Goal: Task Accomplishment & Management: Manage account settings

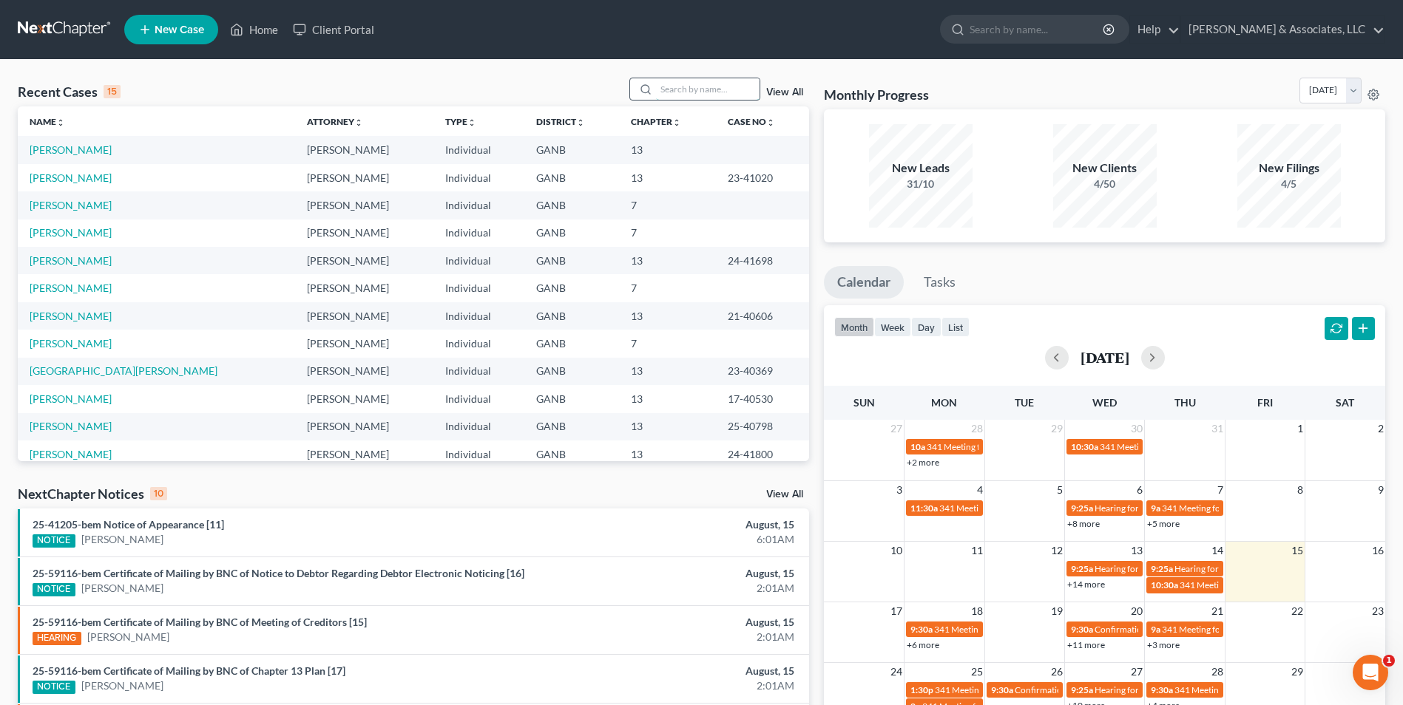
click at [709, 87] on input "search" at bounding box center [708, 88] width 104 height 21
type input "jones"
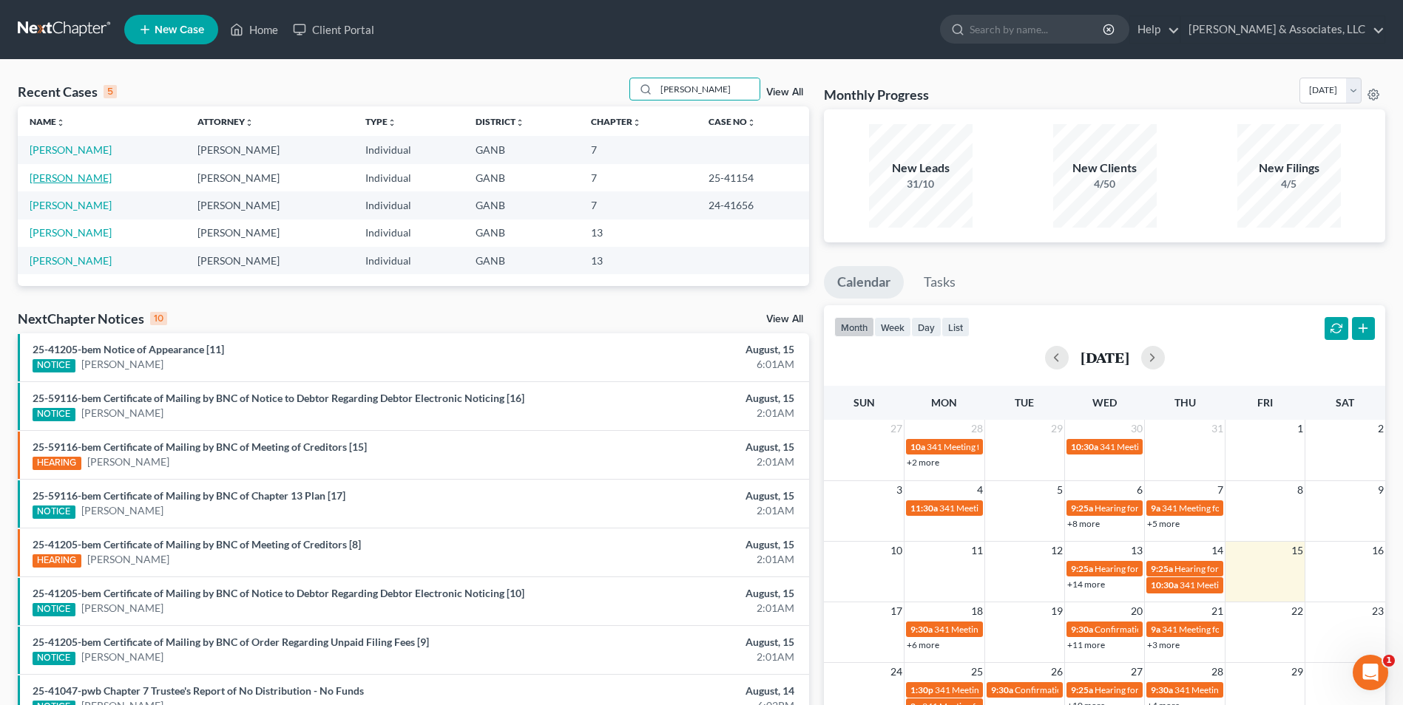
click at [35, 180] on link "Jones, Linda" at bounding box center [71, 178] width 82 height 13
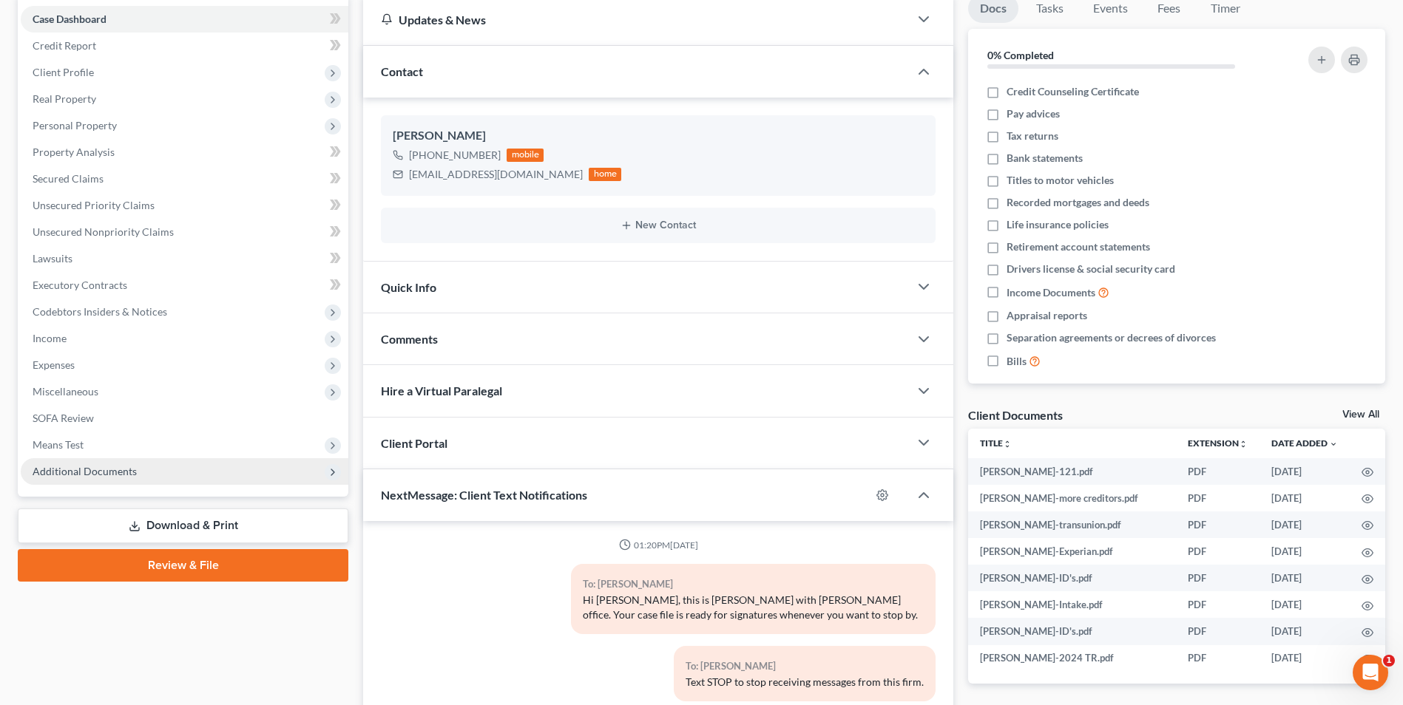
scroll to position [21, 0]
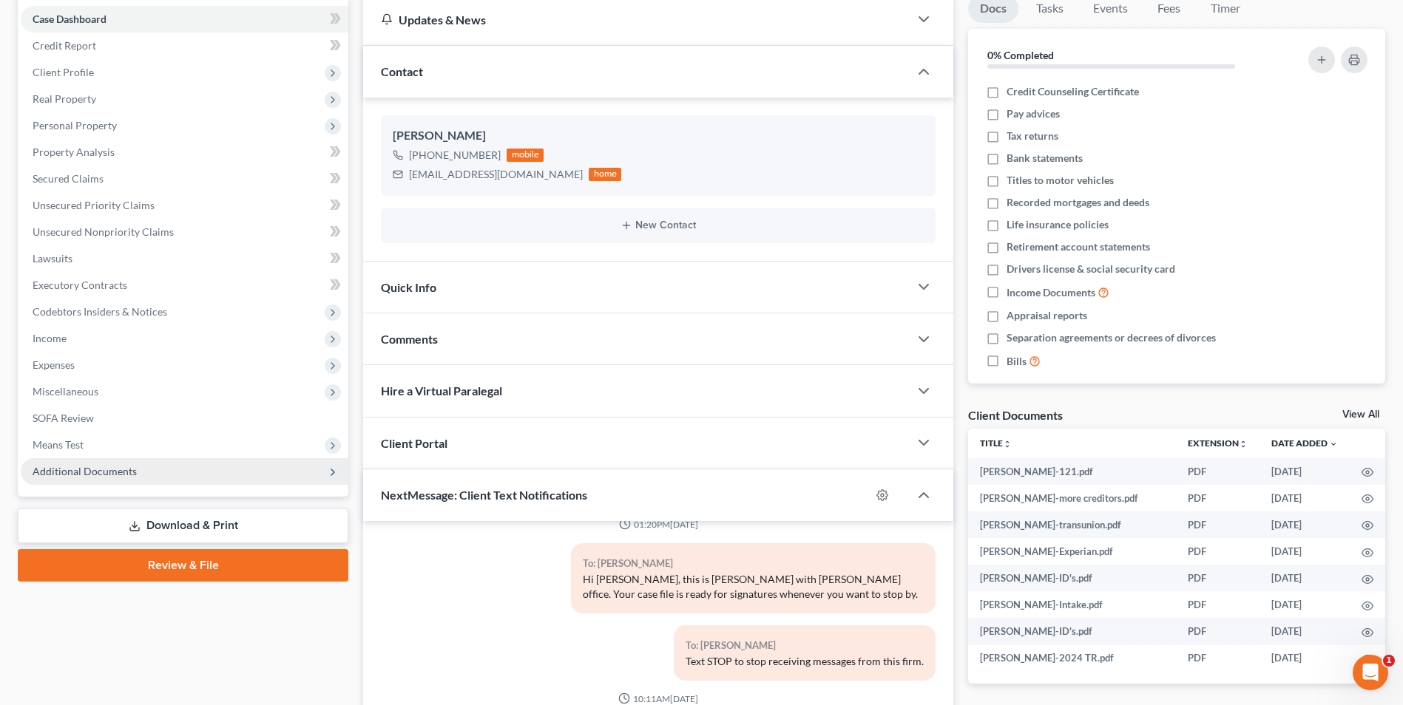
click at [118, 478] on span "Additional Documents" at bounding box center [185, 471] width 328 height 27
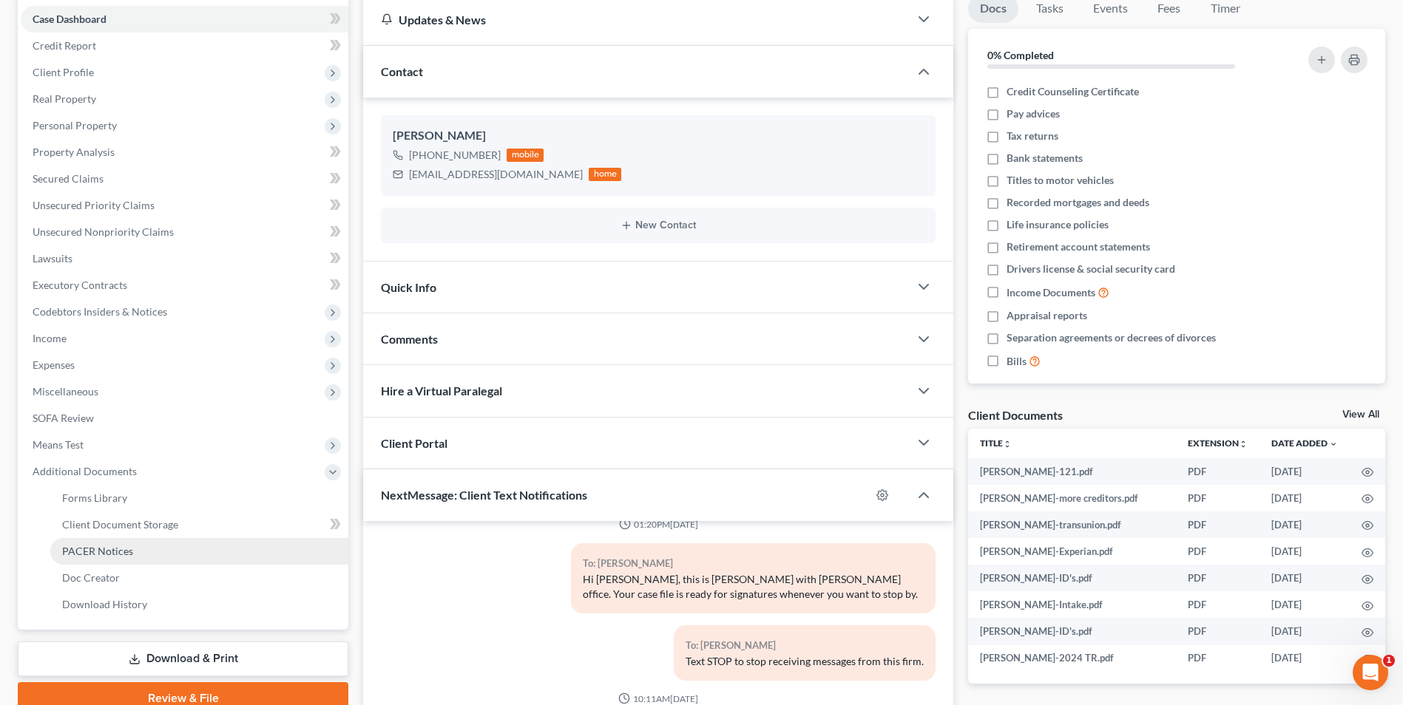
click at [129, 556] on span "PACER Notices" at bounding box center [97, 551] width 71 height 13
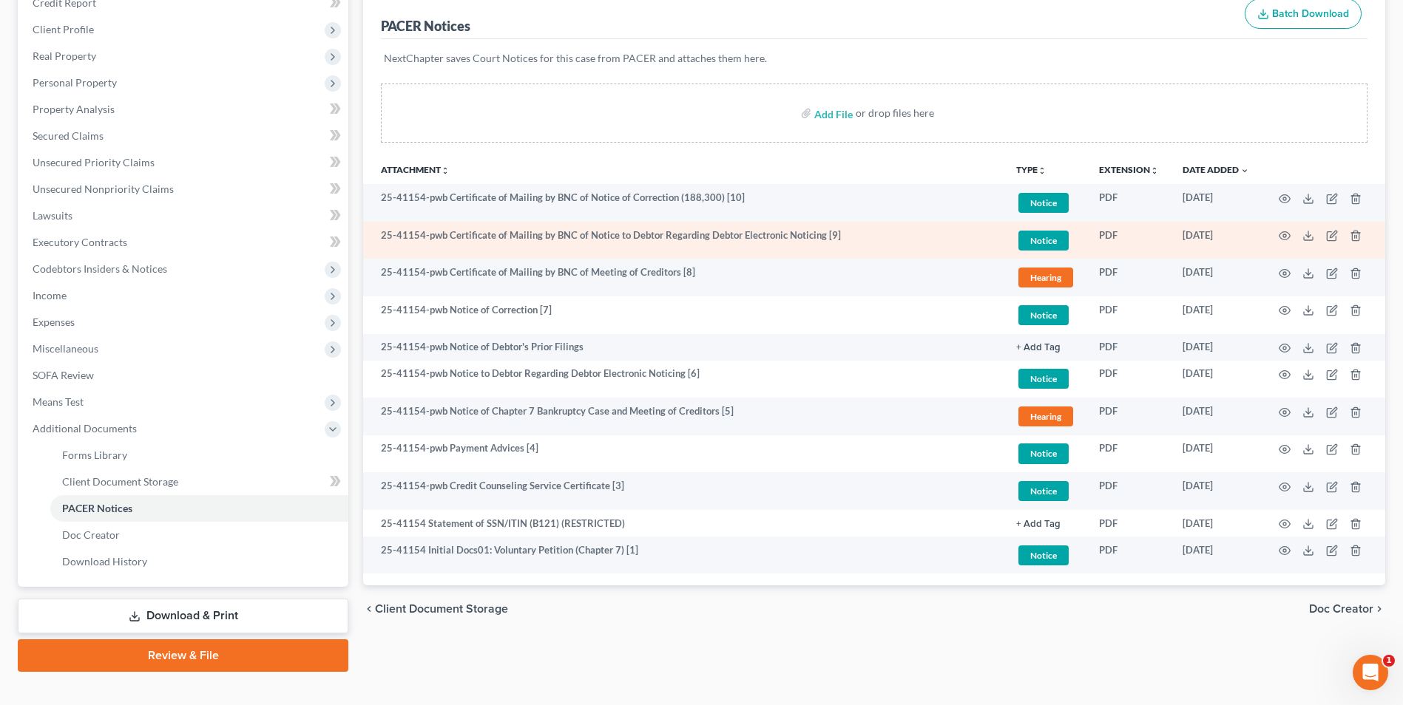
scroll to position [214, 0]
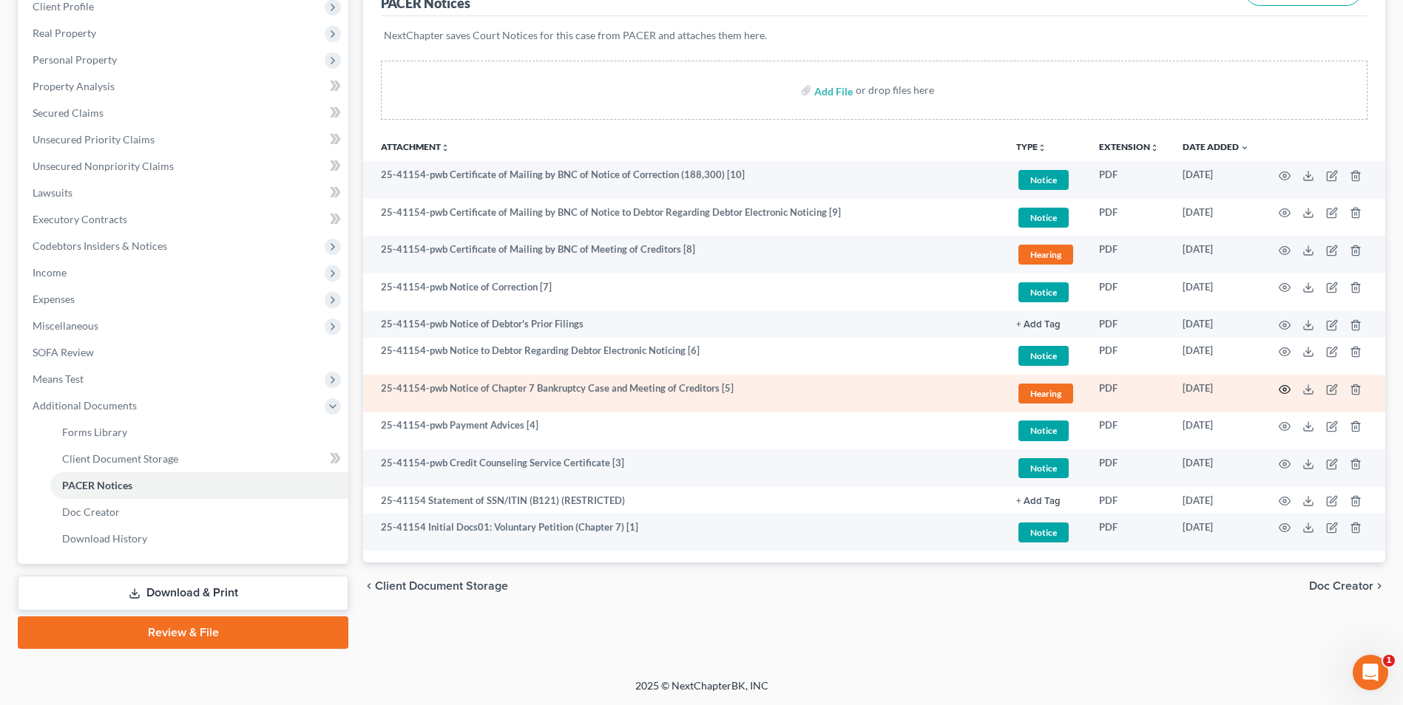
click at [1282, 384] on icon "button" at bounding box center [1284, 390] width 12 height 12
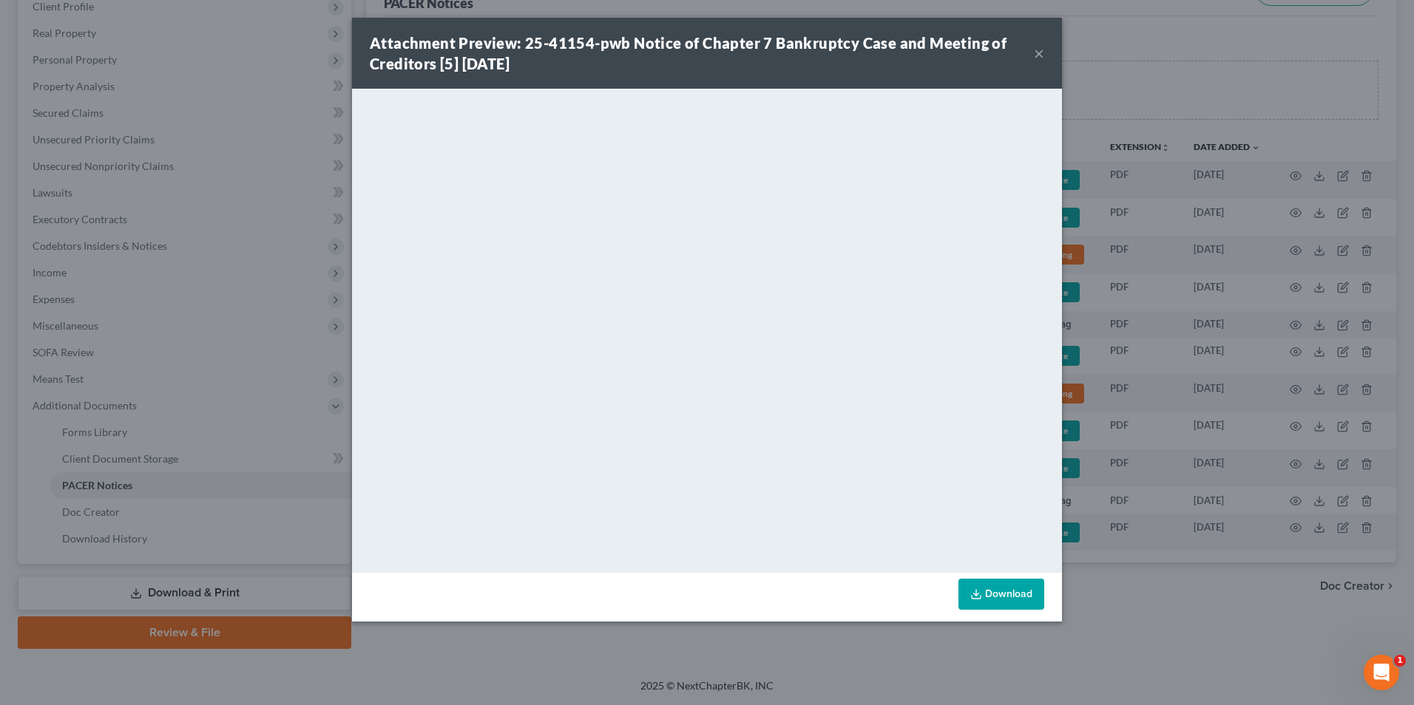
click at [1034, 55] on button "×" at bounding box center [1039, 53] width 10 height 18
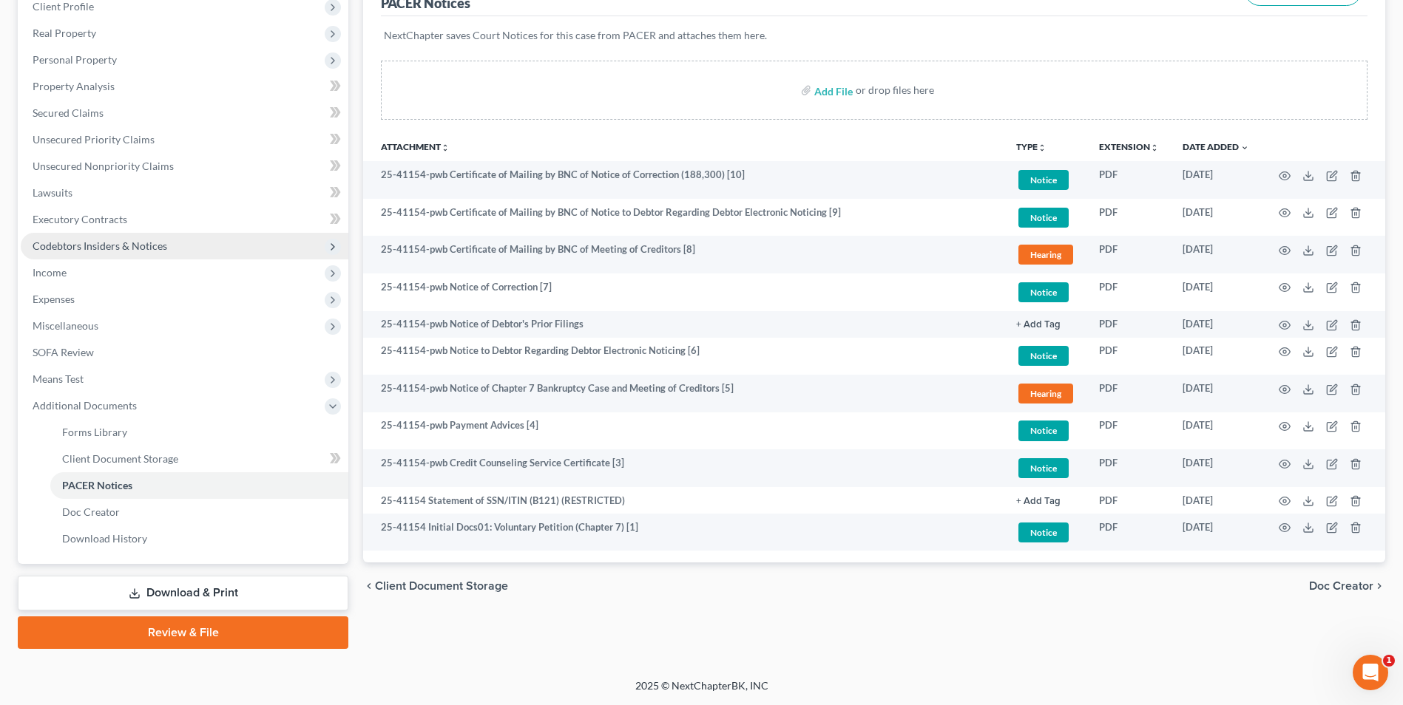
scroll to position [0, 0]
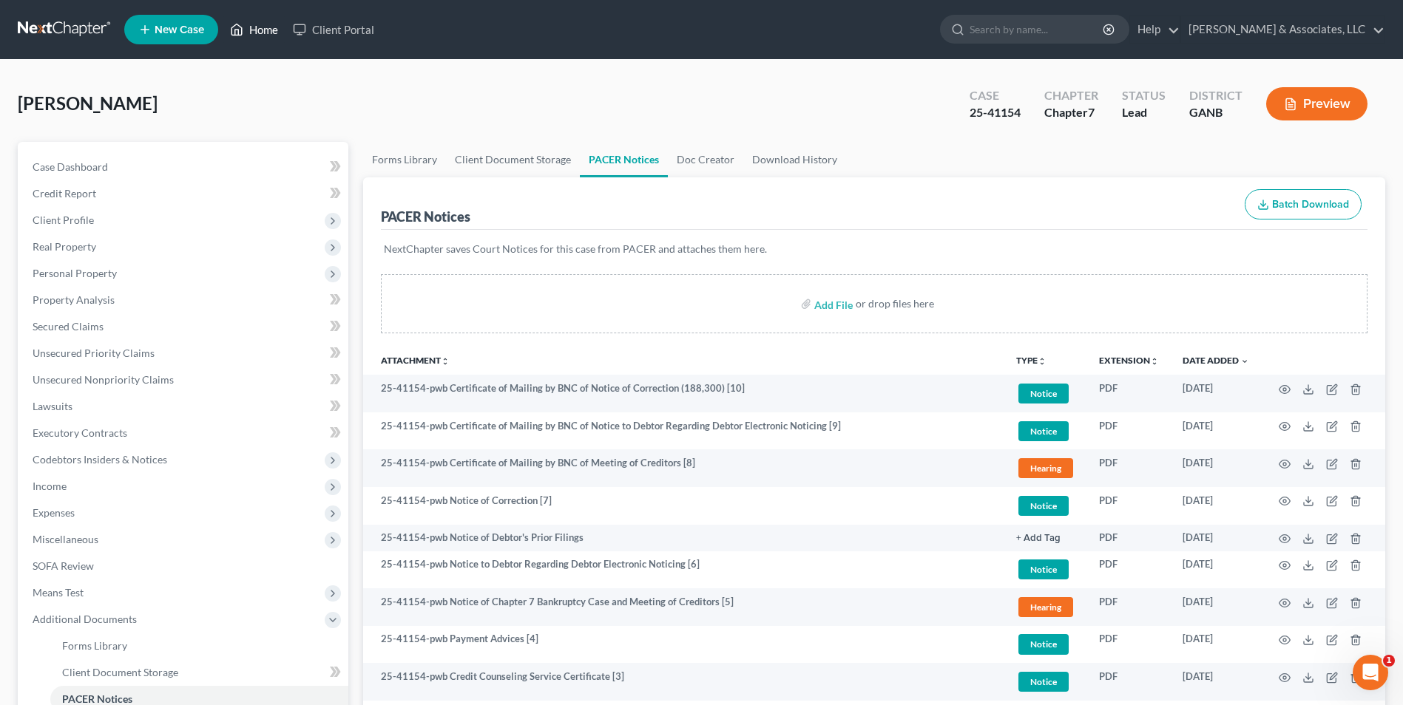
click at [257, 35] on link "Home" at bounding box center [254, 29] width 63 height 27
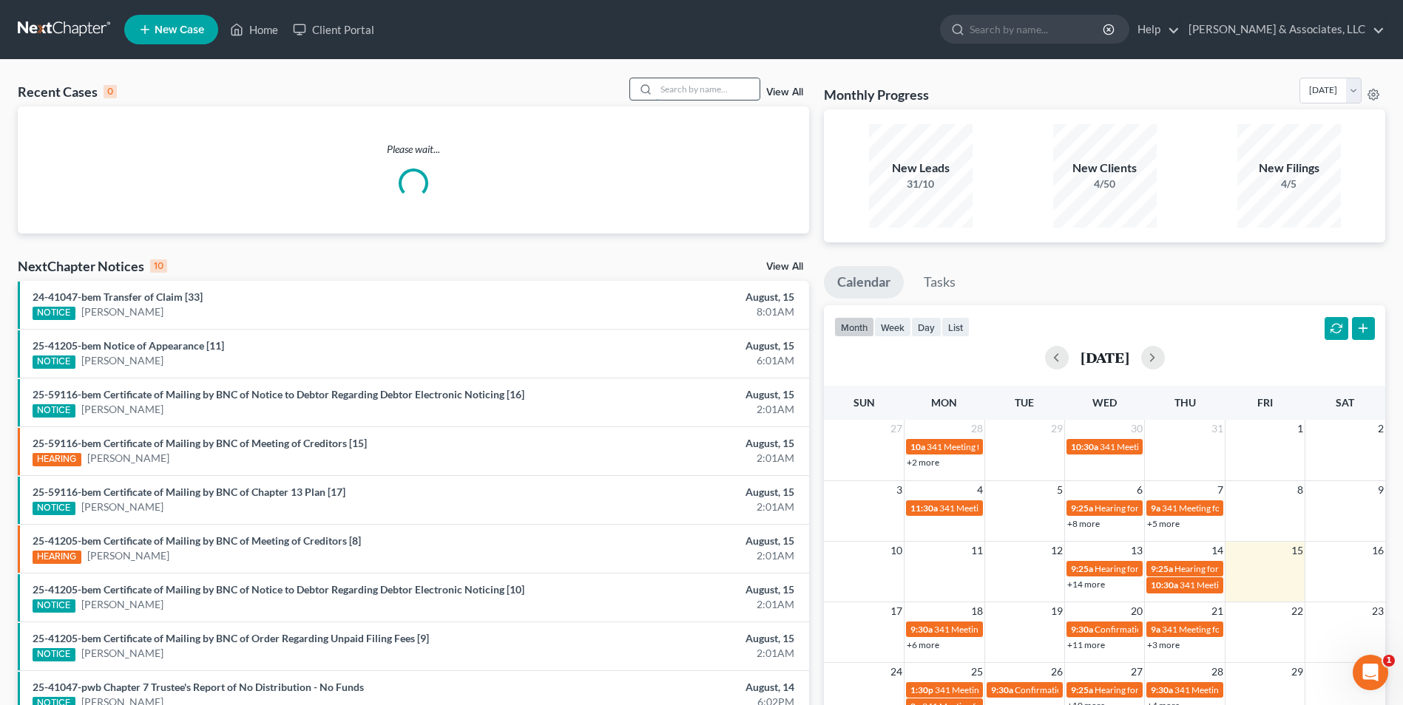
click at [726, 95] on input "search" at bounding box center [708, 88] width 104 height 21
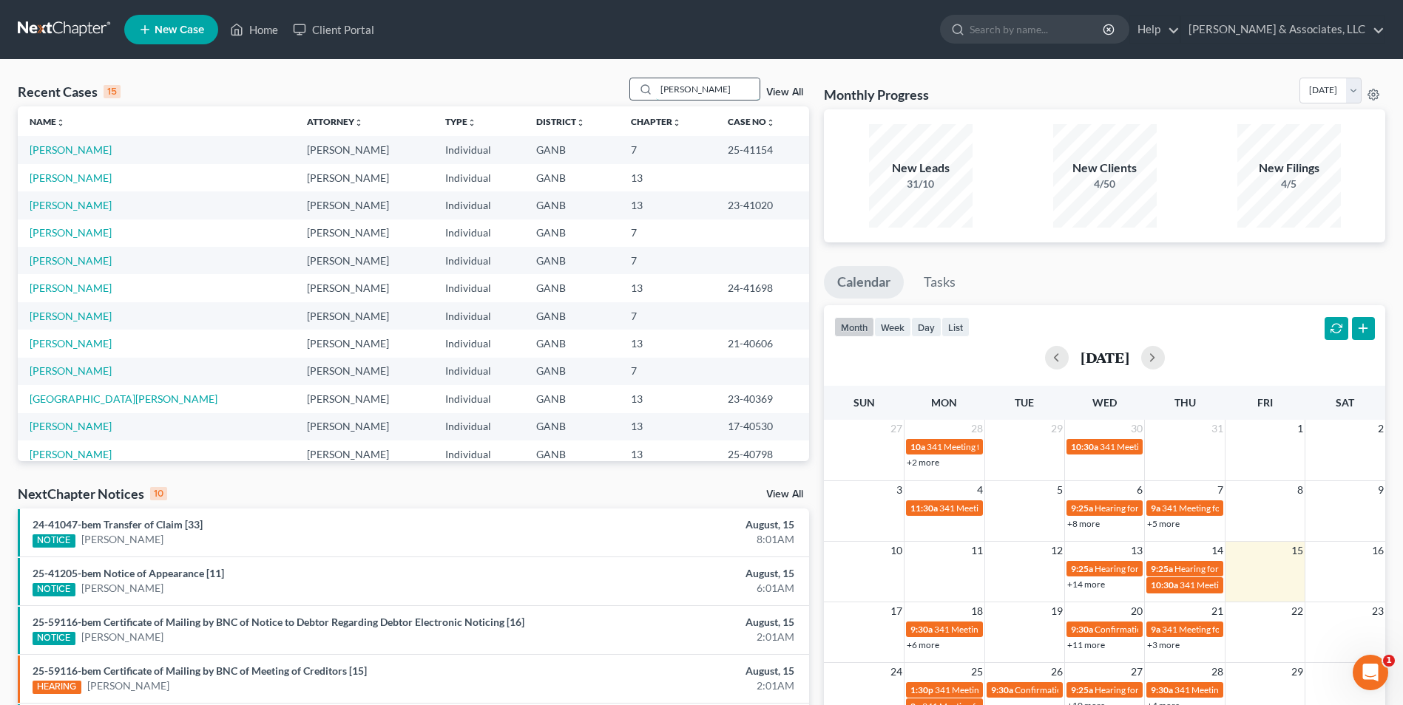
type input "ezell"
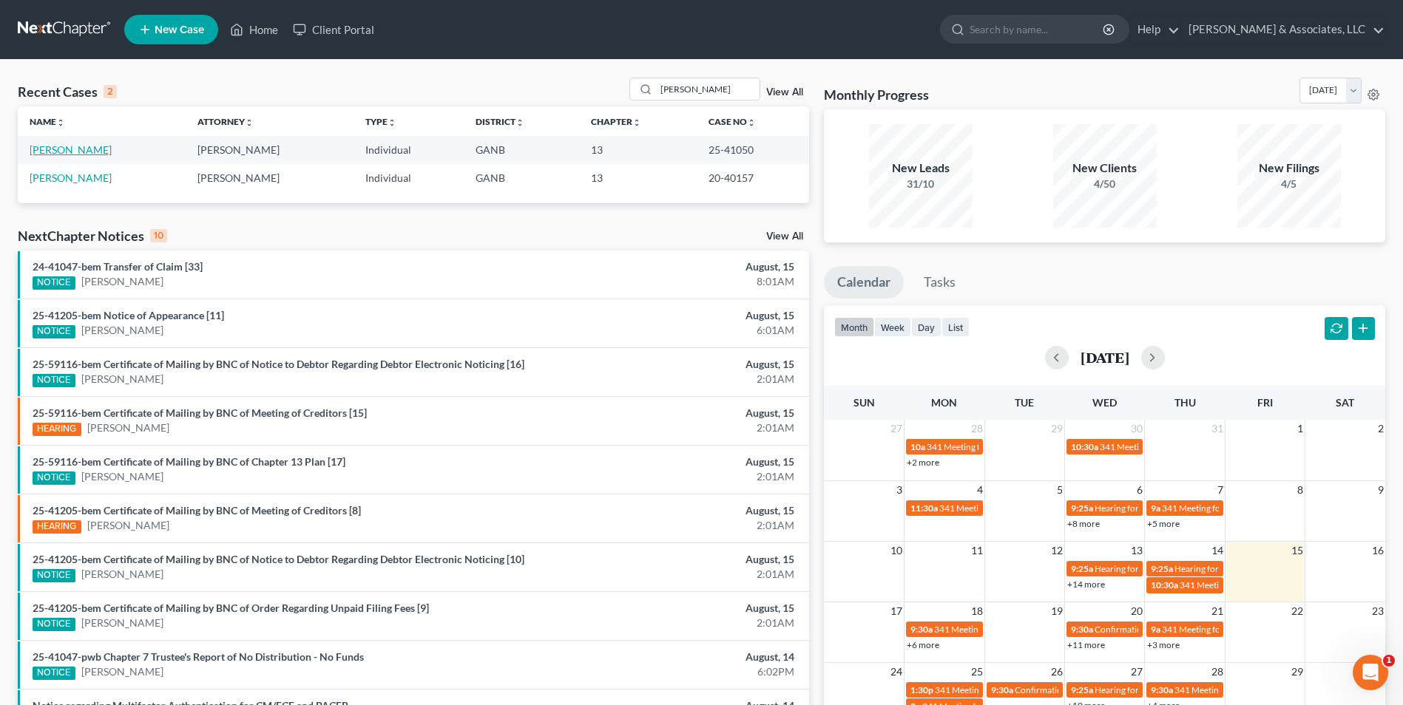
click at [56, 152] on link "[PERSON_NAME]" at bounding box center [71, 149] width 82 height 13
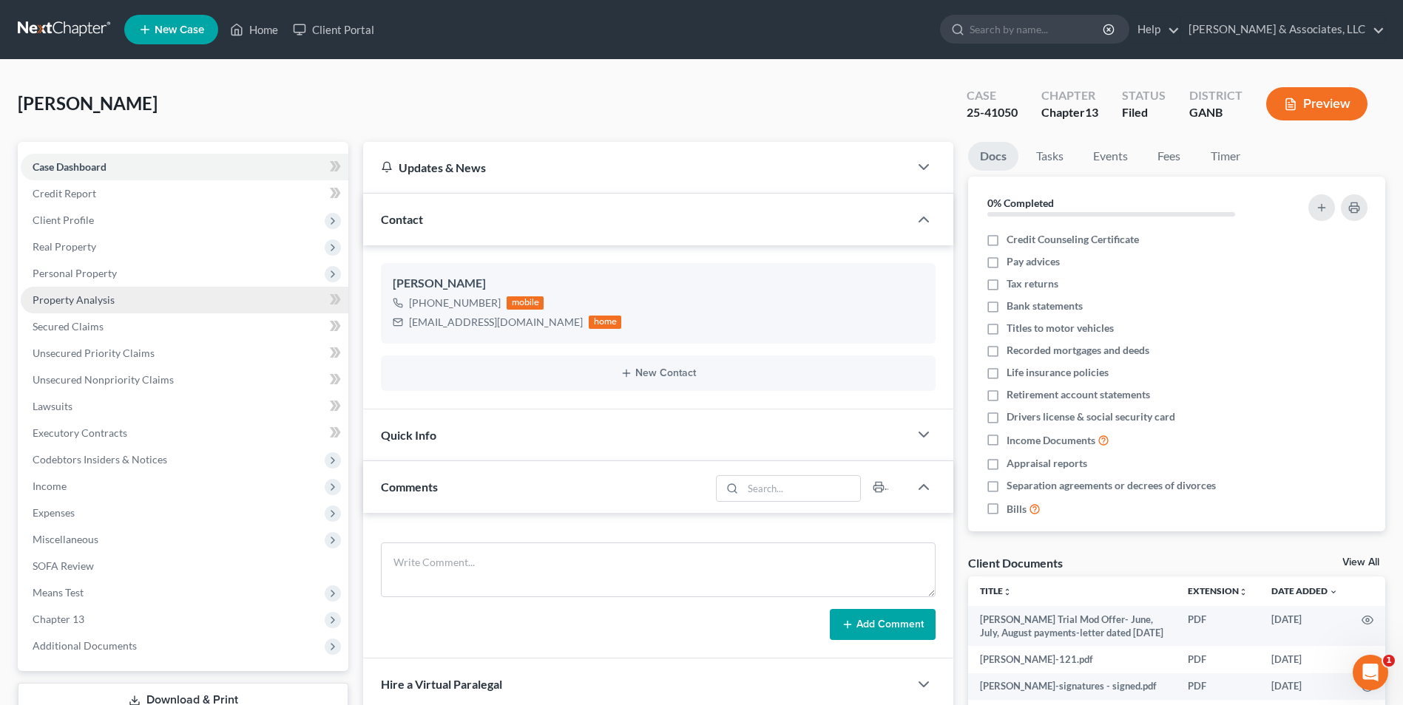
scroll to position [148, 0]
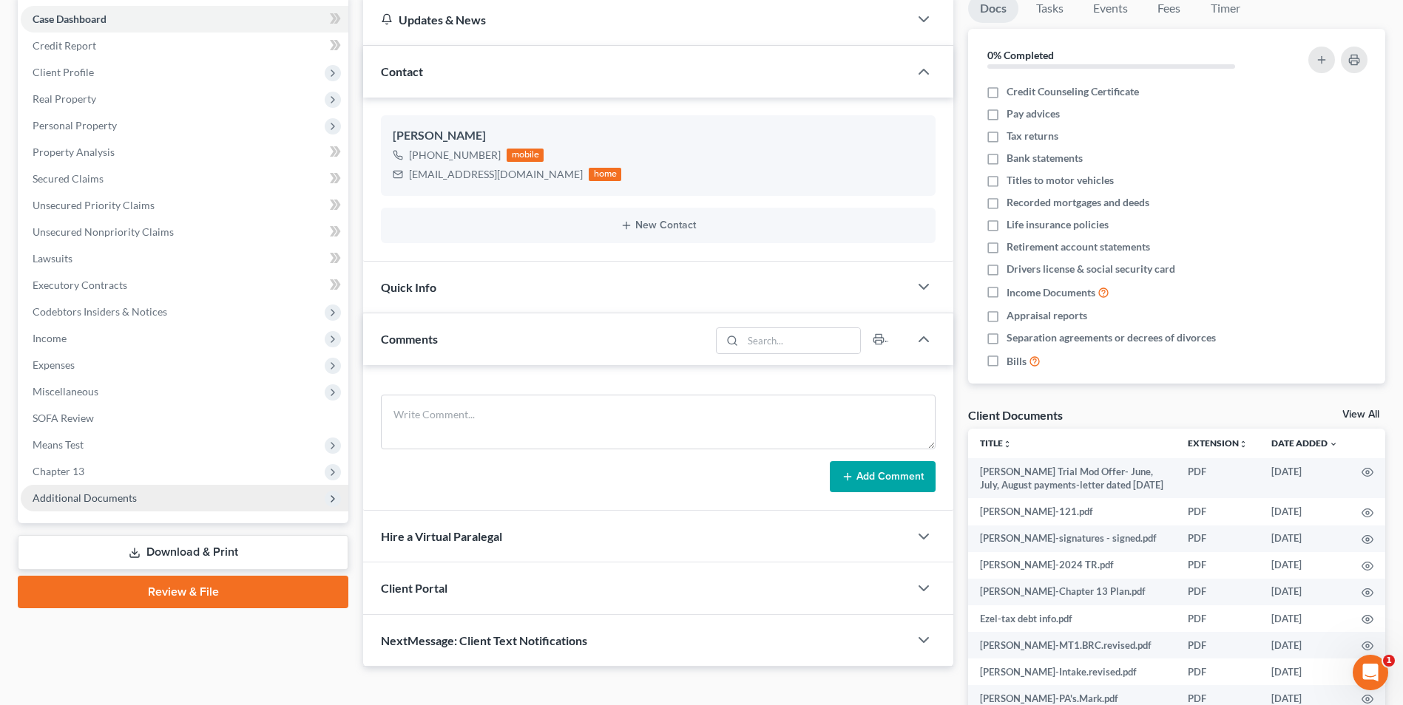
click at [98, 495] on span "Additional Documents" at bounding box center [85, 498] width 104 height 13
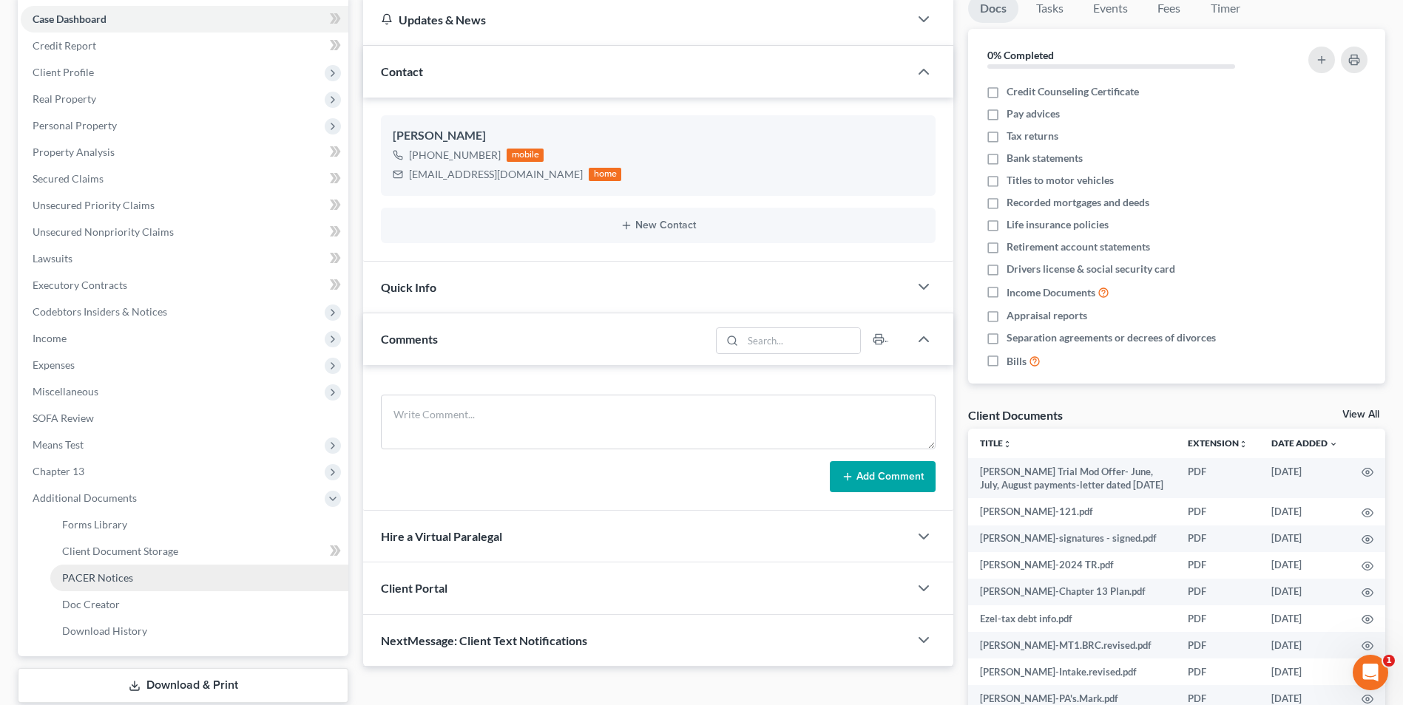
click at [109, 580] on span "PACER Notices" at bounding box center [97, 578] width 71 height 13
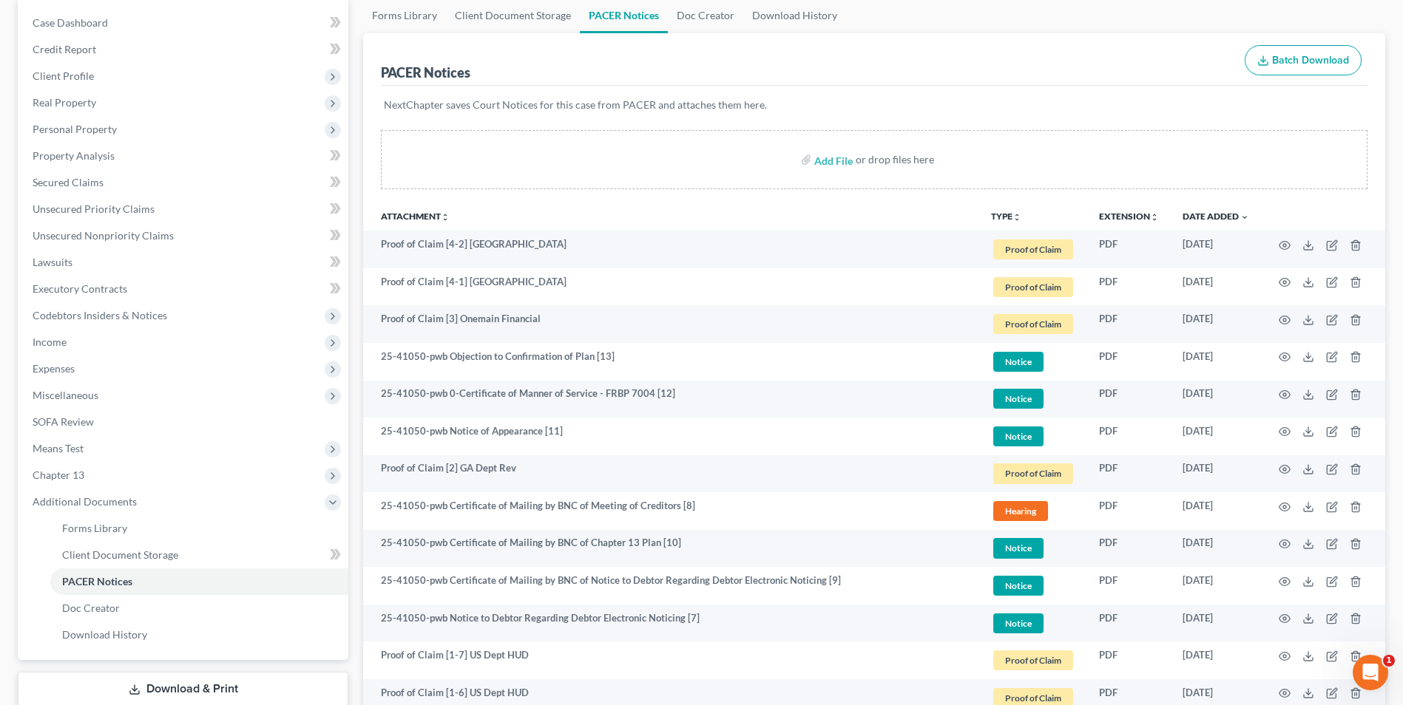
scroll to position [148, 0]
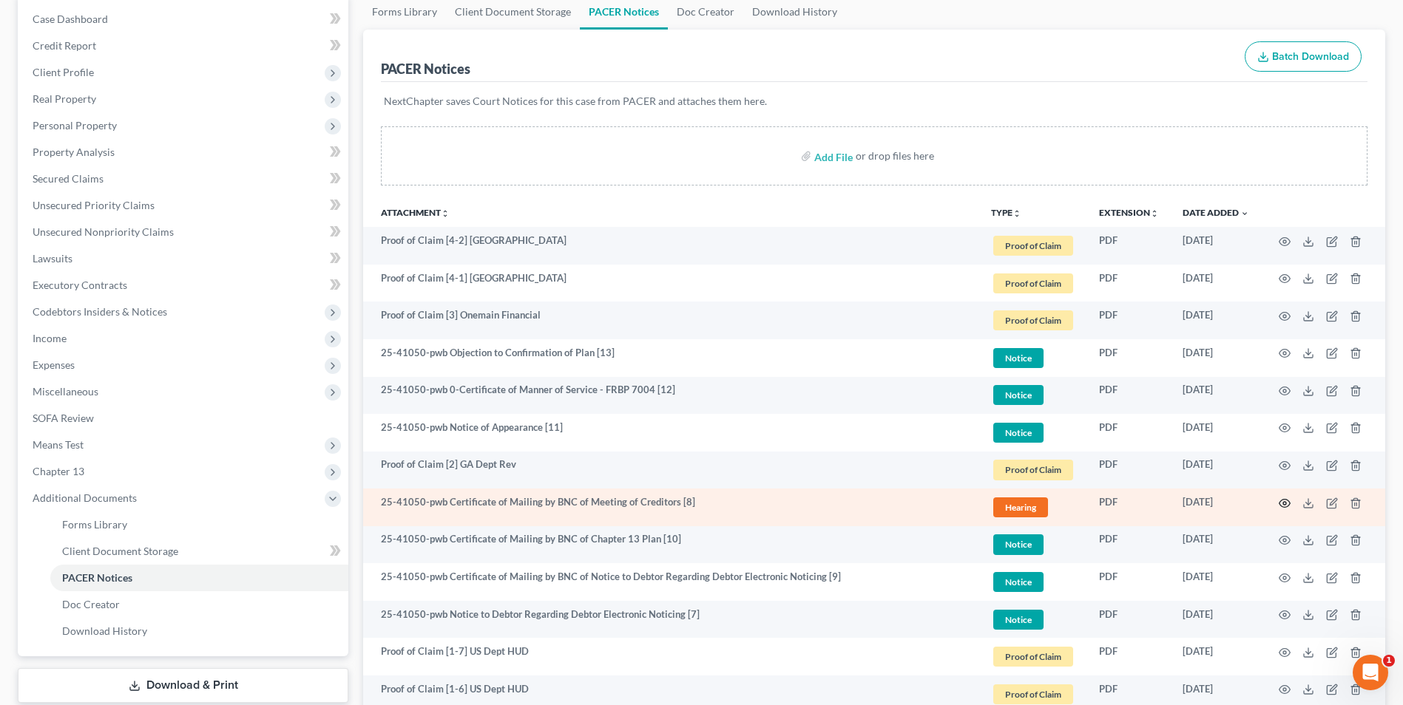
click at [1284, 504] on icon "button" at bounding box center [1284, 504] width 12 height 12
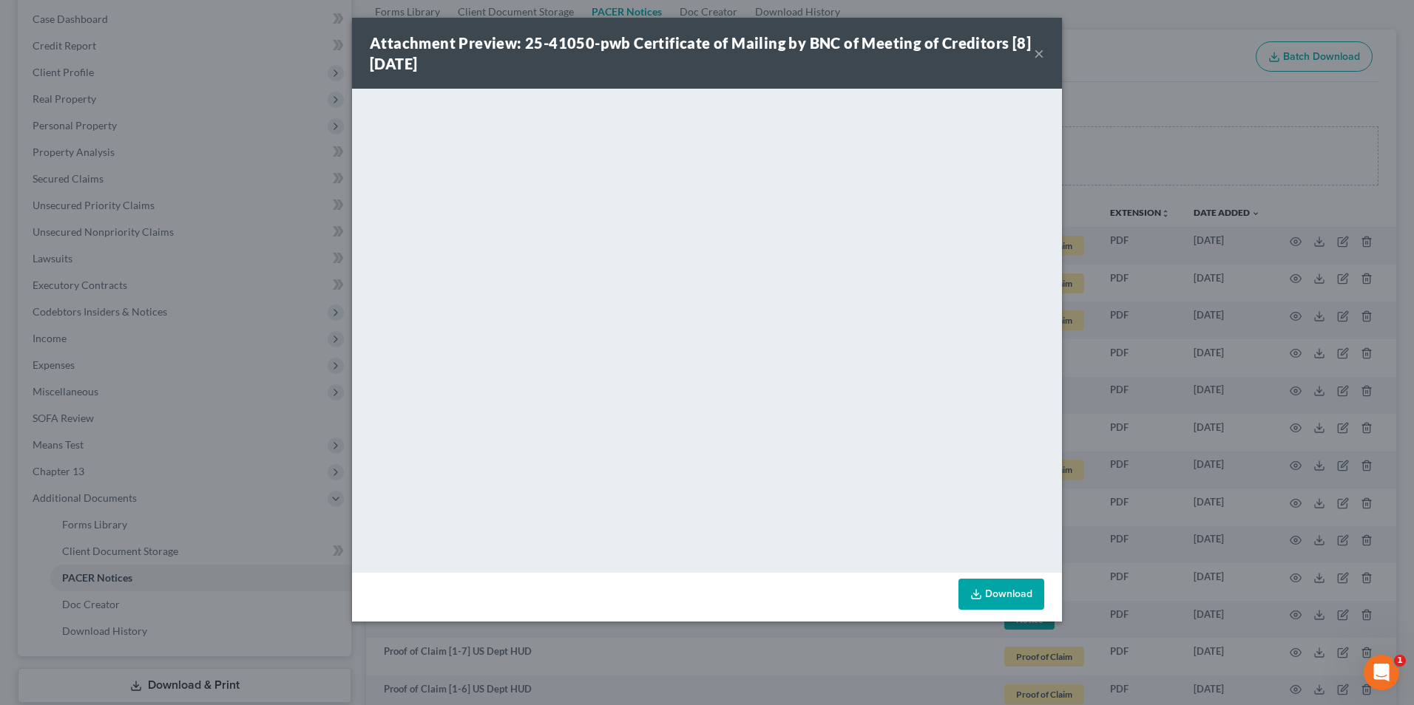
click at [1040, 54] on button "×" at bounding box center [1039, 53] width 10 height 18
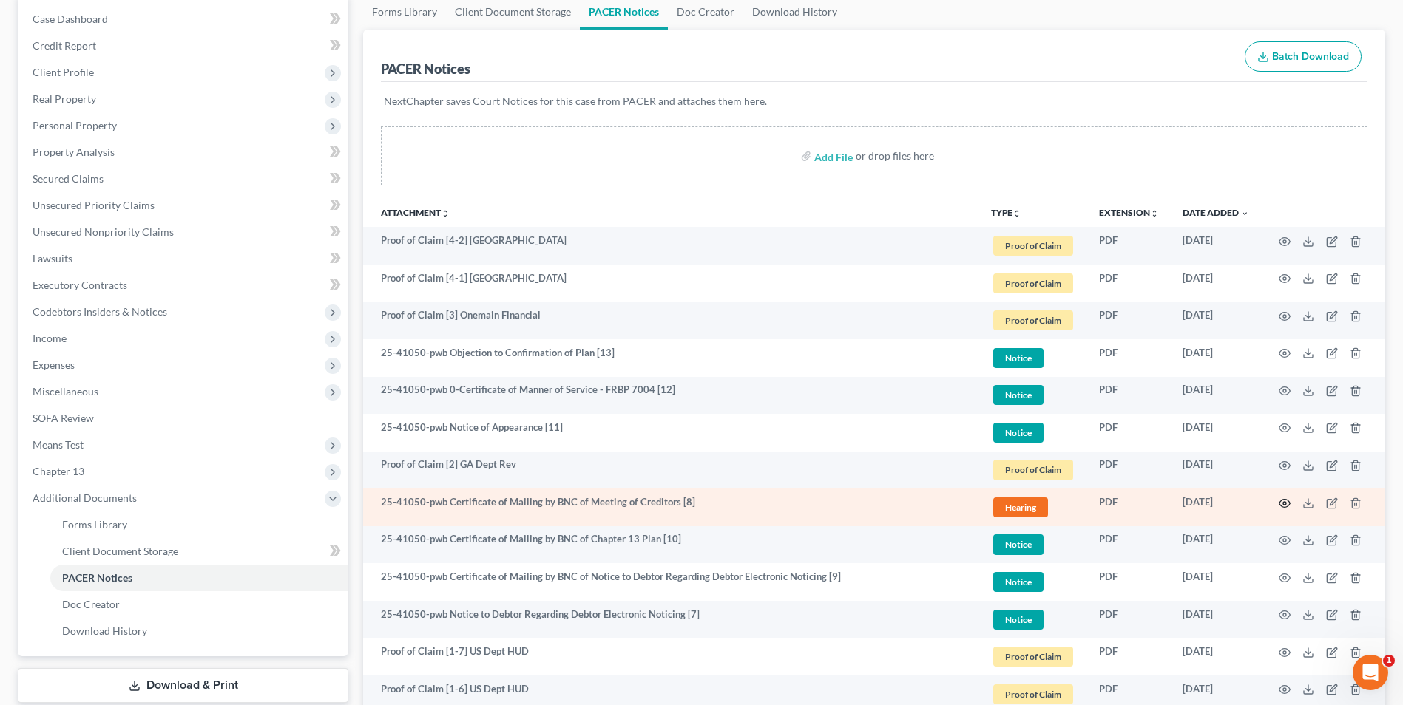
click at [1284, 502] on circle "button" at bounding box center [1284, 503] width 3 height 3
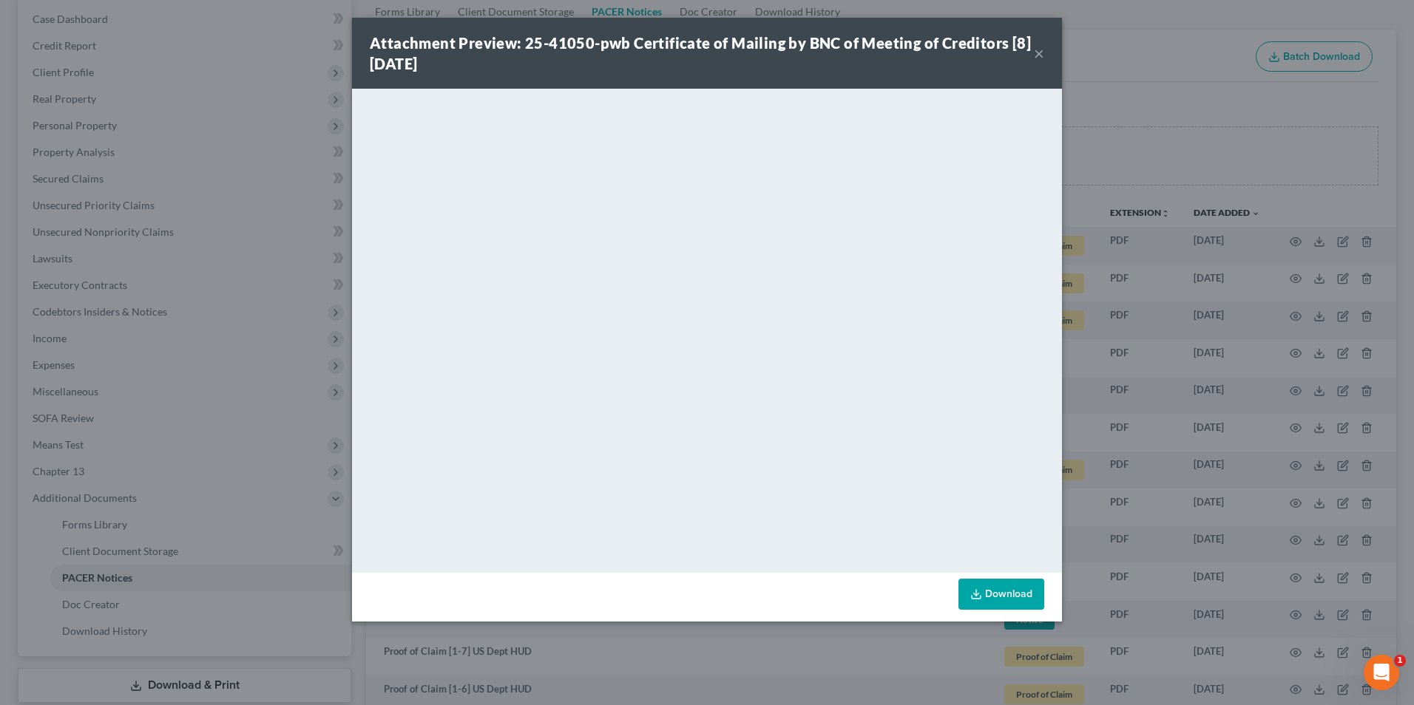
click at [1039, 55] on button "×" at bounding box center [1039, 53] width 10 height 18
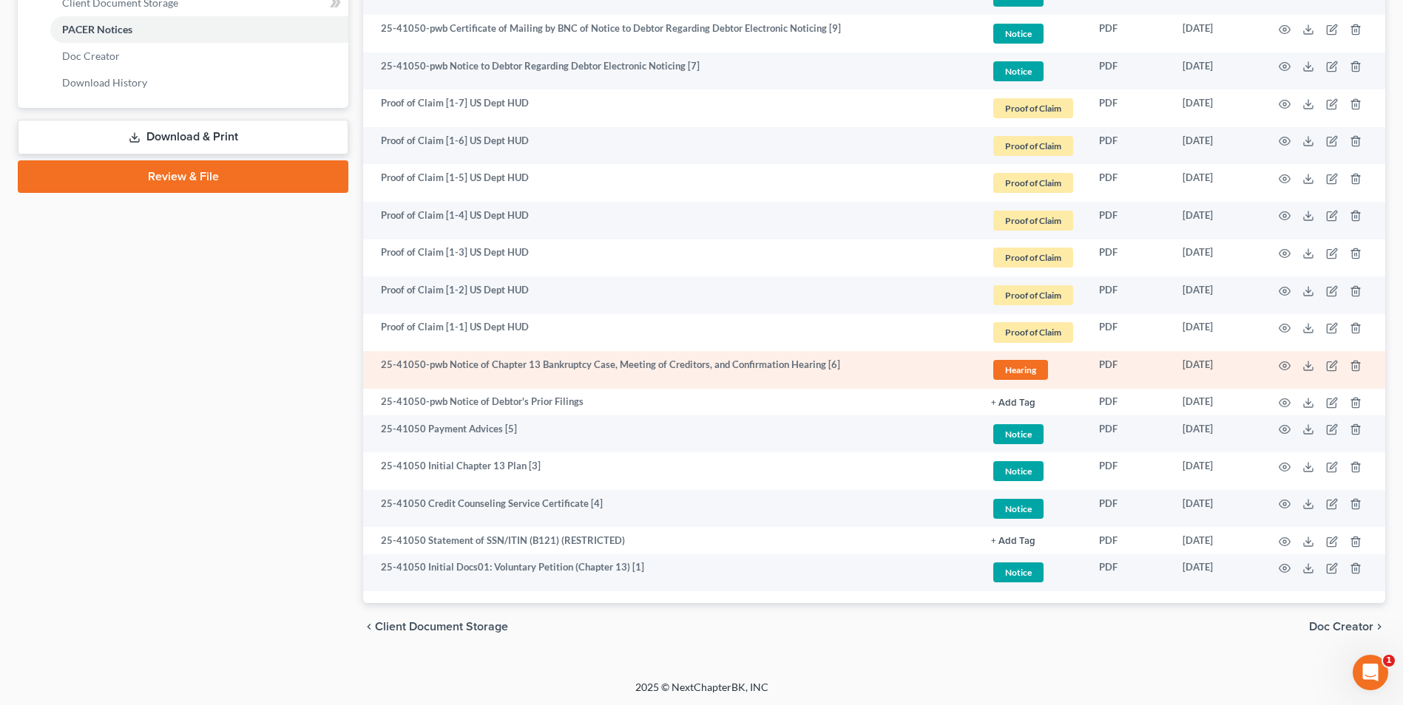
scroll to position [698, 0]
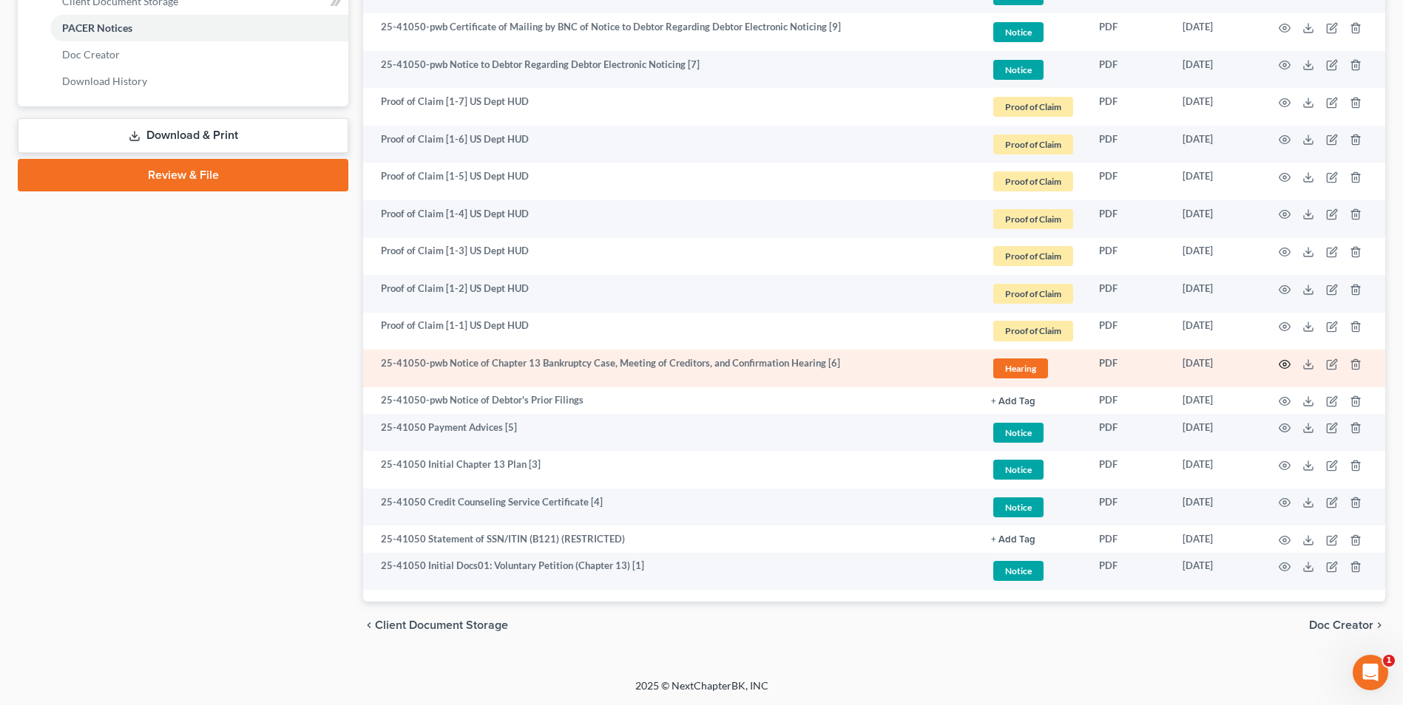
click at [1284, 364] on icon "button" at bounding box center [1284, 365] width 12 height 12
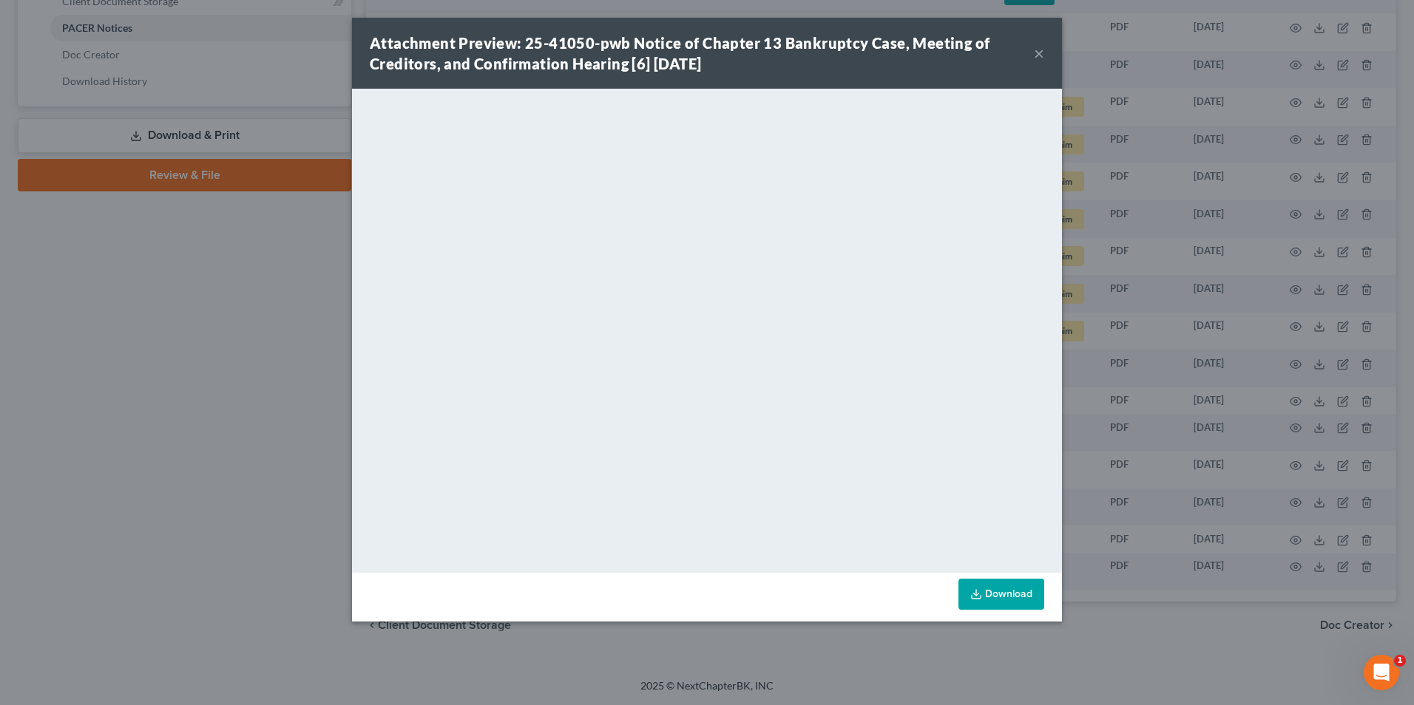
click at [1040, 55] on button "×" at bounding box center [1039, 53] width 10 height 18
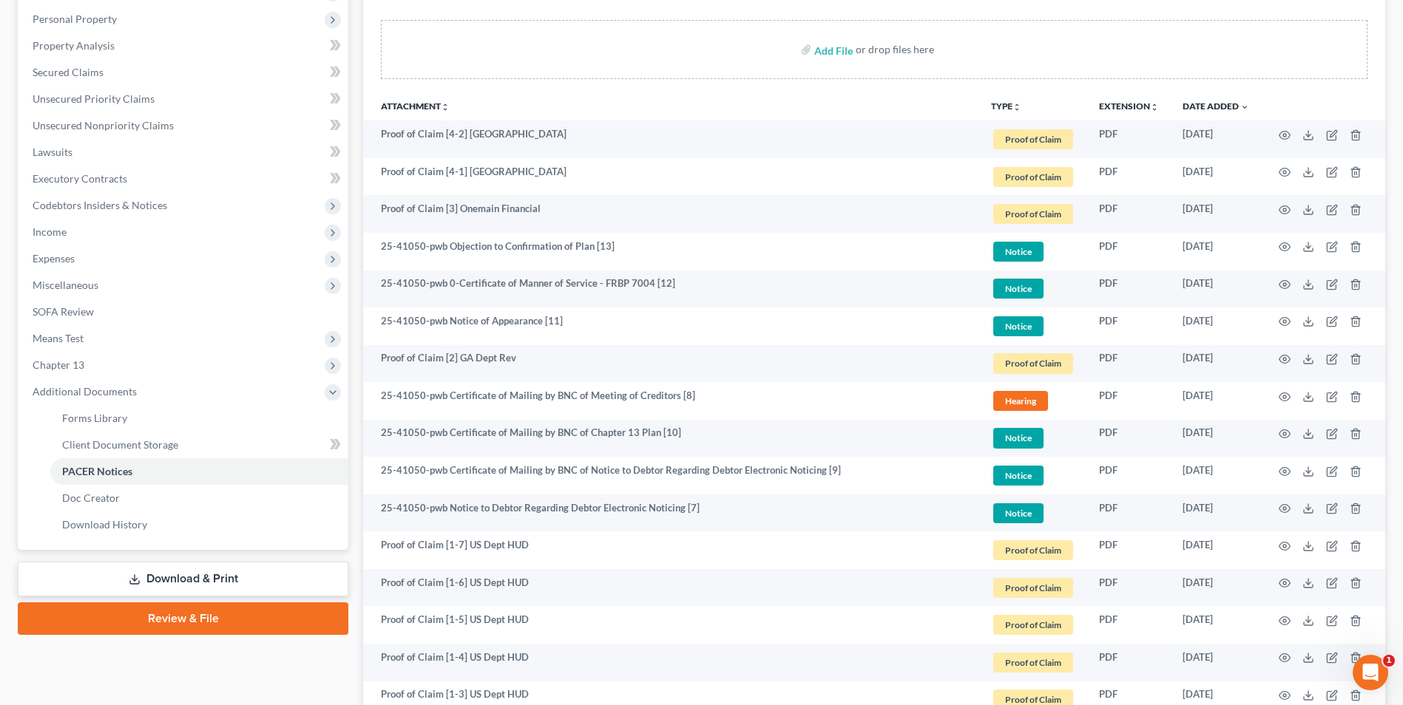
scroll to position [0, 0]
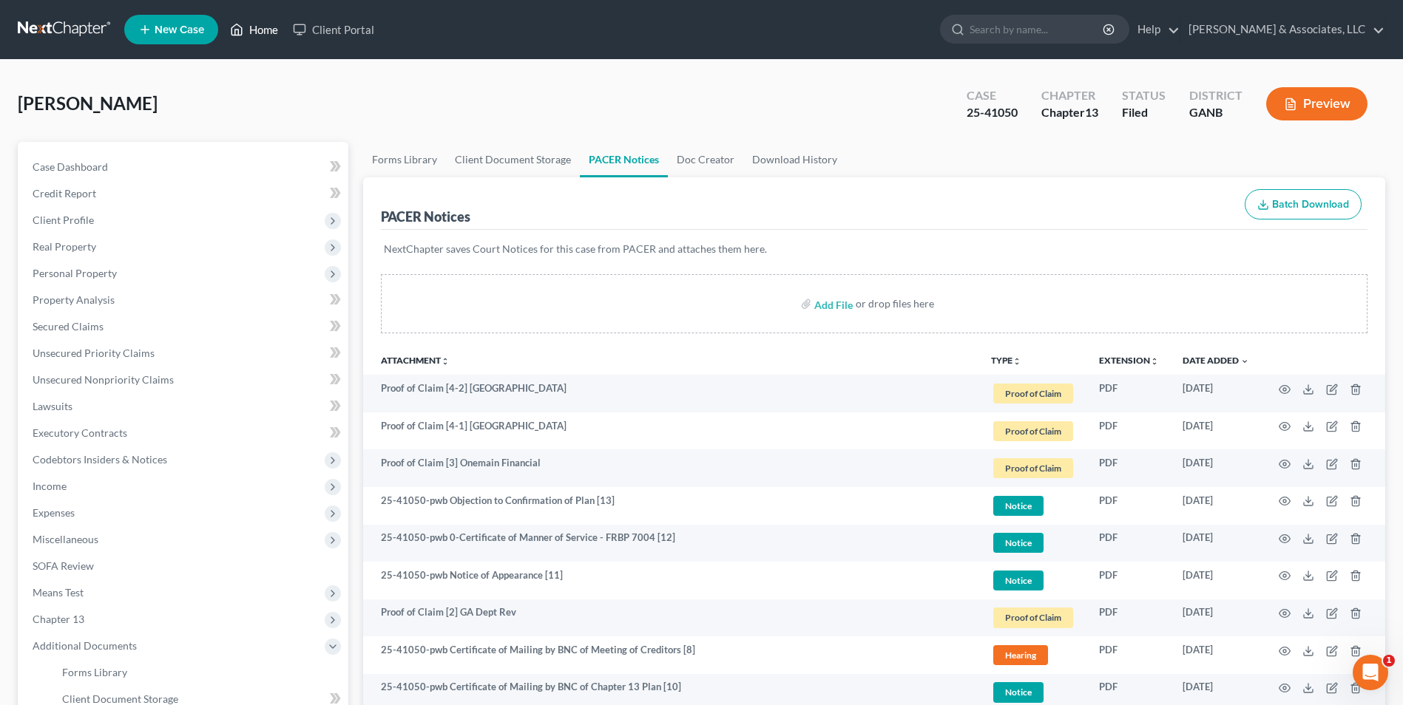
click at [243, 31] on icon at bounding box center [236, 30] width 13 height 18
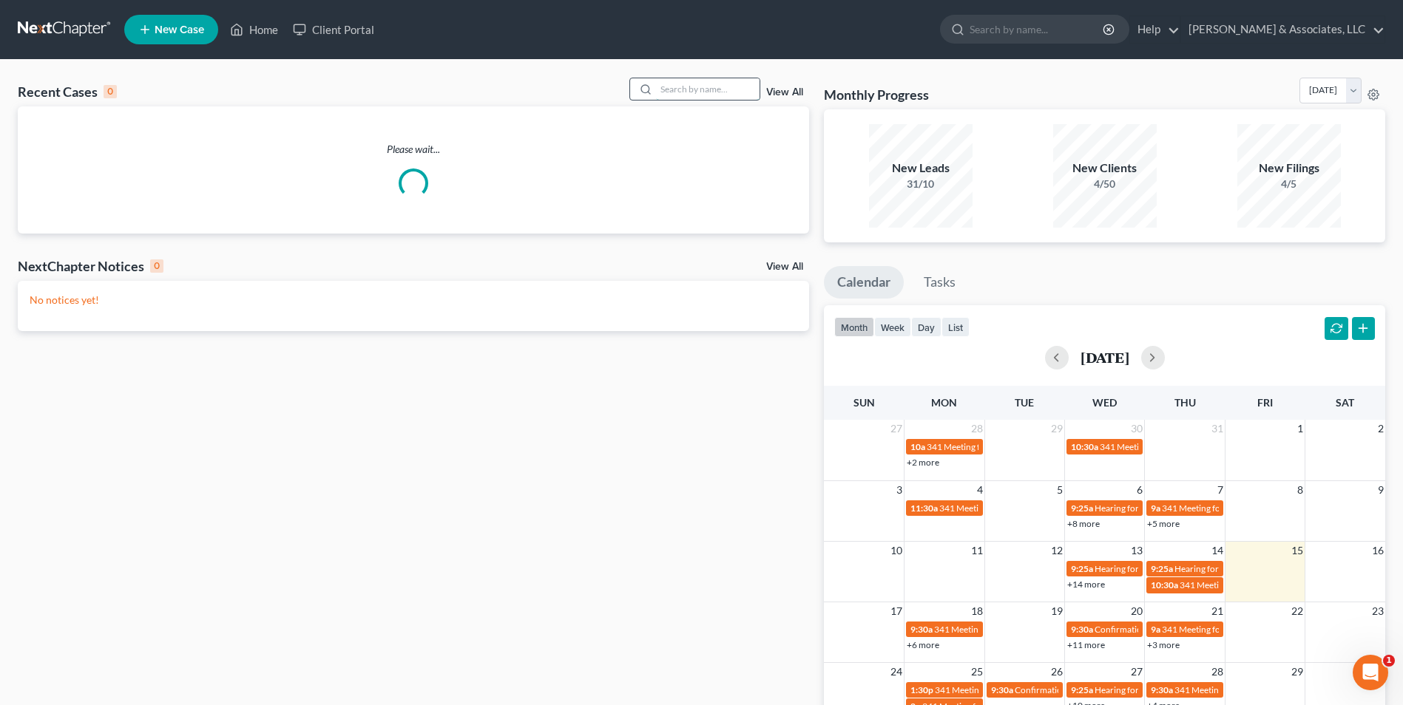
click at [732, 92] on input "search" at bounding box center [708, 88] width 104 height 21
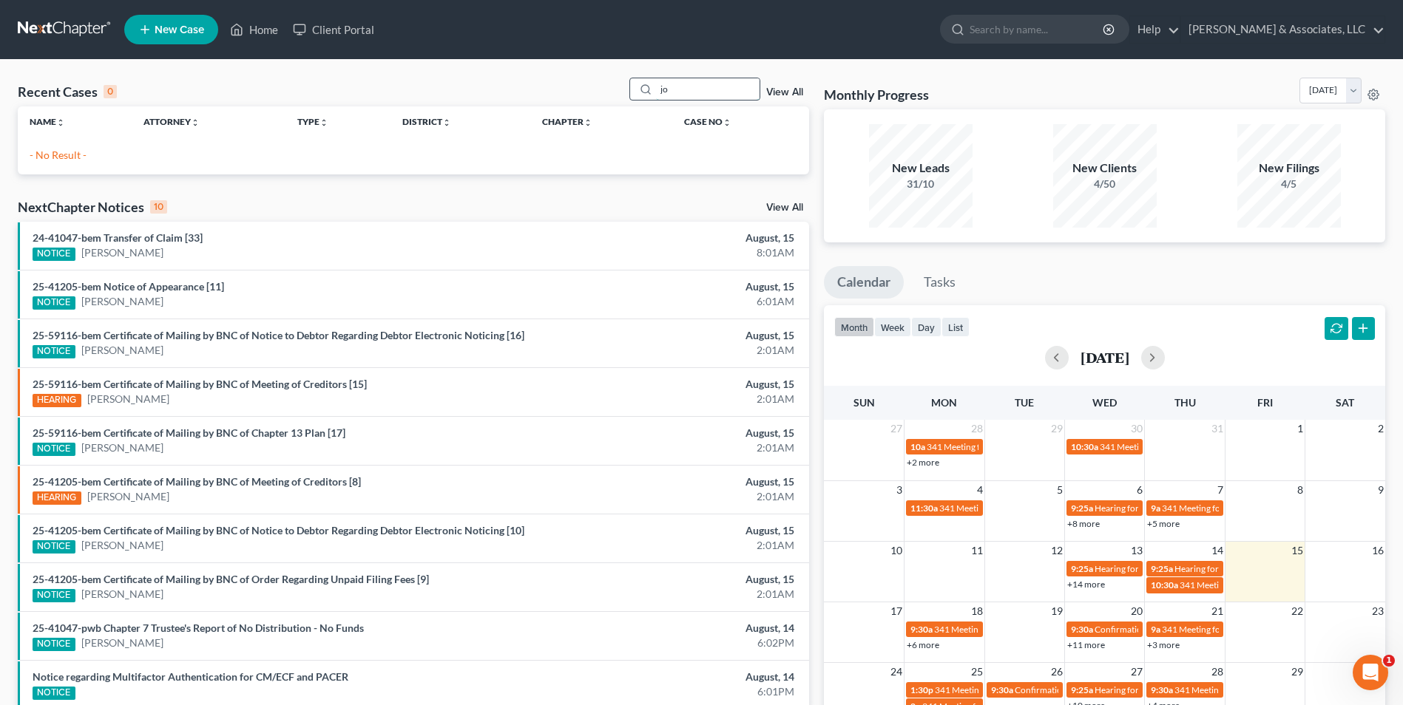
type input "j"
type input "gonza"
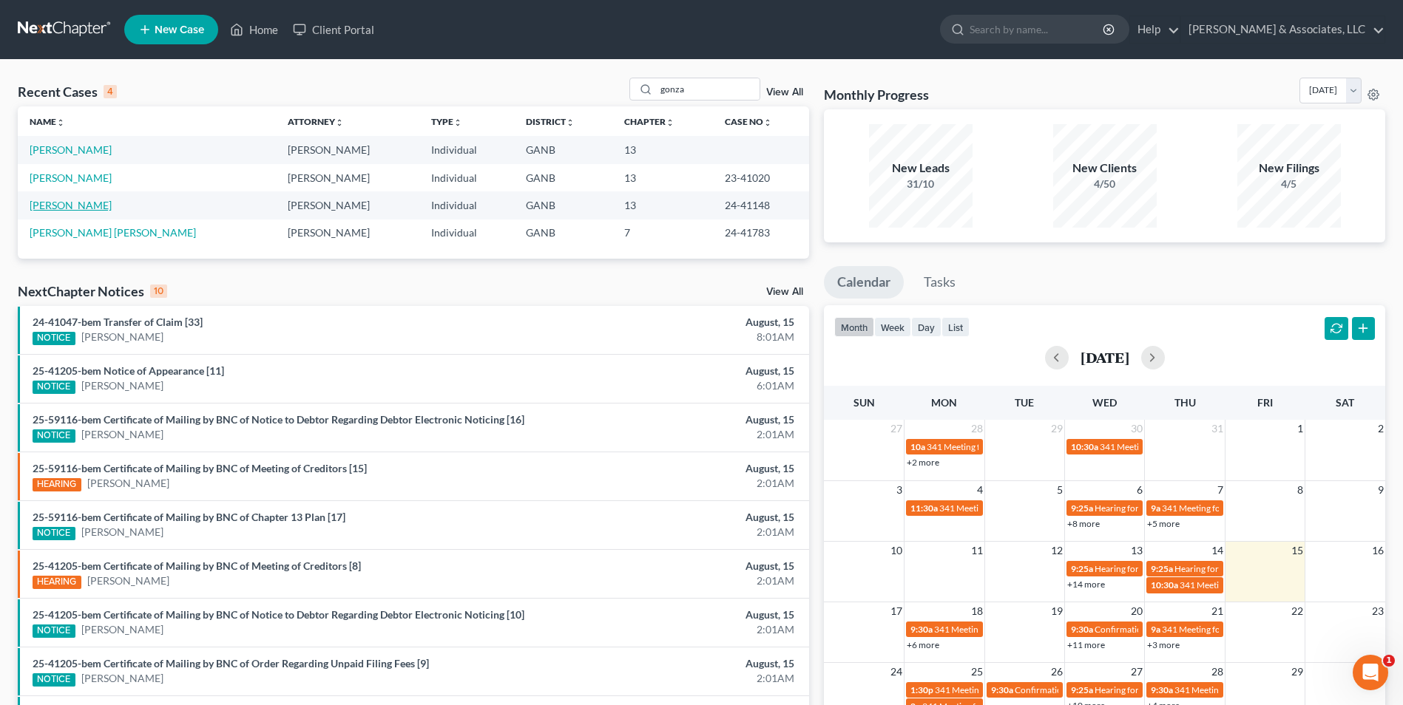
click at [88, 208] on link "[PERSON_NAME]" at bounding box center [71, 205] width 82 height 13
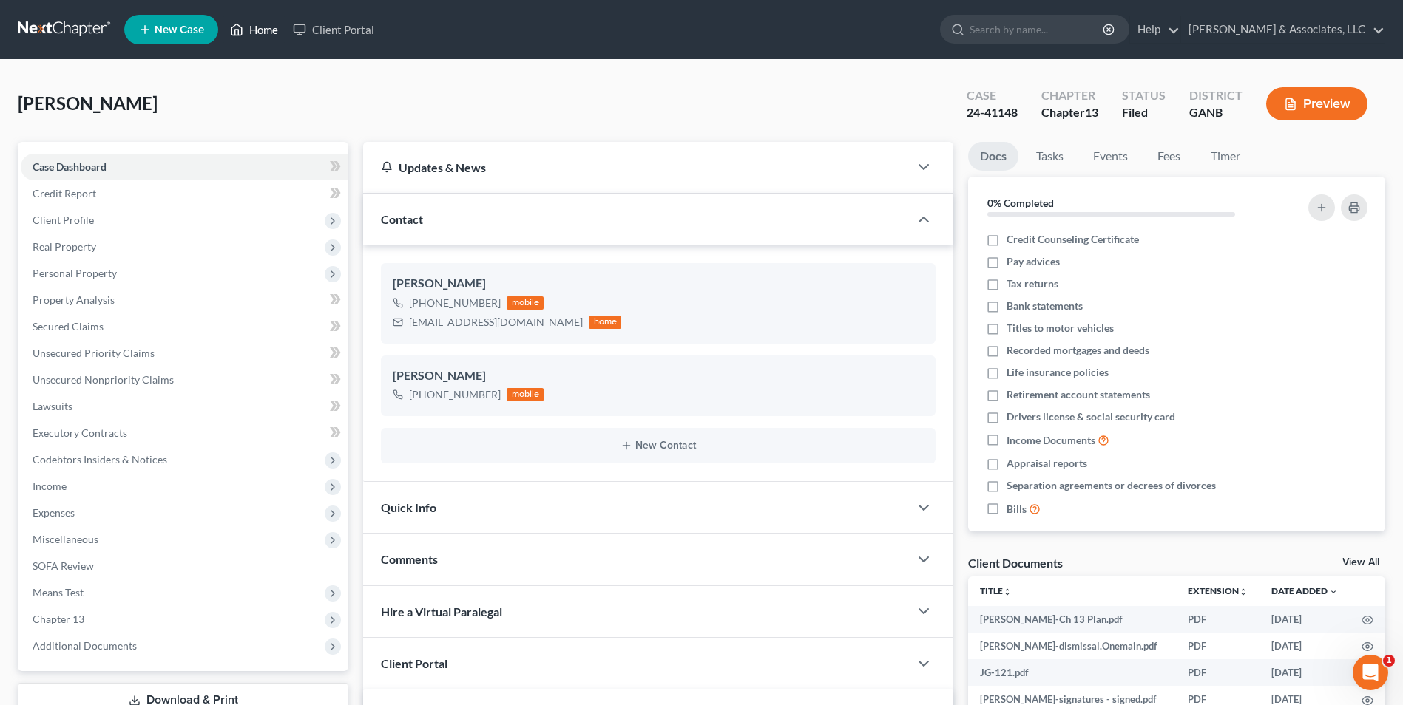
click at [264, 37] on link "Home" at bounding box center [254, 29] width 63 height 27
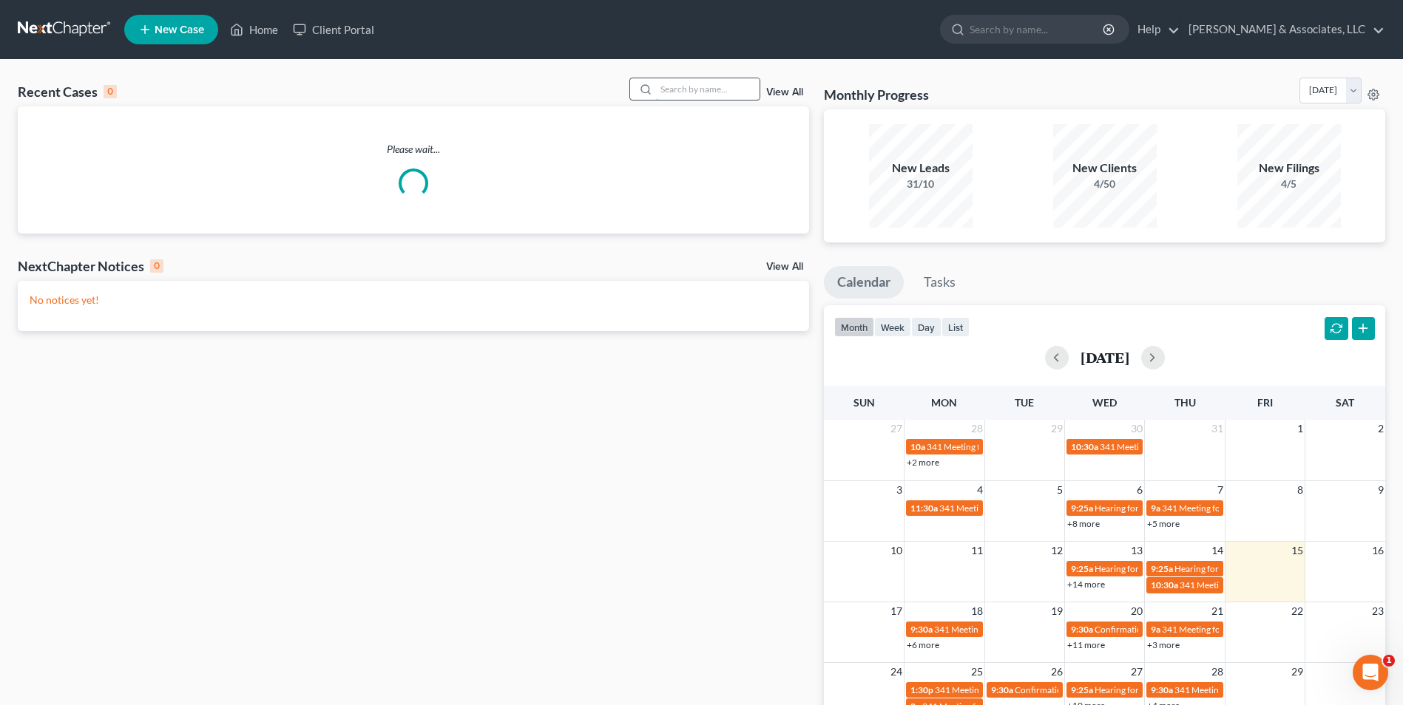
click at [692, 89] on input "search" at bounding box center [708, 88] width 104 height 21
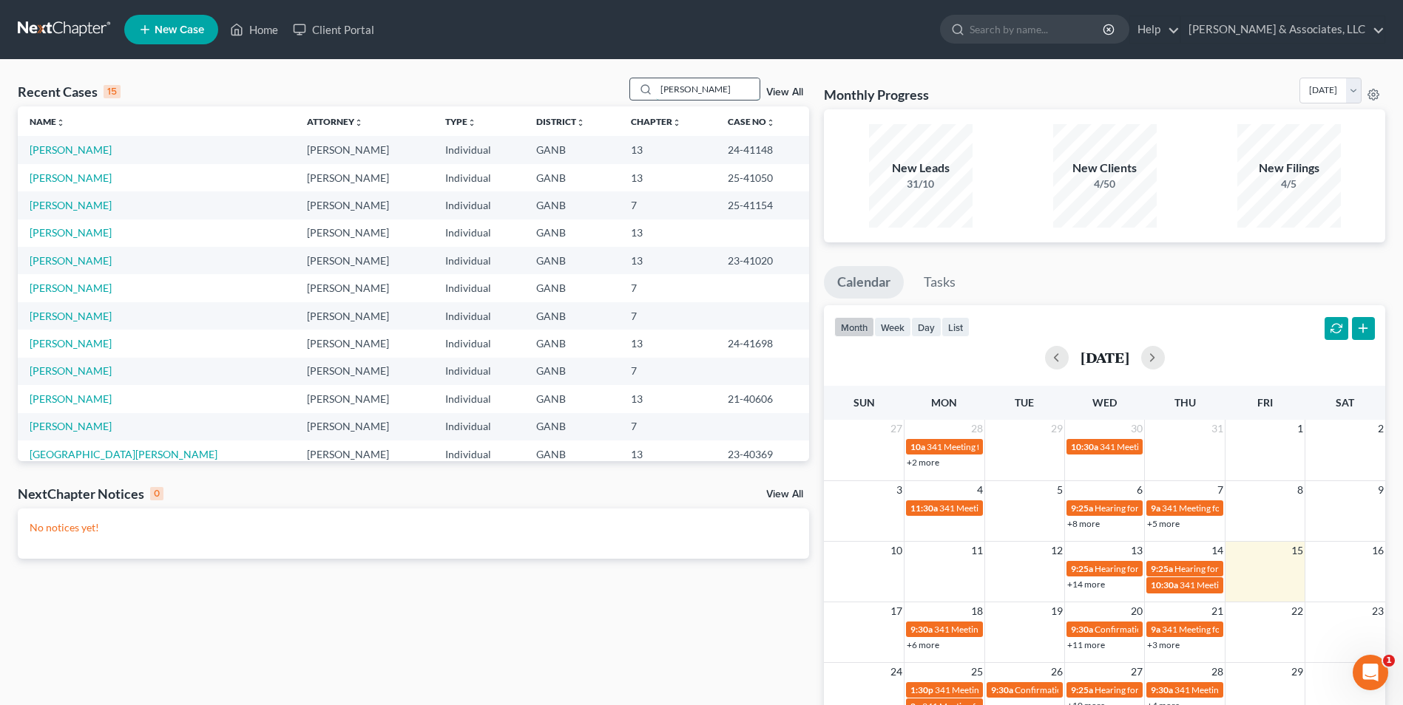
type input "belk"
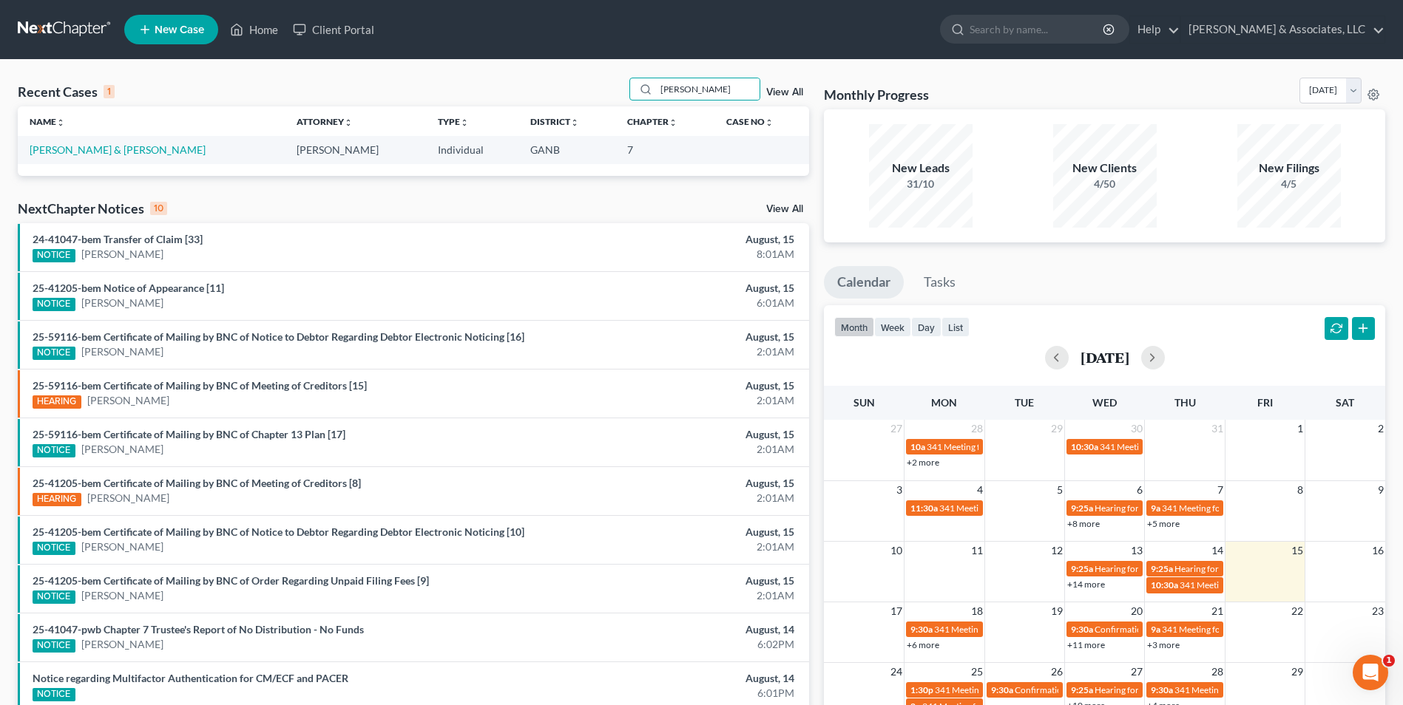
click at [129, 157] on td "[PERSON_NAME] & [PERSON_NAME]" at bounding box center [151, 149] width 267 height 27
click at [129, 151] on link "[PERSON_NAME] & [PERSON_NAME]" at bounding box center [118, 149] width 176 height 13
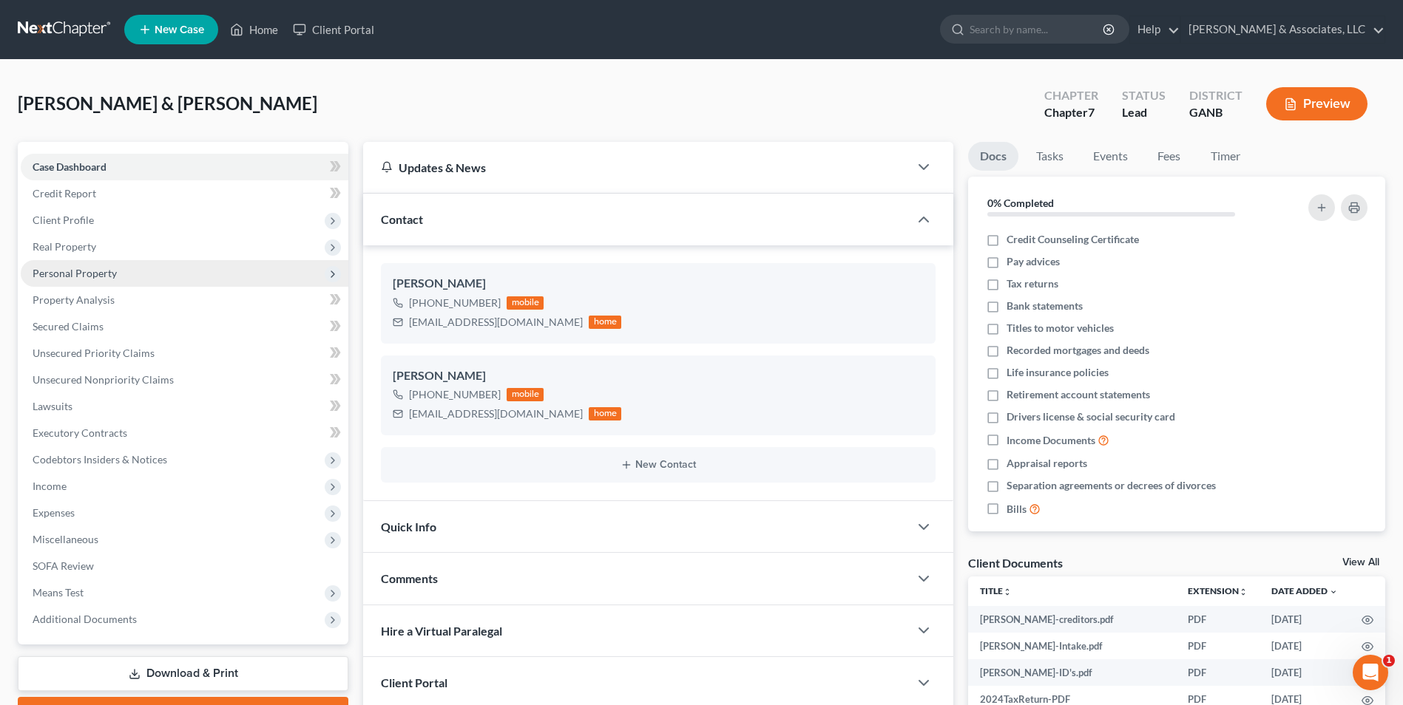
click at [93, 273] on span "Personal Property" at bounding box center [75, 273] width 84 height 13
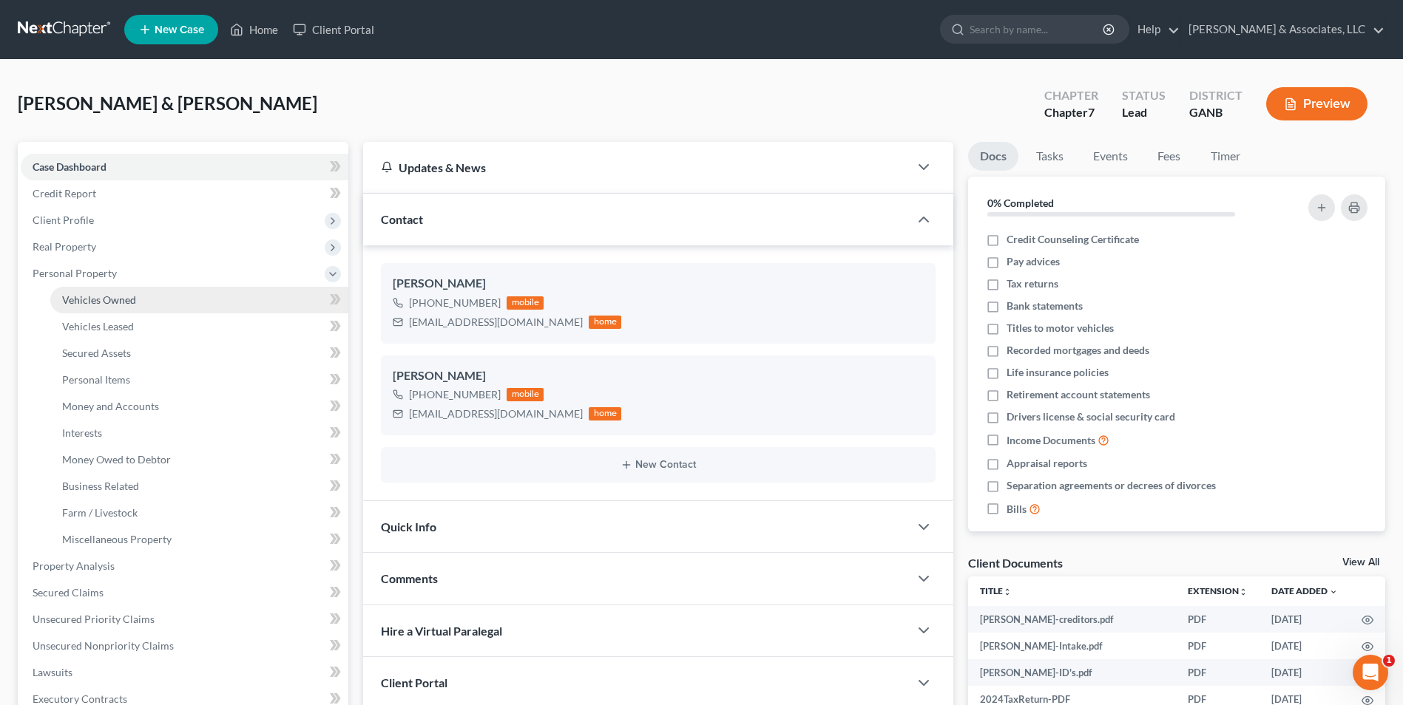
click at [111, 296] on span "Vehicles Owned" at bounding box center [99, 300] width 74 height 13
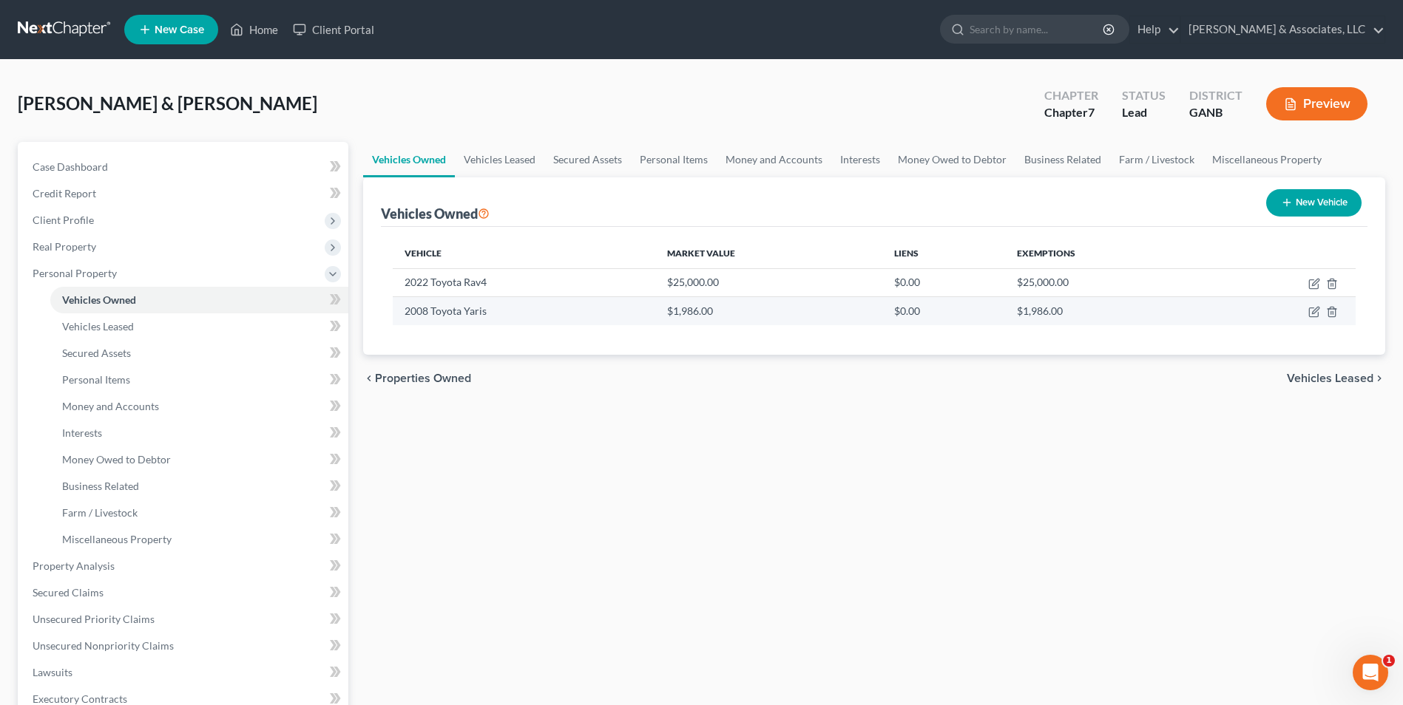
click at [1306, 311] on td at bounding box center [1282, 311] width 146 height 28
click at [1314, 313] on icon "button" at bounding box center [1315, 311] width 7 height 7
select select "0"
select select "18"
select select "2"
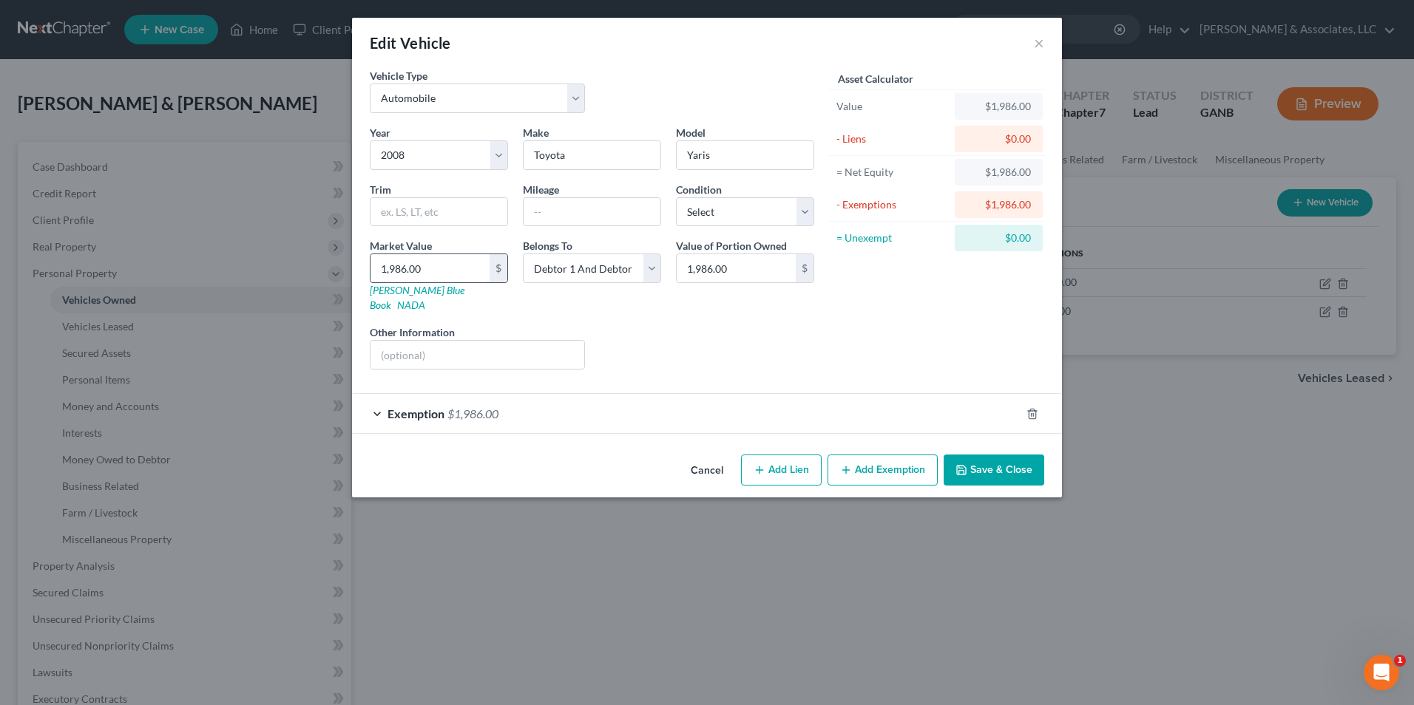
click at [452, 270] on input "1,986.00" at bounding box center [429, 268] width 119 height 28
type input "1"
type input "1.00"
type input "18"
type input "18.00"
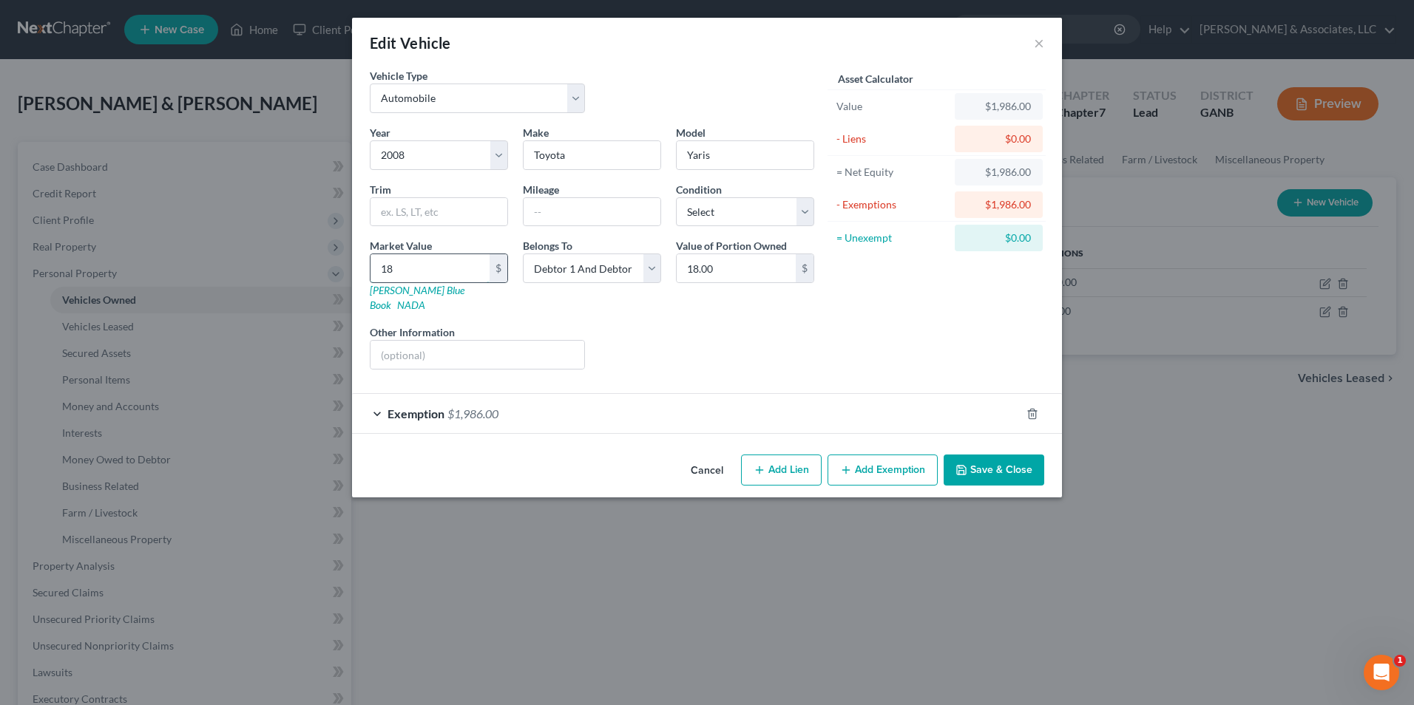
type input "189"
type input "189.00"
type input "1896"
type input "1,896.00"
type input "1,896"
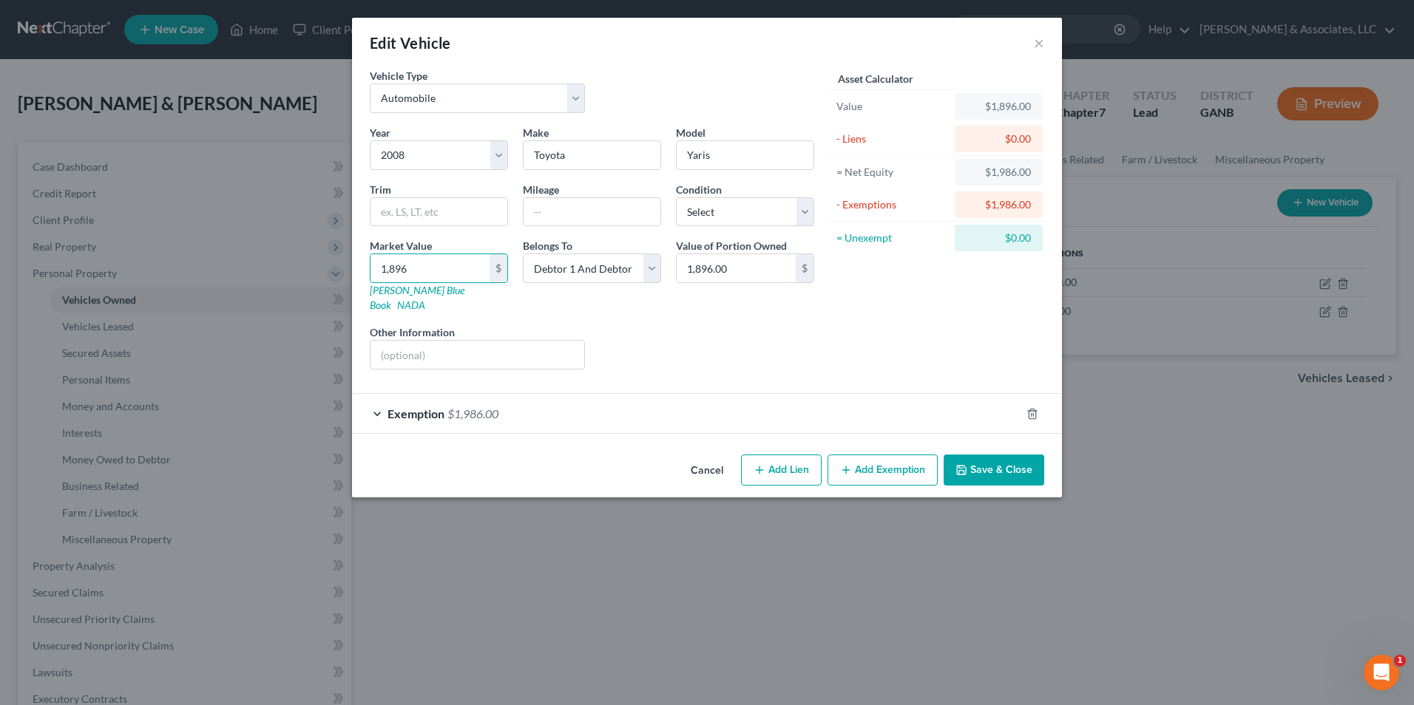
click at [375, 401] on div "Exemption $1,986.00" at bounding box center [686, 413] width 668 height 39
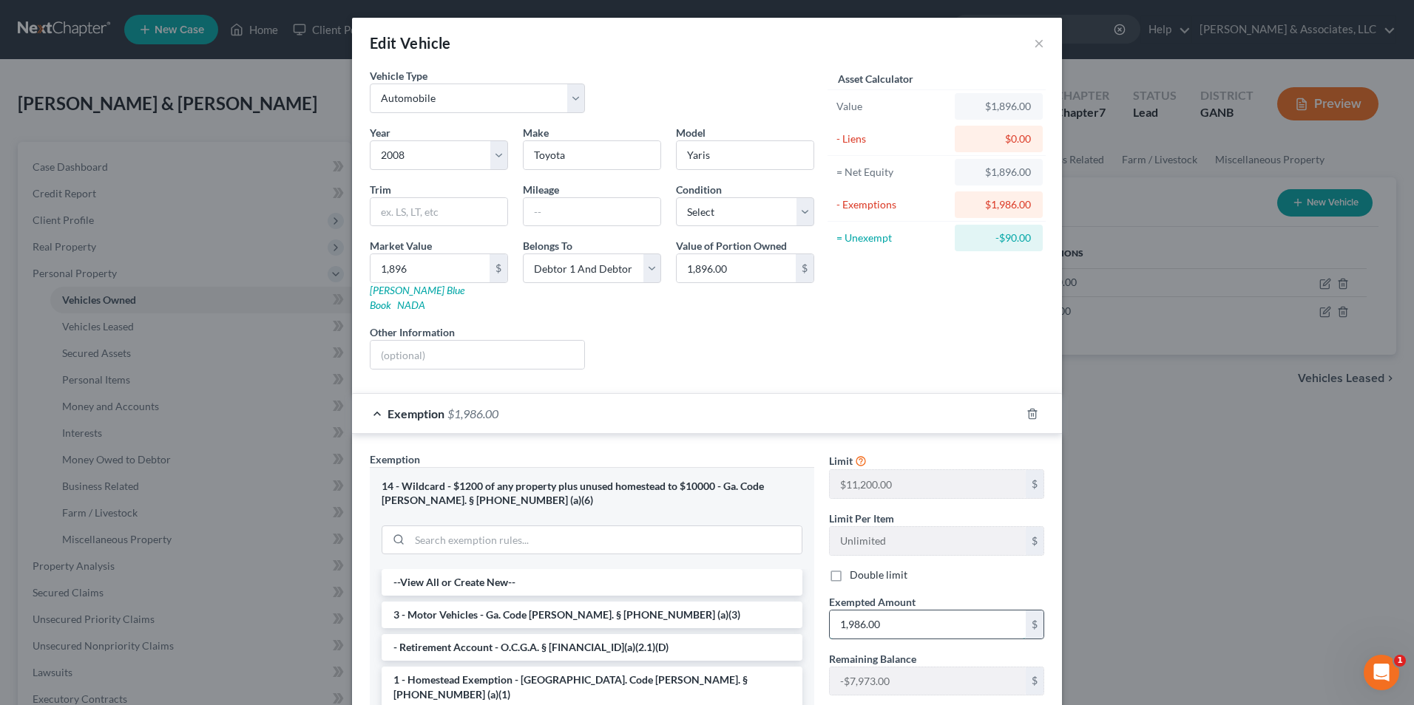
click at [926, 622] on input "1,986.00" at bounding box center [928, 625] width 196 height 28
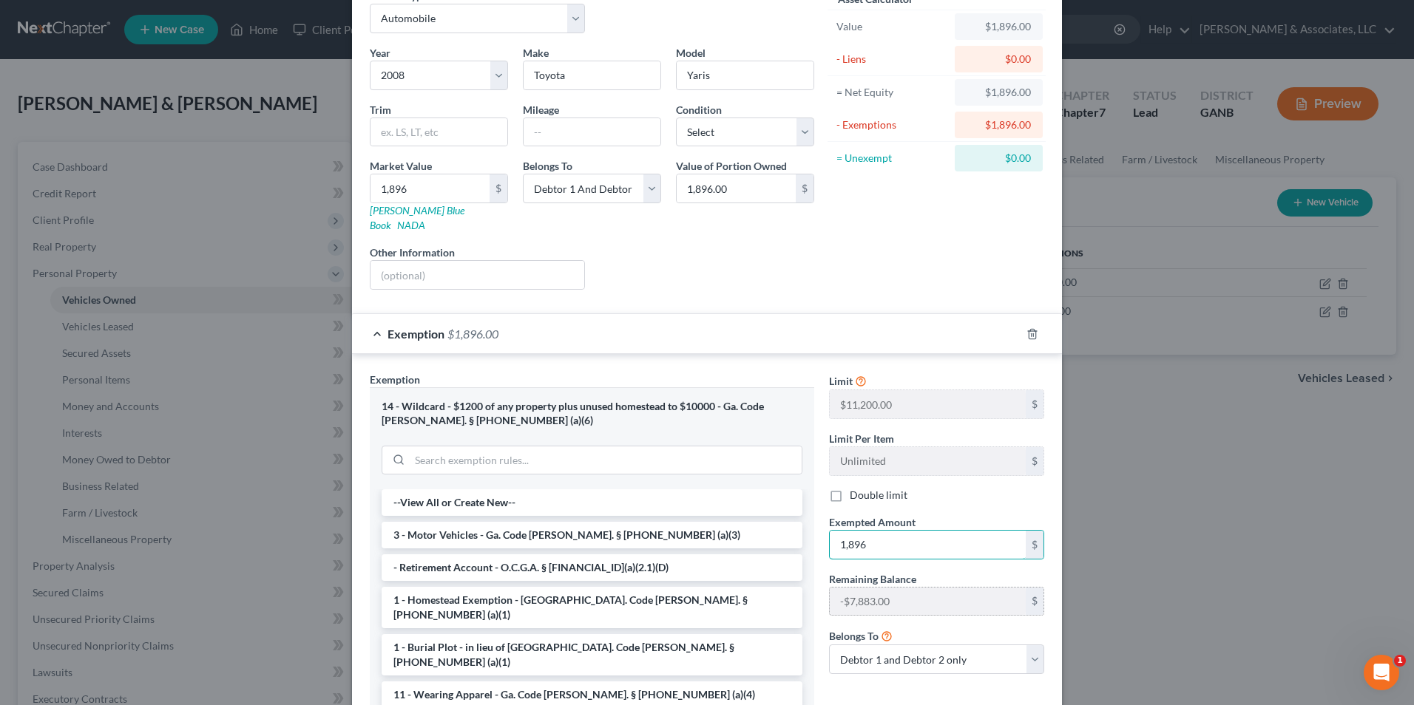
scroll to position [191, 0]
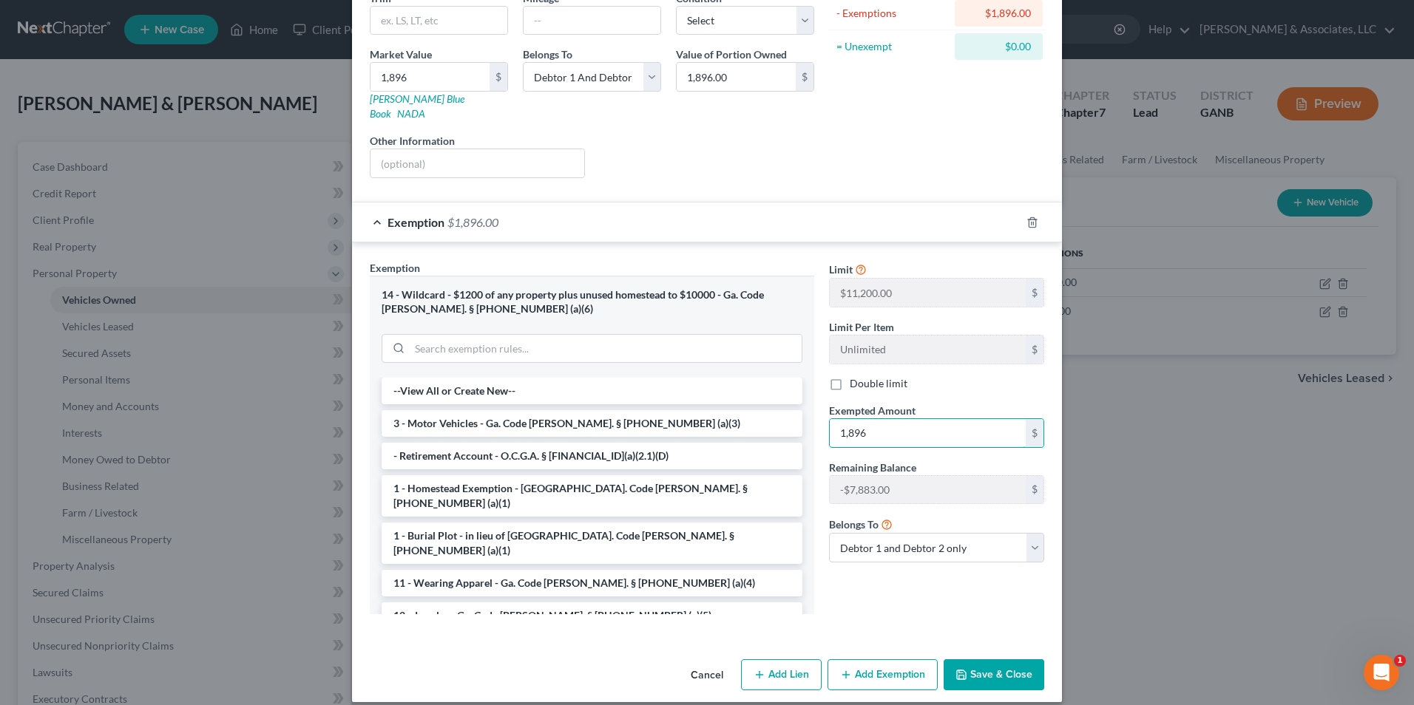
type input "1,896"
click at [994, 674] on button "Save & Close" at bounding box center [993, 675] width 101 height 31
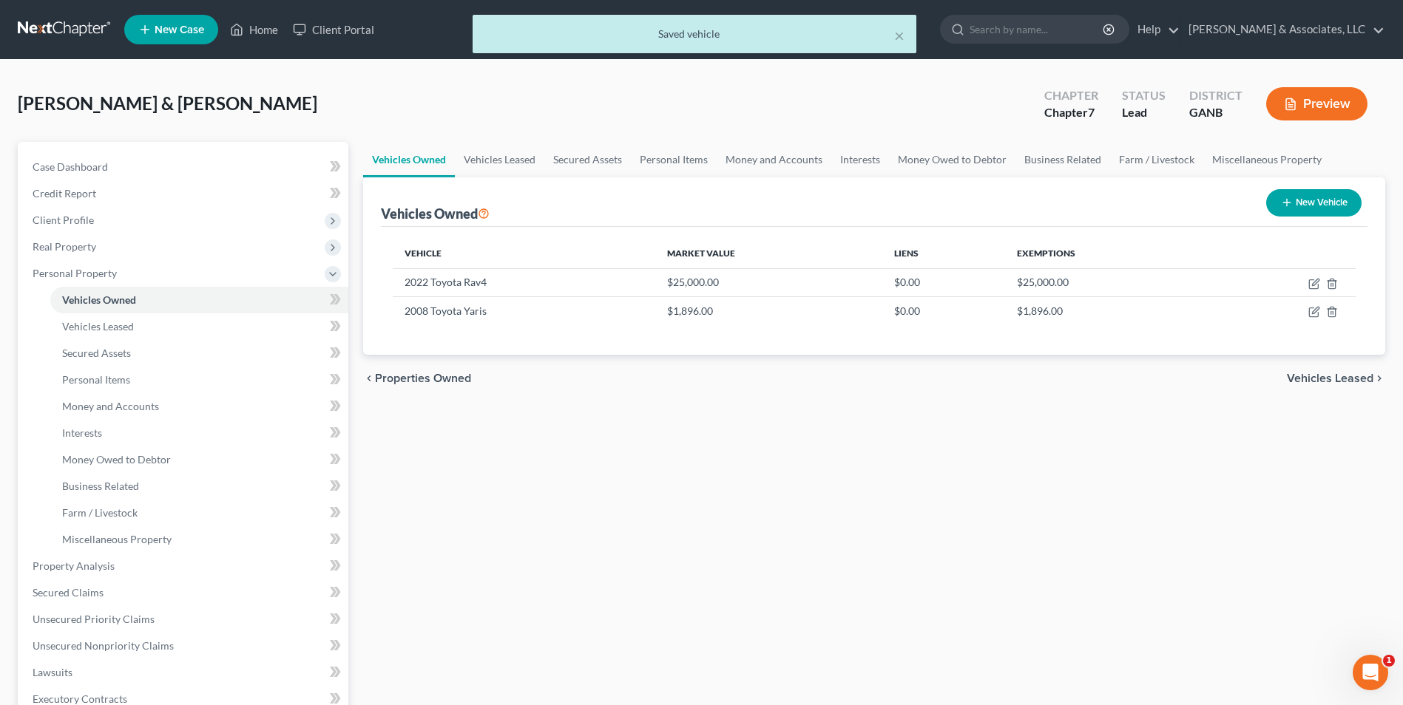
click at [1298, 99] on button "Preview" at bounding box center [1316, 103] width 101 height 33
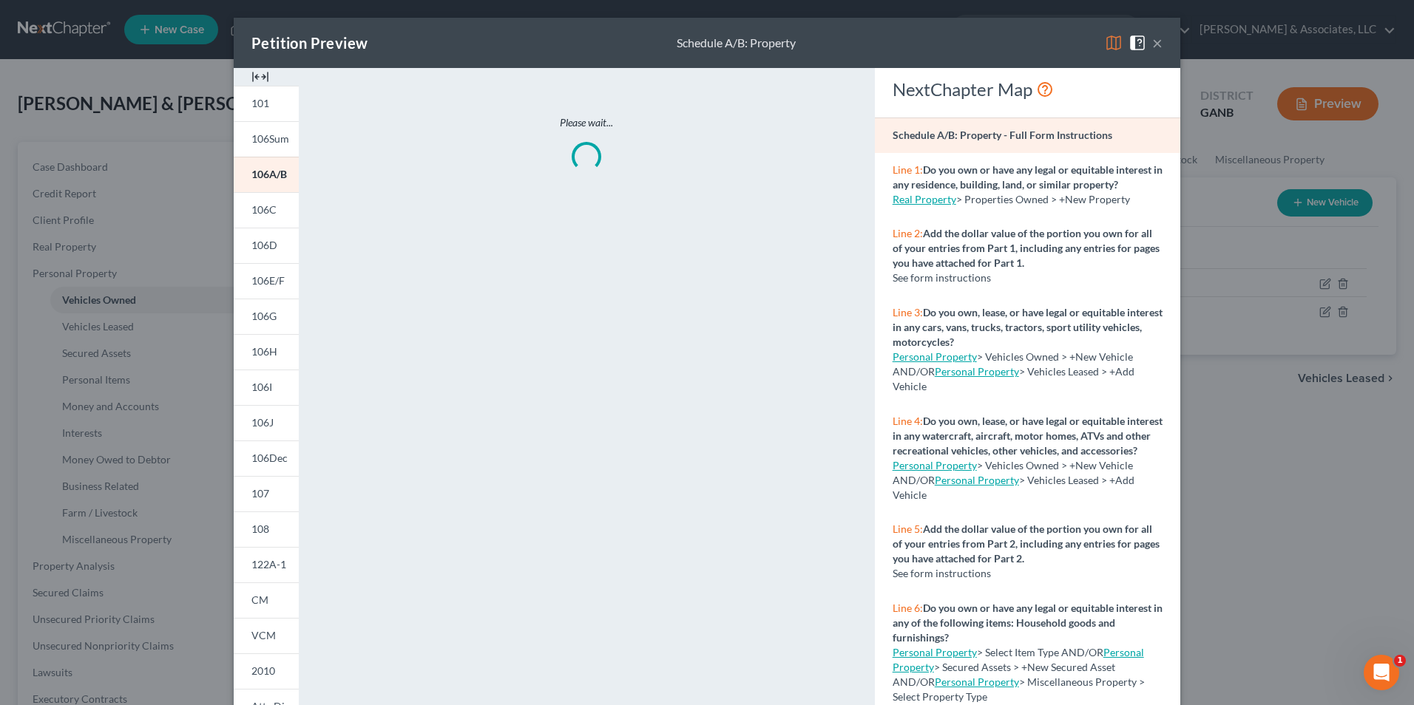
click at [255, 75] on img at bounding box center [260, 77] width 18 height 18
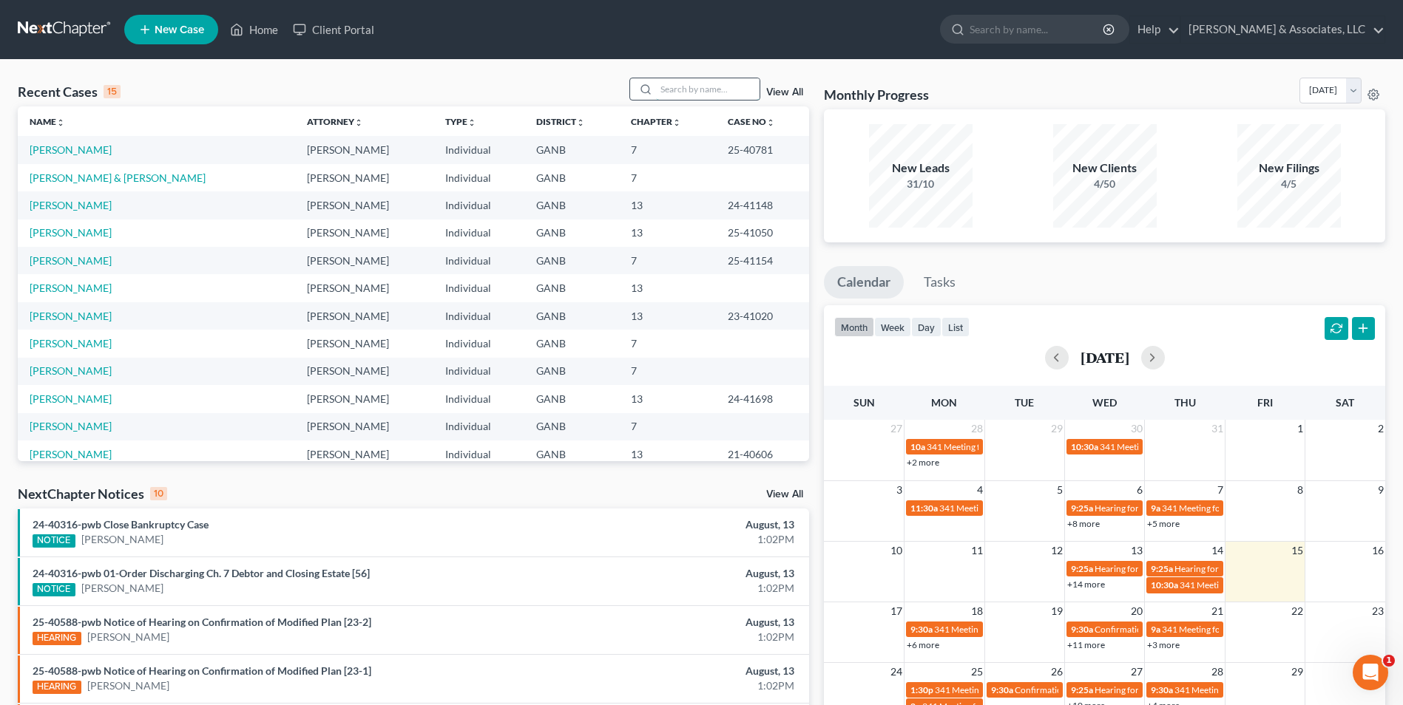
click at [700, 84] on input "search" at bounding box center [708, 88] width 104 height 21
type input "hendrix"
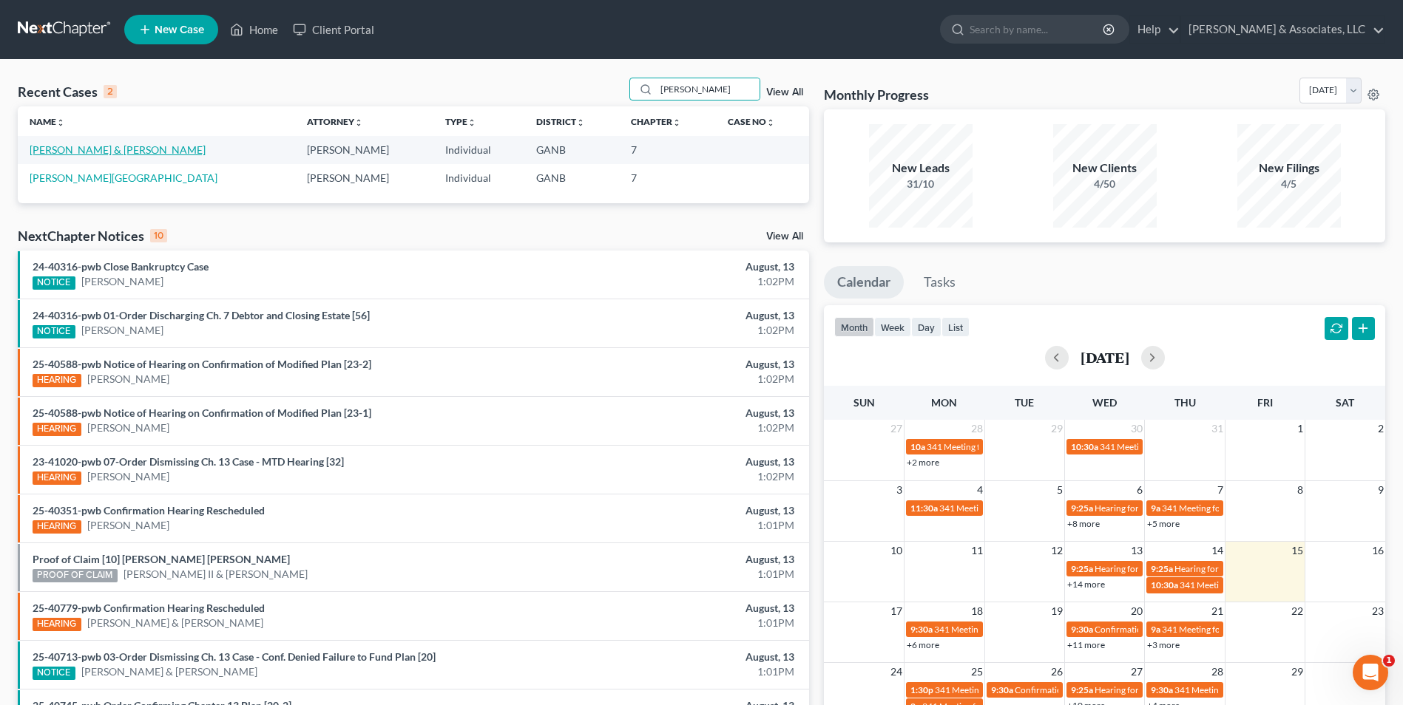
click at [96, 152] on link "[PERSON_NAME] & [PERSON_NAME]" at bounding box center [118, 149] width 176 height 13
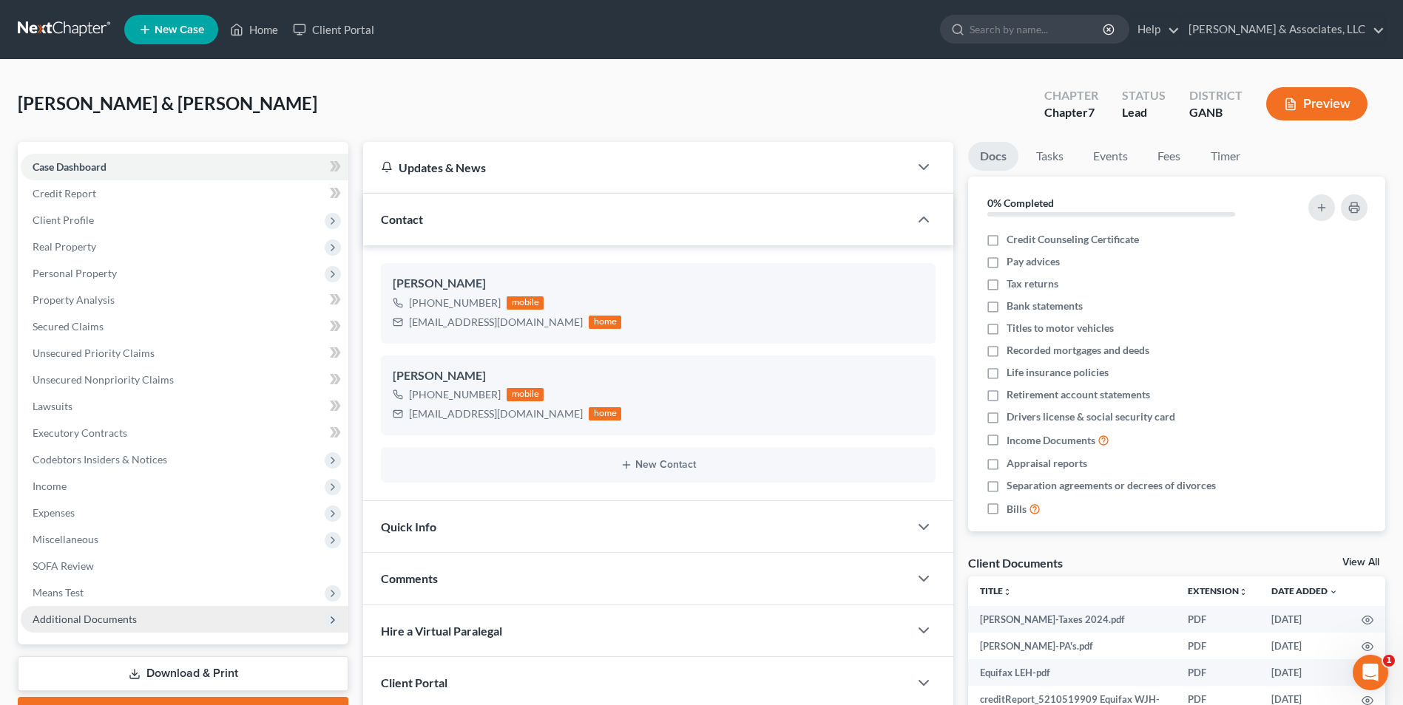
click at [105, 618] on span "Additional Documents" at bounding box center [85, 619] width 104 height 13
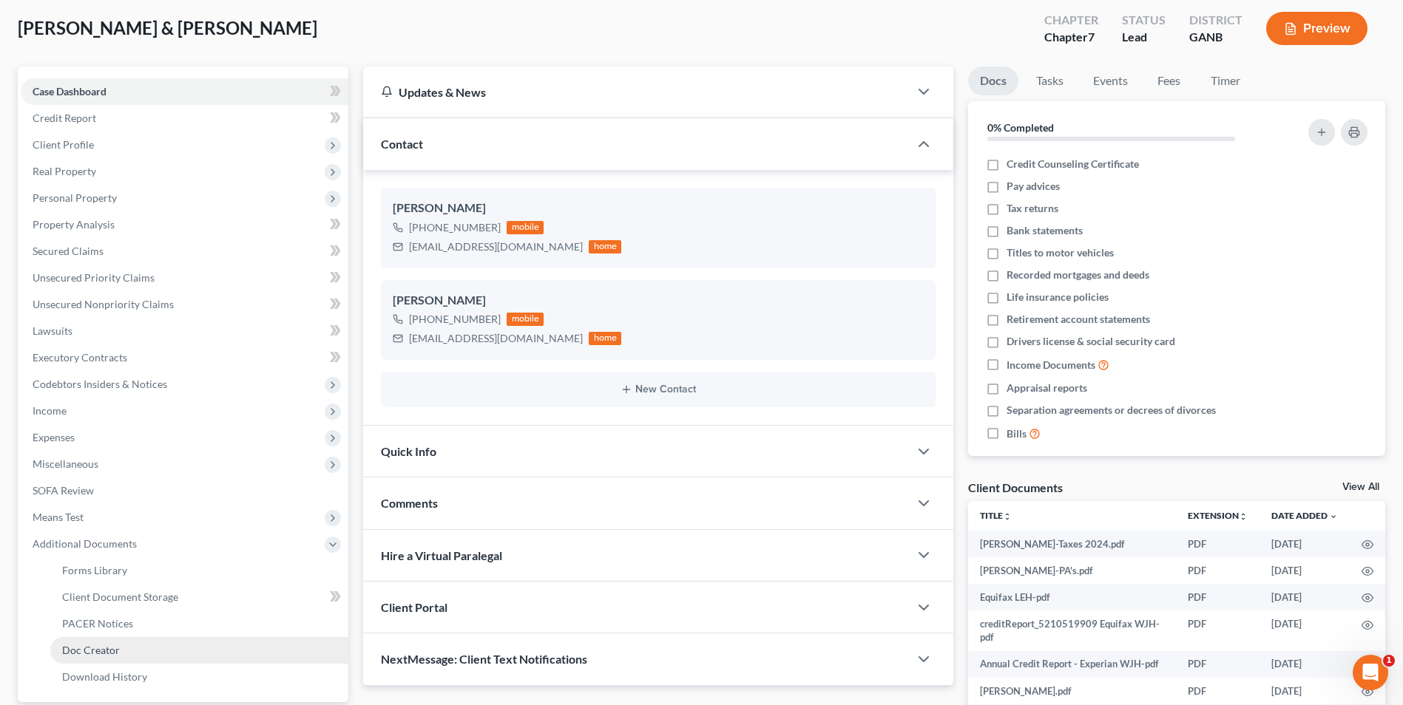
scroll to position [148, 0]
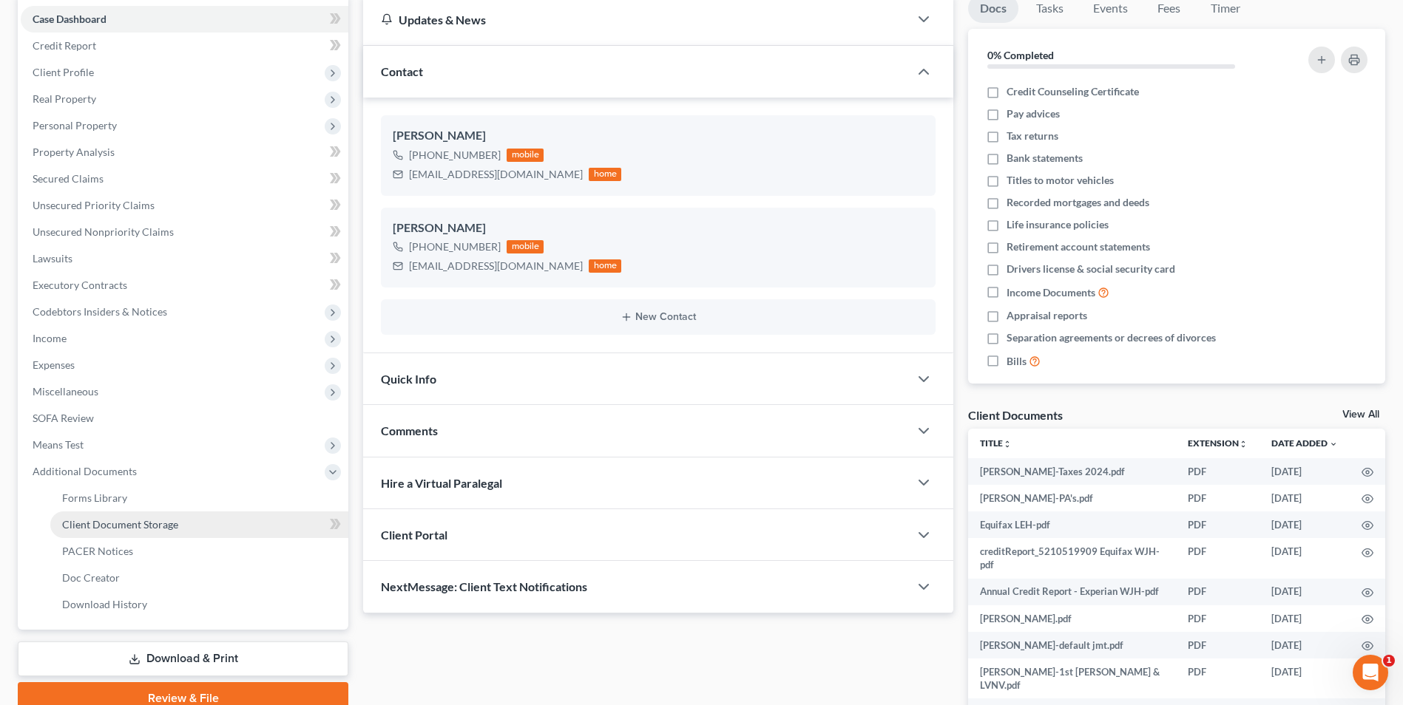
click at [147, 526] on span "Client Document Storage" at bounding box center [120, 524] width 116 height 13
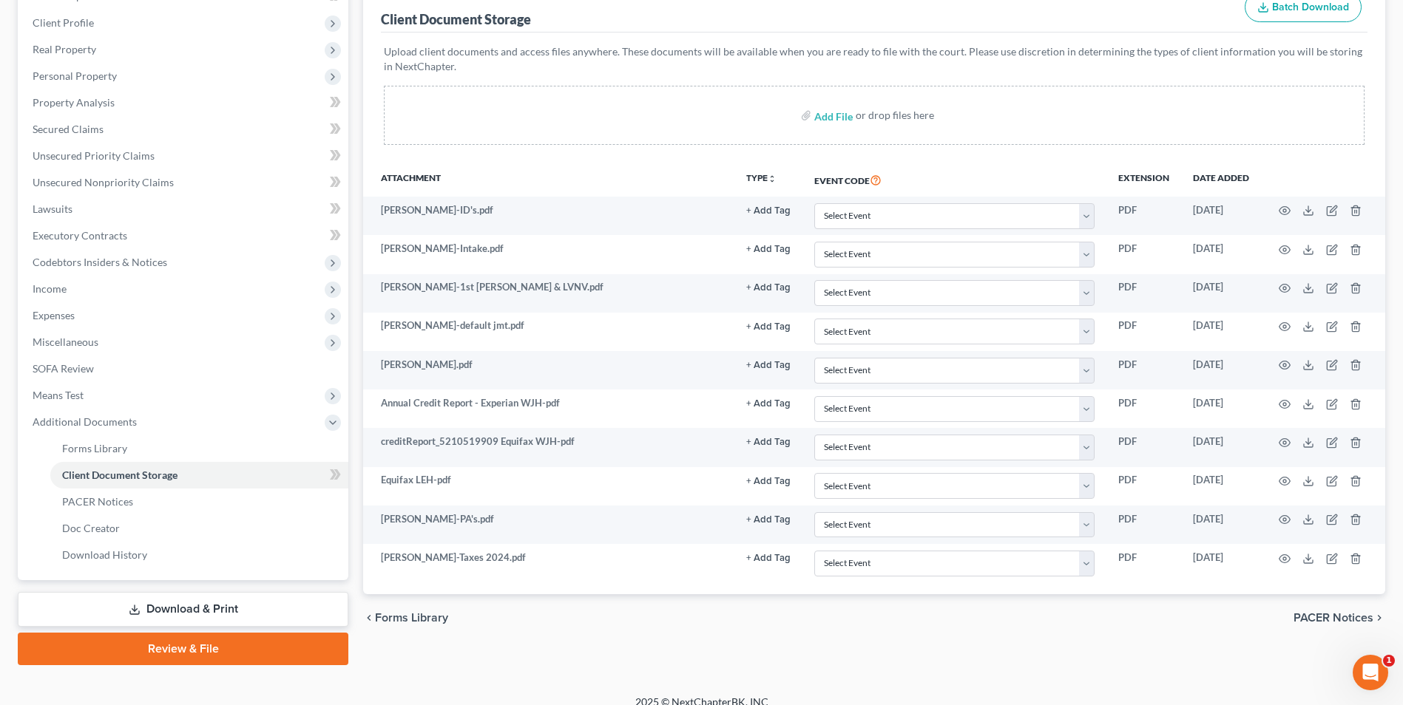
scroll to position [214, 0]
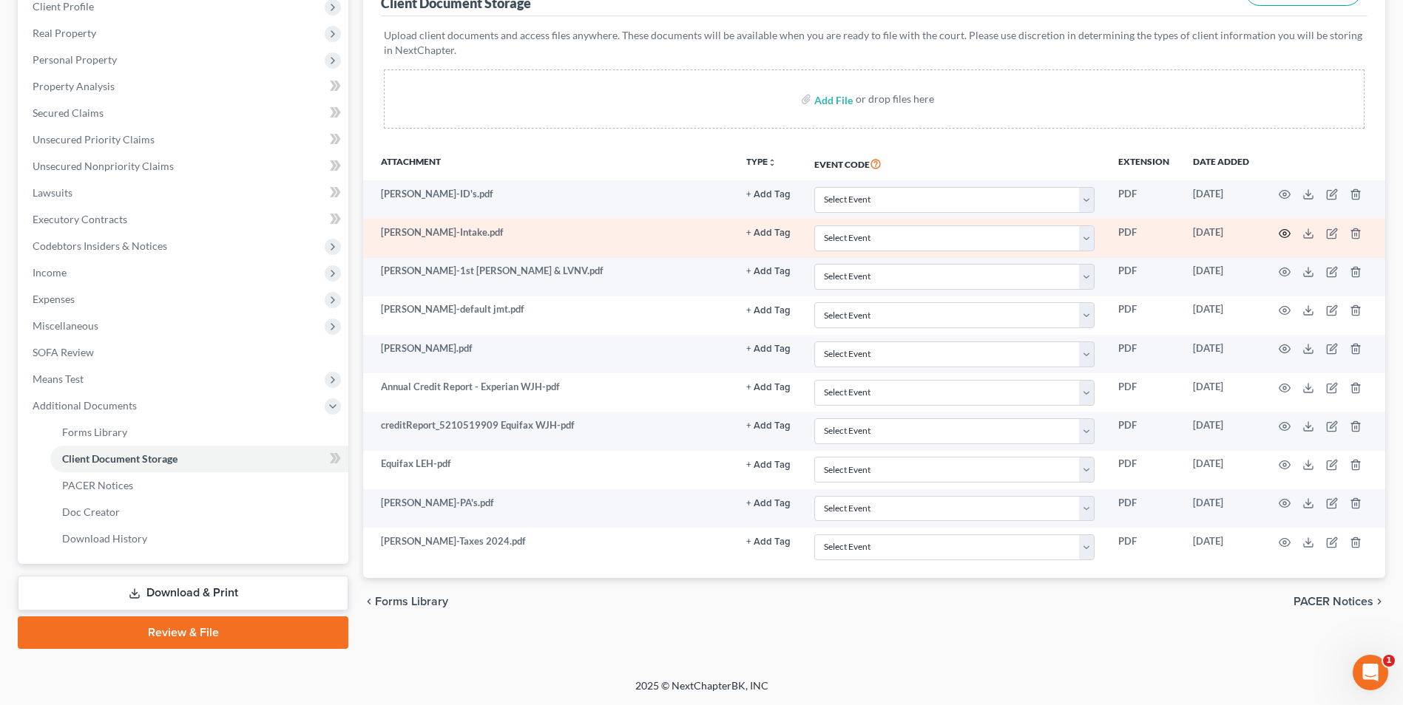
click at [1282, 236] on icon "button" at bounding box center [1284, 234] width 12 height 12
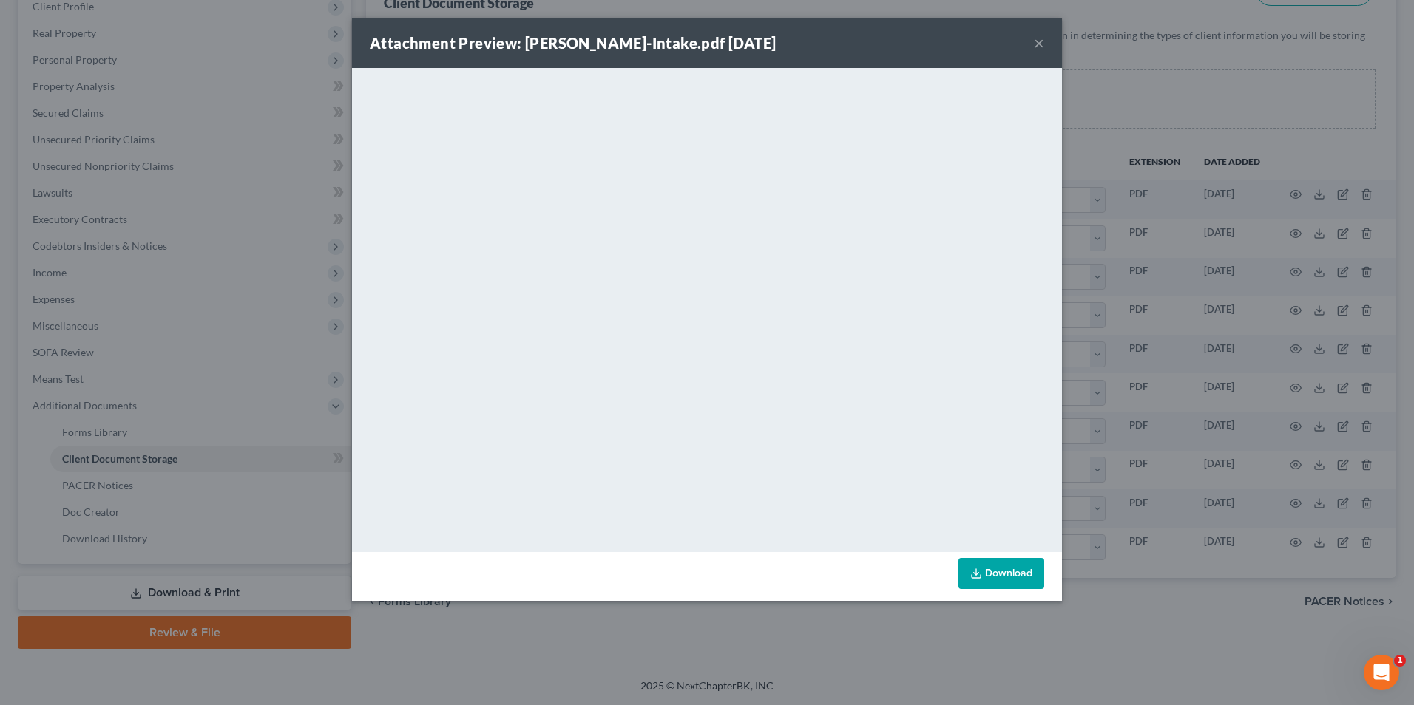
click at [1040, 42] on button "×" at bounding box center [1039, 43] width 10 height 18
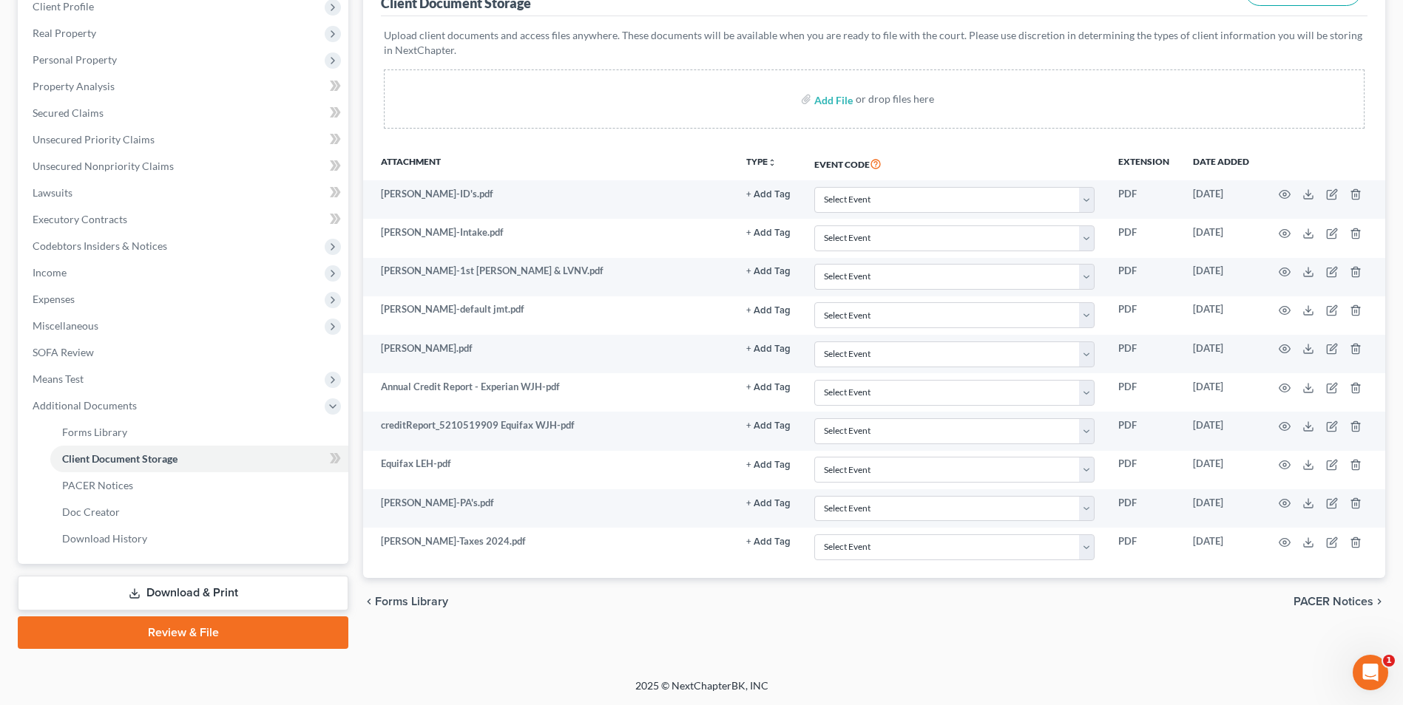
click at [235, 650] on div "Petition Navigation Case Dashboard Payments Invoices Payments Payments Credit R…" at bounding box center [701, 294] width 1367 height 733
click at [261, 638] on link "Review & File" at bounding box center [183, 633] width 330 height 33
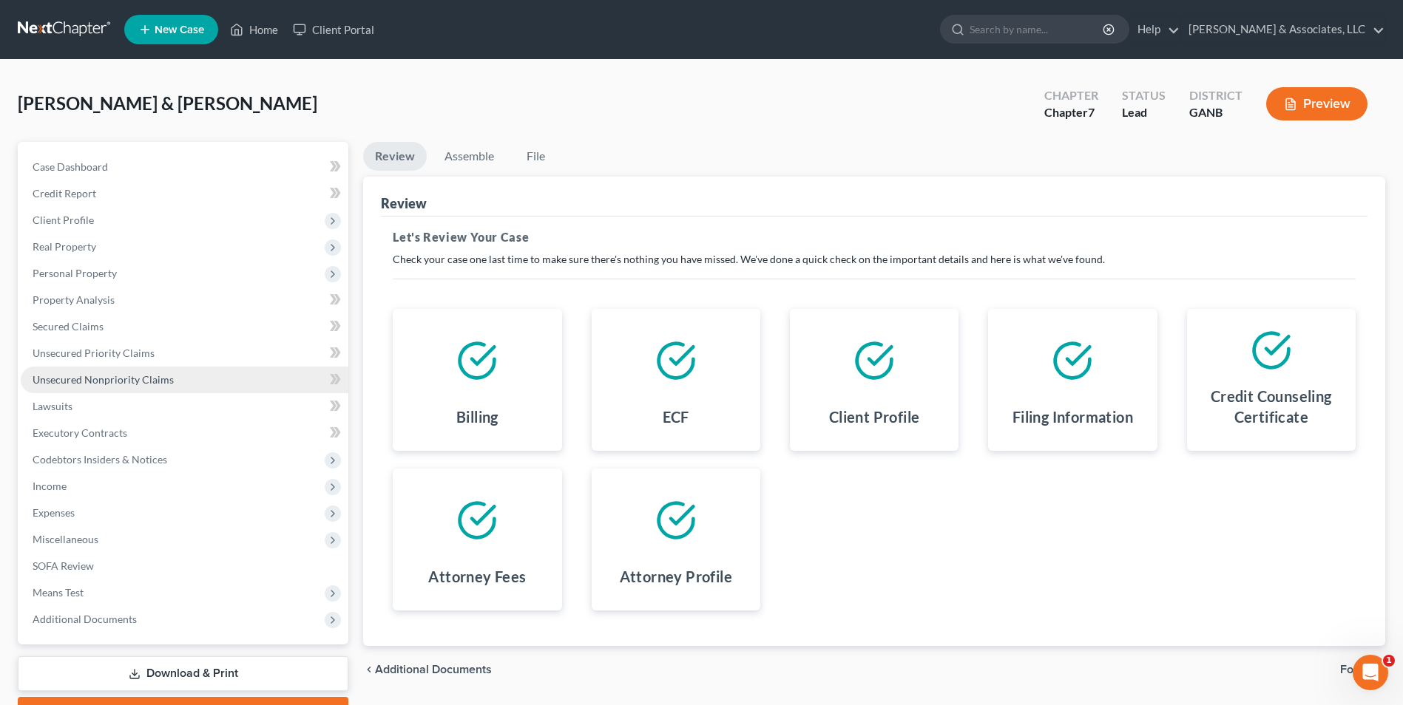
click at [115, 370] on link "Unsecured Nonpriority Claims" at bounding box center [185, 380] width 328 height 27
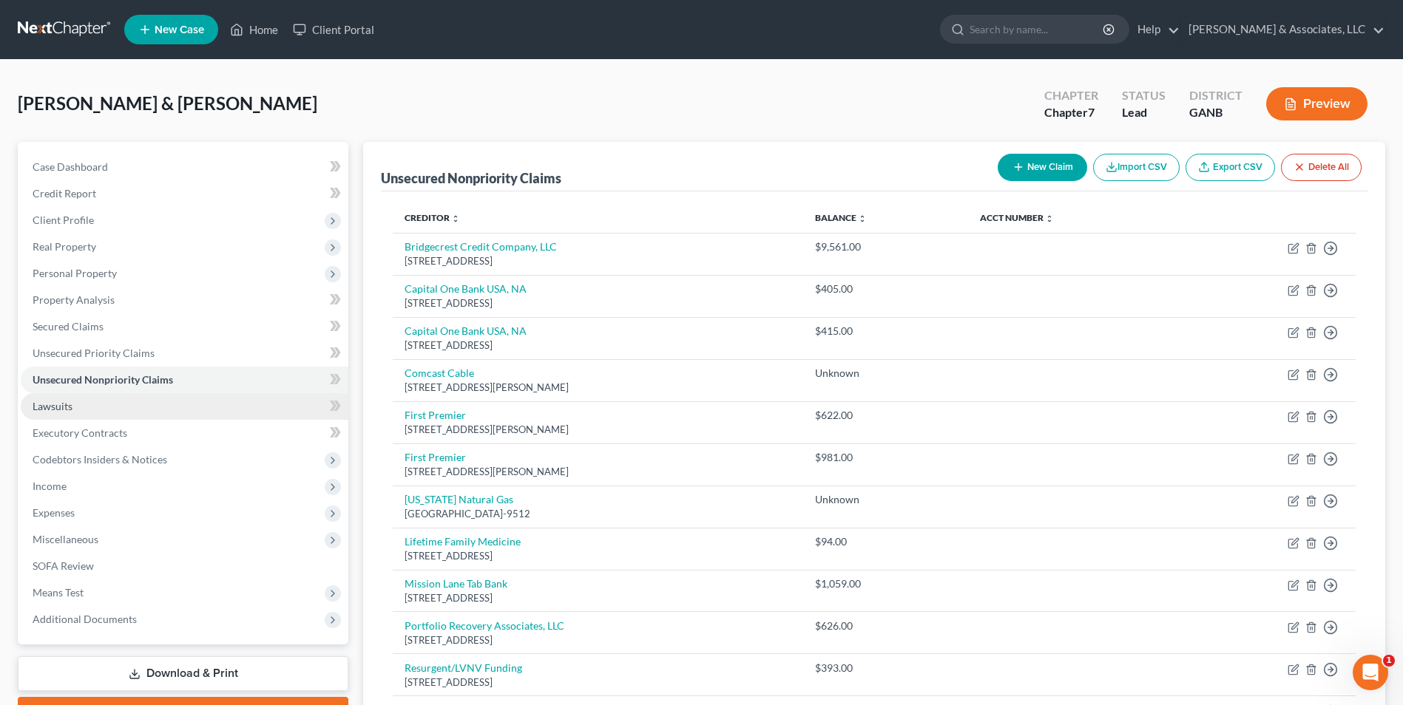
click at [59, 413] on link "Lawsuits" at bounding box center [185, 406] width 328 height 27
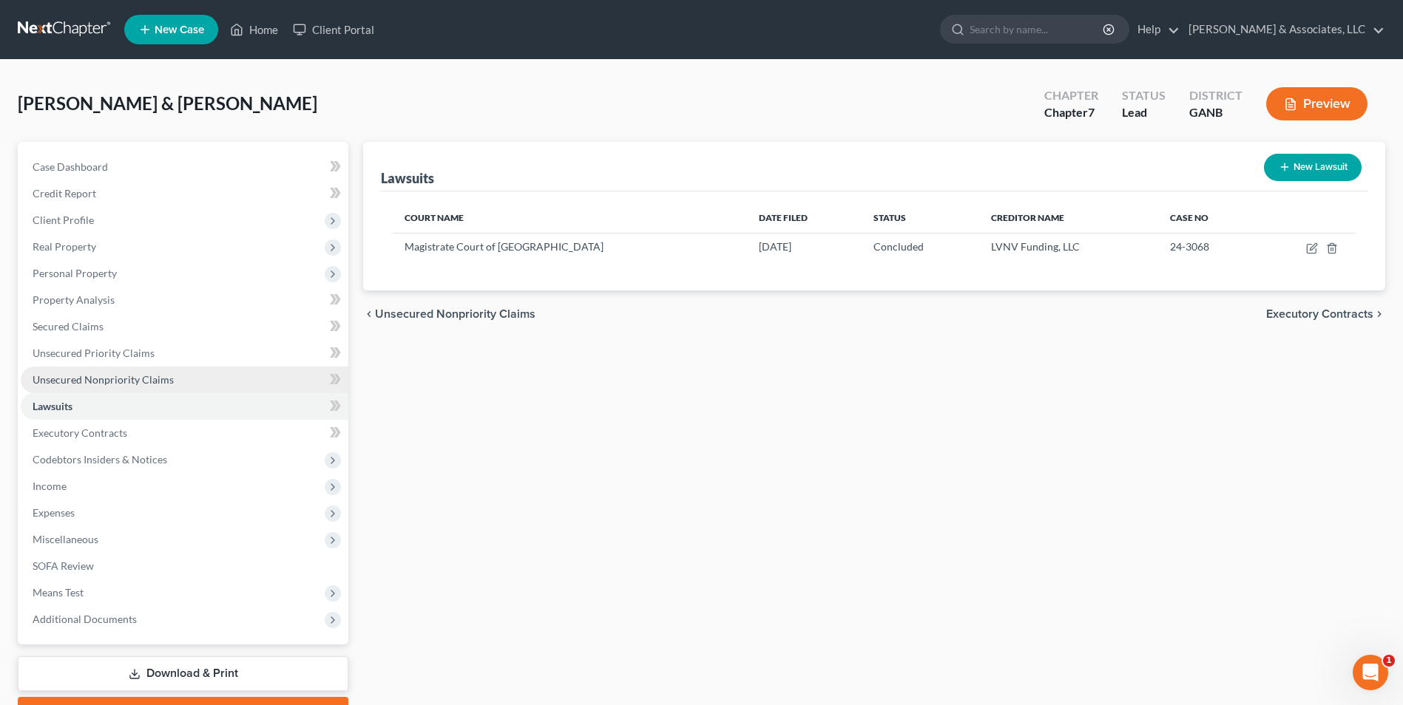
click at [123, 384] on span "Unsecured Nonpriority Claims" at bounding box center [103, 379] width 141 height 13
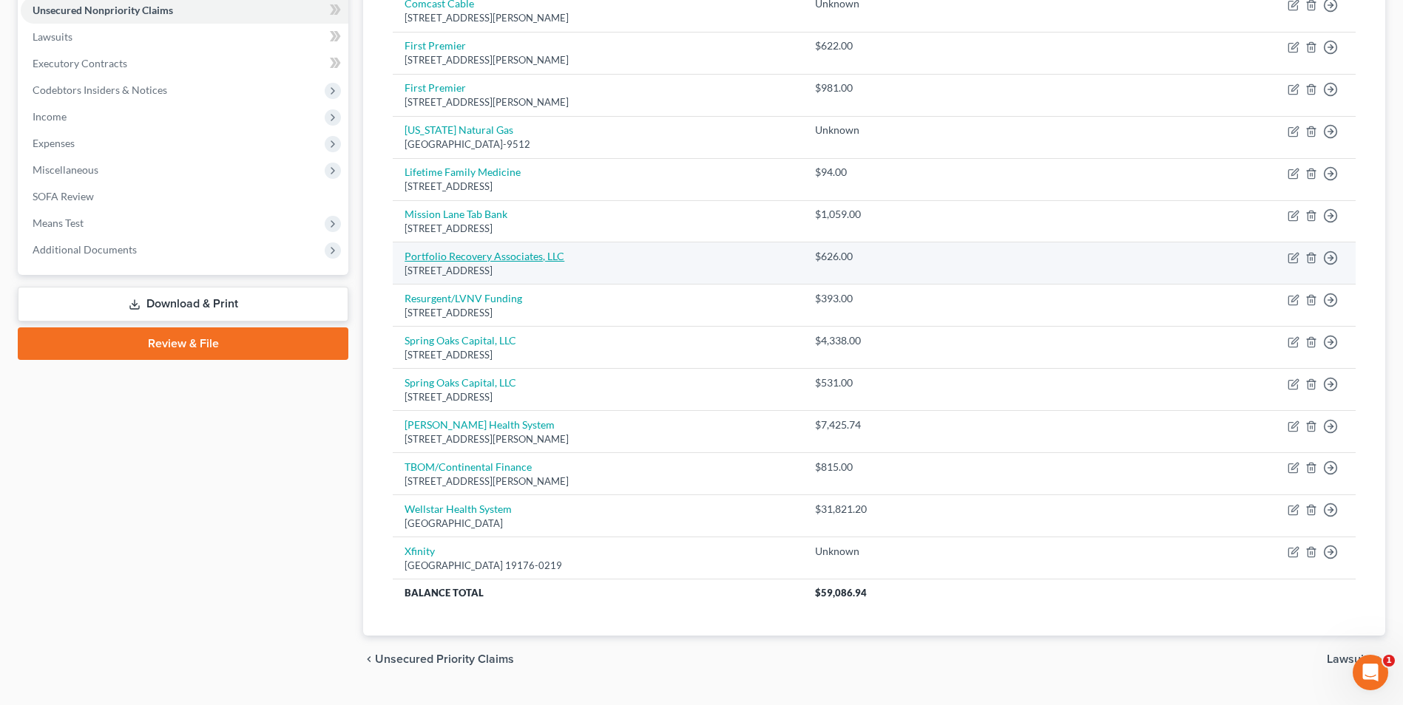
scroll to position [74, 0]
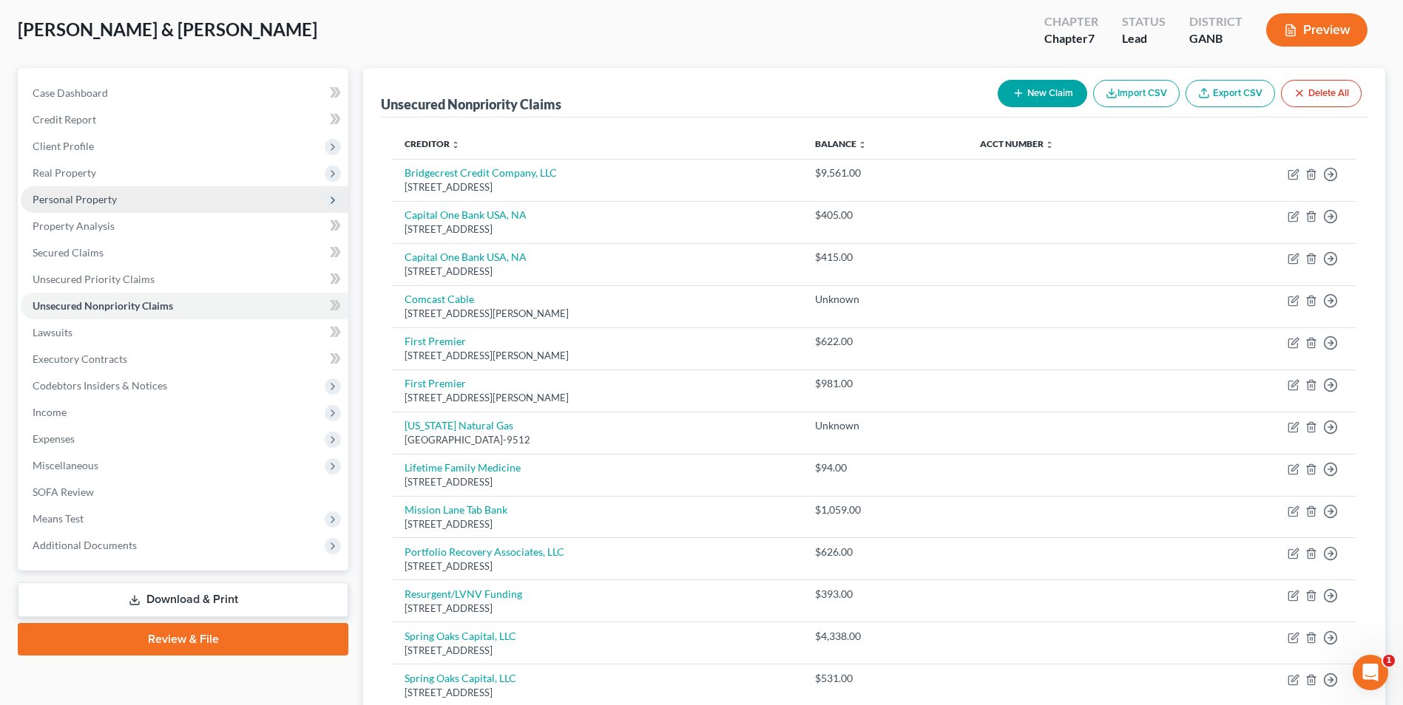
click at [82, 205] on span "Personal Property" at bounding box center [75, 199] width 84 height 13
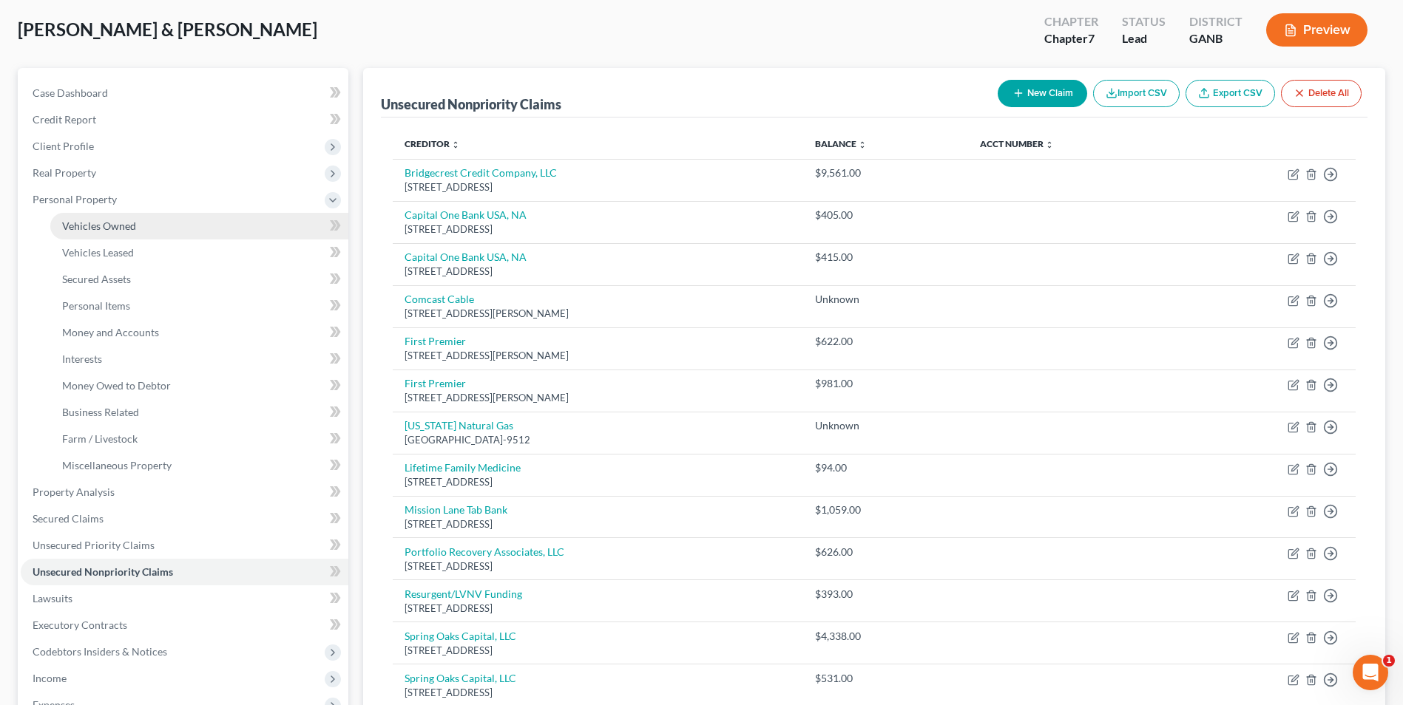
click at [87, 233] on link "Vehicles Owned" at bounding box center [199, 226] width 298 height 27
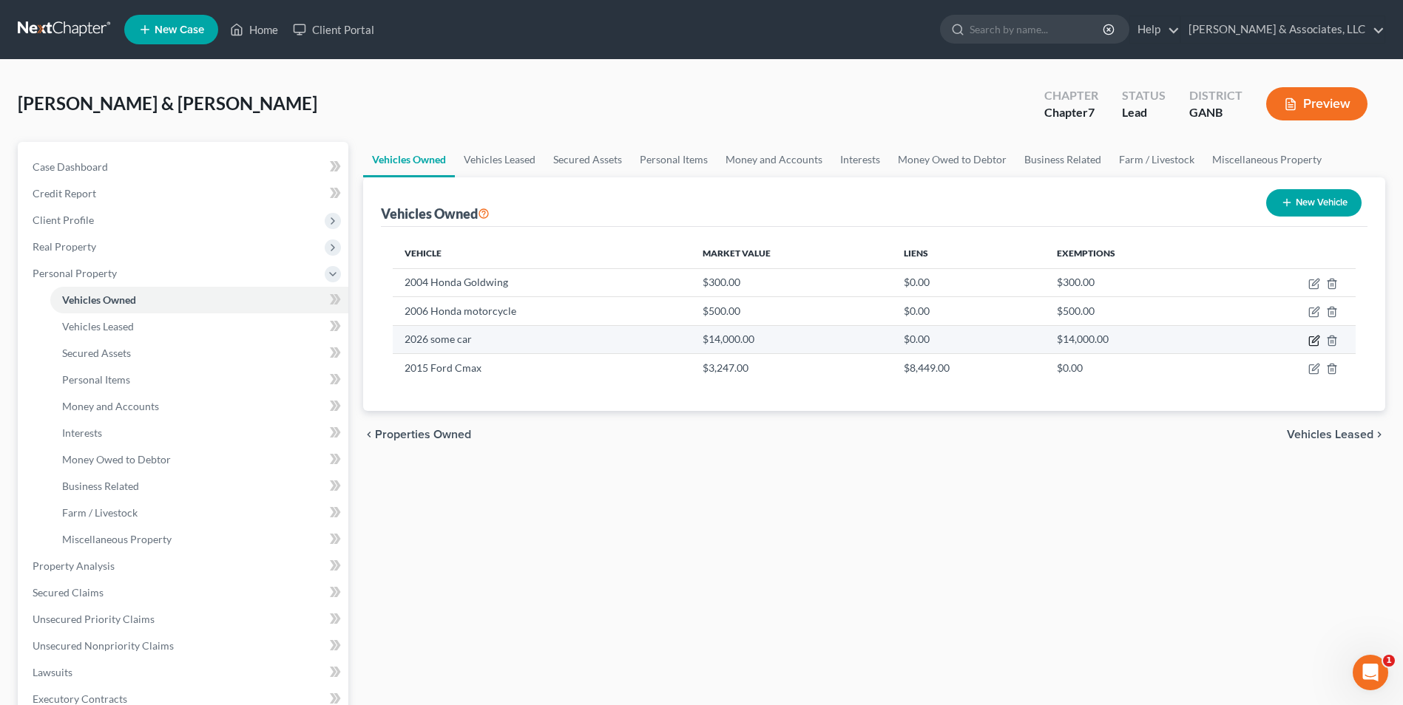
click at [1315, 341] on icon "button" at bounding box center [1315, 339] width 7 height 7
select select "0"
select select "2"
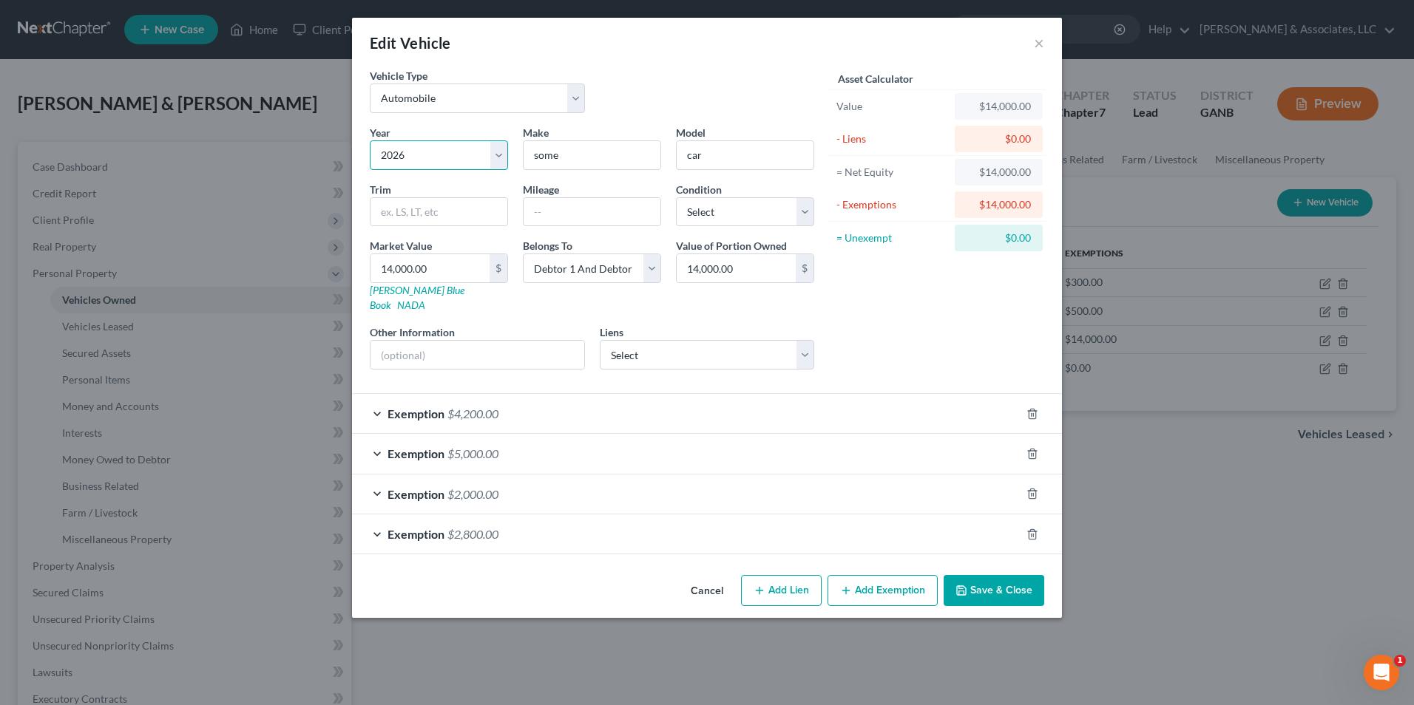
click at [495, 155] on select "Select 2026 2025 2024 2023 2022 2021 2020 2019 2018 2017 2016 2015 2014 2013 20…" at bounding box center [439, 155] width 138 height 30
select select "14"
click at [370, 140] on select "Select 2026 2025 2024 2023 2022 2021 2020 2019 2018 2017 2016 2015 2014 2013 20…" at bounding box center [439, 155] width 138 height 30
click at [589, 146] on input "some" at bounding box center [591, 155] width 137 height 28
type input "s"
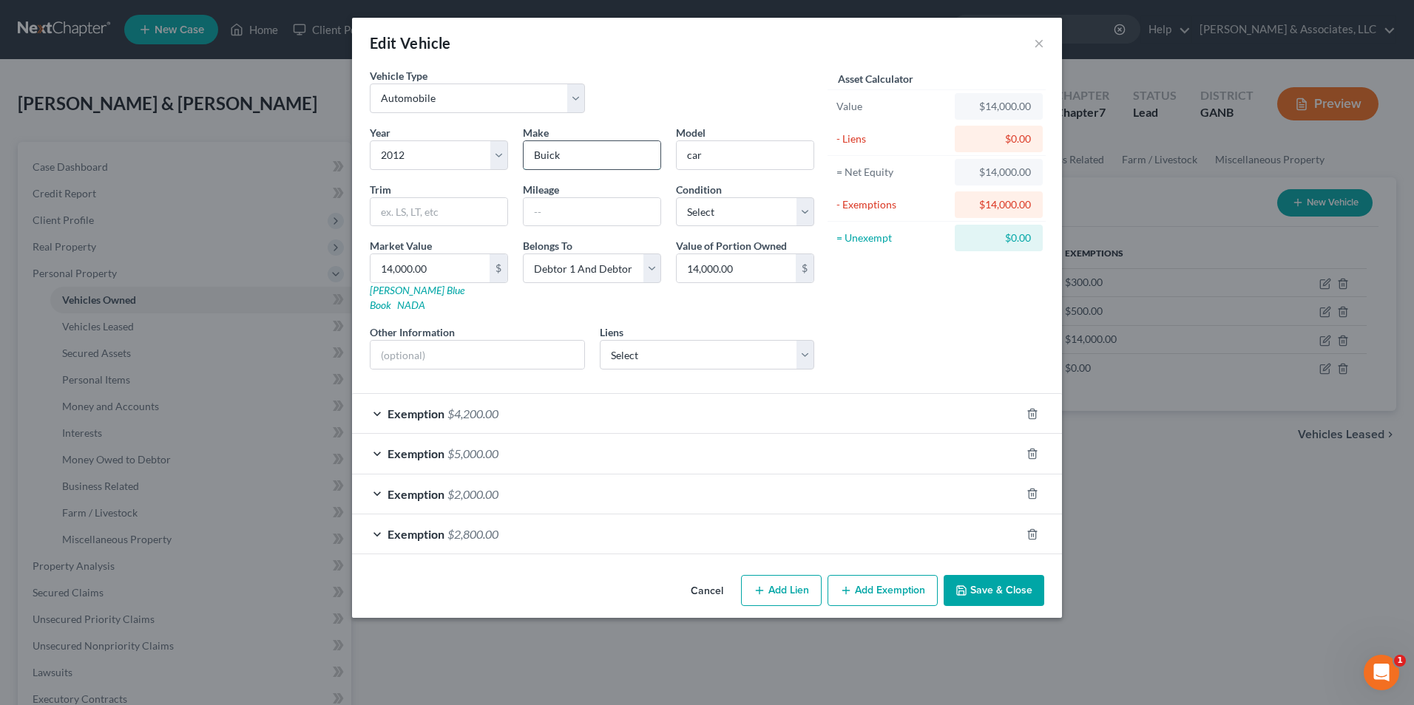
type input "Buick"
type input "Enclave"
click at [459, 276] on input "14,000.00" at bounding box center [429, 268] width 119 height 28
type input "6"
type input "6.00"
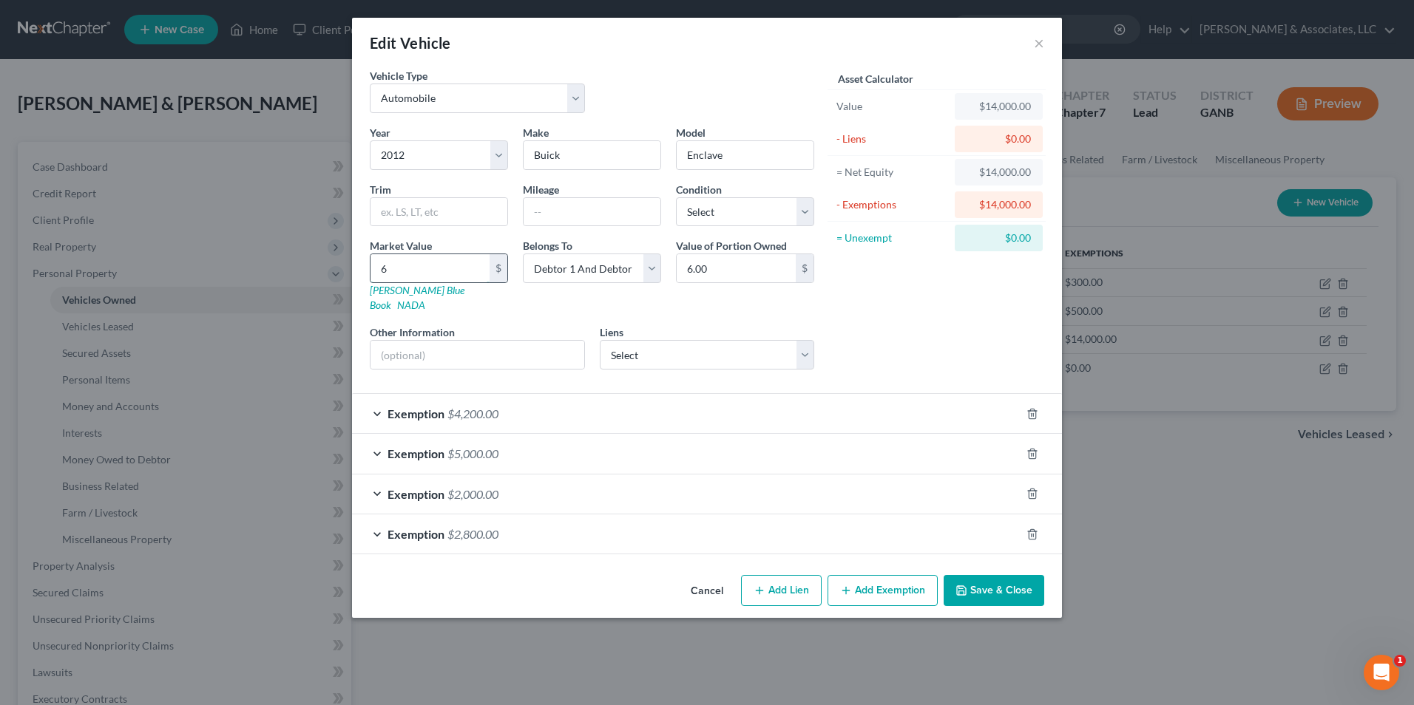
type input "62"
type input "62.00"
type input "620"
type input "620.00"
type input "6200"
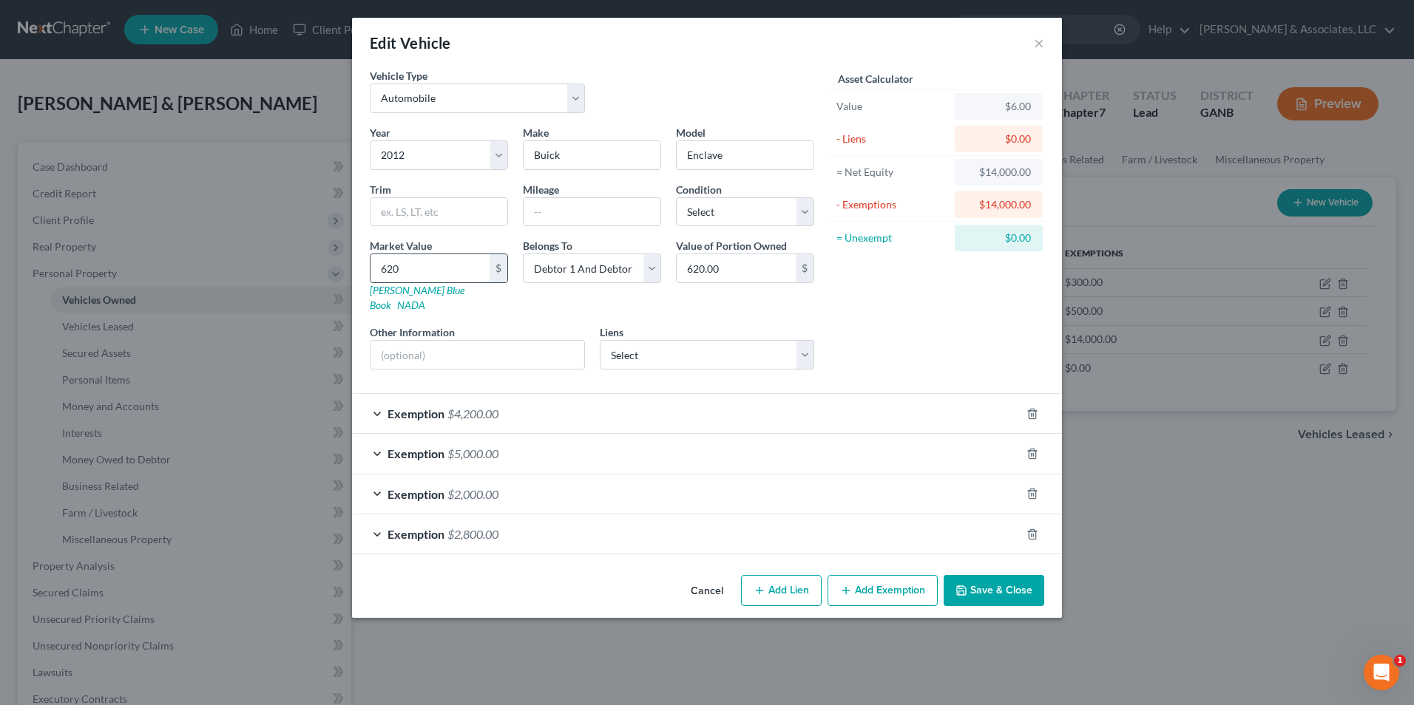
type input "6,200.00"
type input "6,200"
click at [377, 399] on div "Exemption $4,200.00" at bounding box center [686, 413] width 668 height 39
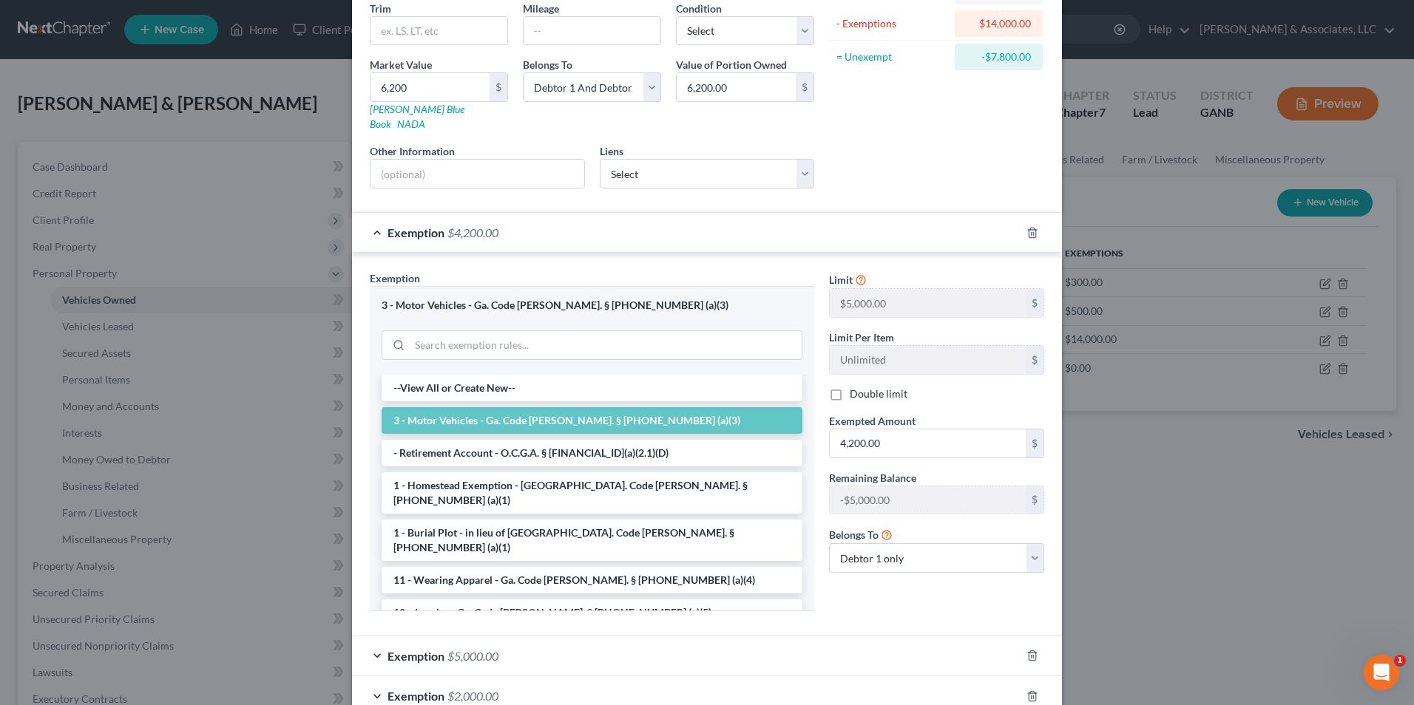
scroll to position [222, 0]
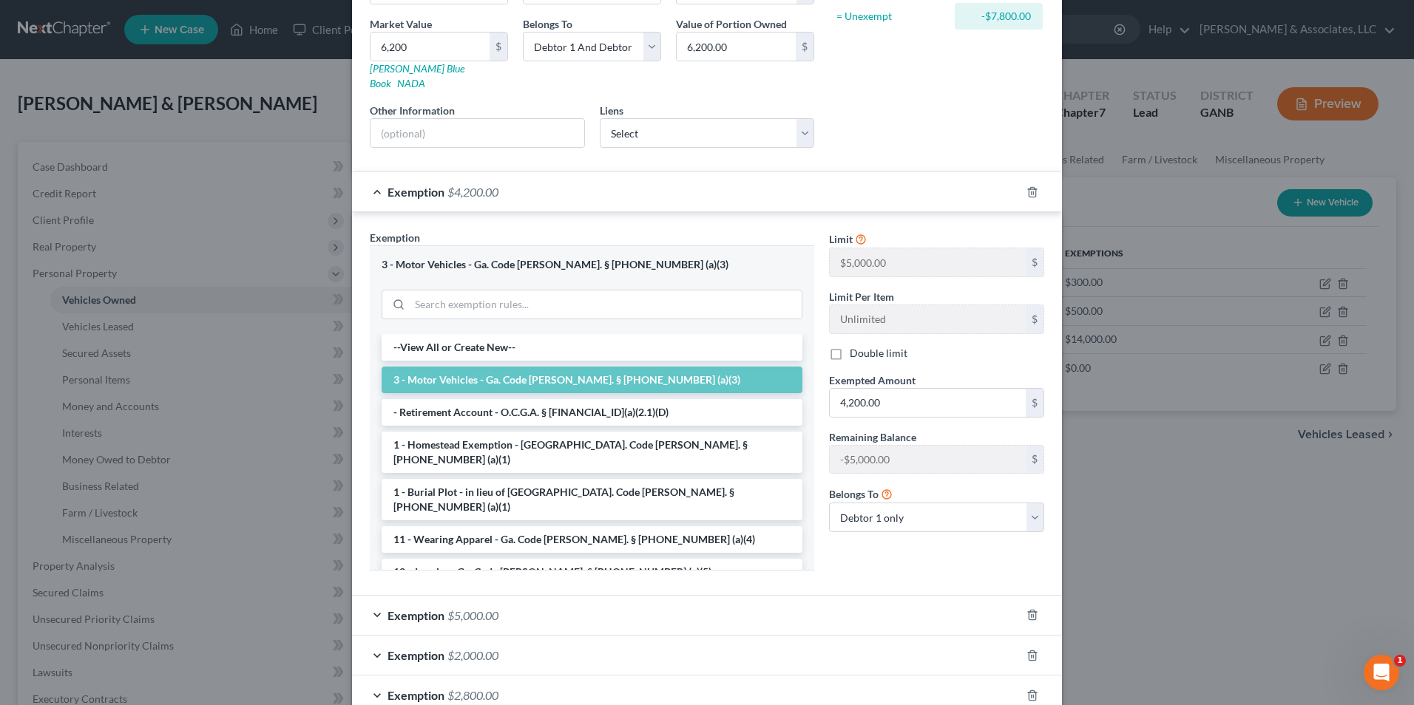
click at [366, 603] on div "Exemption $5,000.00" at bounding box center [686, 615] width 668 height 39
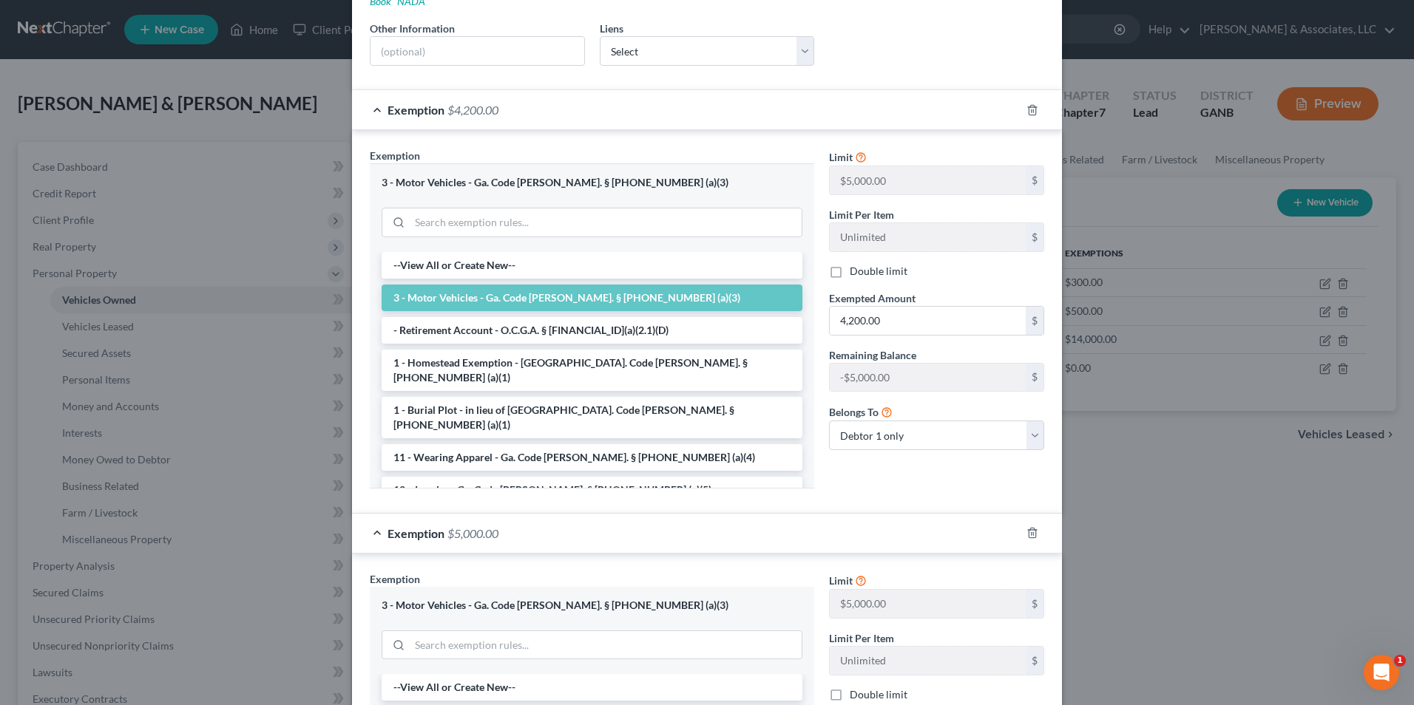
scroll to position [444, 0]
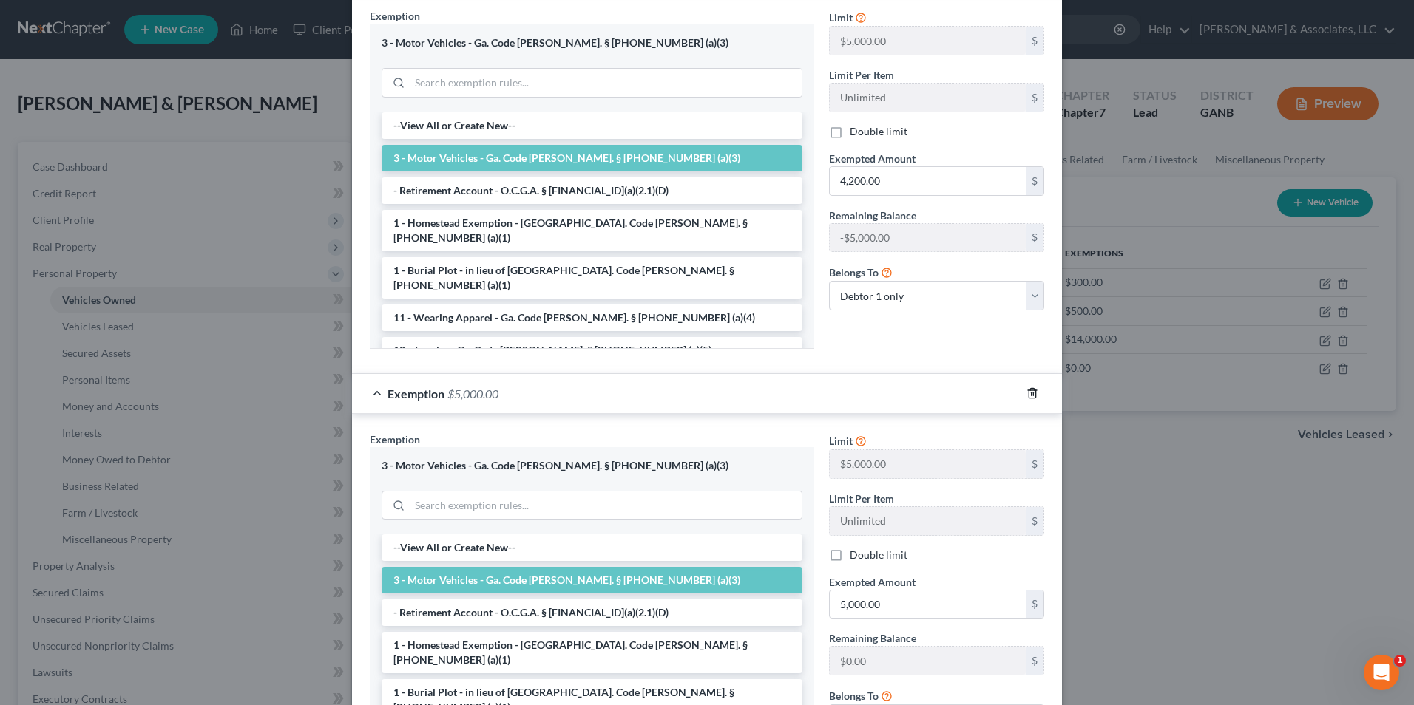
click at [1028, 389] on icon "button" at bounding box center [1031, 394] width 7 height 10
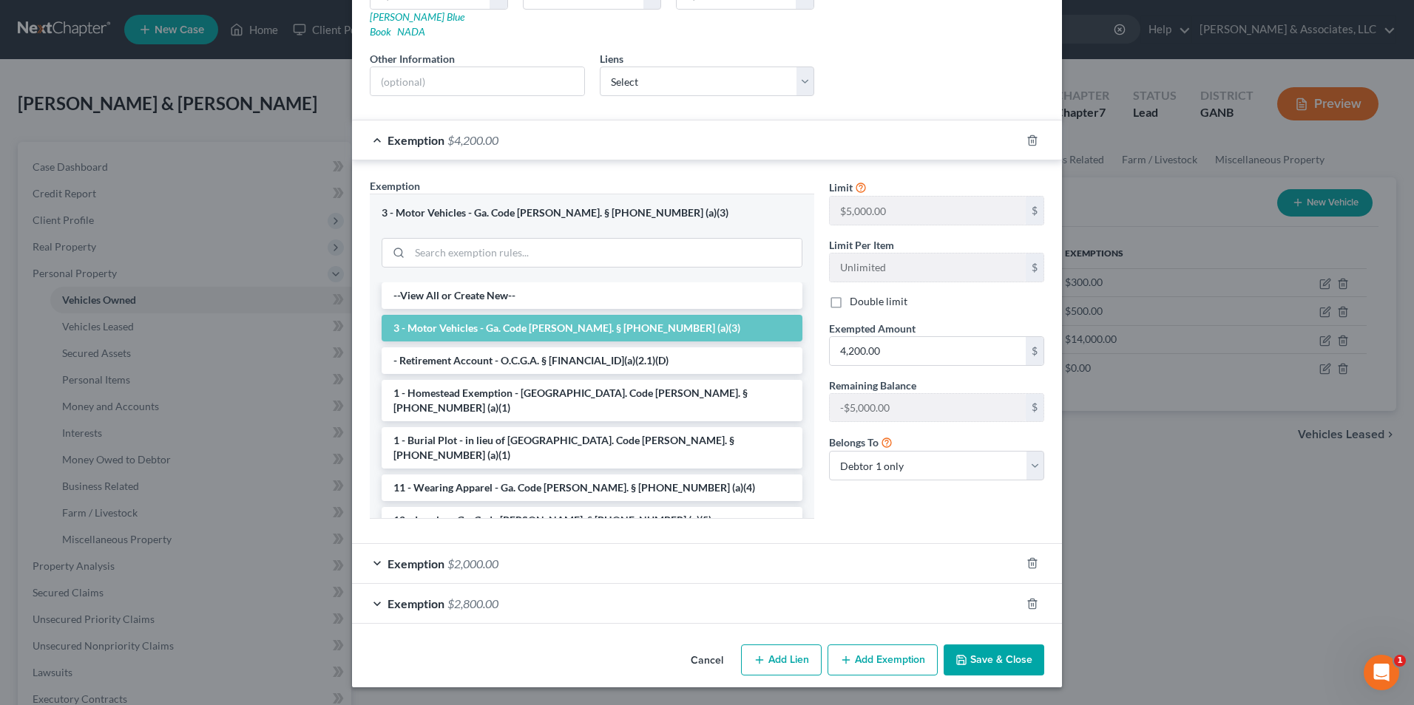
scroll to position [259, 0]
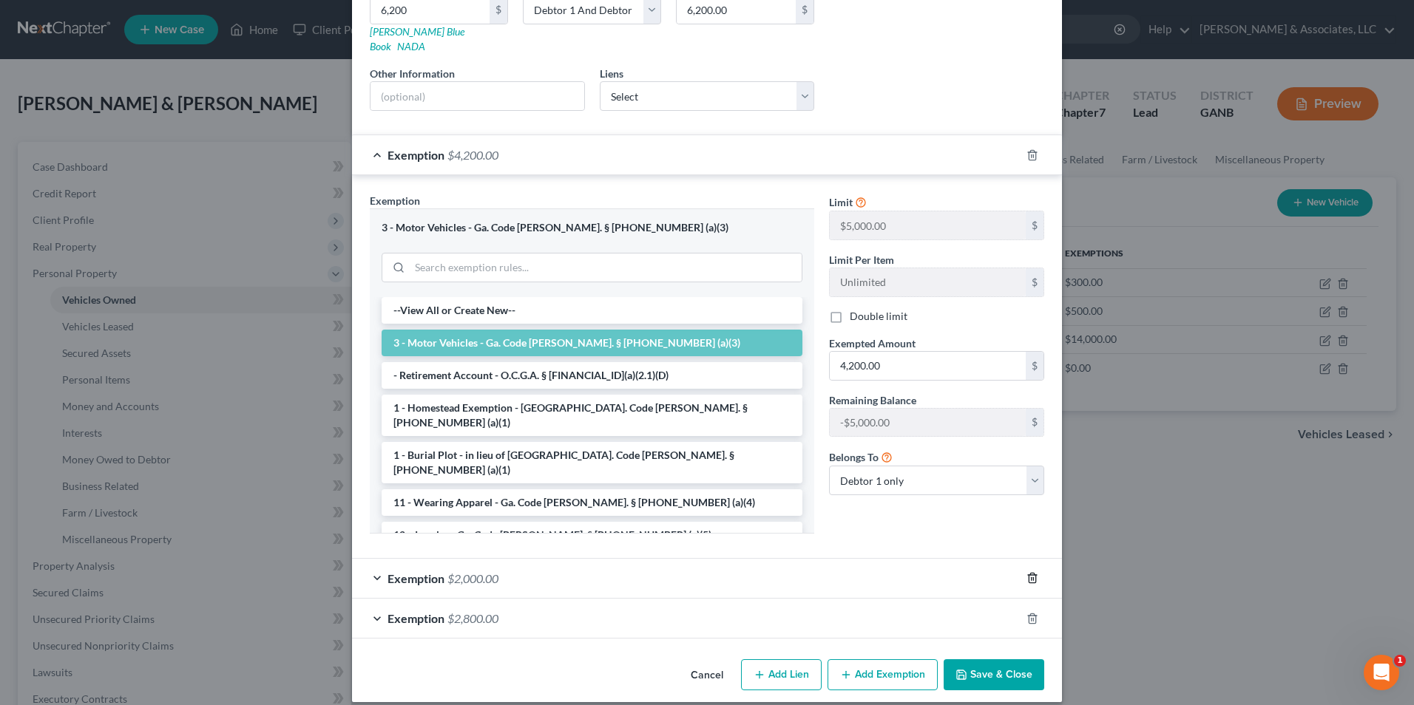
click at [1026, 572] on icon "button" at bounding box center [1032, 578] width 12 height 12
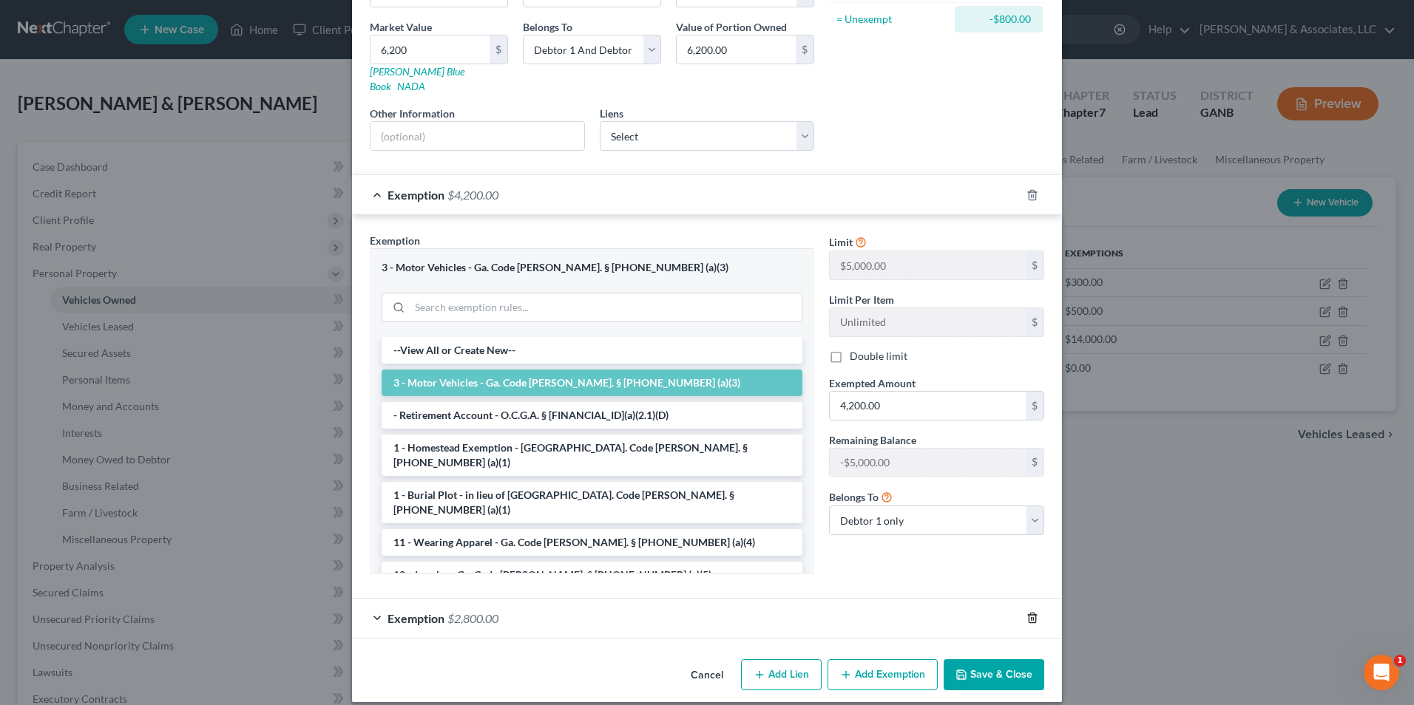
click at [1028, 614] on icon "button" at bounding box center [1031, 619] width 7 height 10
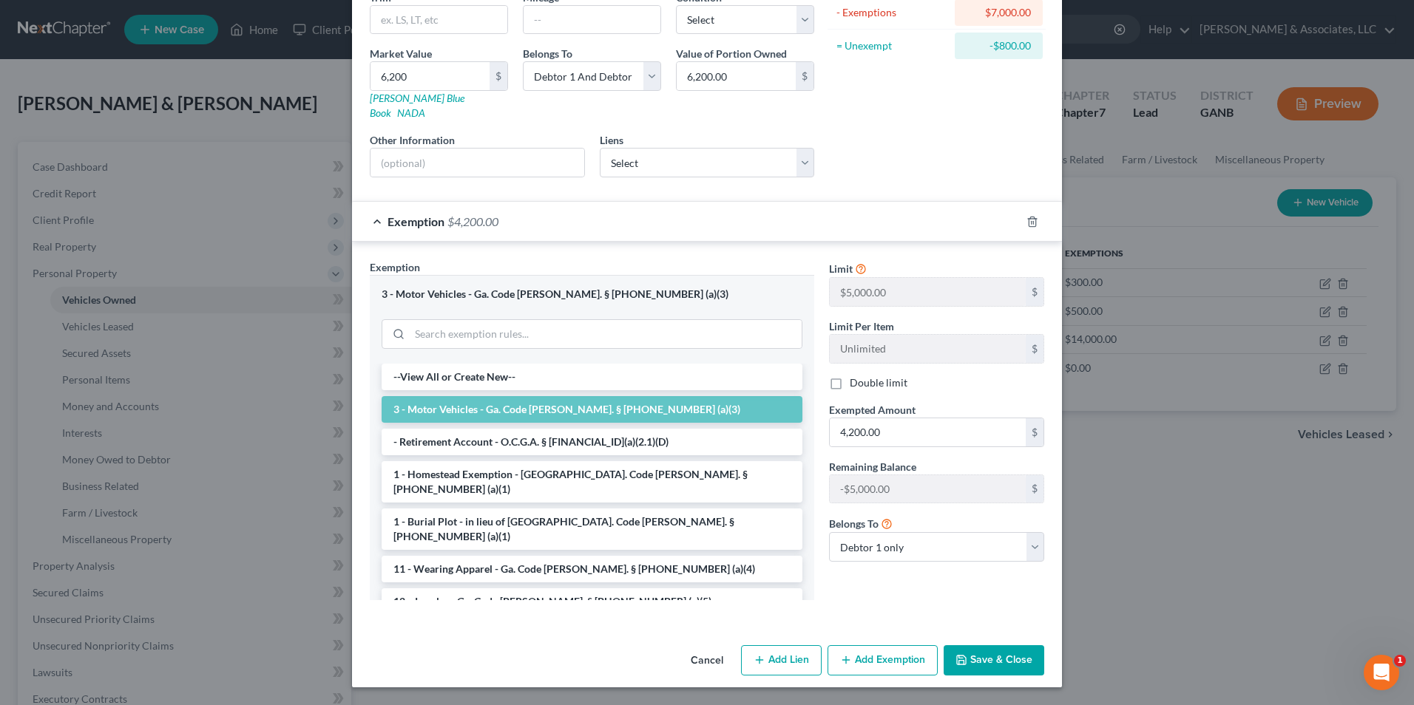
scroll to position [177, 0]
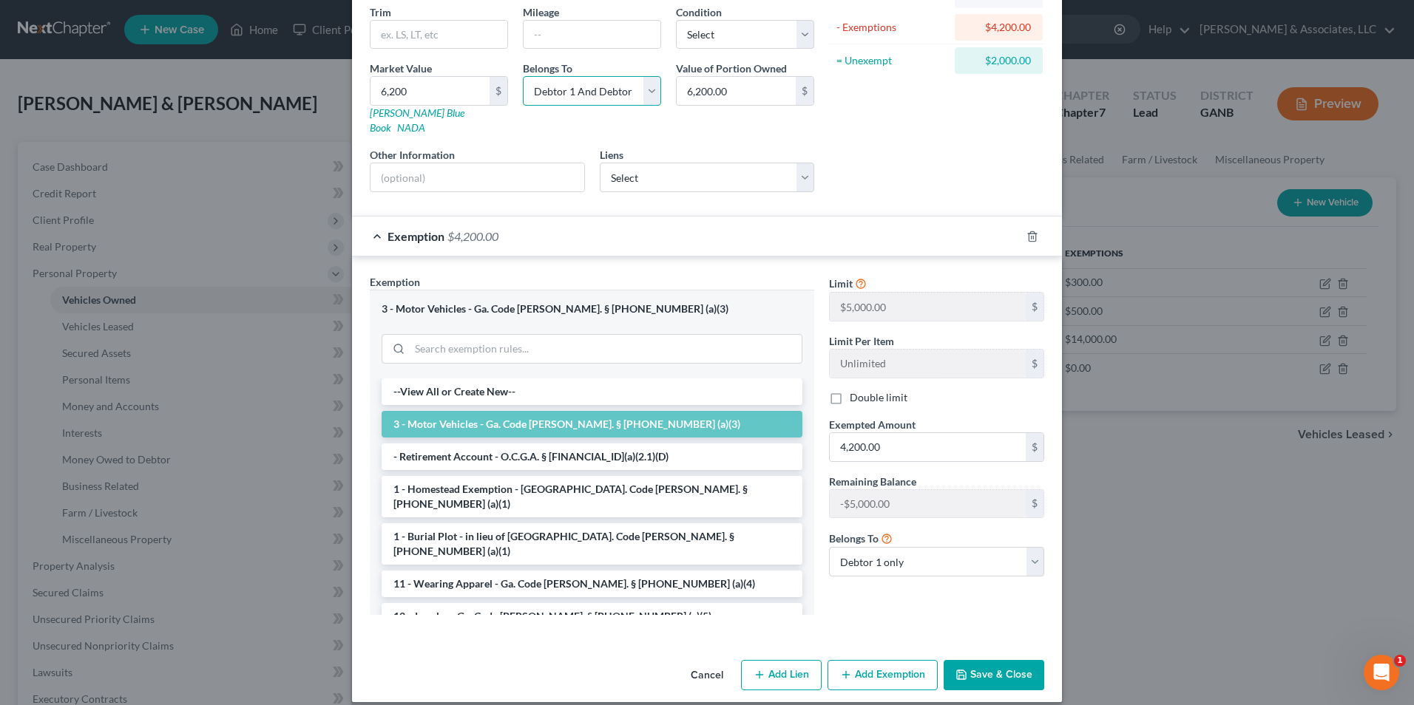
click at [651, 95] on select "Select Debtor 1 Only Debtor 2 Only Debtor 1 And Debtor 2 Only At Least One Of T…" at bounding box center [592, 91] width 138 height 30
select select "1"
click at [523, 76] on select "Select Debtor 1 Only Debtor 2 Only Debtor 1 And Debtor 2 Only At Least One Of T…" at bounding box center [592, 91] width 138 height 30
click at [1029, 550] on select "Debtor 1 only Debtor 2 only Debtor 1 and Debtor 2 only" at bounding box center [936, 562] width 215 height 30
select select "1"
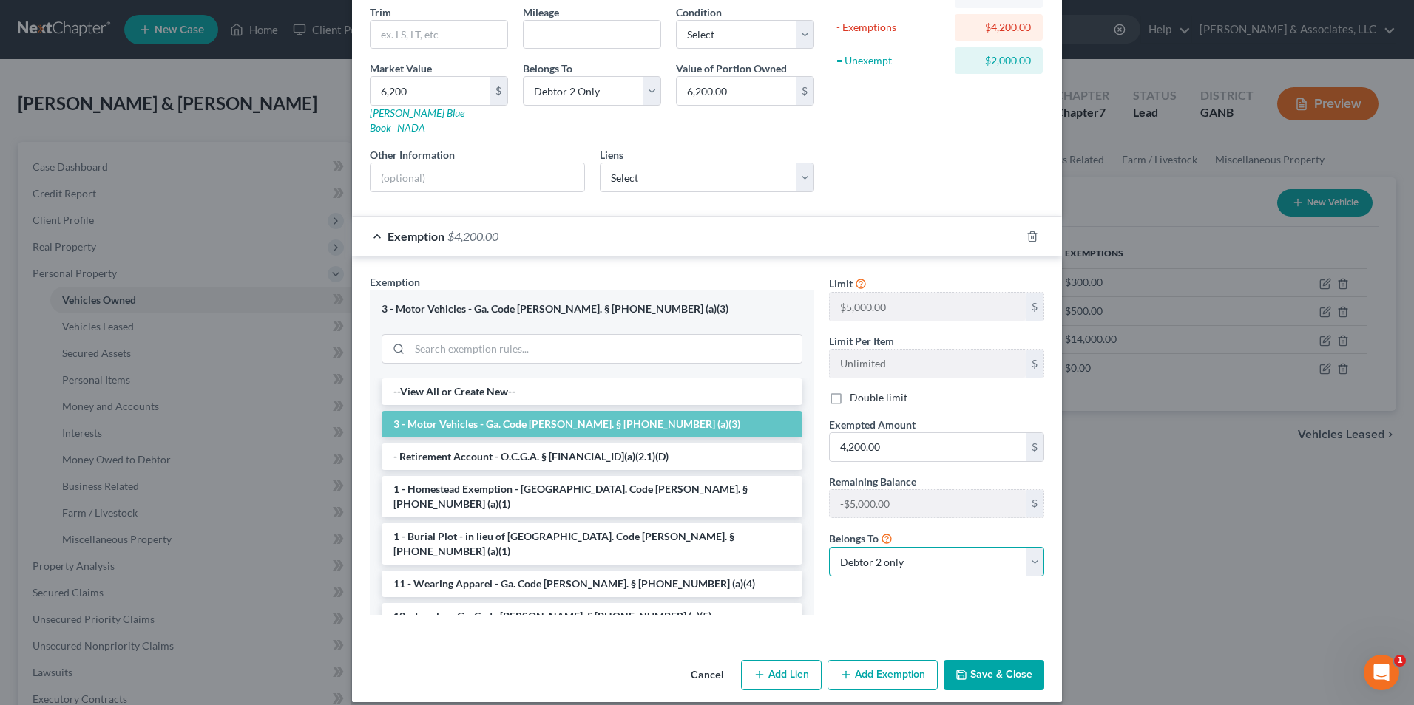
click at [829, 547] on select "Debtor 1 only Debtor 2 only Debtor 1 and Debtor 2 only" at bounding box center [936, 562] width 215 height 30
click at [892, 437] on input "4,200.00" at bounding box center [928, 447] width 196 height 28
type input "5,000"
click at [987, 617] on div "Exemption Set must be selected for CA. Exemption * 3 - Motor Vehicles - Ga. Cod…" at bounding box center [707, 448] width 710 height 382
click at [439, 97] on input "6,200" at bounding box center [429, 91] width 119 height 28
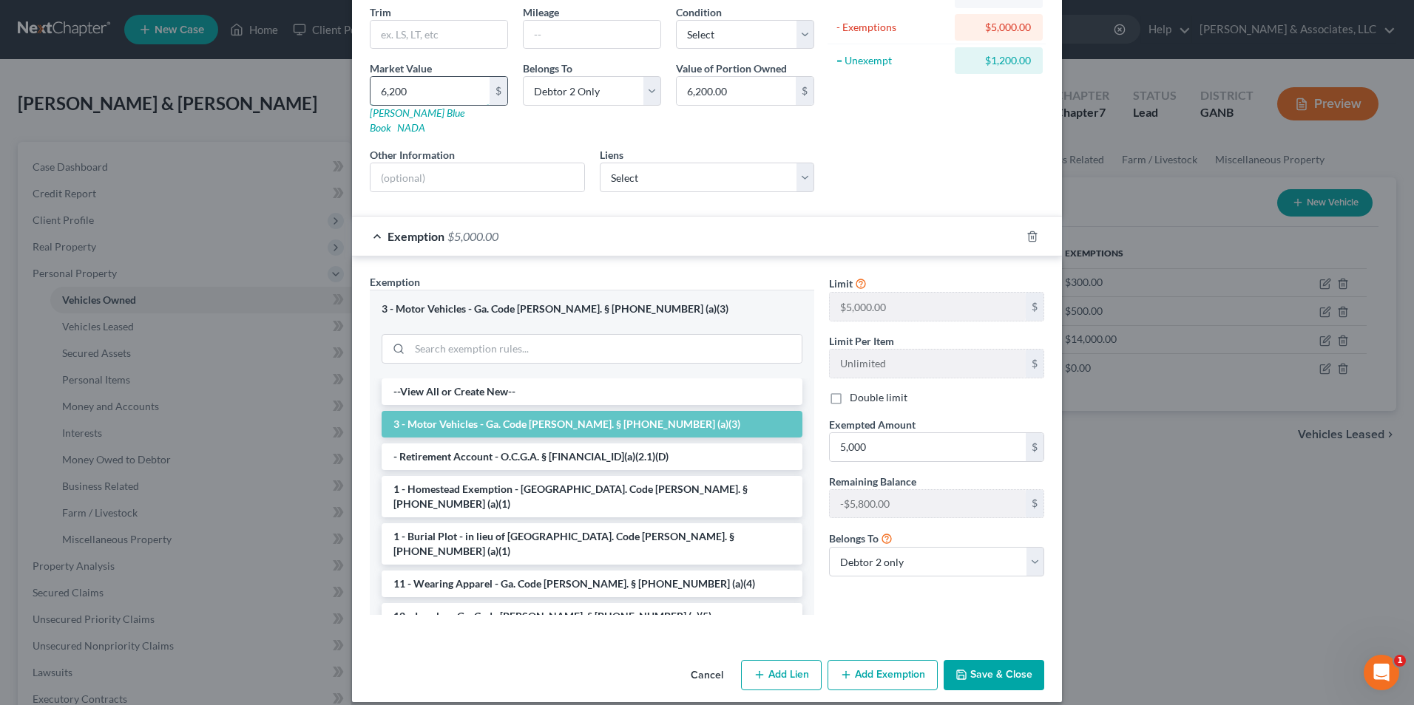
type input "5"
type input "5.00"
type input "50"
type input "50.00"
type input "500"
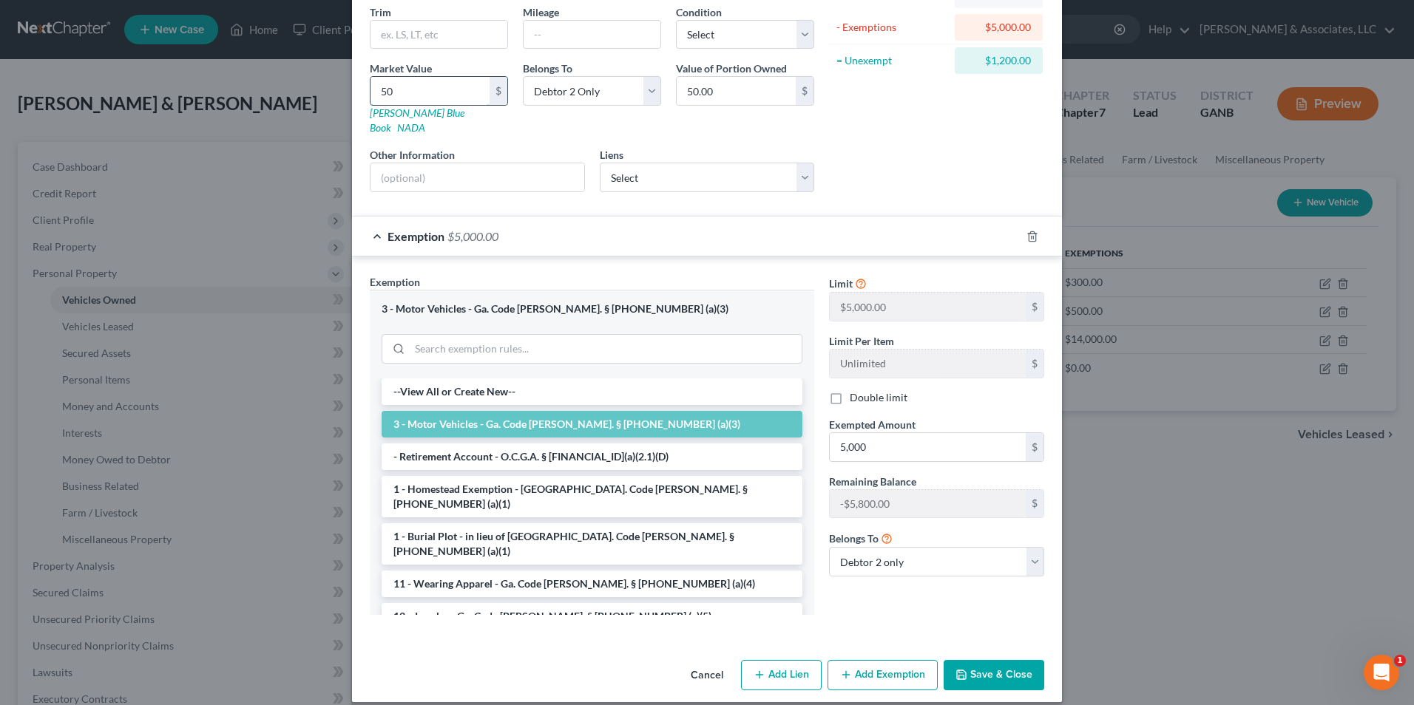
type input "500.00"
type input "5000"
type input "5,000.00"
type input "5,000"
click at [988, 662] on button "Save & Close" at bounding box center [993, 675] width 101 height 31
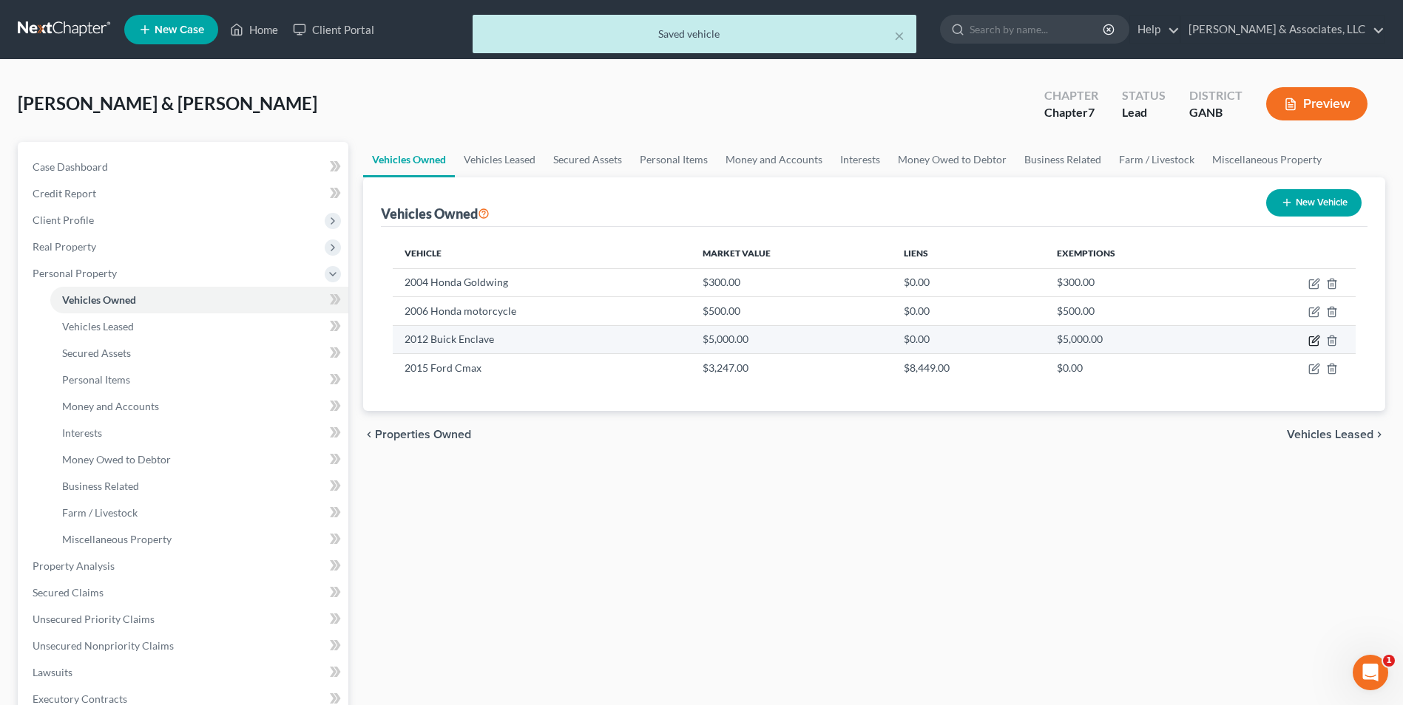
click at [1313, 344] on icon "button" at bounding box center [1314, 341] width 12 height 12
select select "0"
select select "14"
select select "1"
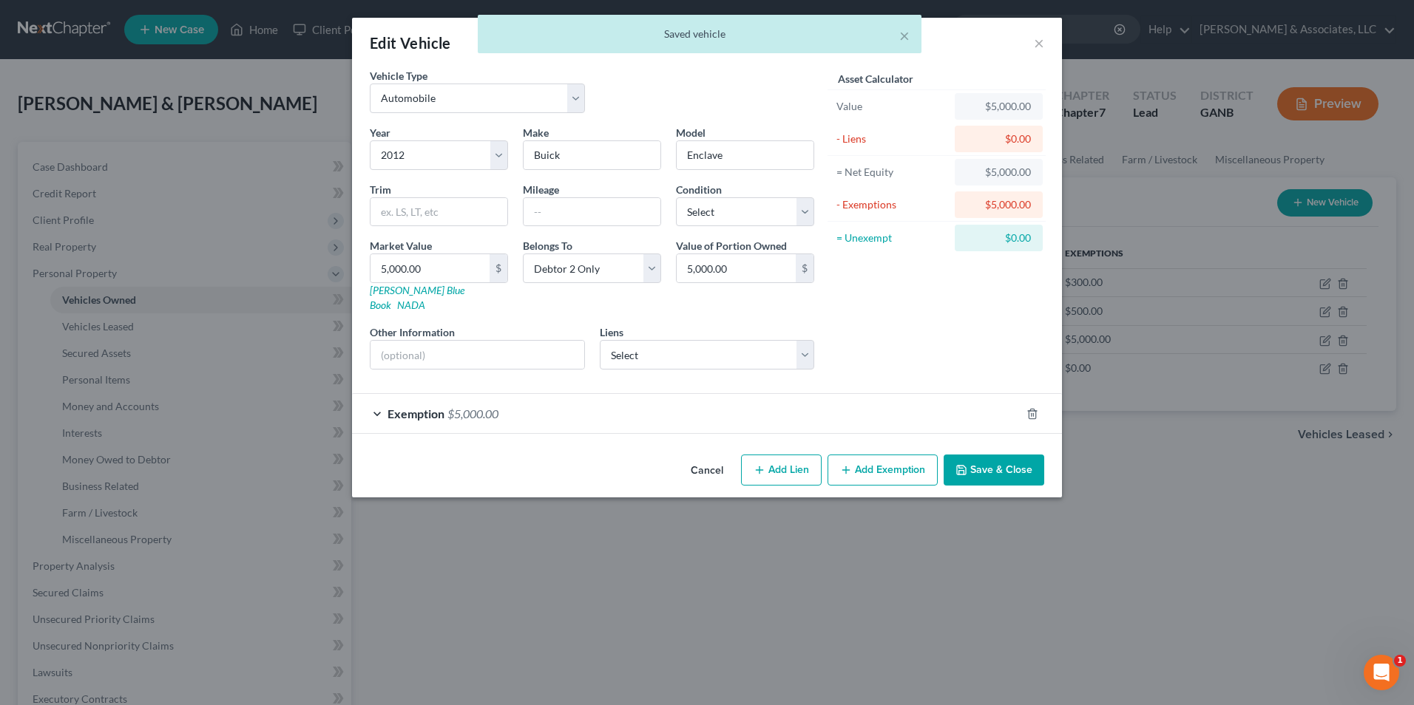
click at [787, 458] on button "Add Lien" at bounding box center [781, 470] width 81 height 31
select select "1"
select select "0"
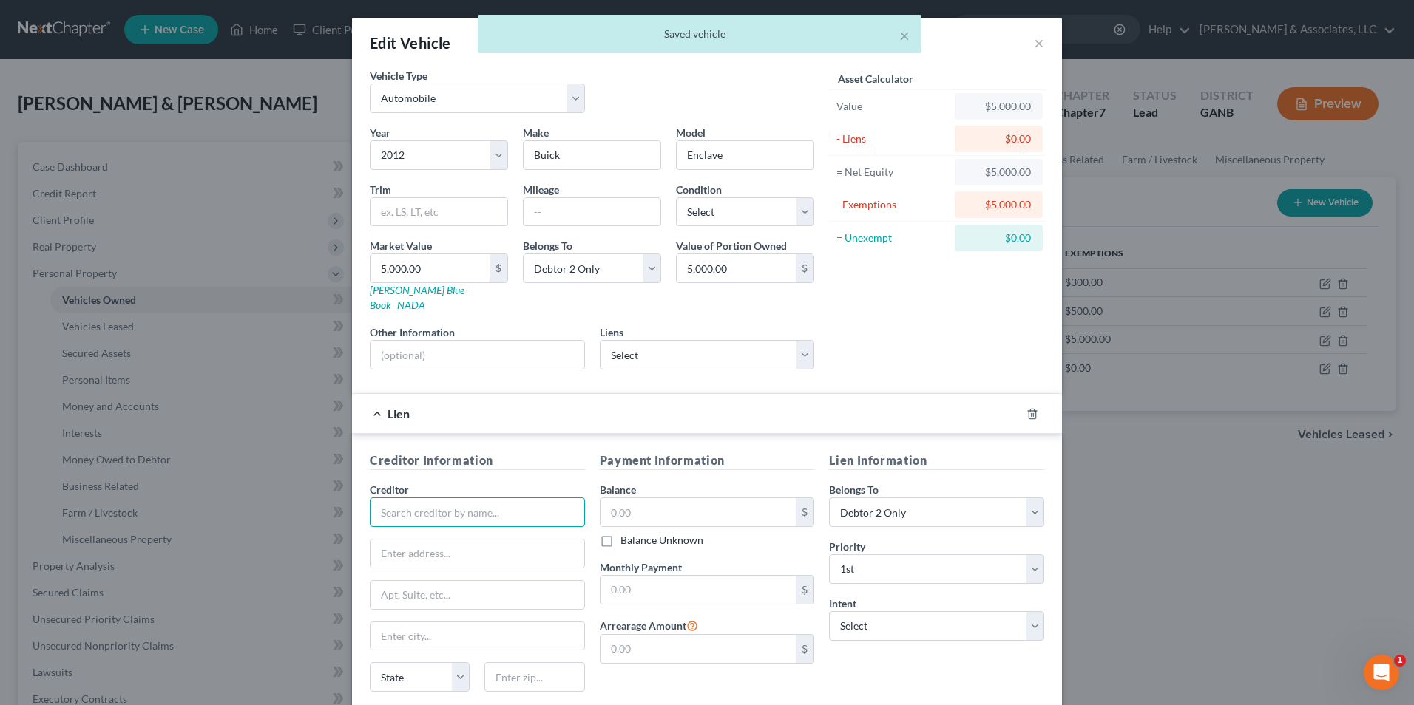
click at [482, 502] on input "text" at bounding box center [477, 513] width 215 height 30
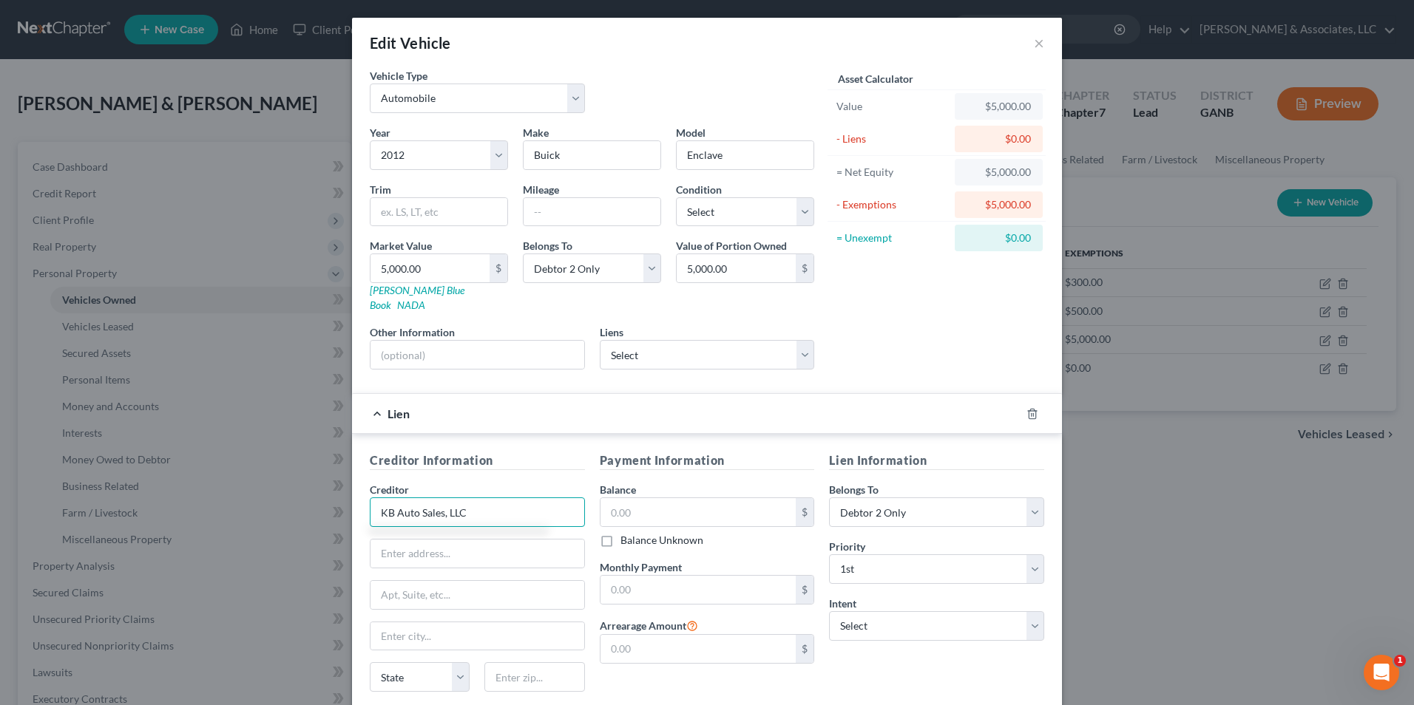
type input "KB Auto Sales, LLC"
type input "117 Commerce Dr"
type input "Dallas"
select select "10"
type input "30132"
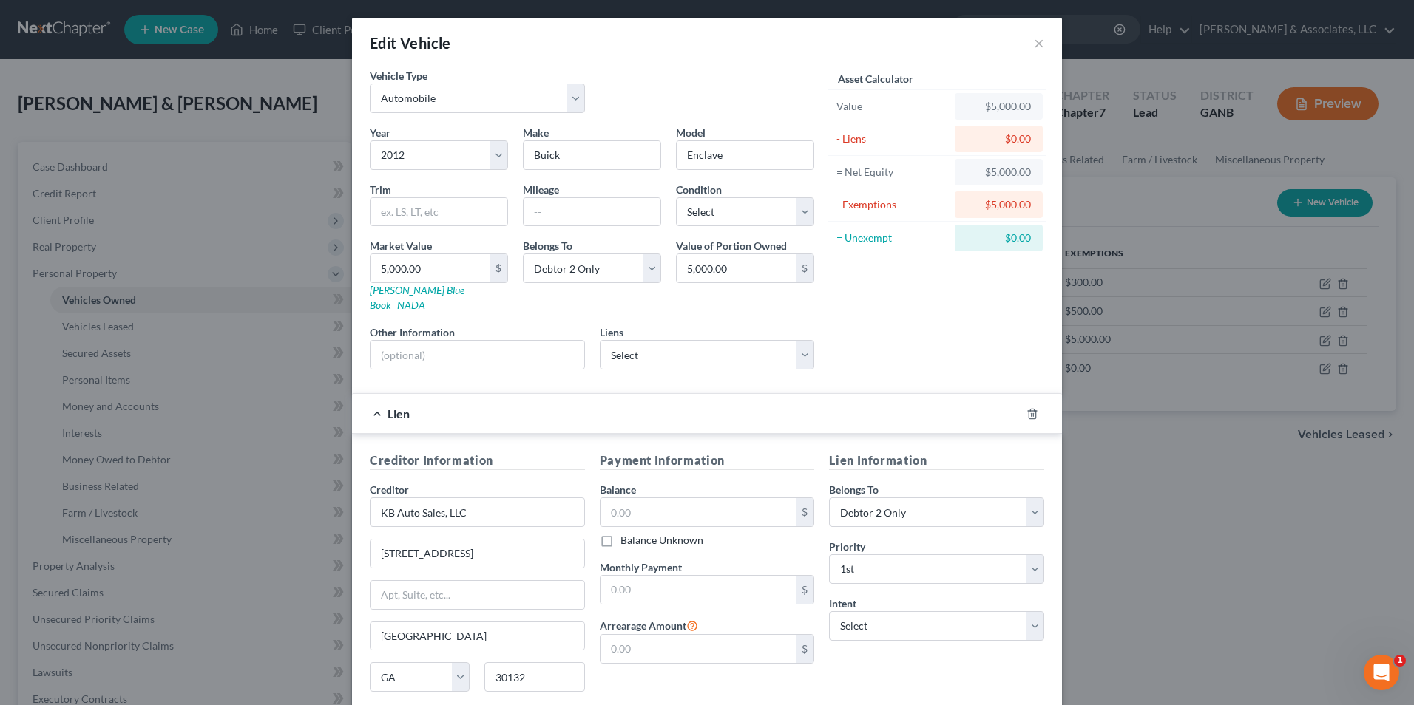
click at [705, 685] on div "Payment Information Balance $ Balance Unknown Balance Undetermined $ Balance Un…" at bounding box center [707, 591] width 230 height 279
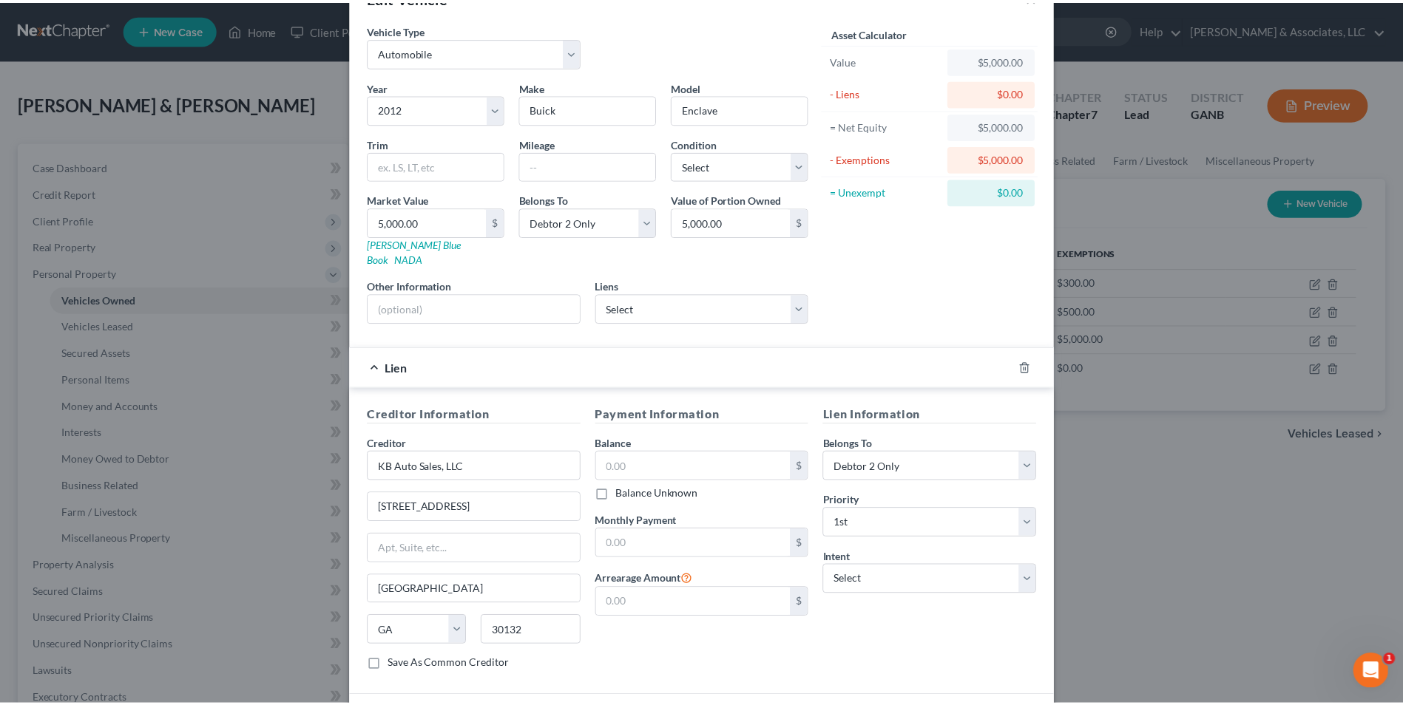
scroll to position [144, 0]
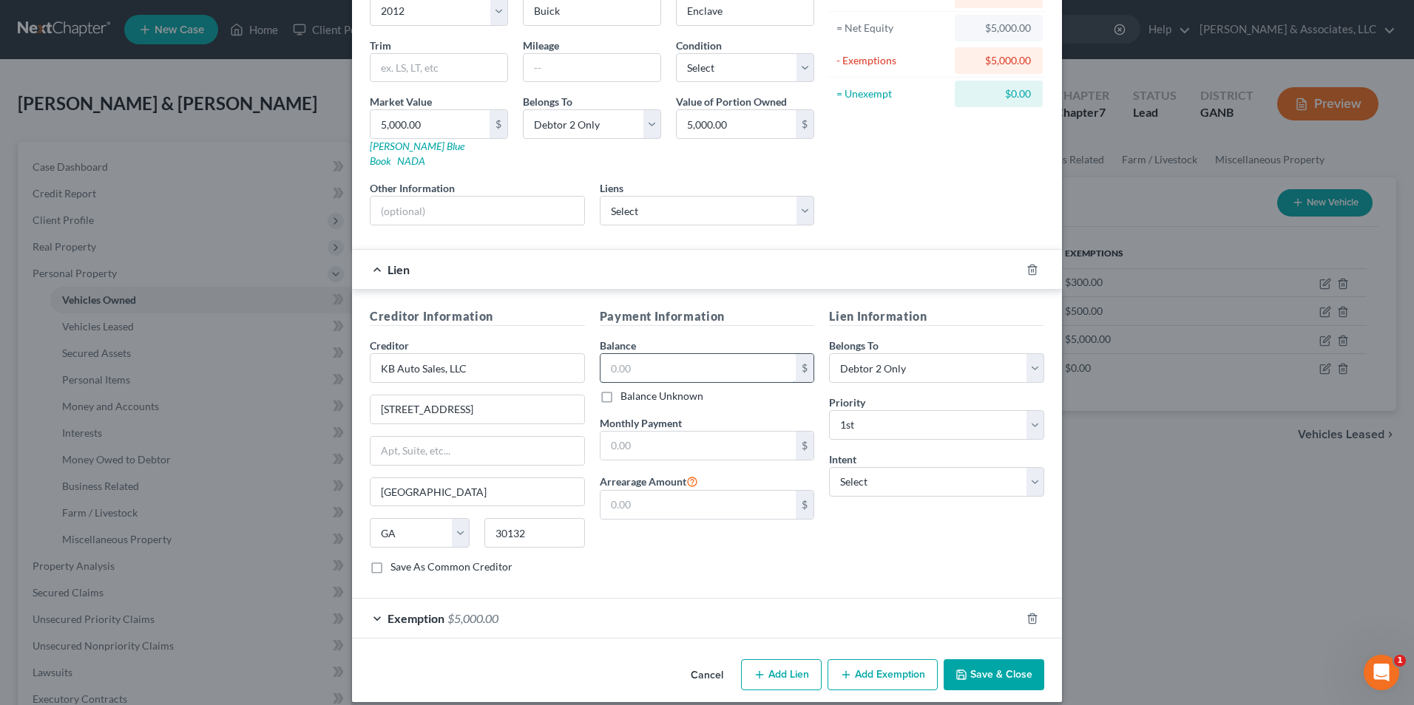
click at [673, 367] on input "text" at bounding box center [698, 368] width 196 height 28
type input "6,141.00"
click at [1035, 469] on select "Select Surrender Redeem Reaffirm Avoid Other" at bounding box center [936, 482] width 215 height 30
select select "2"
click at [829, 467] on select "Select Surrender Redeem Reaffirm Avoid Other" at bounding box center [936, 482] width 215 height 30
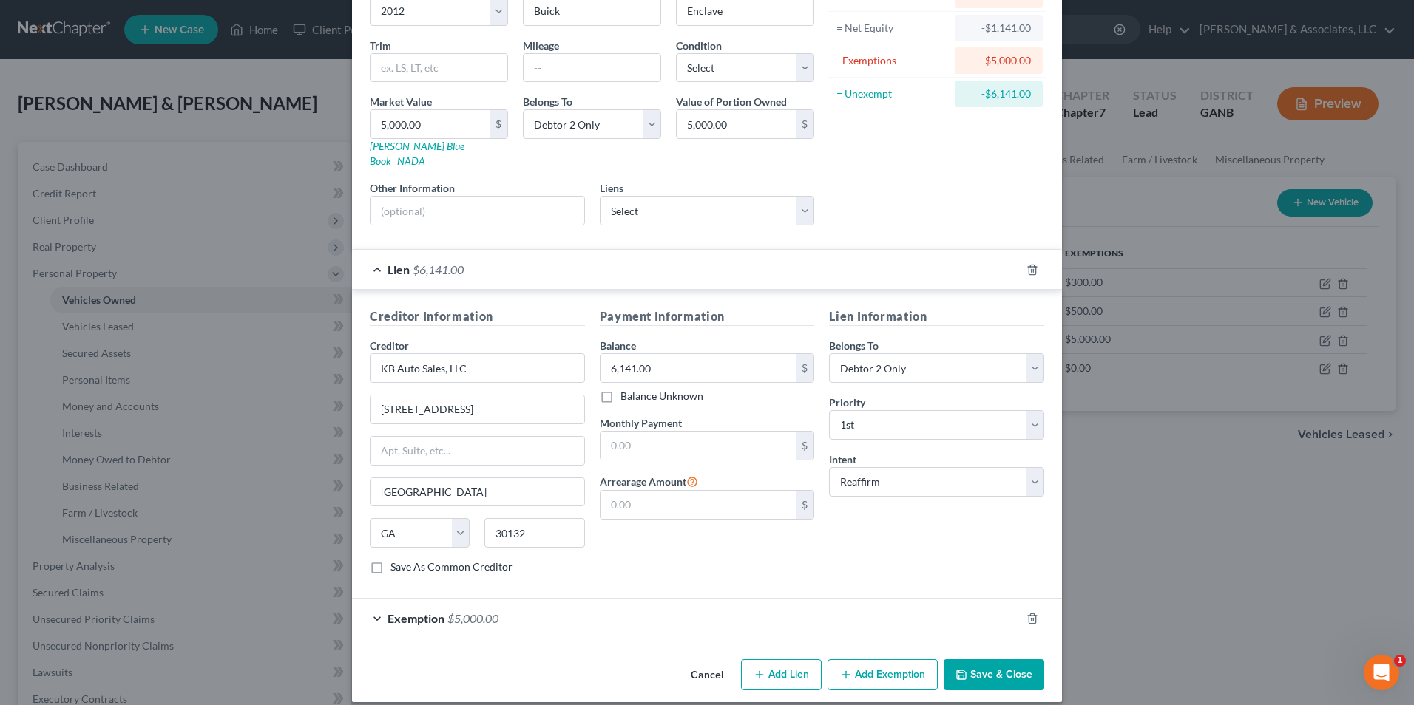
click at [990, 660] on button "Save & Close" at bounding box center [993, 675] width 101 height 31
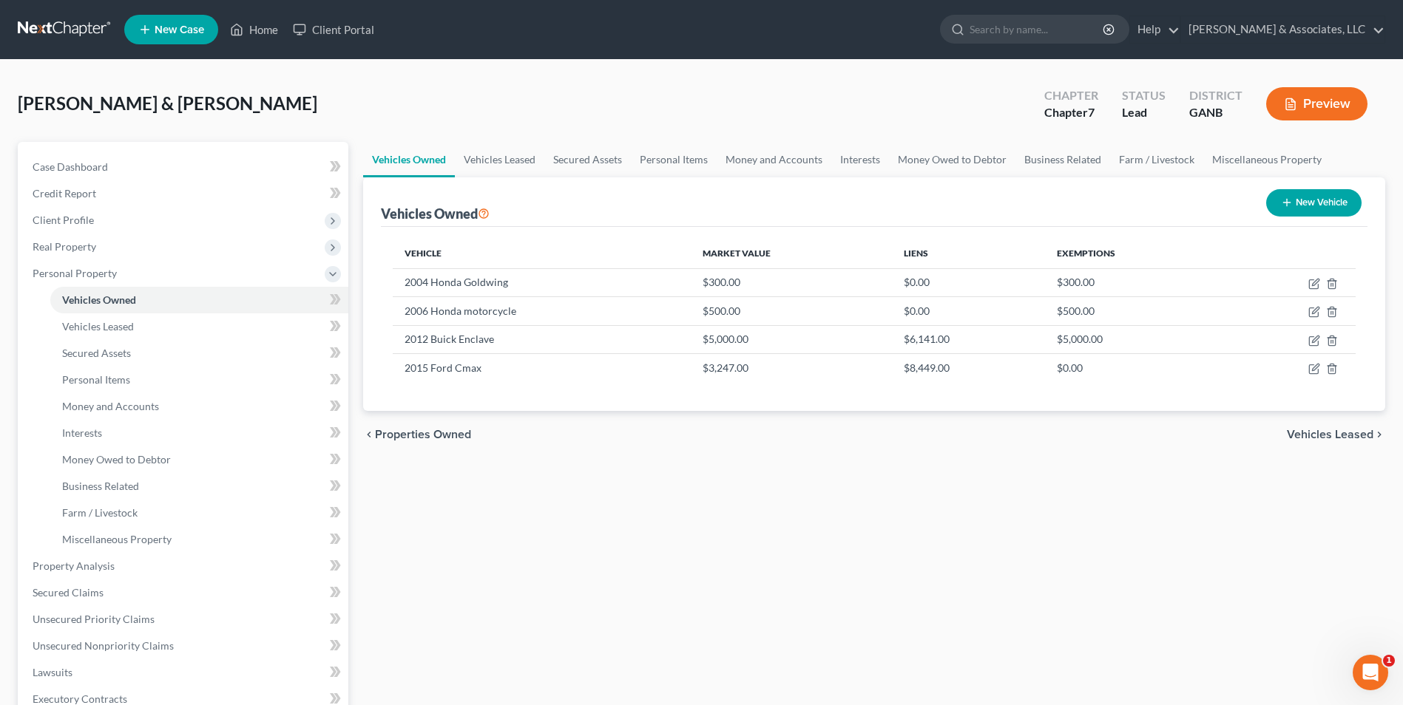
click at [1057, 607] on div "Vehicles Owned Vehicles Leased Secured Assets Personal Items Money and Accounts…" at bounding box center [874, 569] width 1037 height 854
click at [253, 33] on link "Home" at bounding box center [254, 29] width 63 height 27
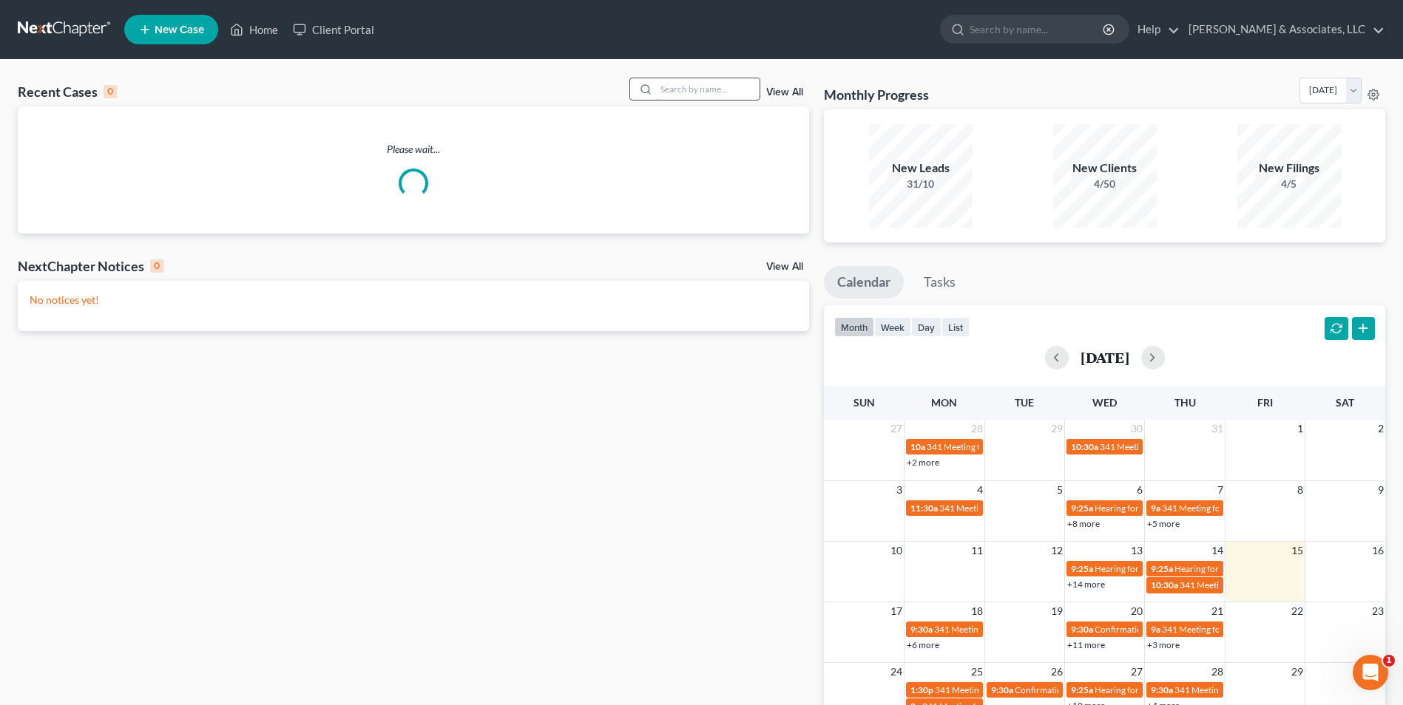
click at [690, 86] on input "search" at bounding box center [708, 88] width 104 height 21
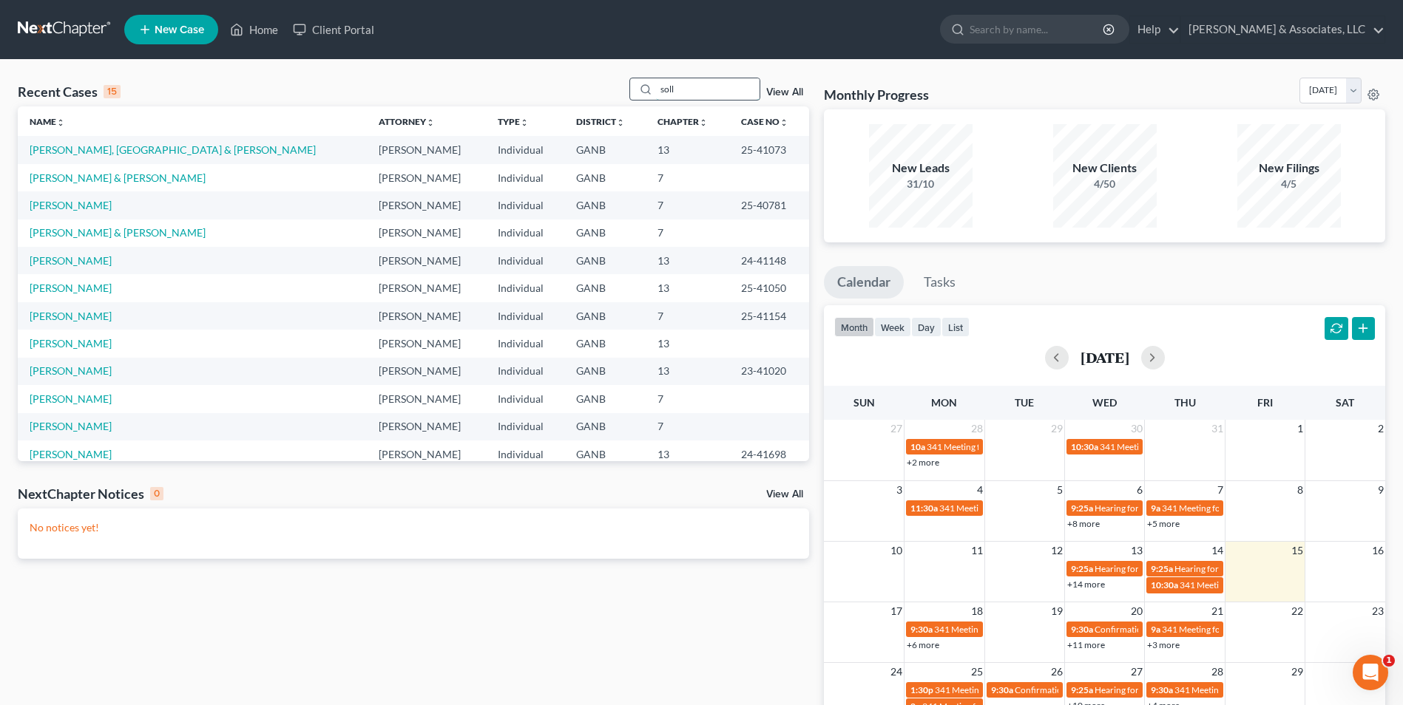
type input "soll"
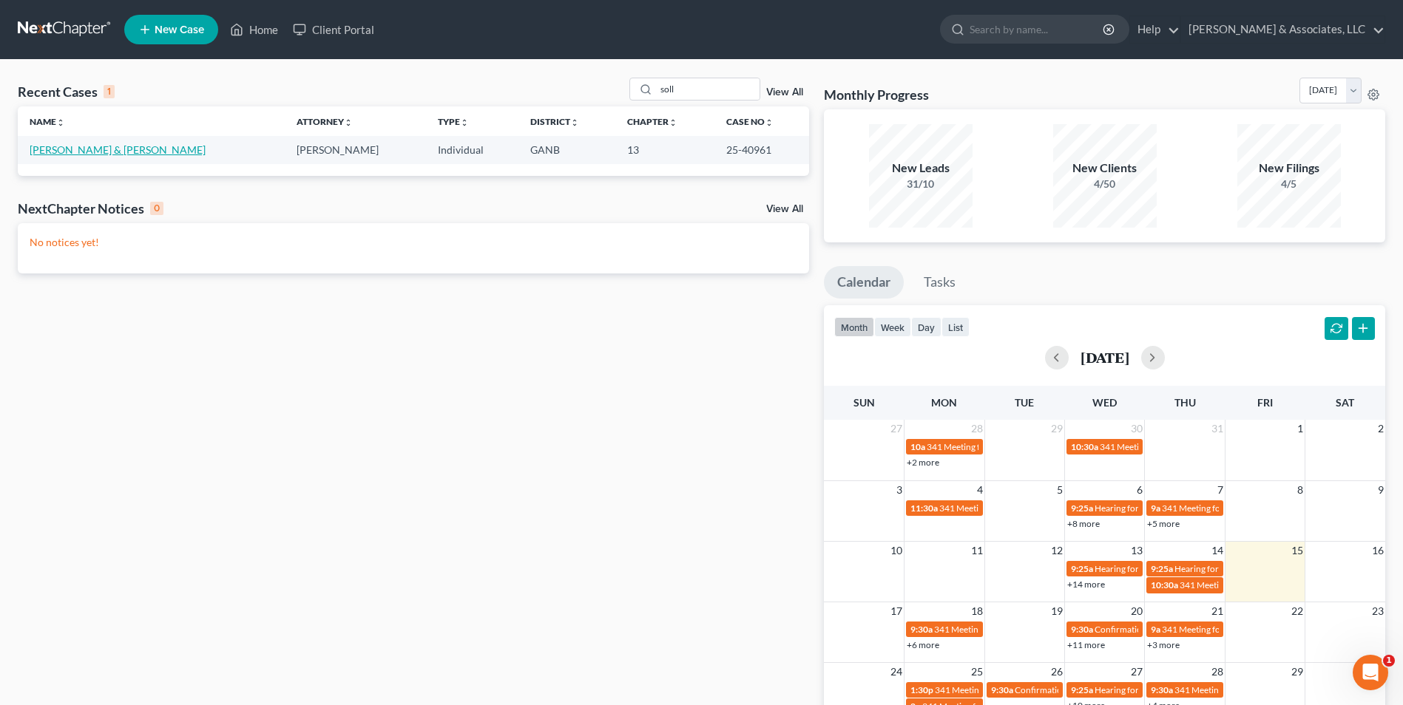
click at [109, 153] on link "[PERSON_NAME] & [PERSON_NAME]" at bounding box center [118, 149] width 176 height 13
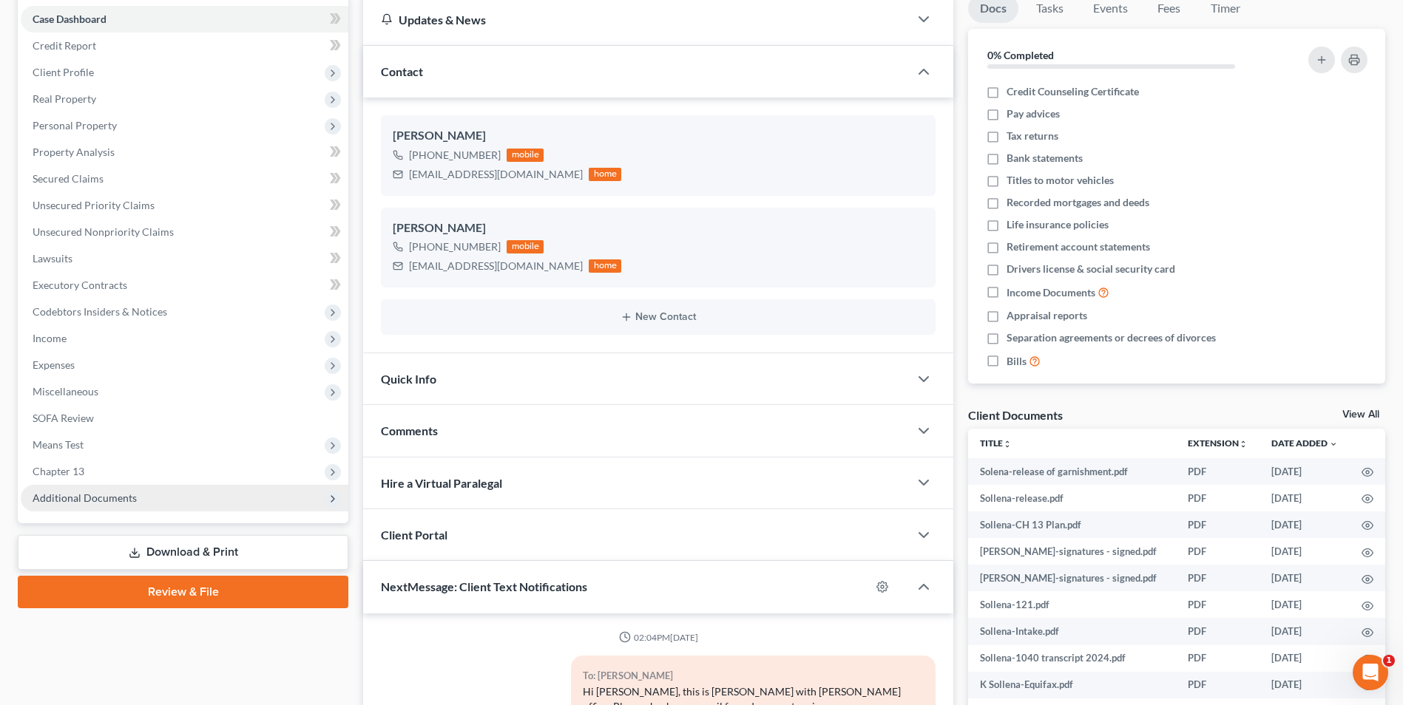
scroll to position [186, 0]
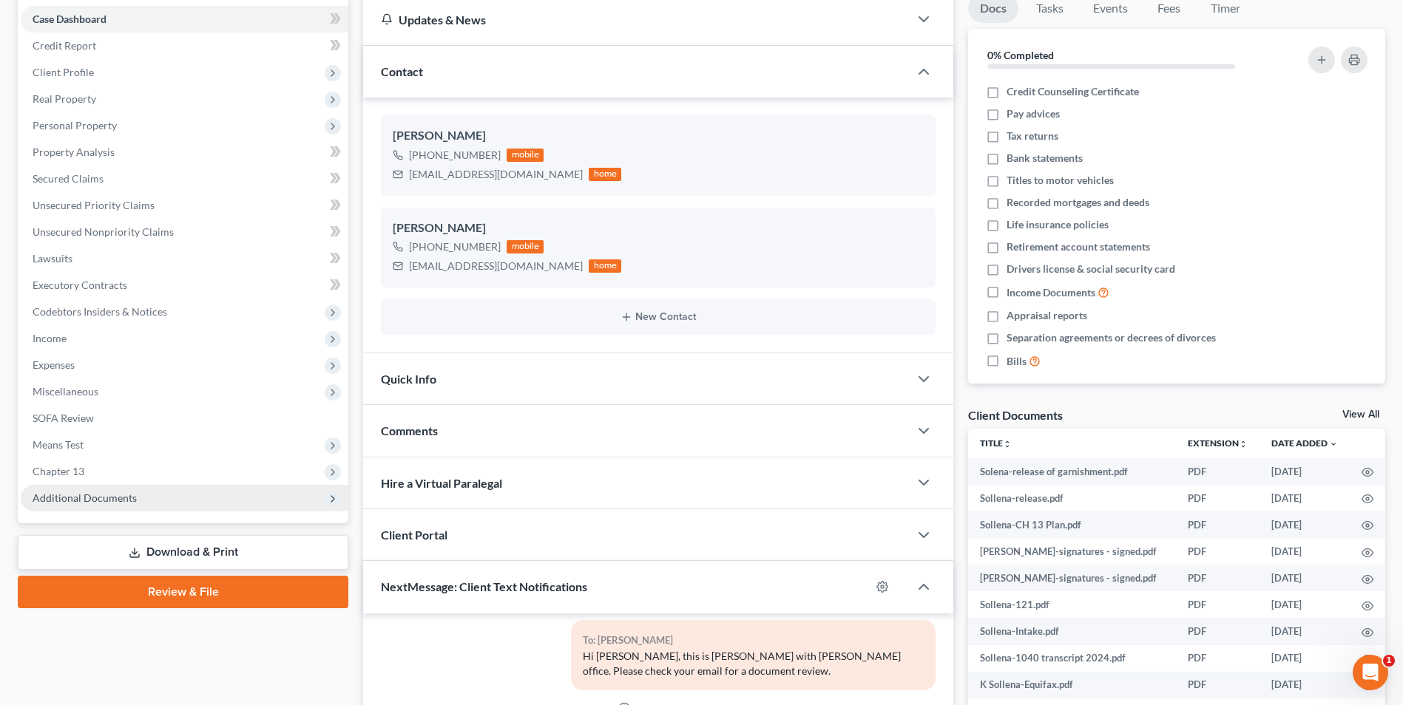
click at [114, 497] on span "Additional Documents" at bounding box center [85, 498] width 104 height 13
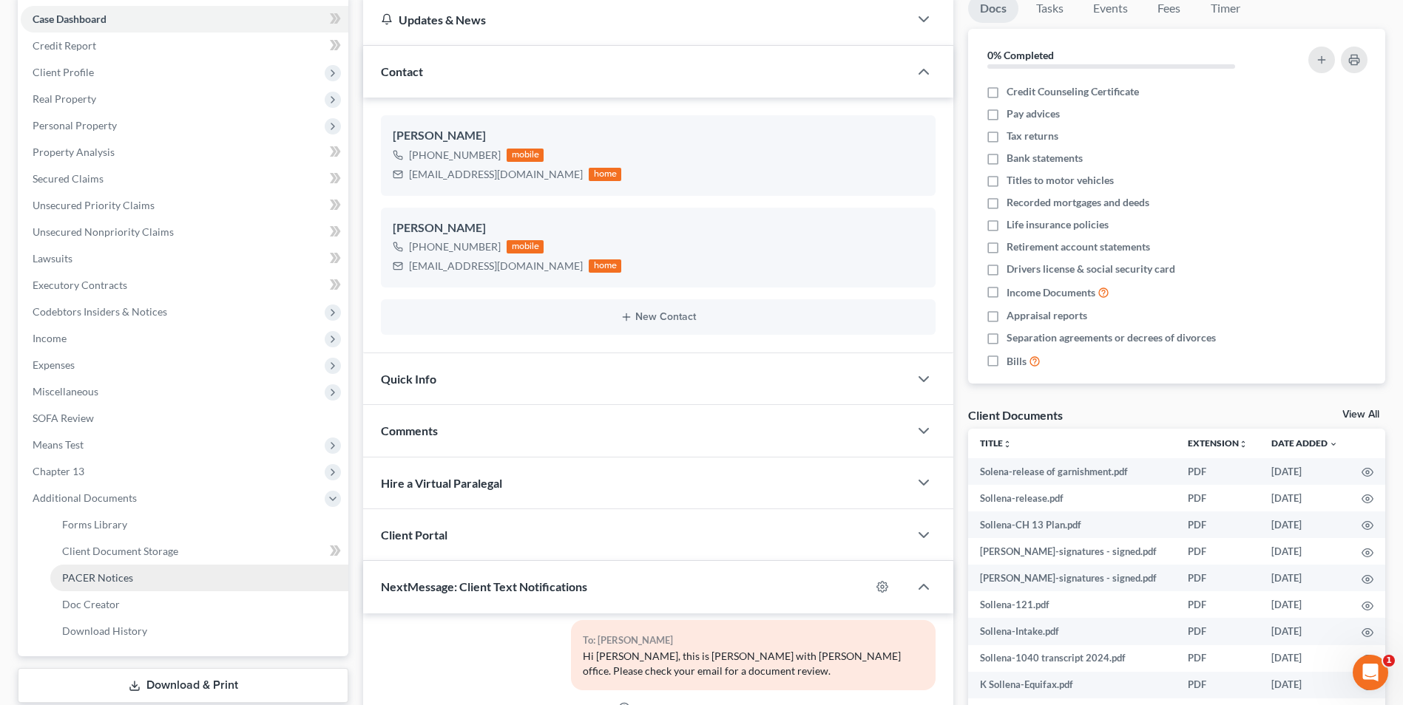
click at [101, 586] on link "PACER Notices" at bounding box center [199, 578] width 298 height 27
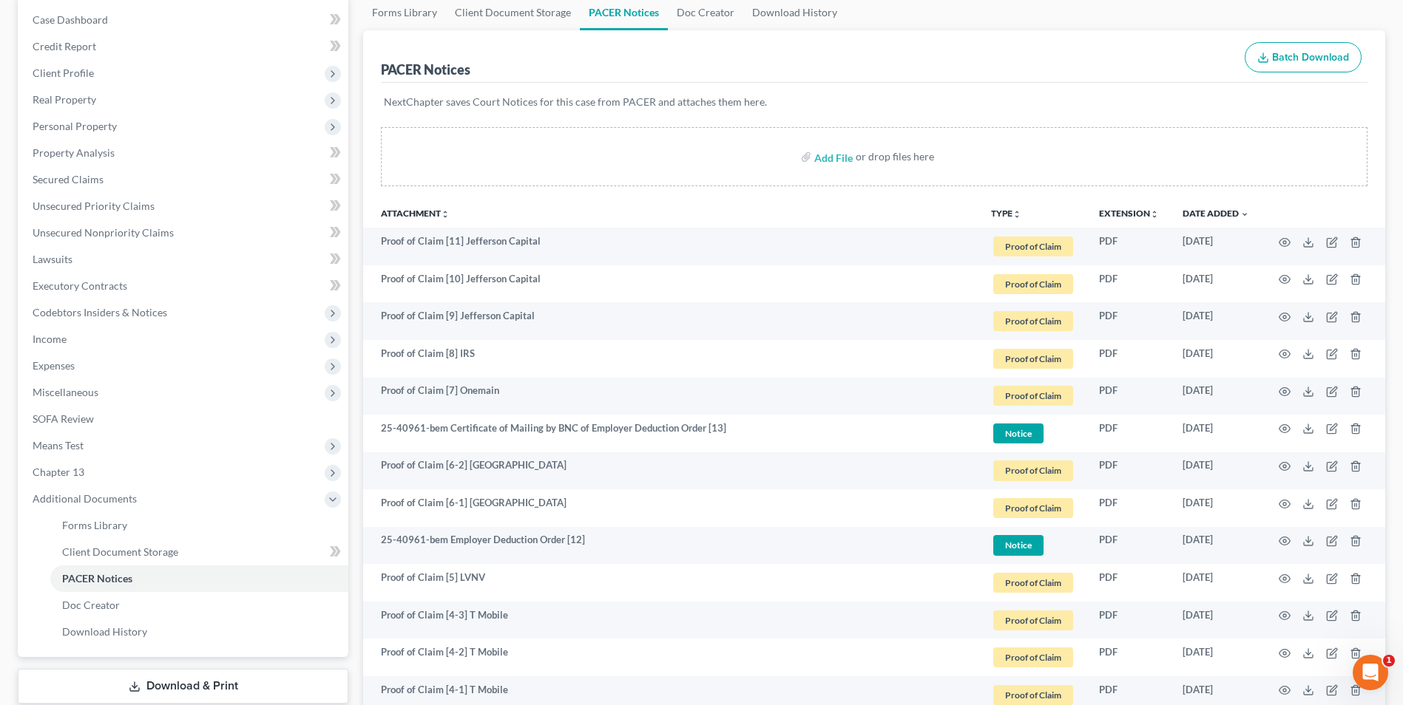
scroll to position [148, 0]
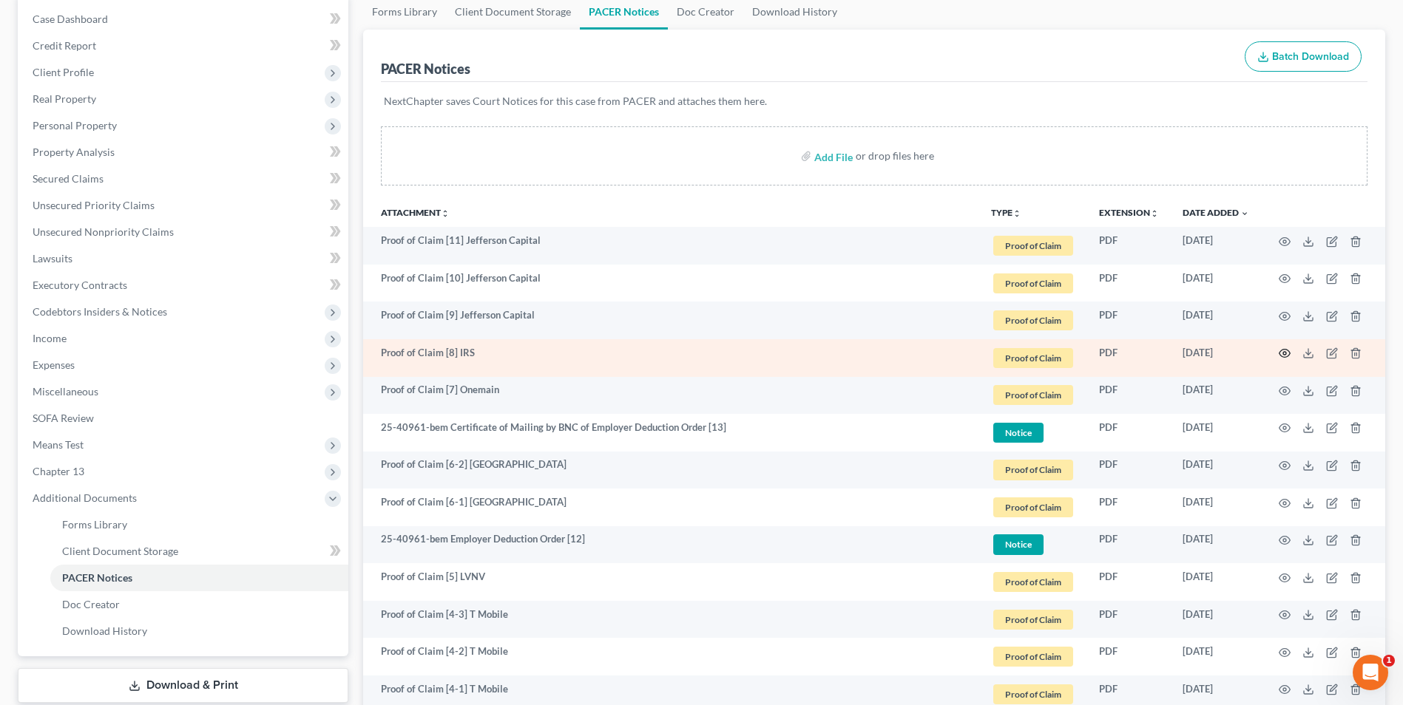
click at [1281, 356] on icon "button" at bounding box center [1284, 354] width 11 height 8
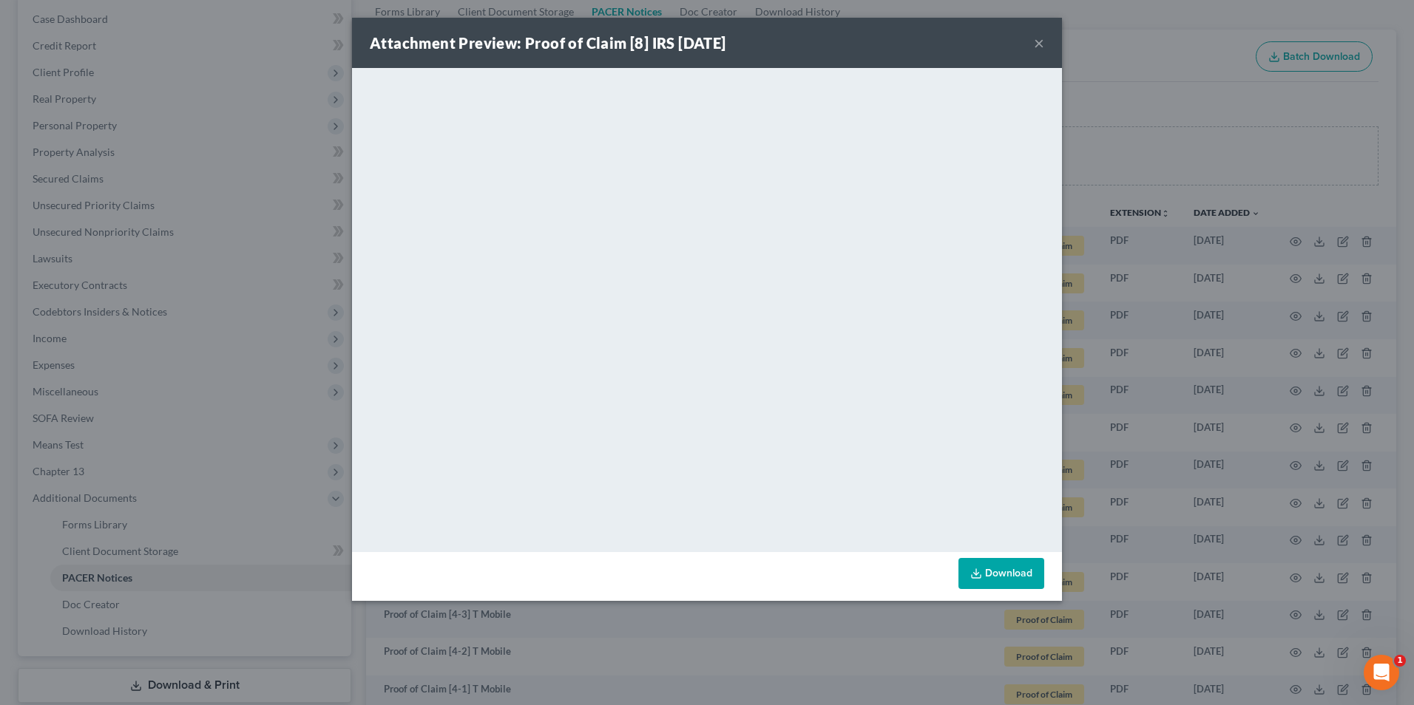
click at [1042, 38] on button "×" at bounding box center [1039, 43] width 10 height 18
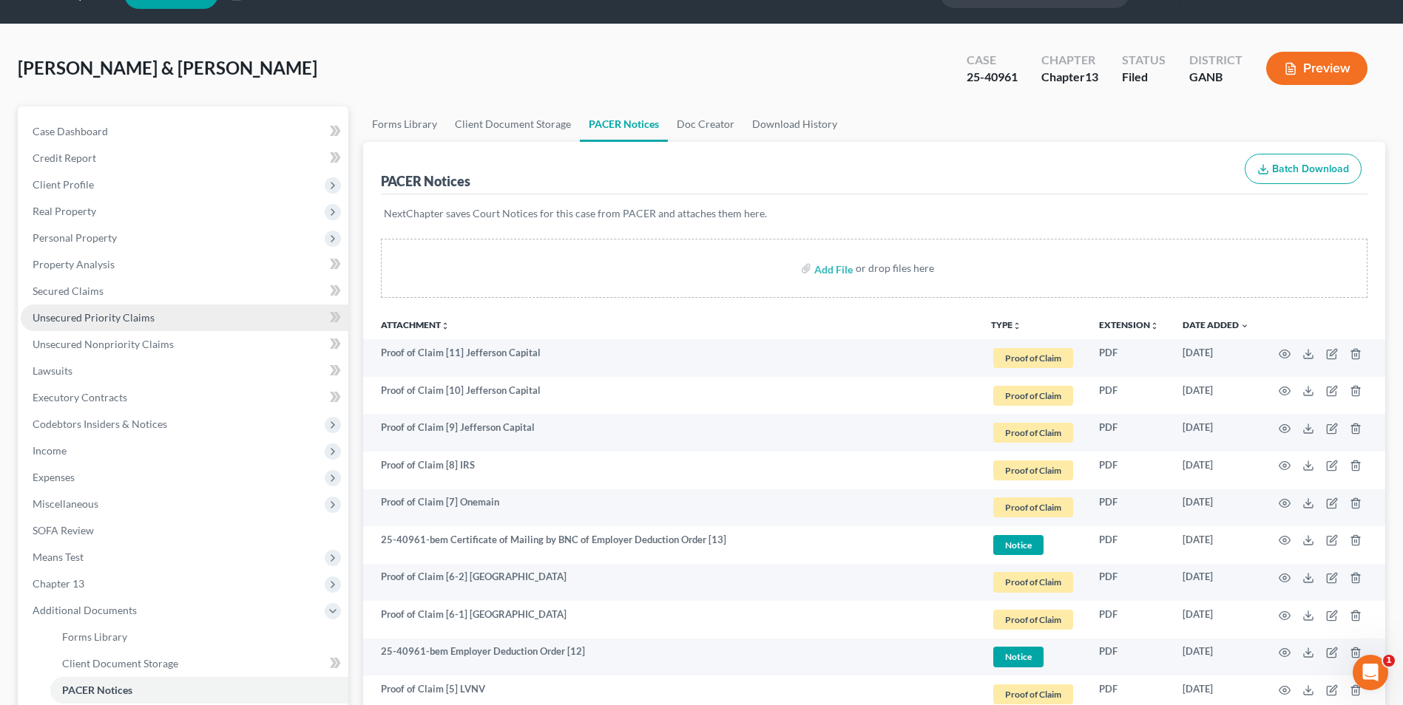
scroll to position [0, 0]
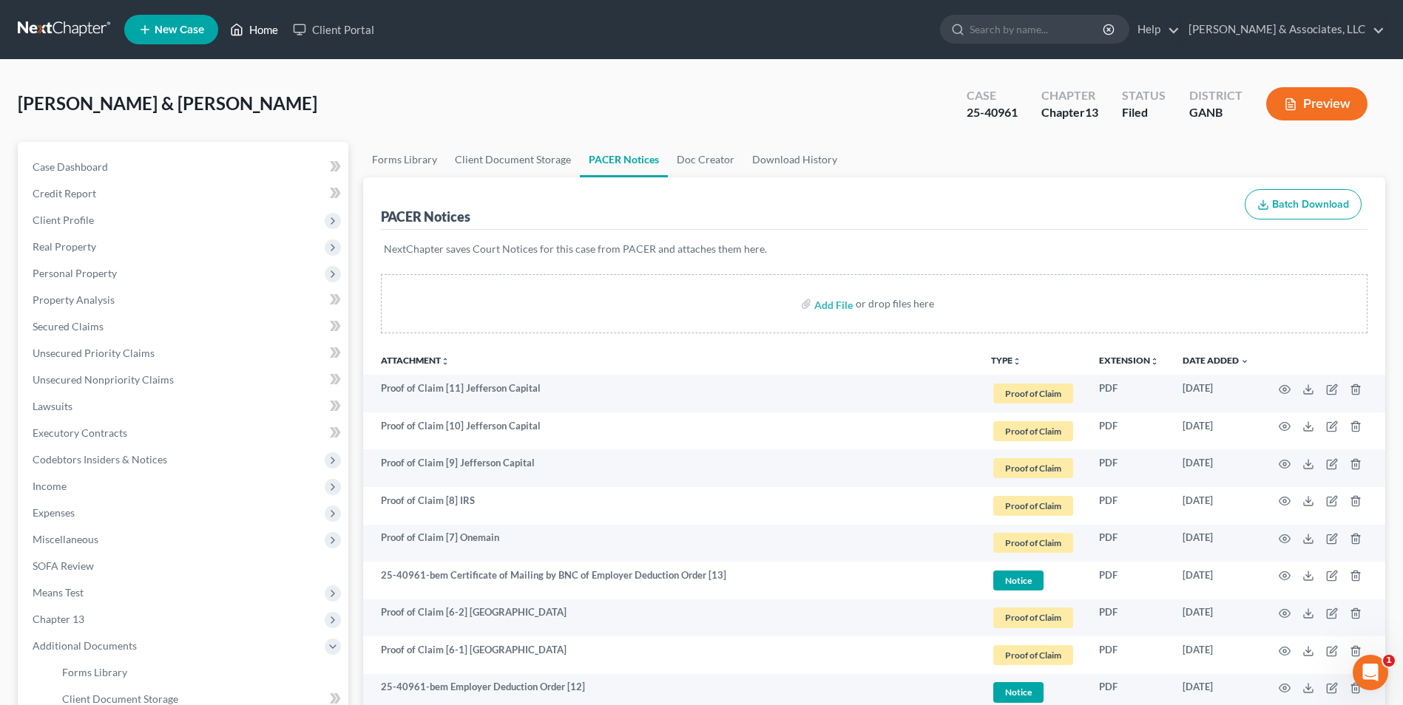
click at [260, 33] on link "Home" at bounding box center [254, 29] width 63 height 27
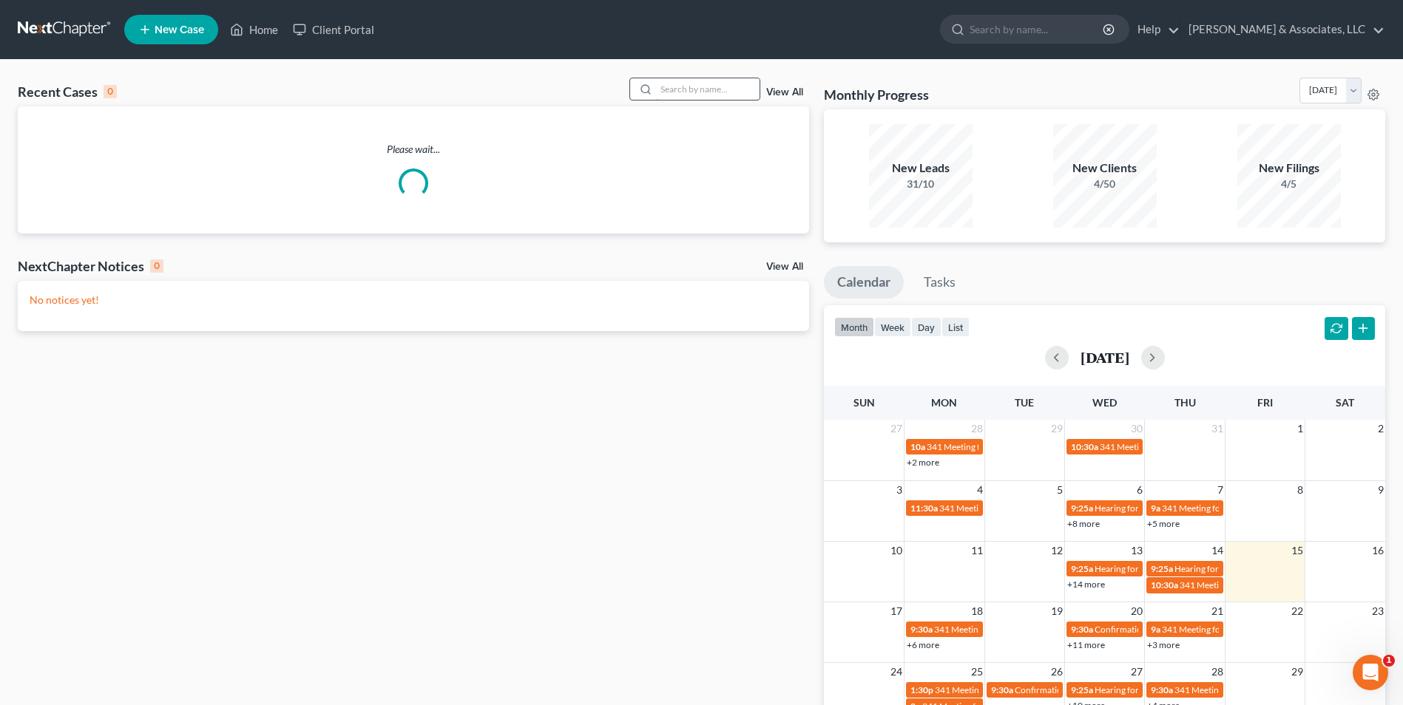
click at [691, 95] on input "search" at bounding box center [708, 88] width 104 height 21
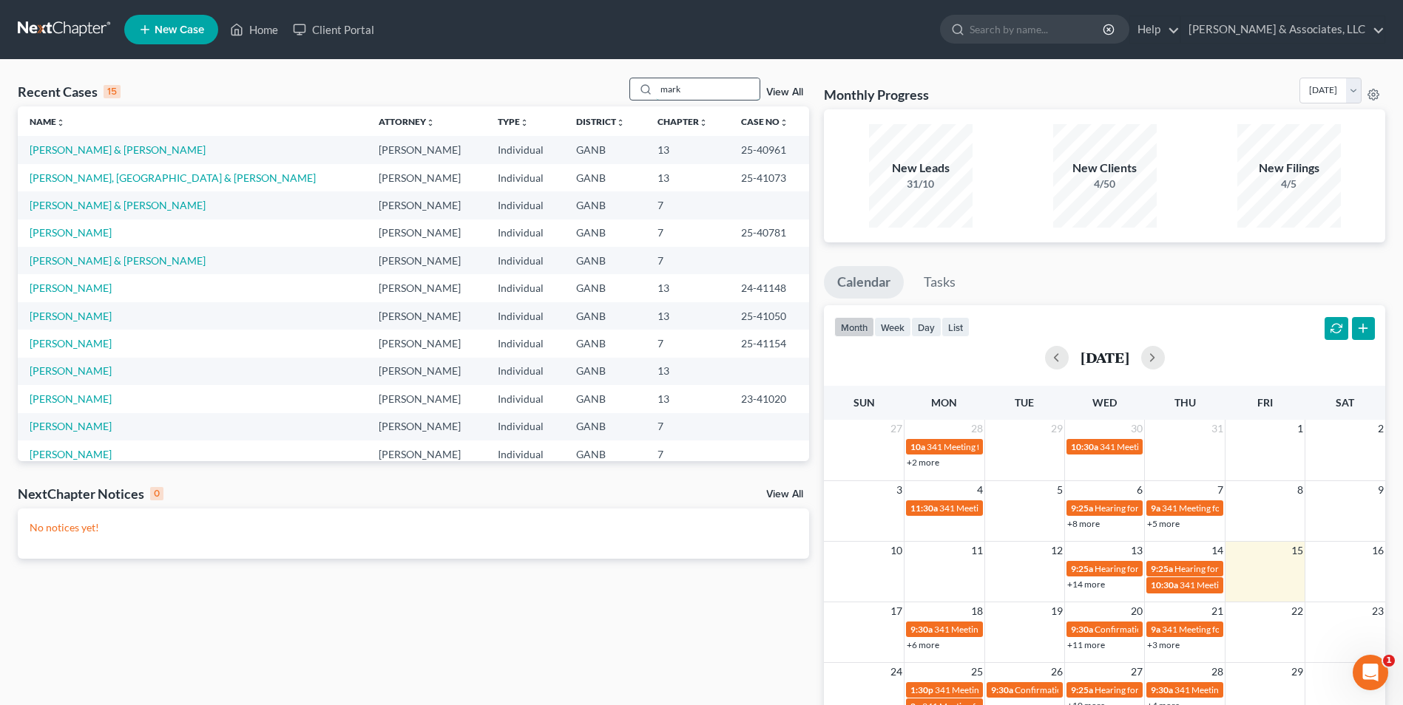
type input "mark"
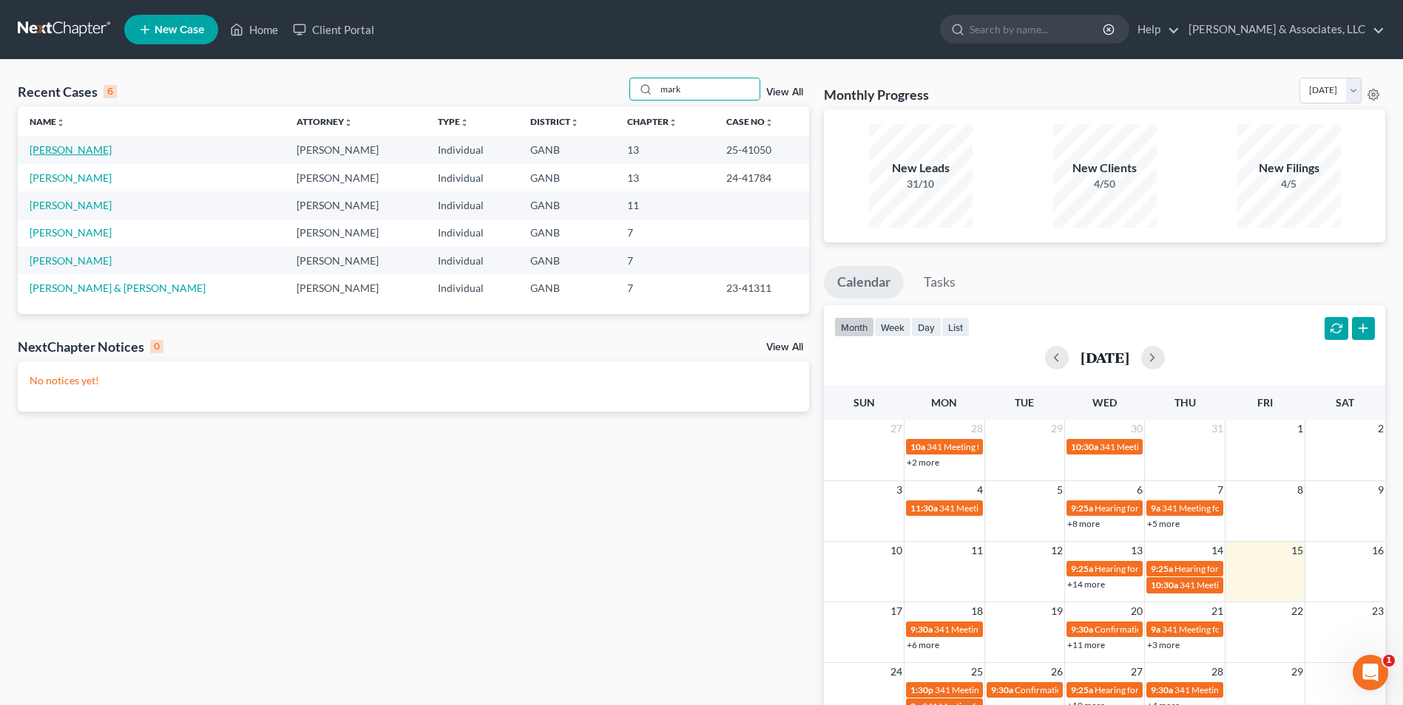
click at [54, 155] on link "[PERSON_NAME]" at bounding box center [71, 149] width 82 height 13
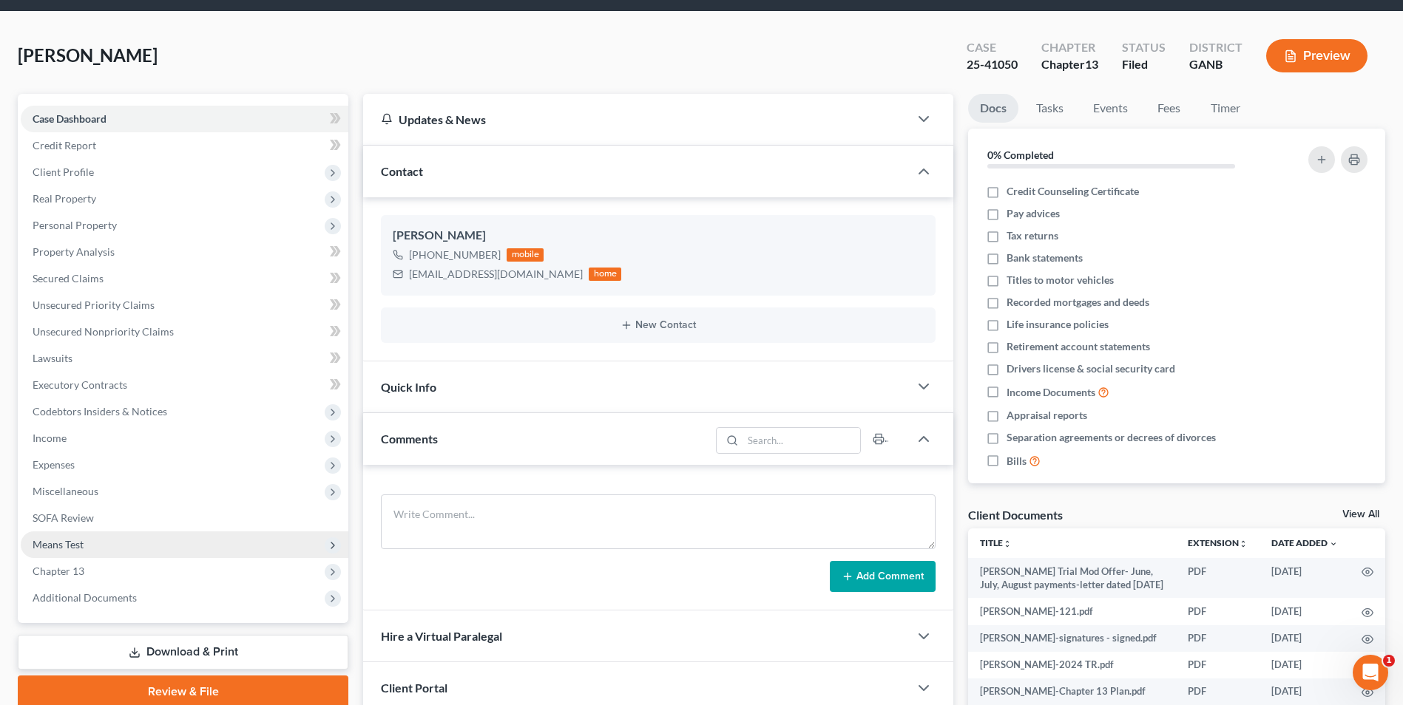
scroll to position [74, 0]
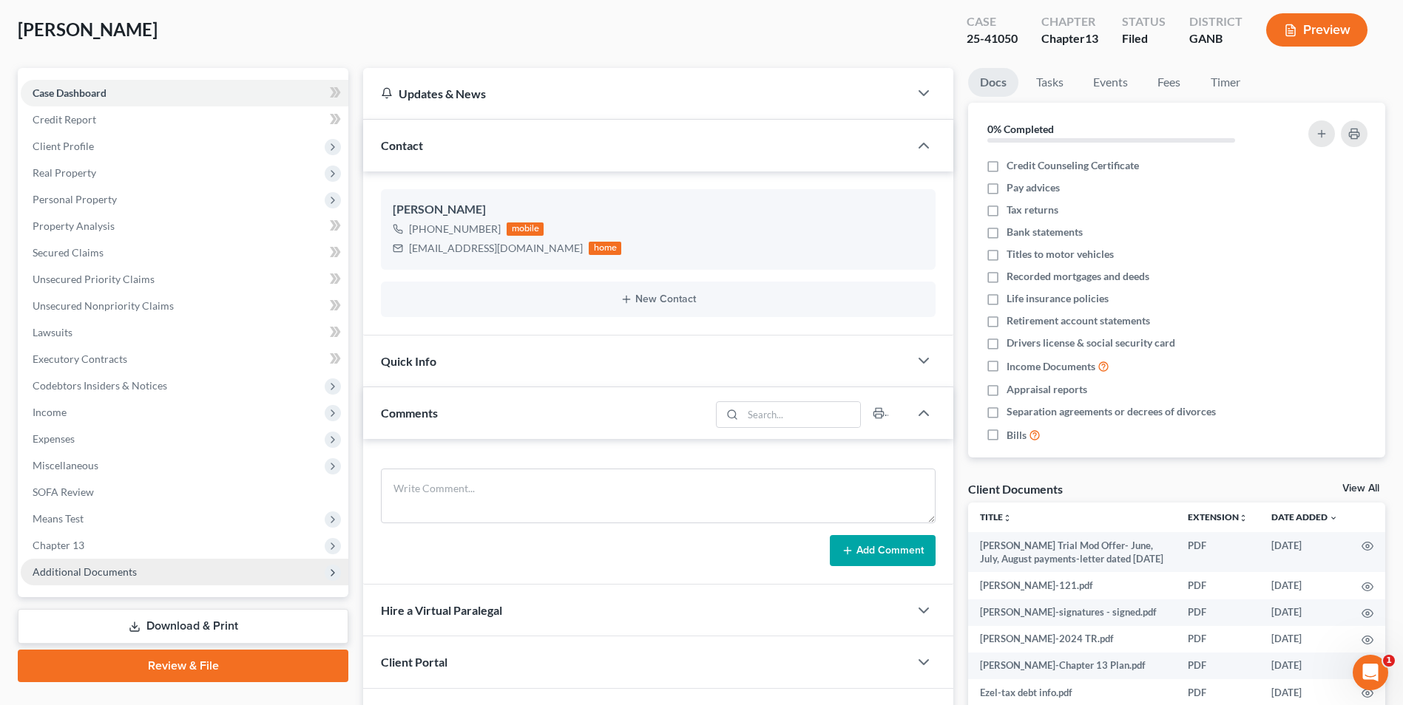
click at [83, 577] on span "Additional Documents" at bounding box center [85, 572] width 104 height 13
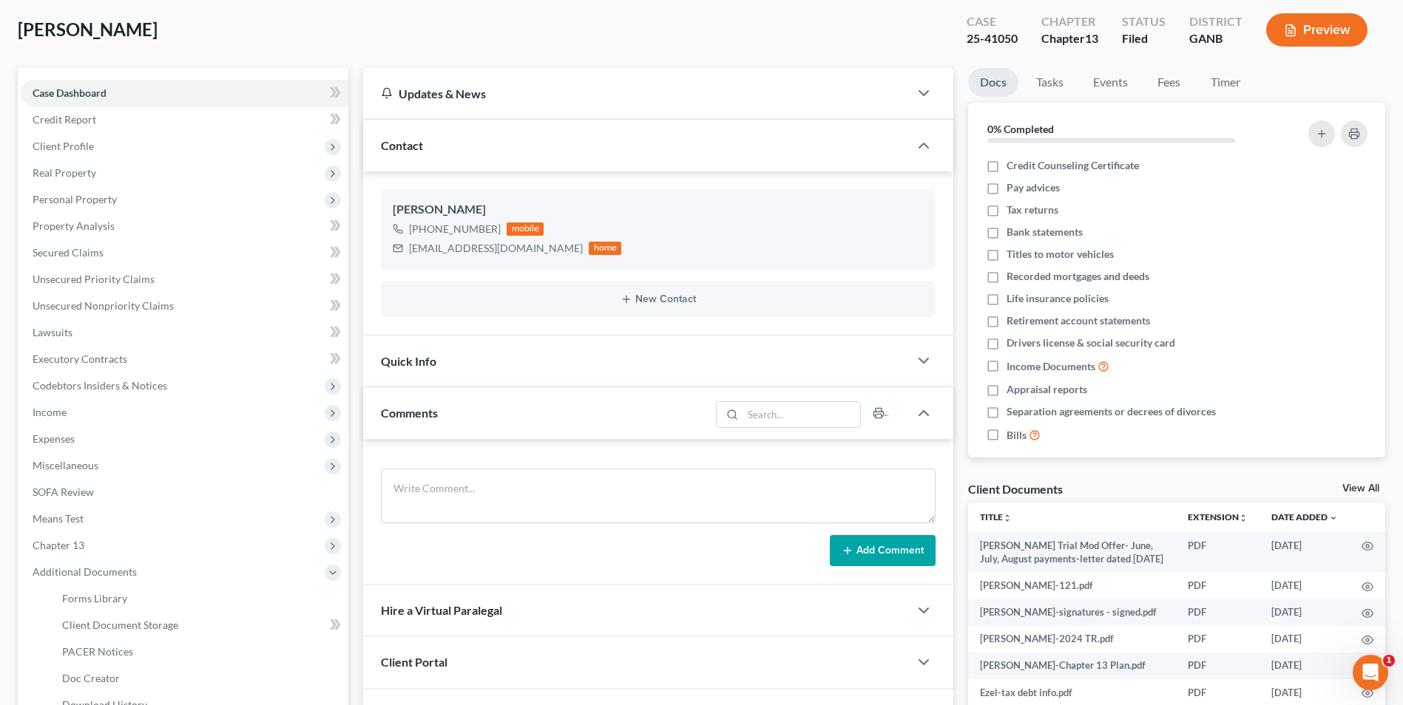
scroll to position [0, 0]
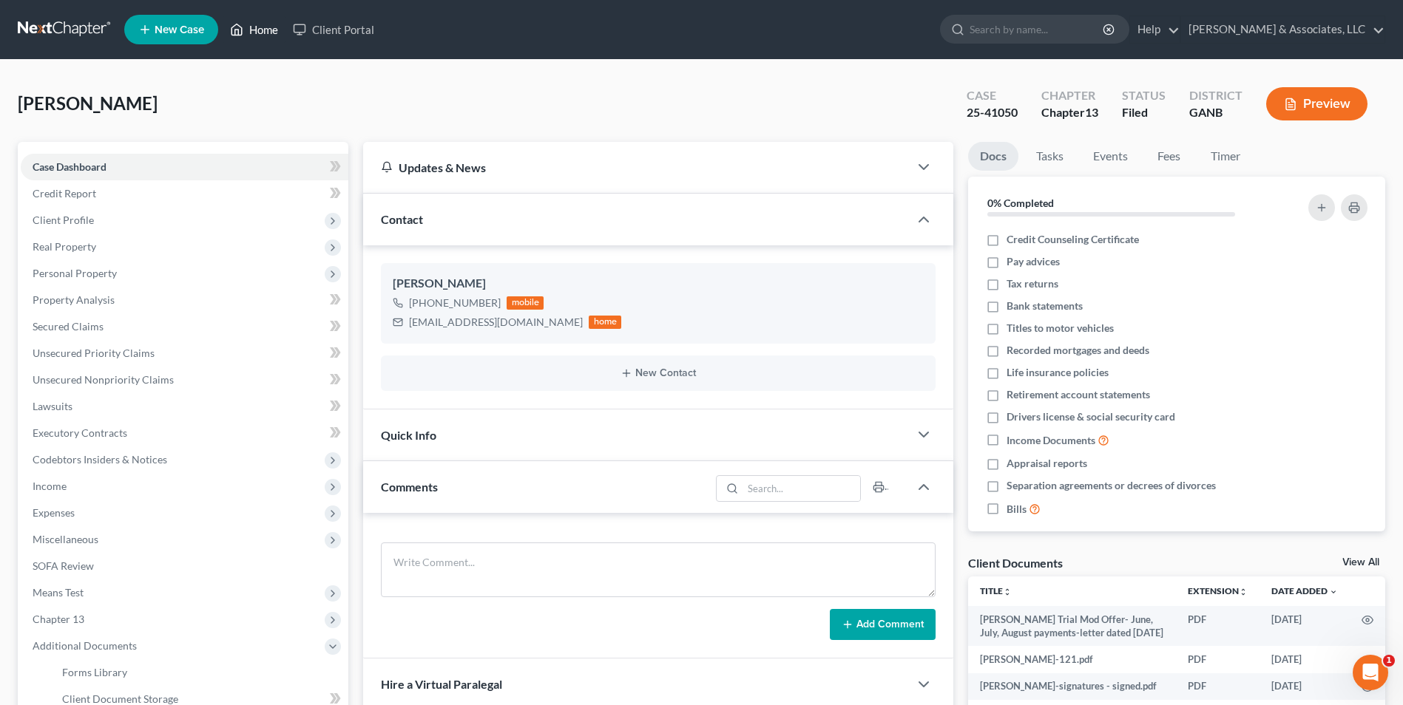
click at [255, 33] on link "Home" at bounding box center [254, 29] width 63 height 27
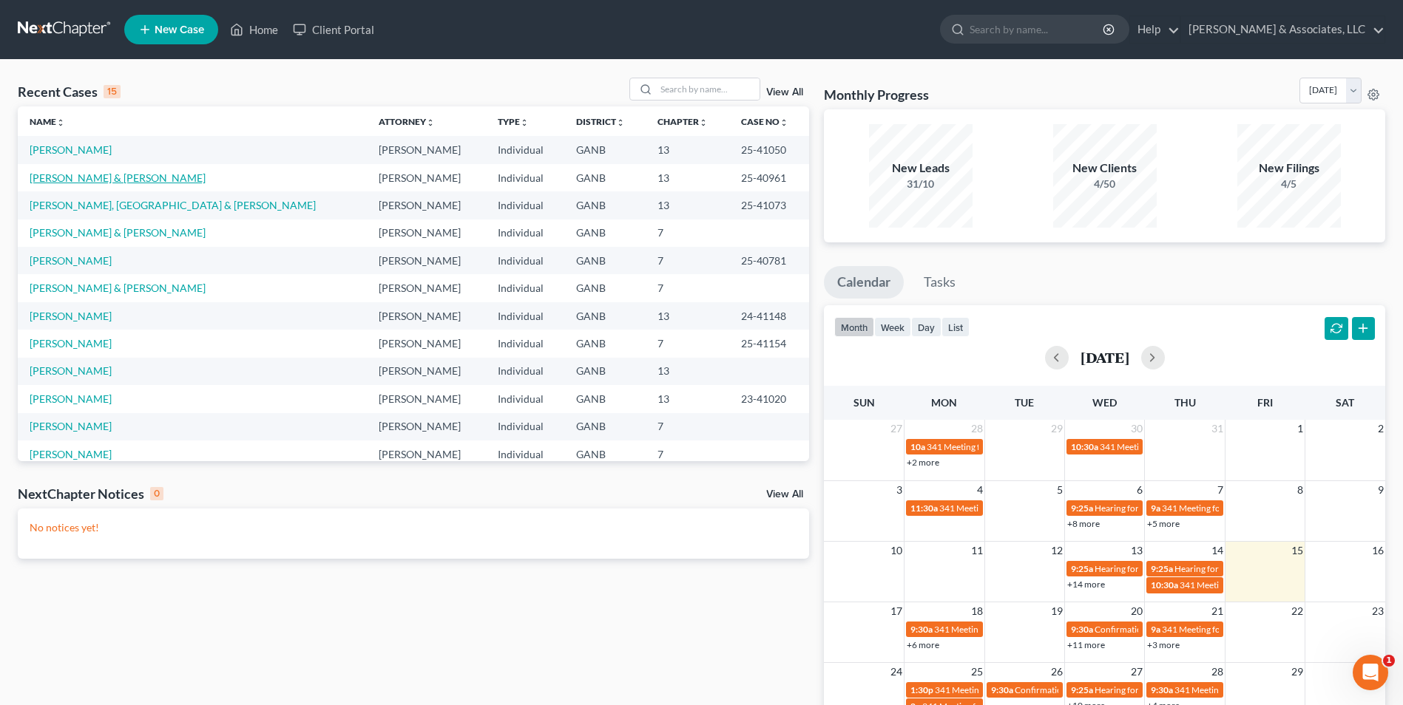
click at [79, 182] on link "[PERSON_NAME] & [PERSON_NAME]" at bounding box center [118, 178] width 176 height 13
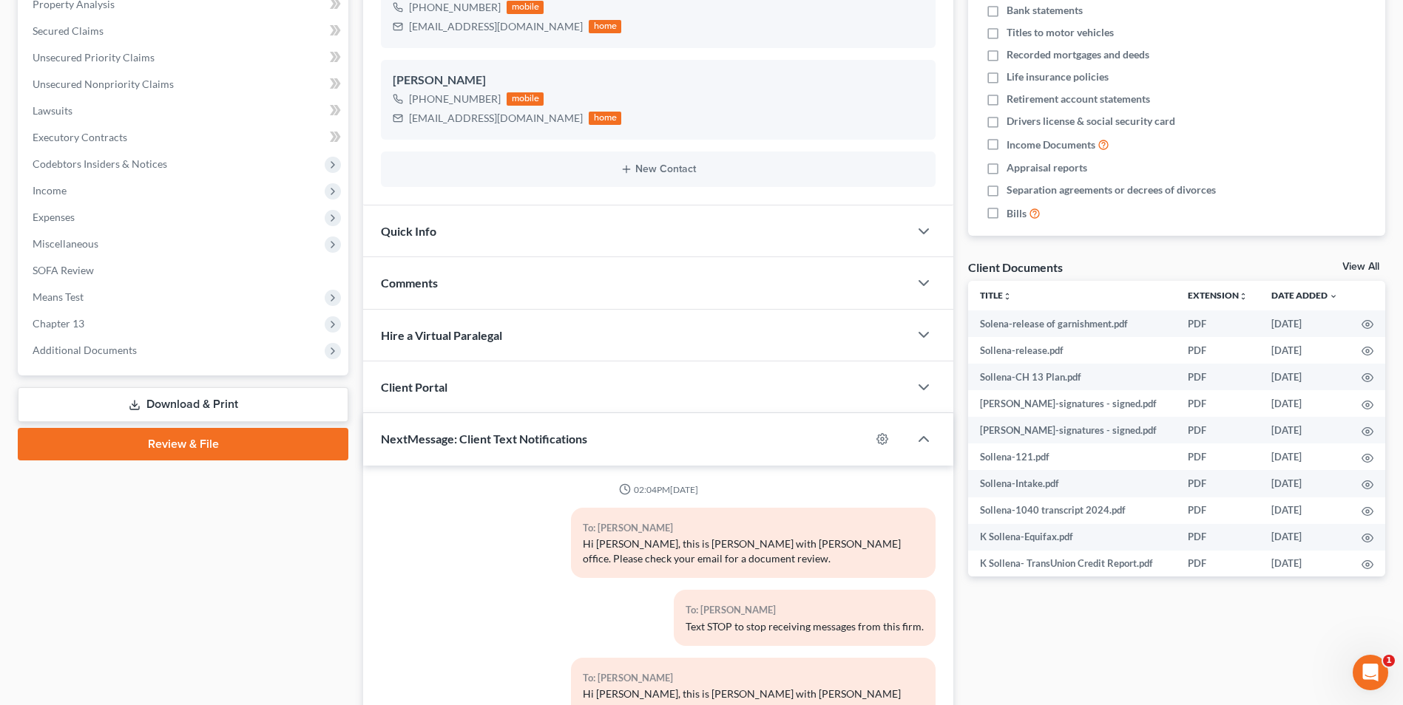
scroll to position [186, 0]
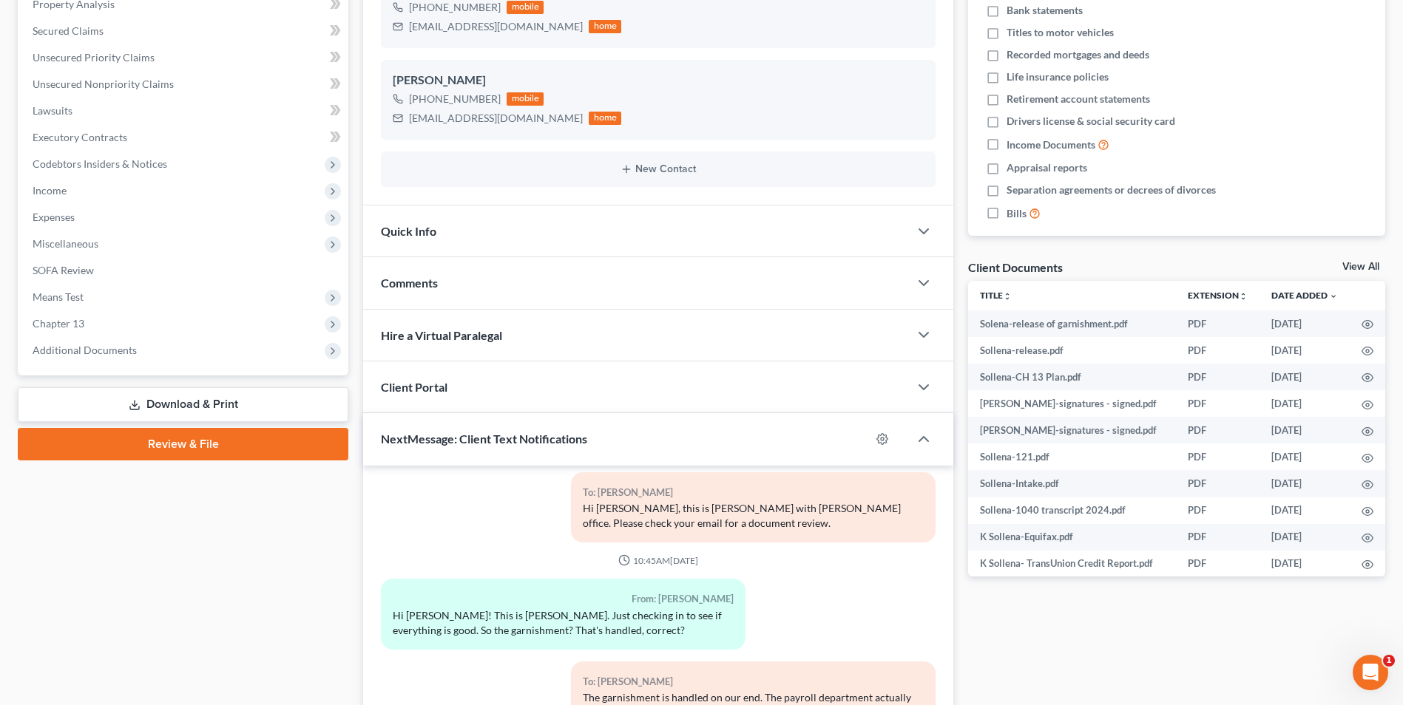
click at [104, 364] on div "Case Dashboard Payments Invoices Payments Payments Credit Report Client Profile…" at bounding box center [183, 110] width 330 height 529
click at [115, 348] on span "Additional Documents" at bounding box center [85, 350] width 104 height 13
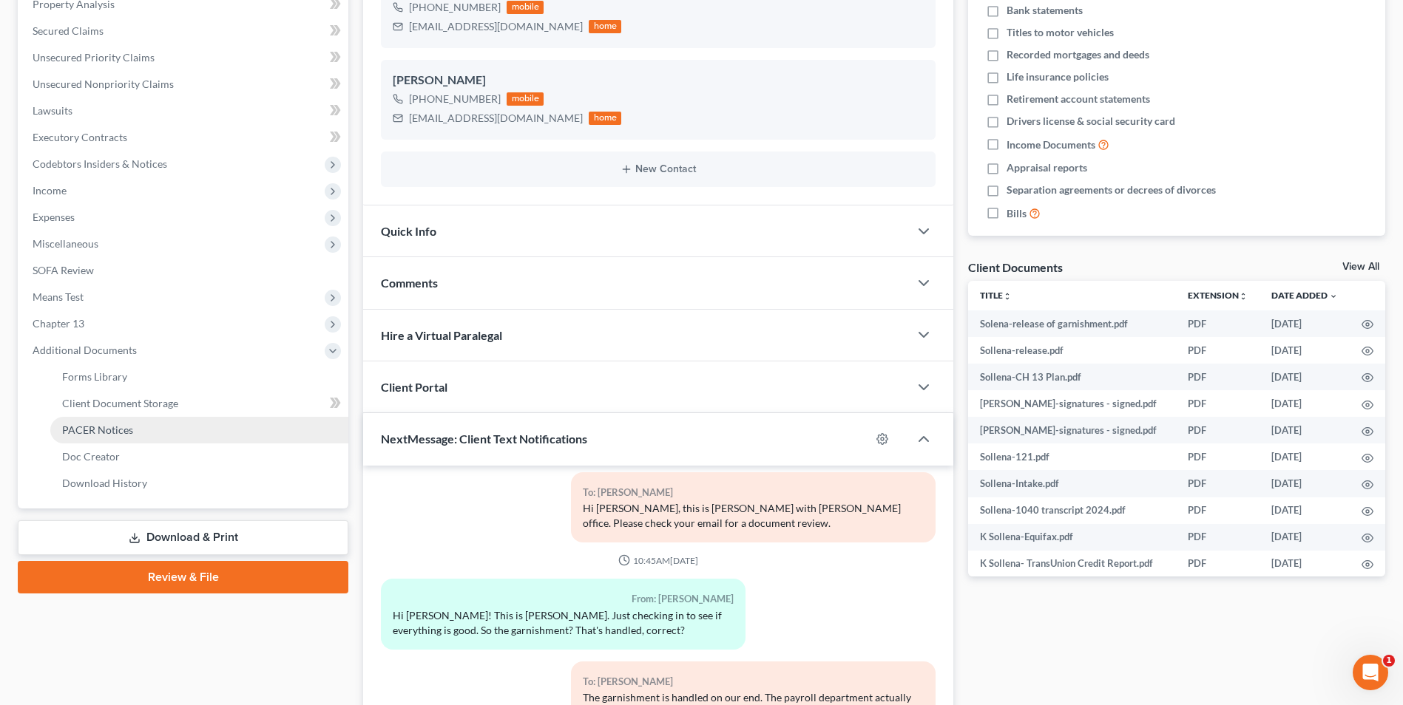
click at [95, 440] on link "PACER Notices" at bounding box center [199, 430] width 298 height 27
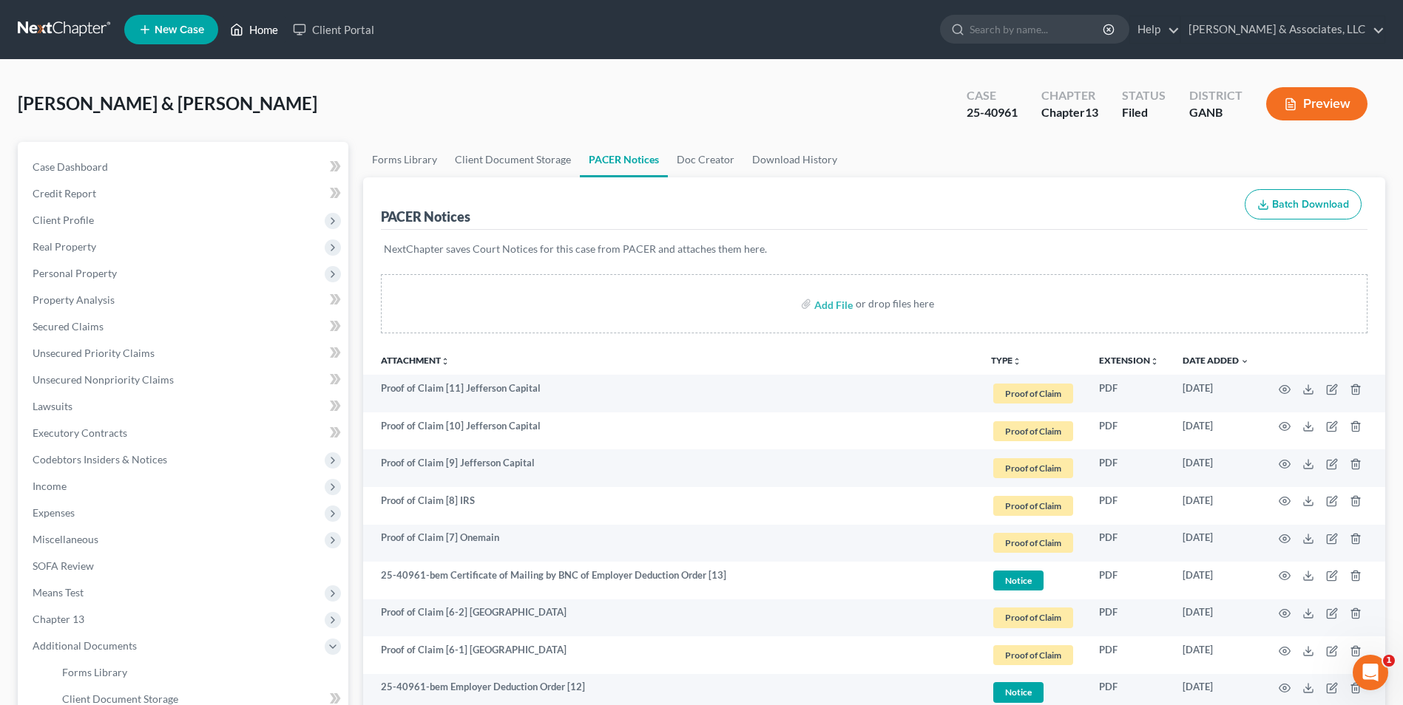
click at [248, 30] on link "Home" at bounding box center [254, 29] width 63 height 27
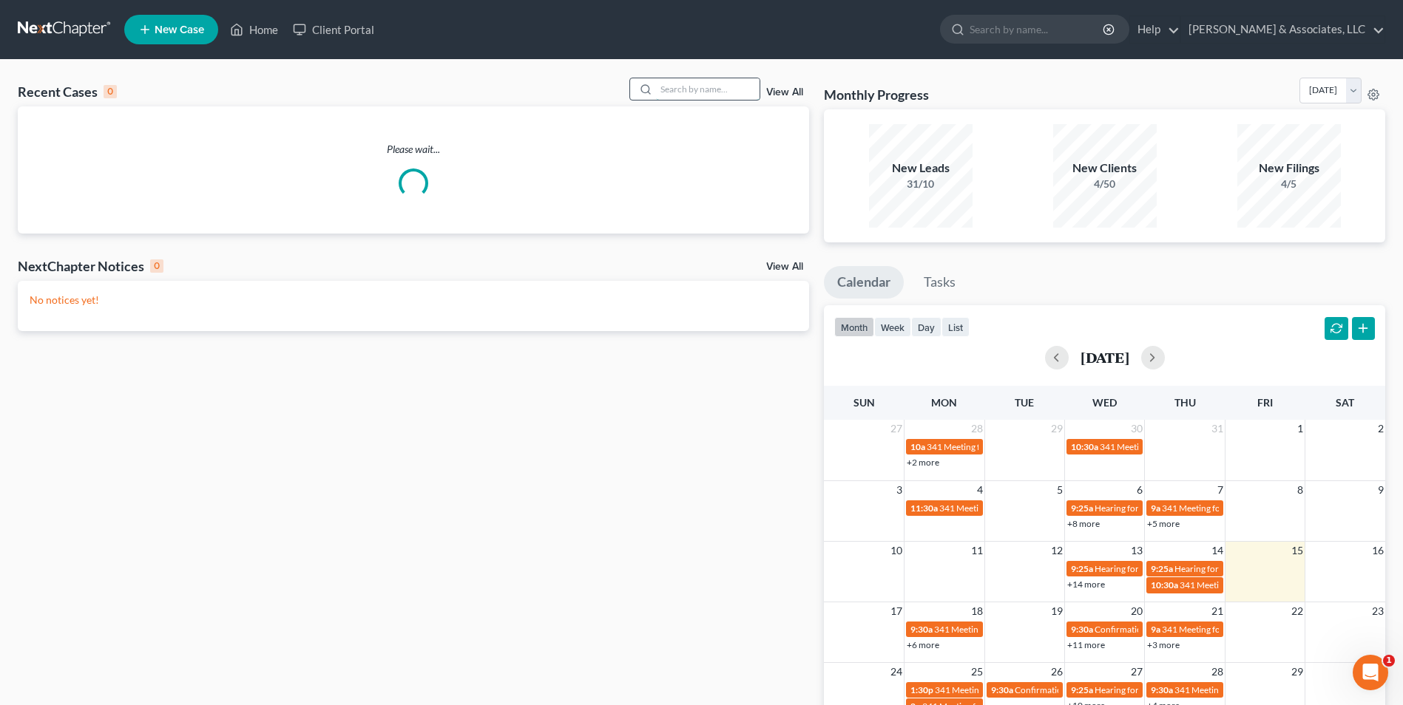
click at [714, 94] on input "search" at bounding box center [708, 88] width 104 height 21
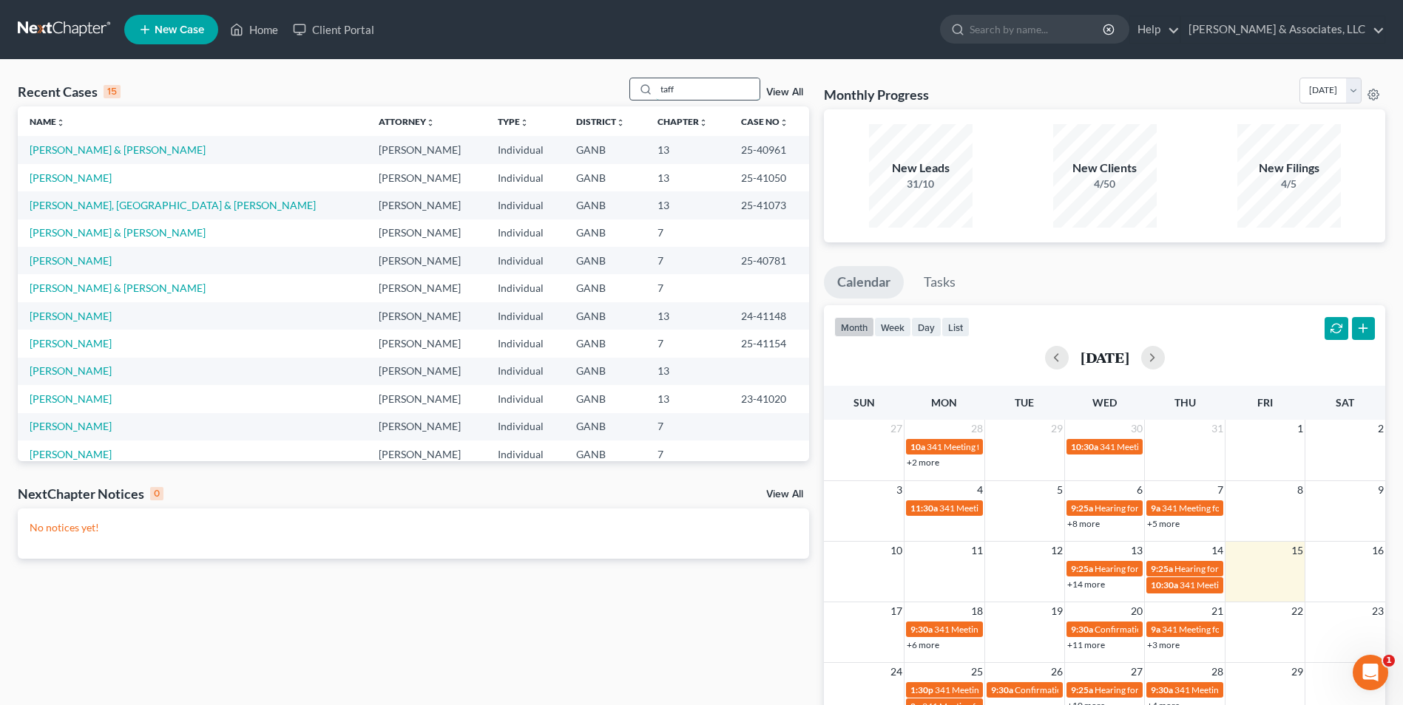
type input "taff"
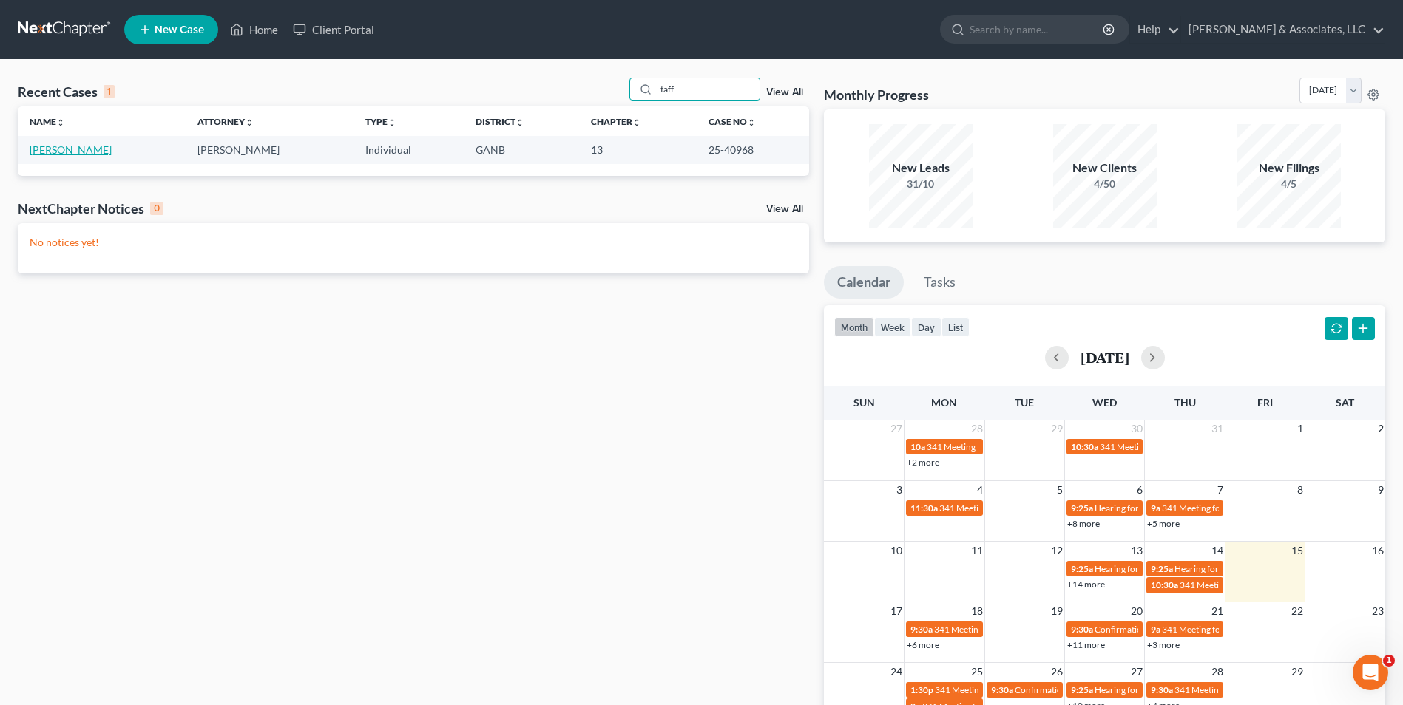
click at [64, 149] on link "[PERSON_NAME]" at bounding box center [71, 149] width 82 height 13
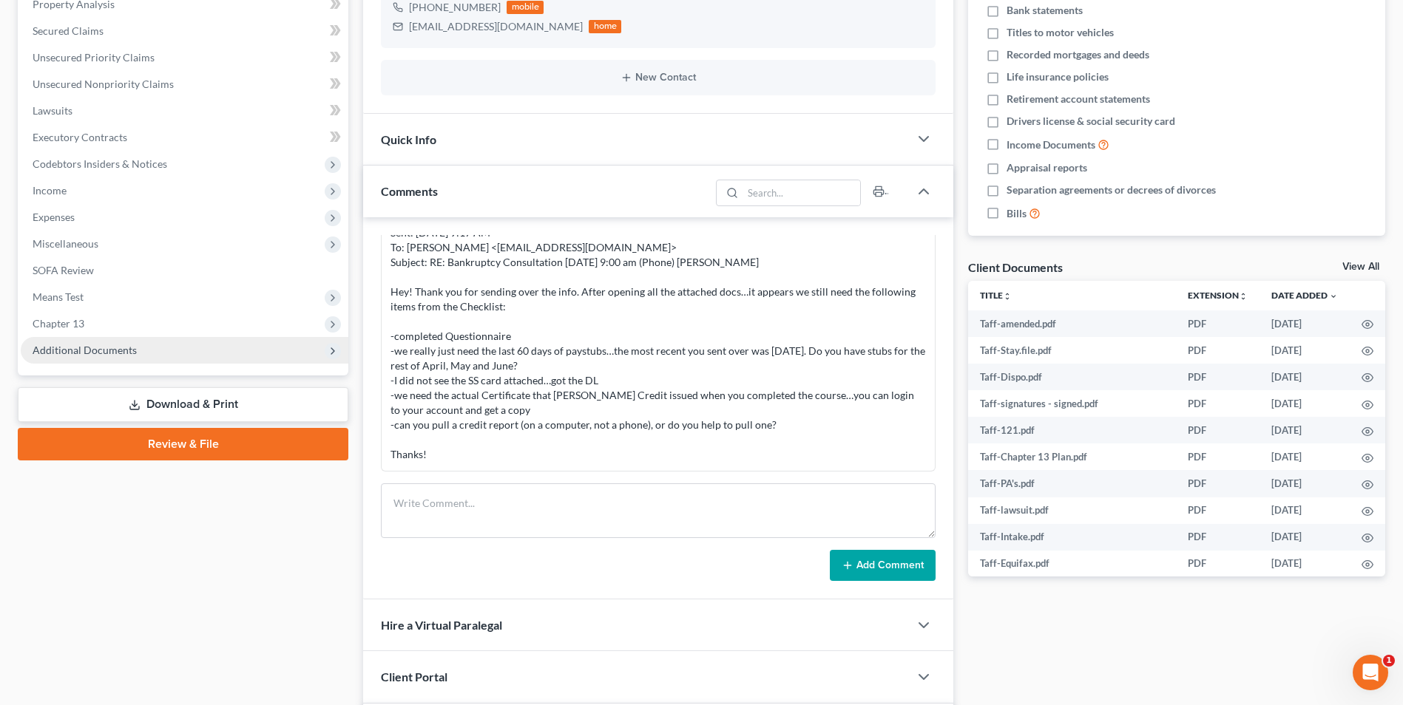
scroll to position [104, 0]
click at [109, 350] on span "Additional Documents" at bounding box center [85, 350] width 104 height 13
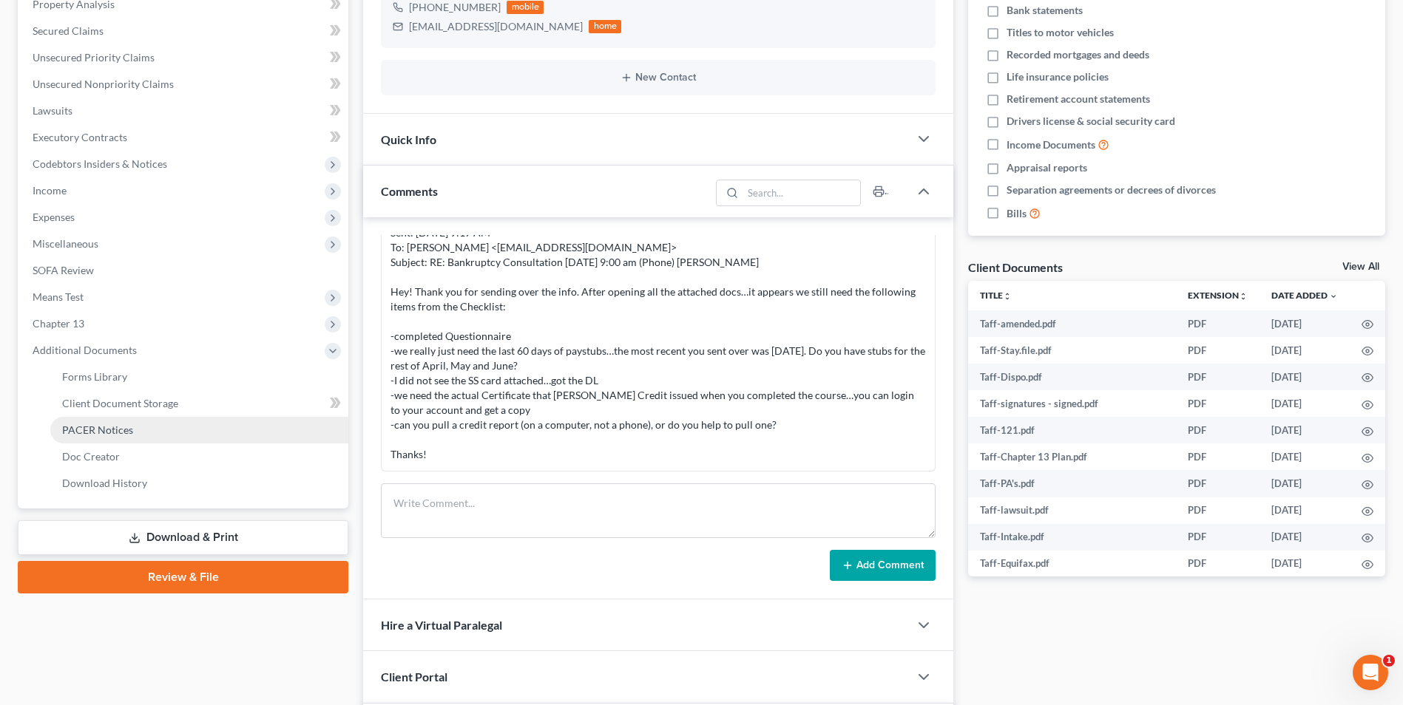
click at [107, 435] on span "PACER Notices" at bounding box center [97, 430] width 71 height 13
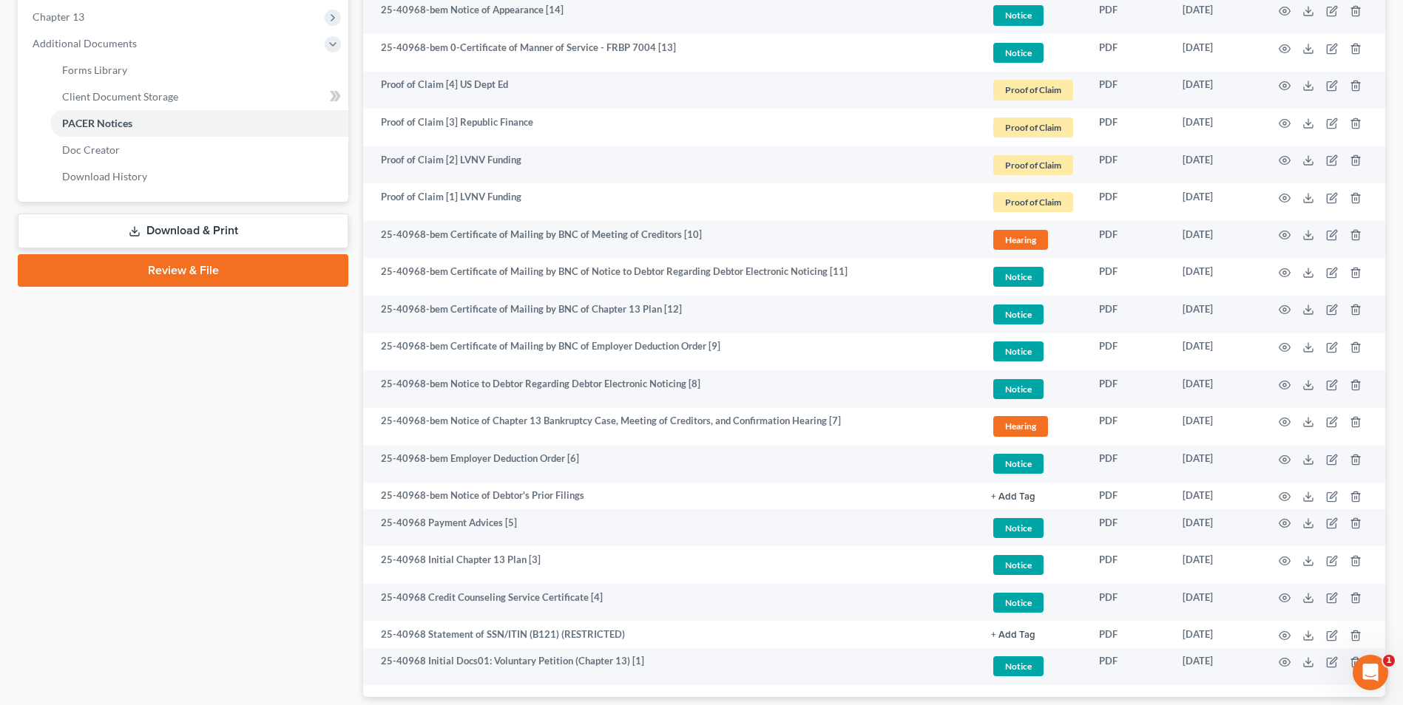
scroll to position [698, 0]
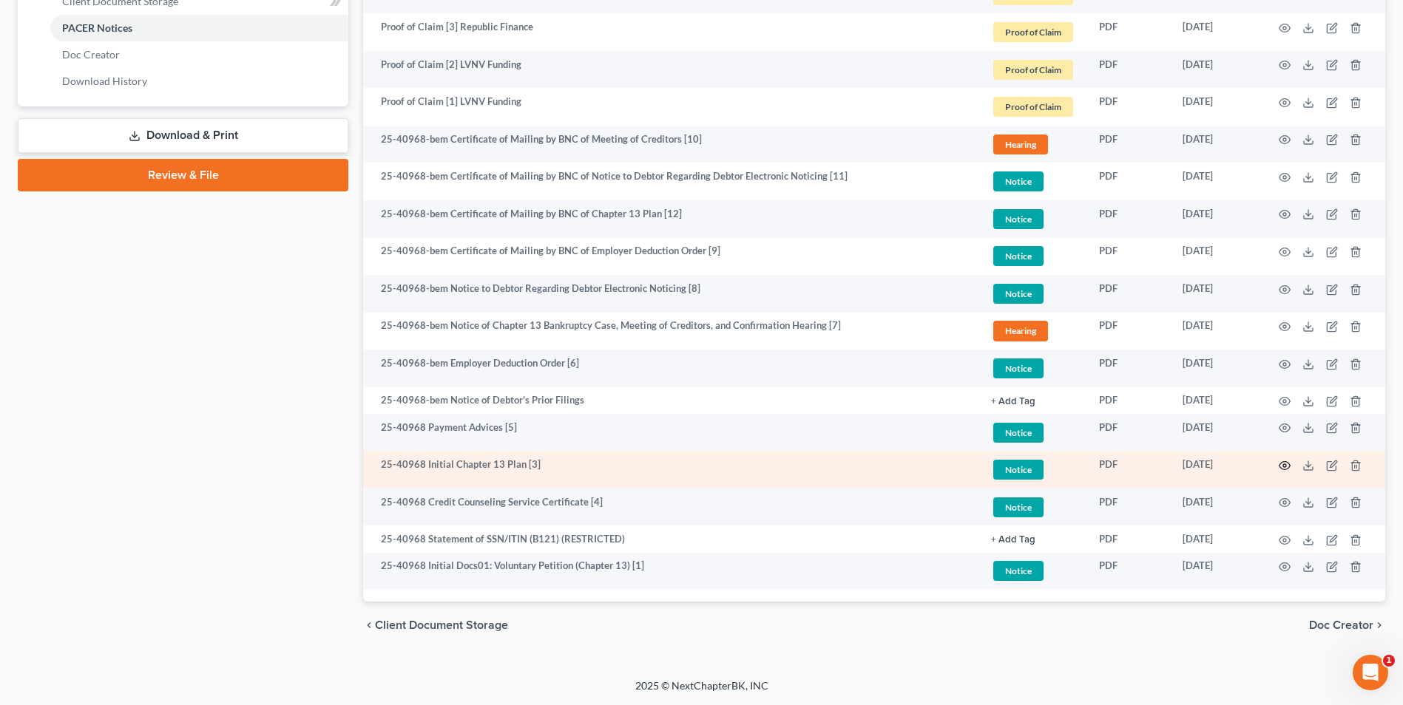
click at [1289, 464] on icon "button" at bounding box center [1284, 466] width 12 height 12
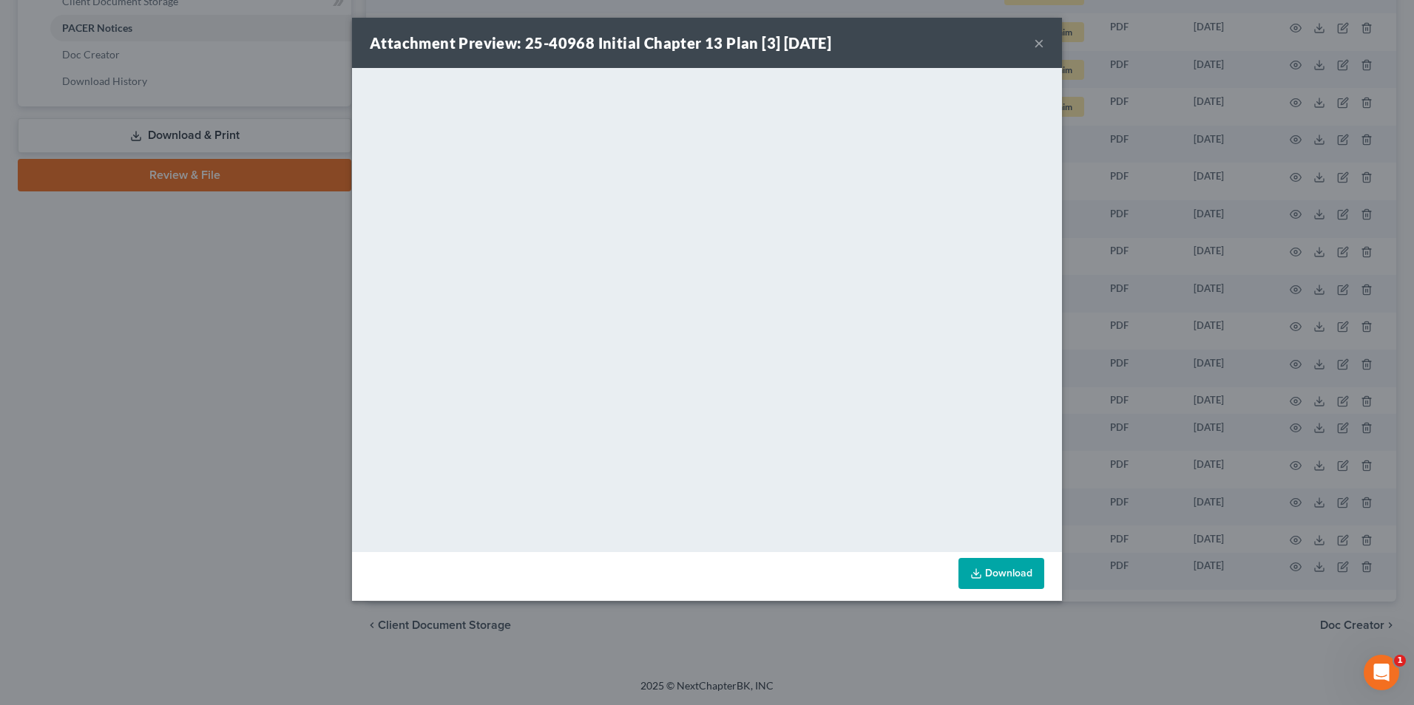
click at [1041, 47] on button "×" at bounding box center [1039, 43] width 10 height 18
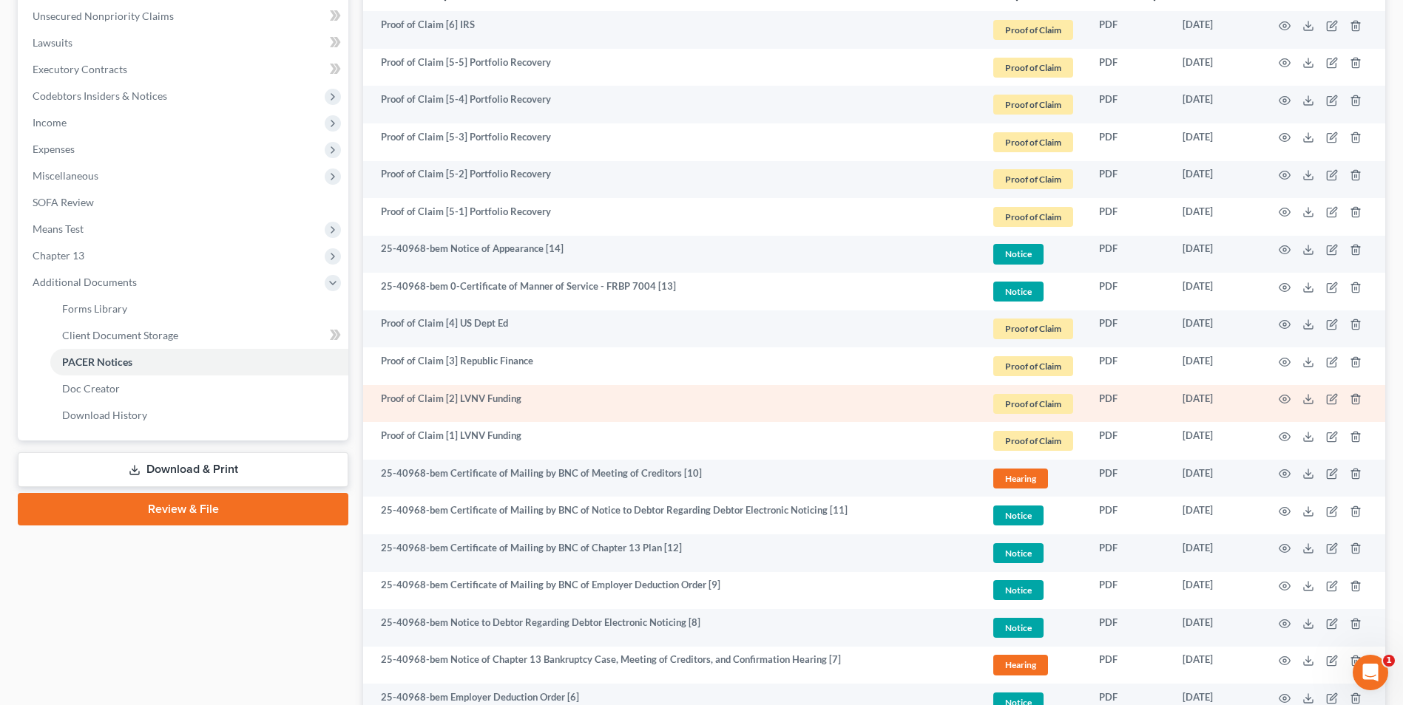
scroll to position [328, 0]
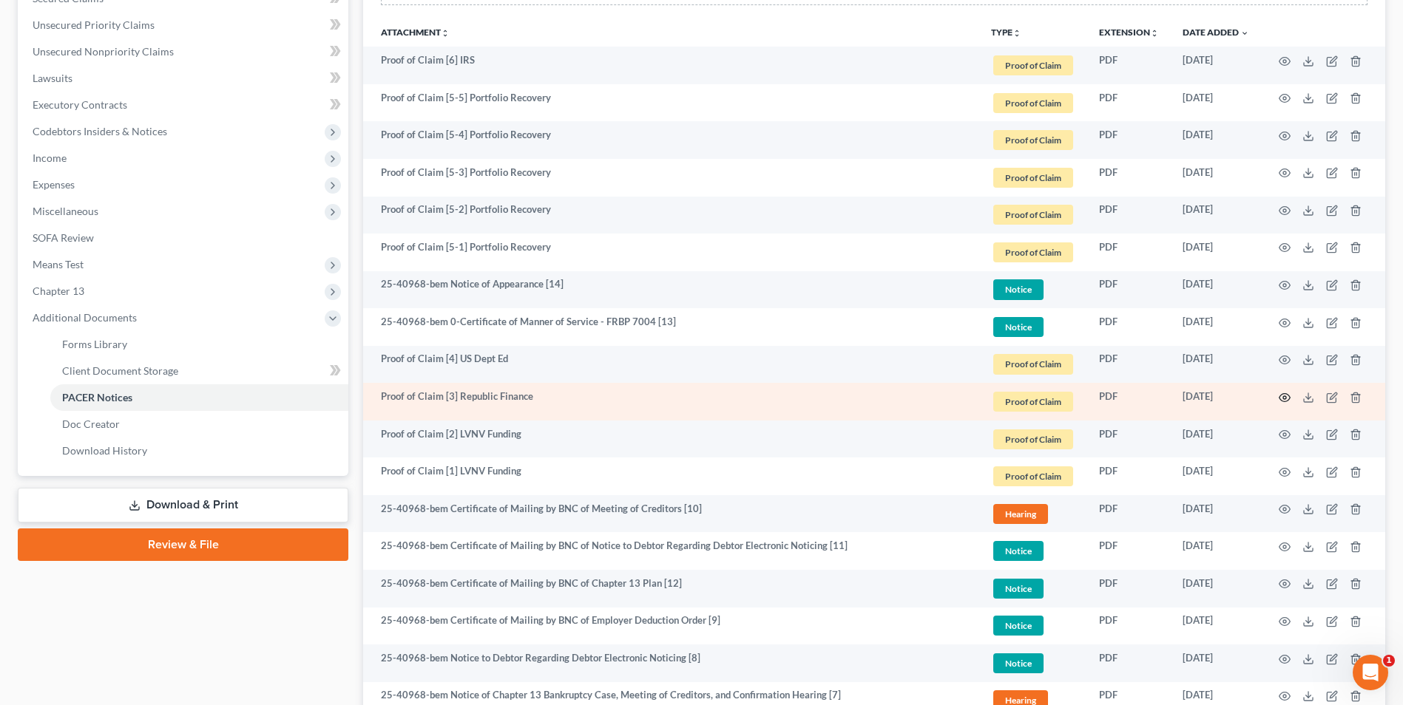
click at [1283, 395] on icon "button" at bounding box center [1284, 398] width 12 height 12
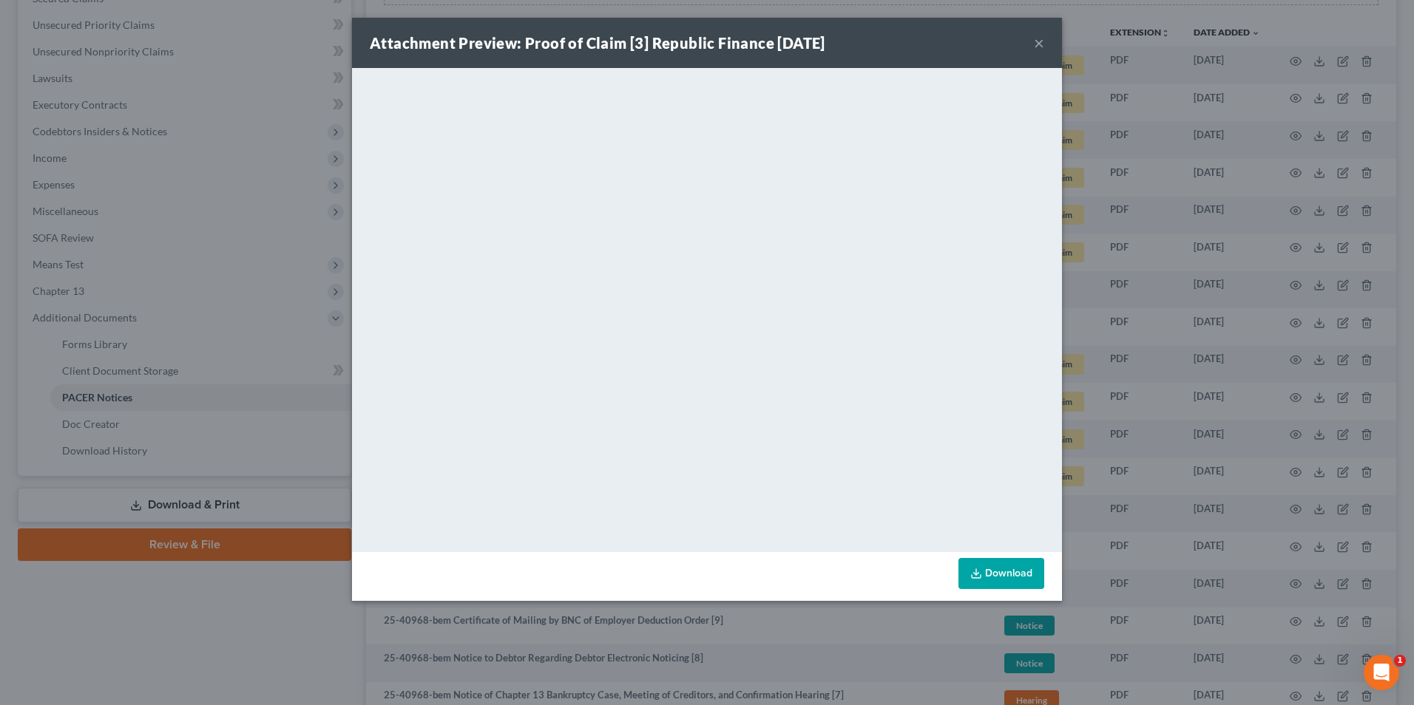
click at [1037, 44] on button "×" at bounding box center [1039, 43] width 10 height 18
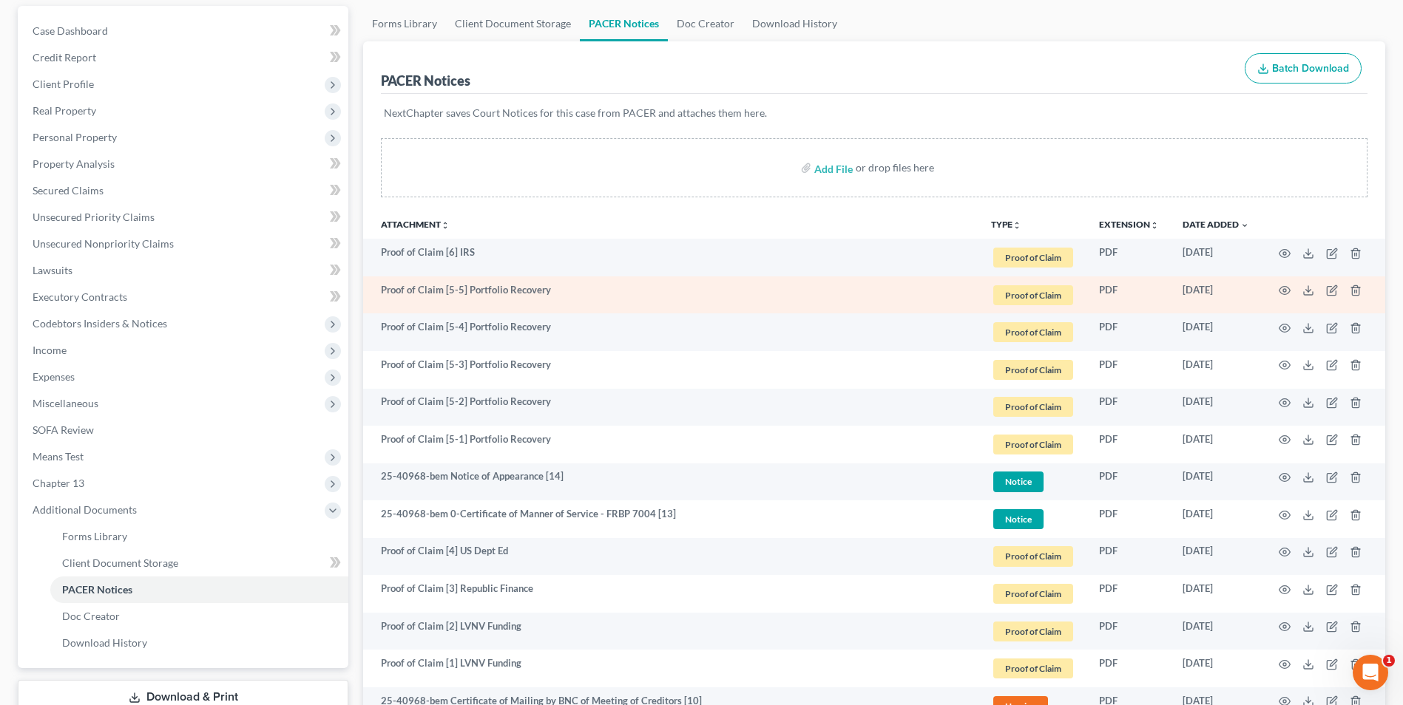
scroll to position [0, 0]
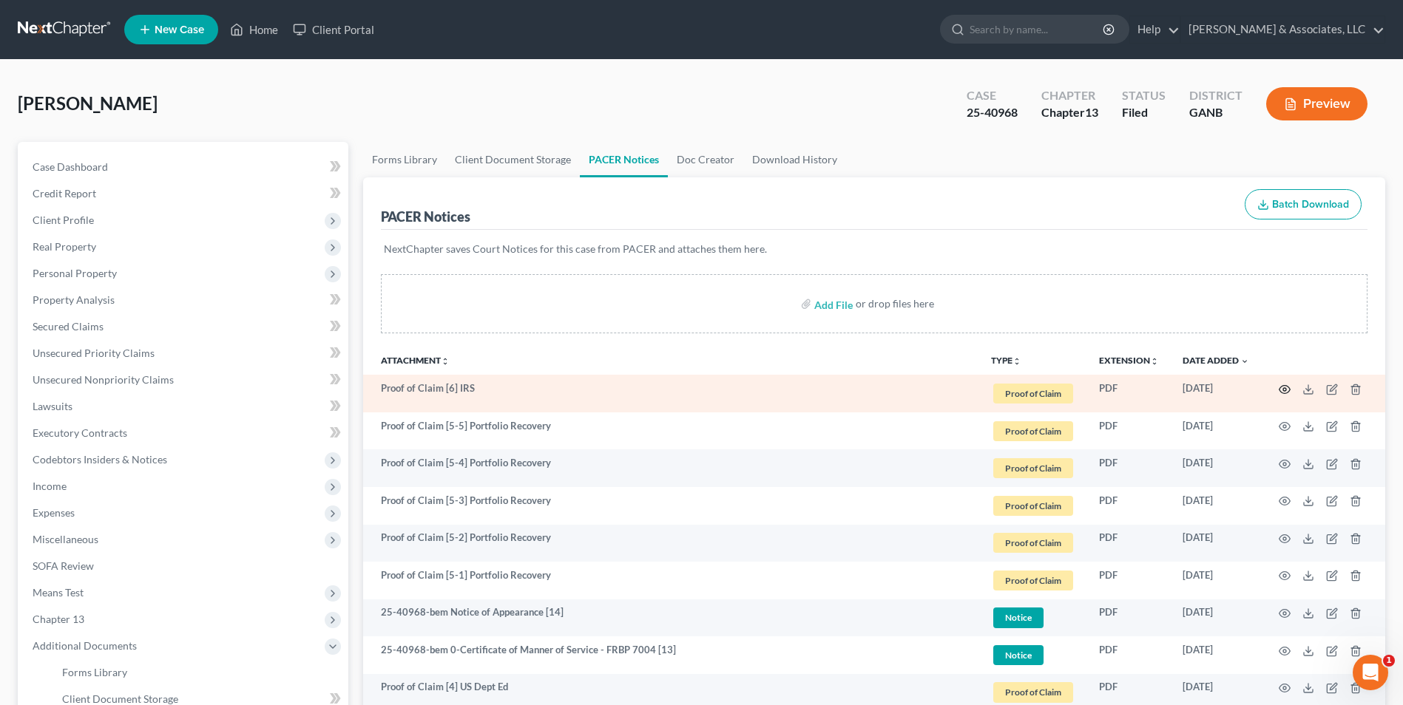
click at [1282, 387] on icon "button" at bounding box center [1284, 390] width 12 height 12
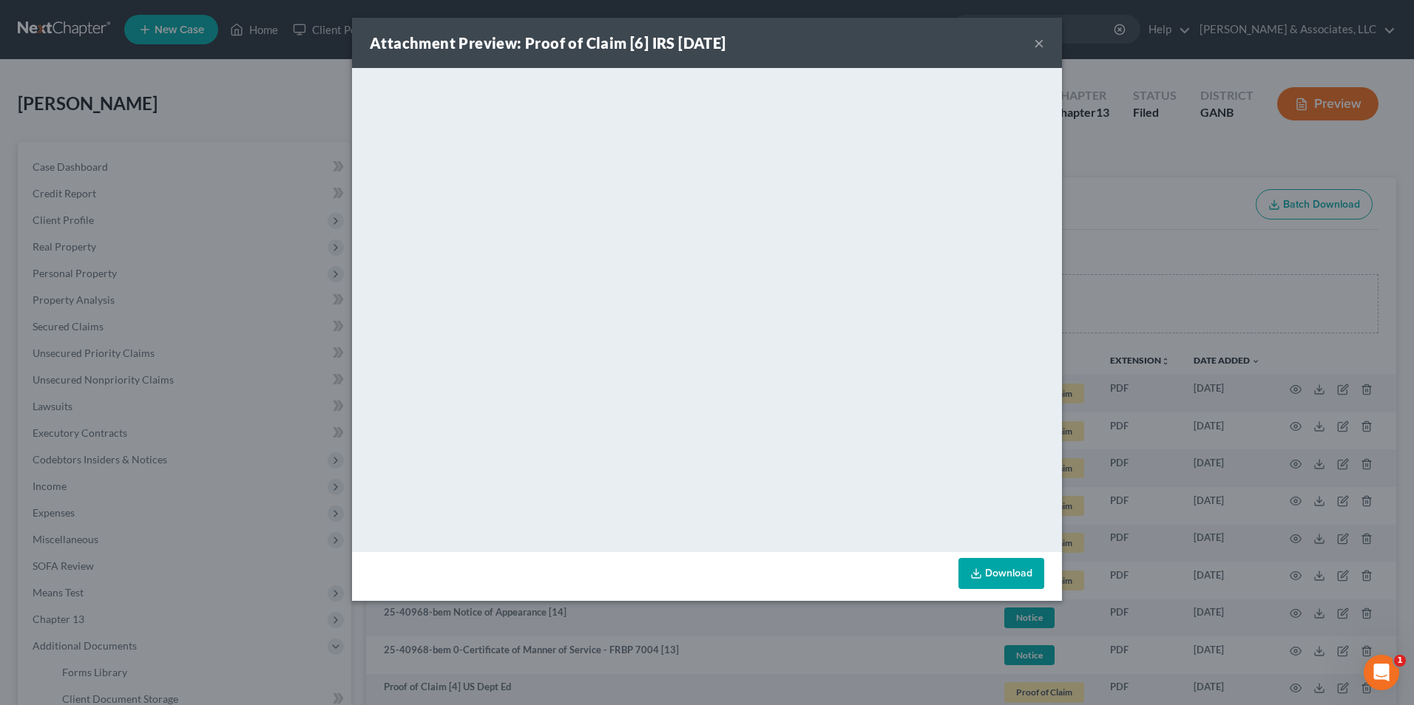
click at [1037, 44] on button "×" at bounding box center [1039, 43] width 10 height 18
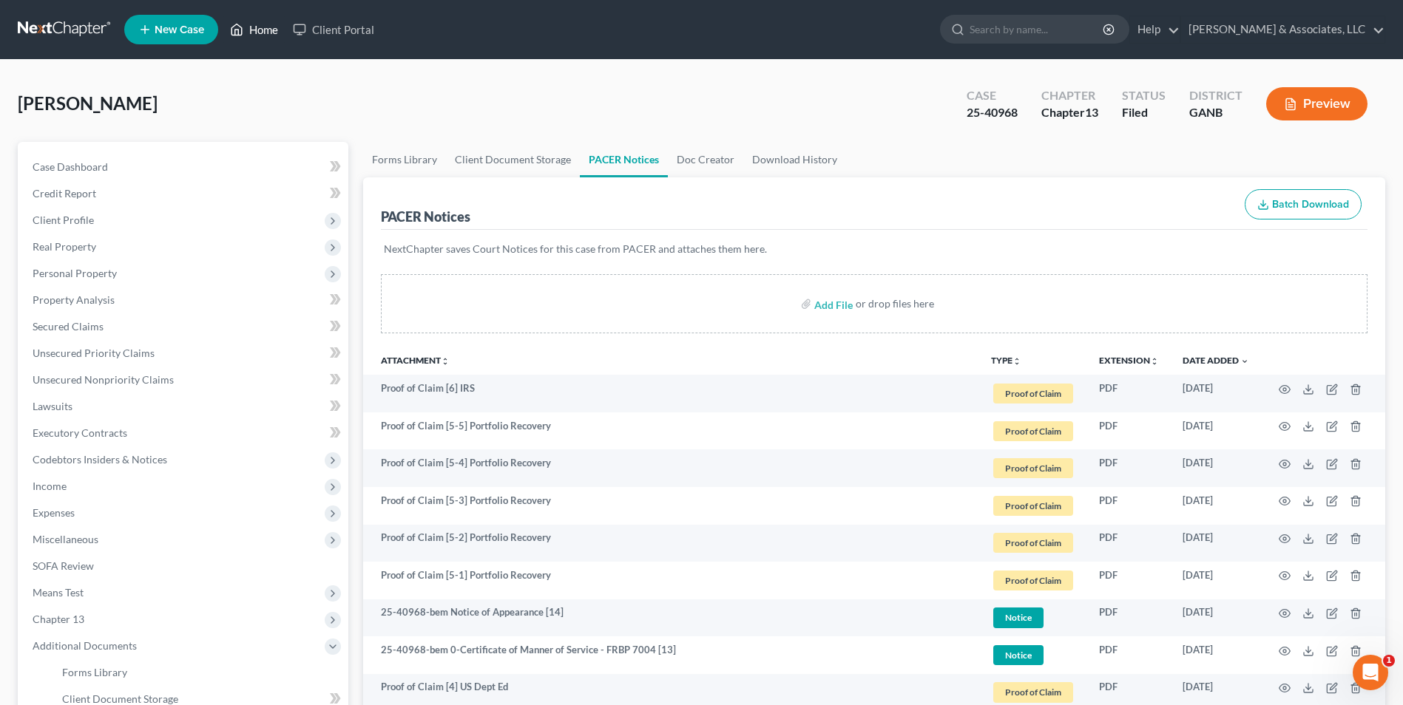
click at [264, 32] on link "Home" at bounding box center [254, 29] width 63 height 27
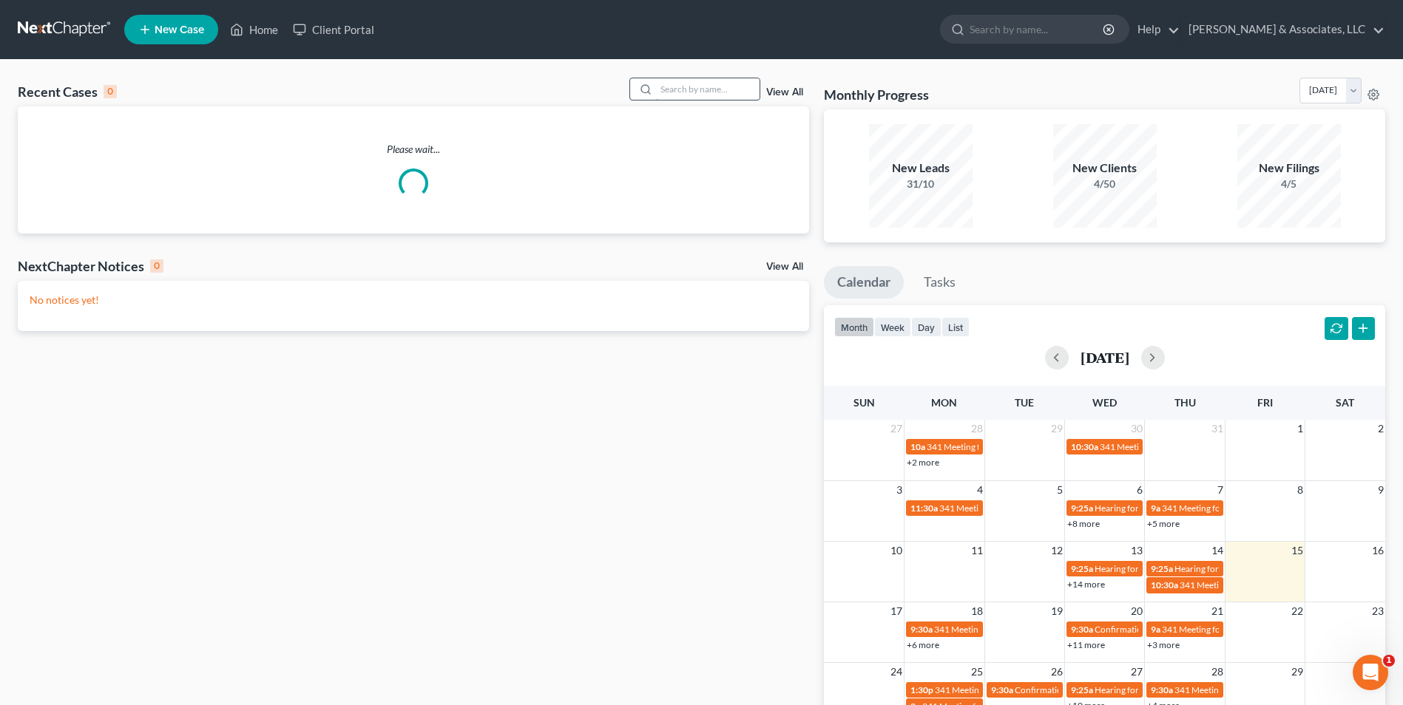
click at [682, 89] on input "search" at bounding box center [708, 88] width 104 height 21
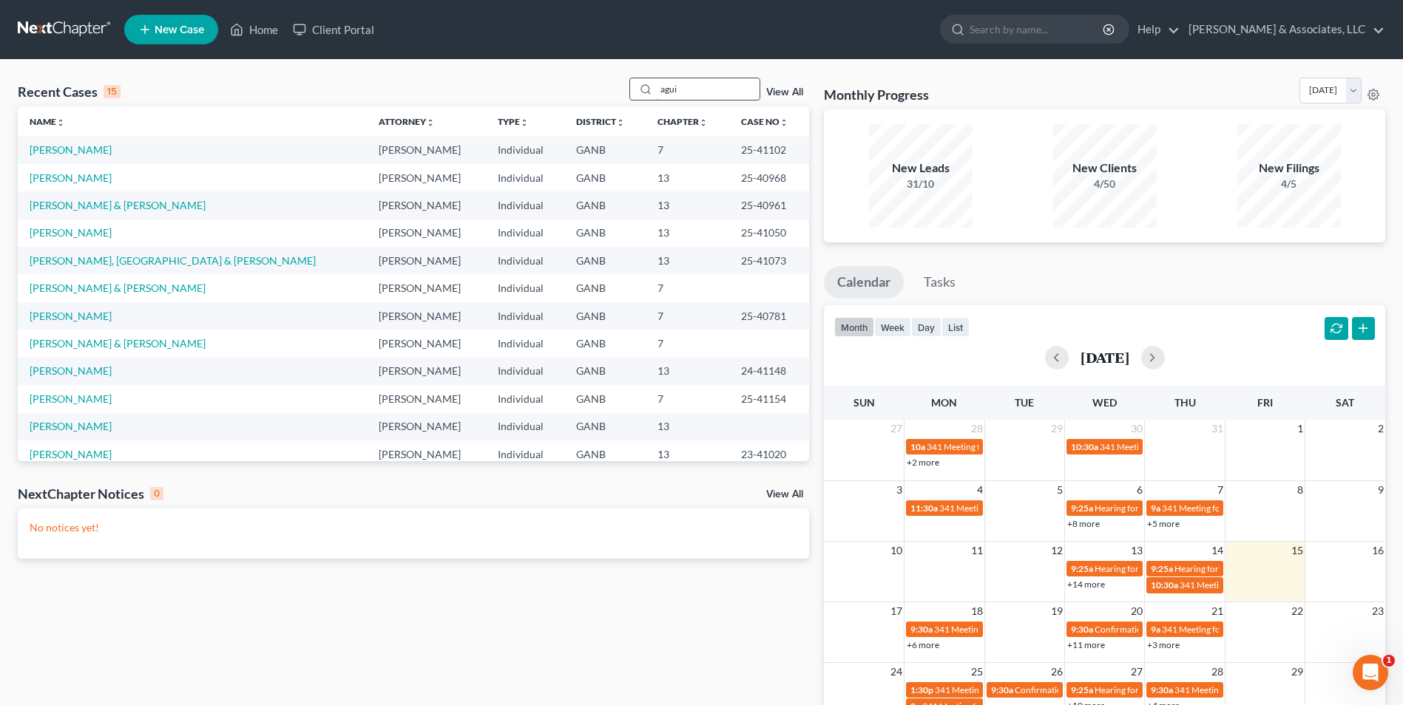
type input "agui"
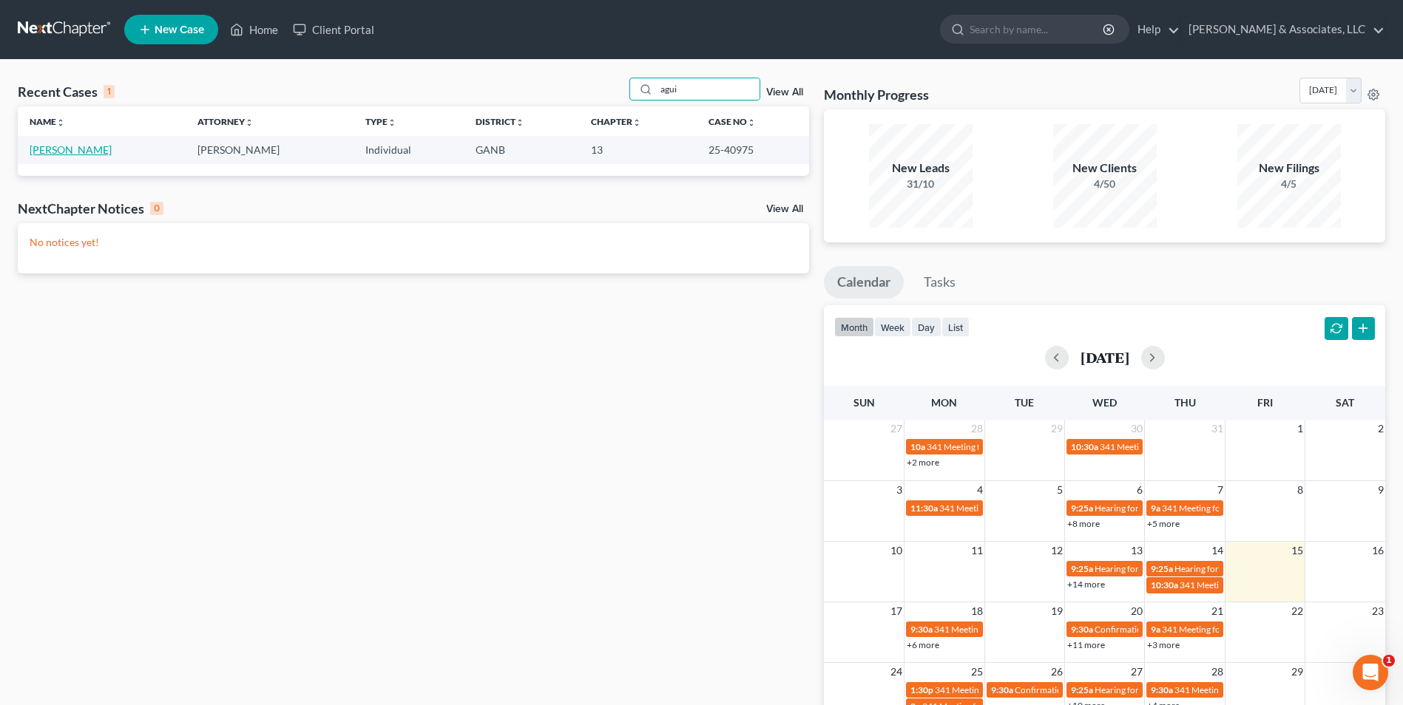
click at [72, 150] on link "[PERSON_NAME]" at bounding box center [71, 149] width 82 height 13
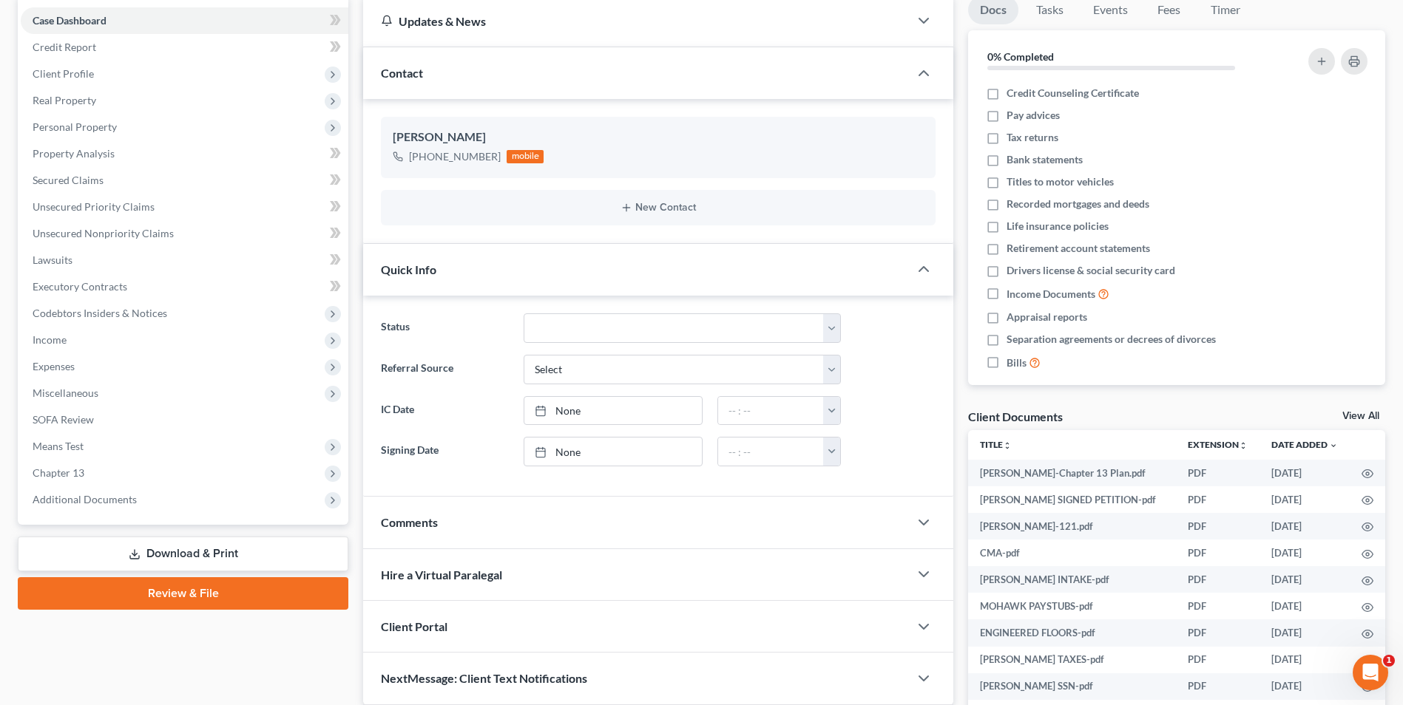
scroll to position [148, 0]
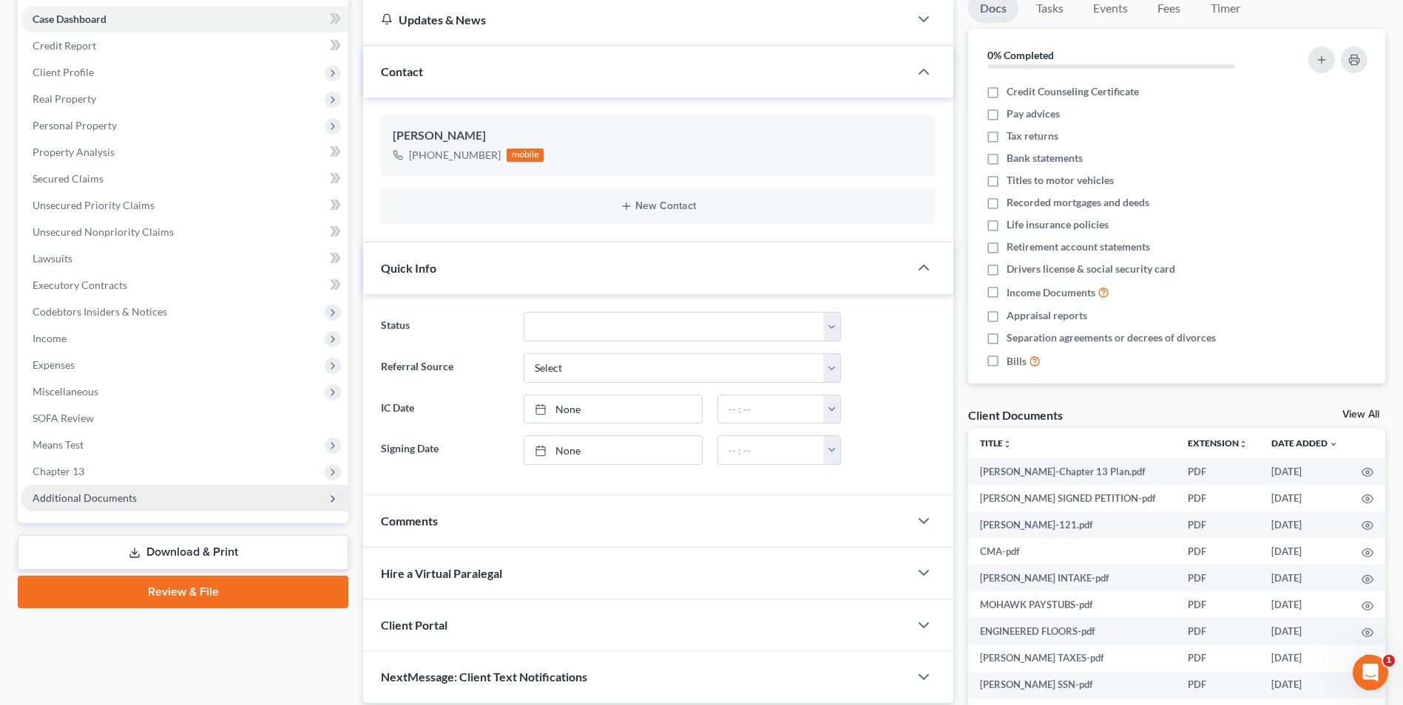
click at [74, 501] on span "Additional Documents" at bounding box center [85, 498] width 104 height 13
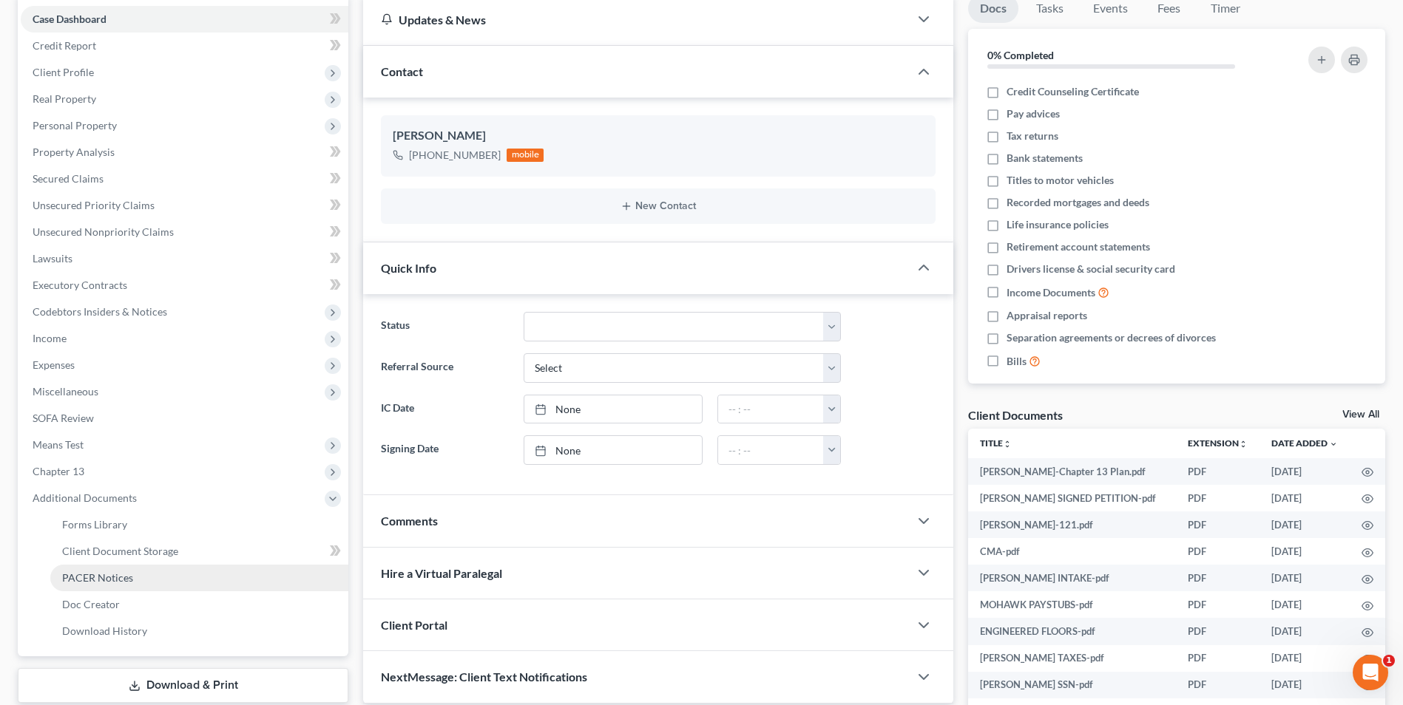
click at [111, 573] on span "PACER Notices" at bounding box center [97, 578] width 71 height 13
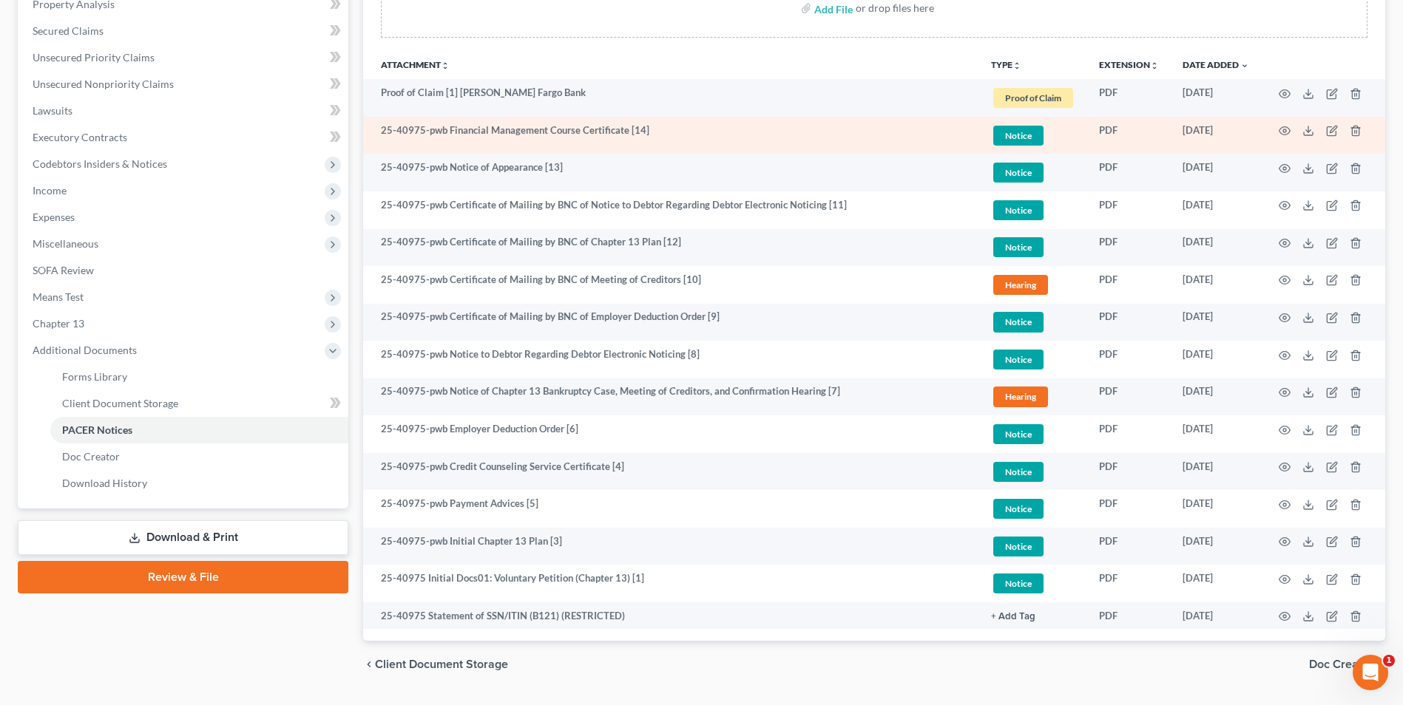
scroll to position [148, 0]
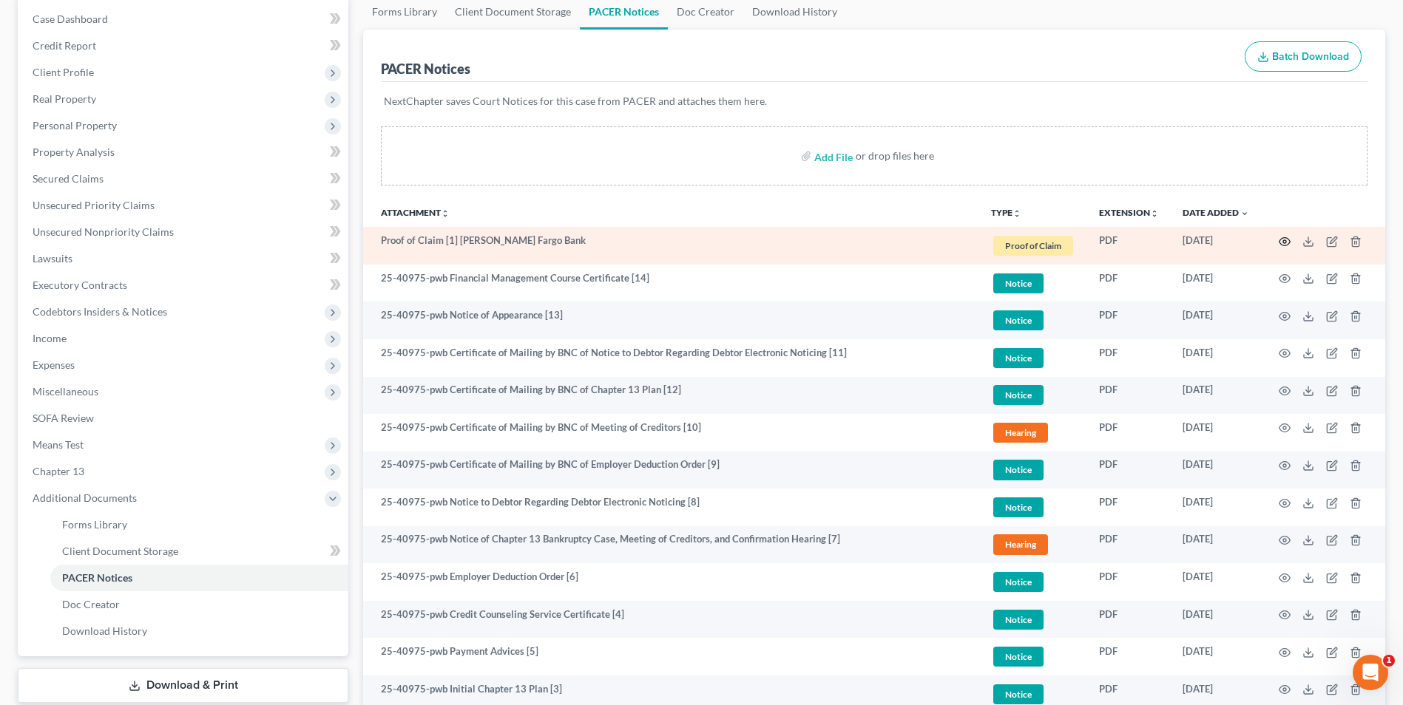
click at [1289, 238] on icon "button" at bounding box center [1284, 242] width 12 height 12
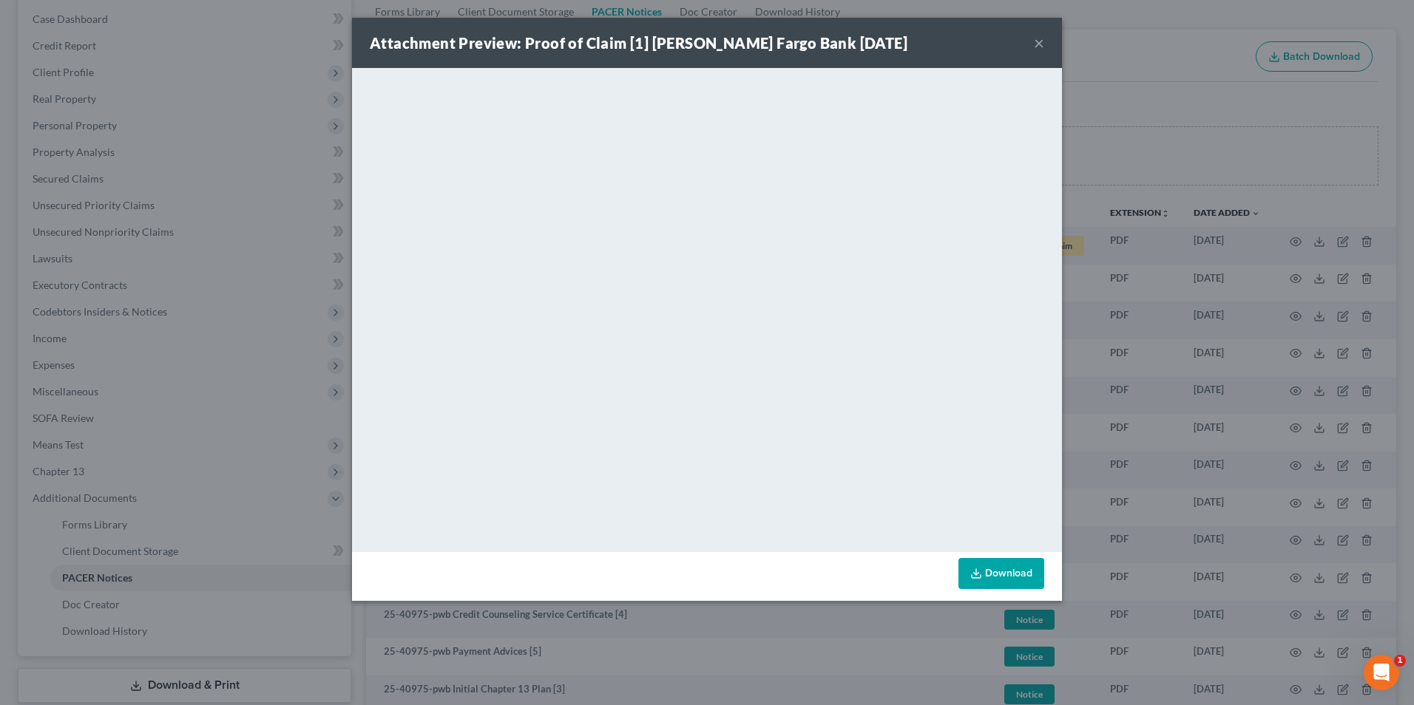
click at [1036, 45] on button "×" at bounding box center [1039, 43] width 10 height 18
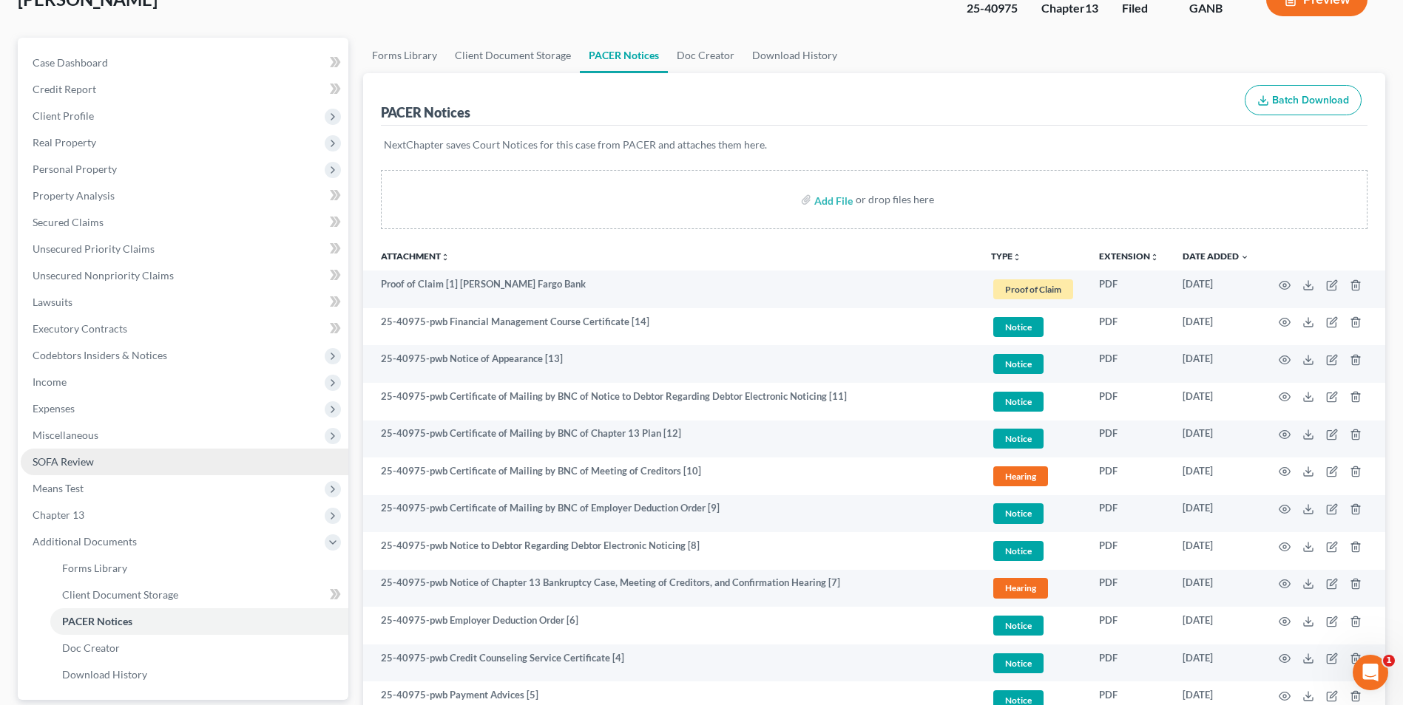
scroll to position [0, 0]
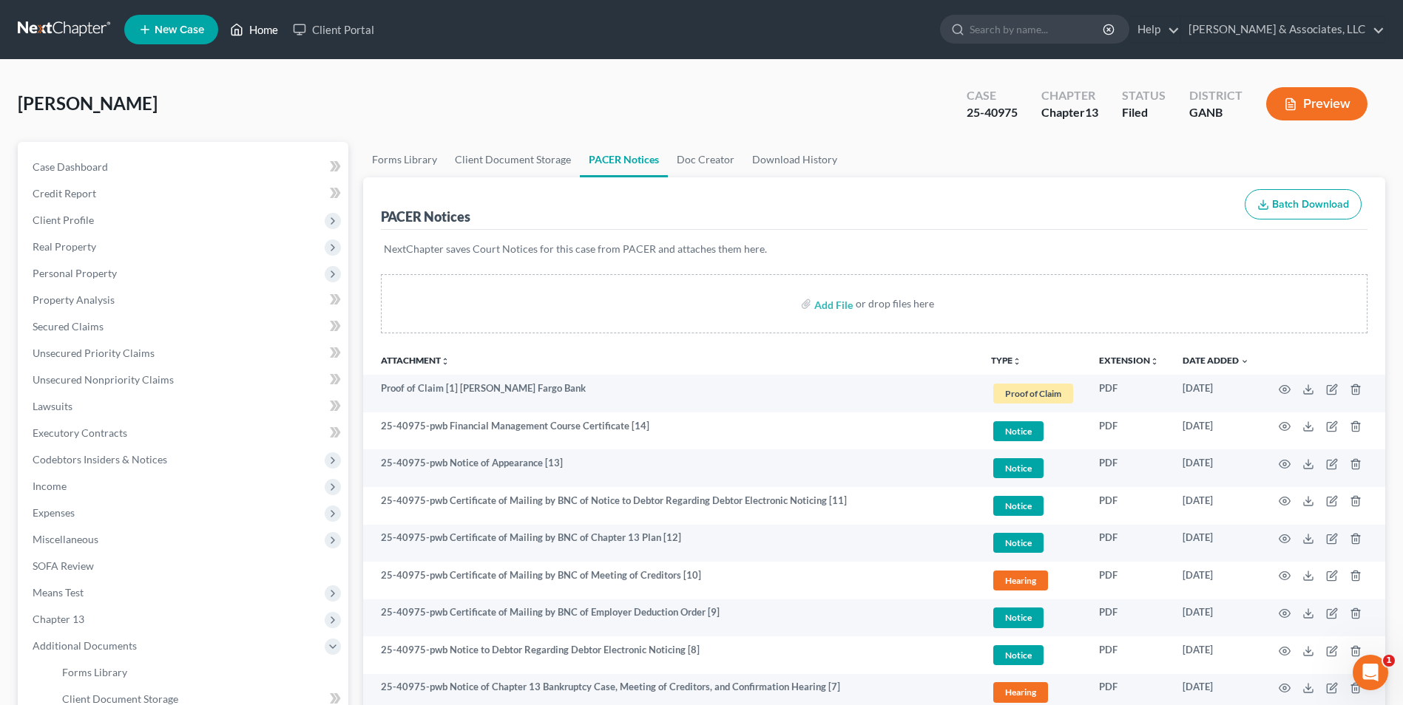
click at [249, 30] on link "Home" at bounding box center [254, 29] width 63 height 27
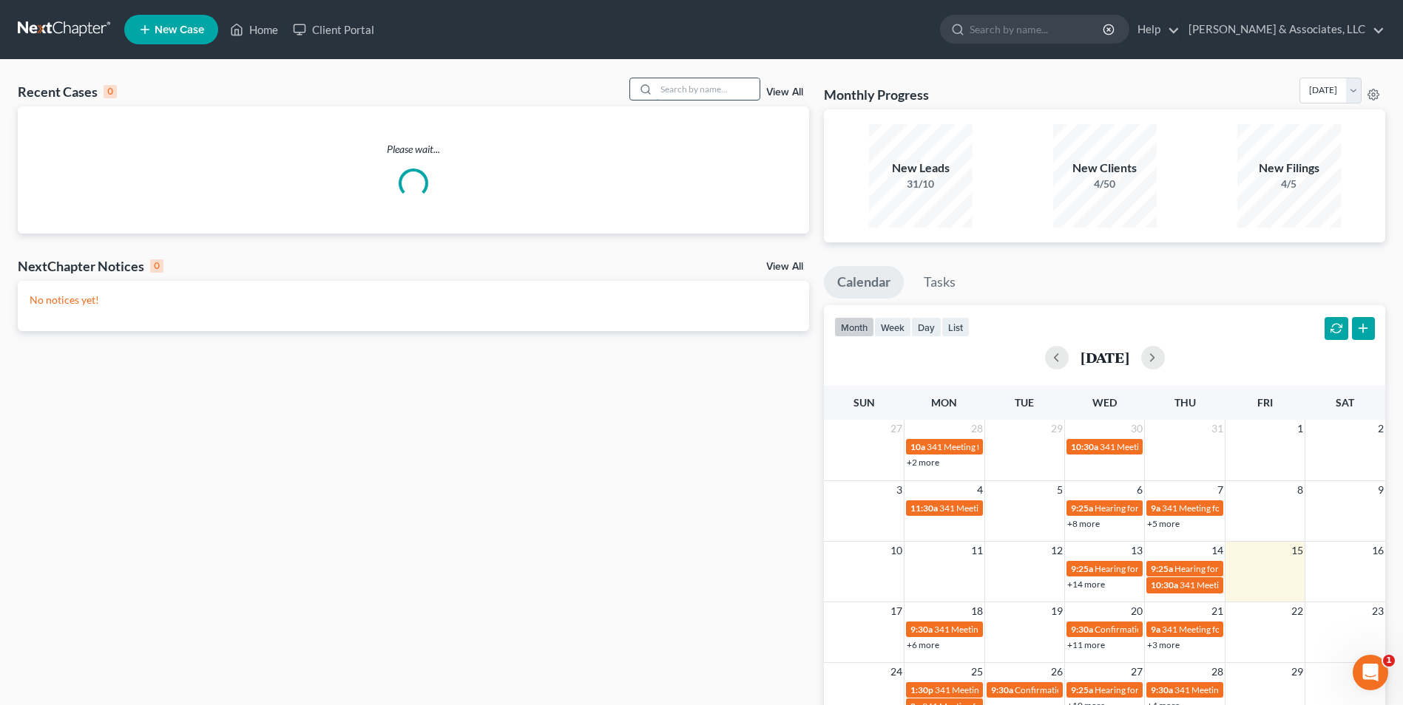
click at [689, 90] on input "search" at bounding box center [708, 88] width 104 height 21
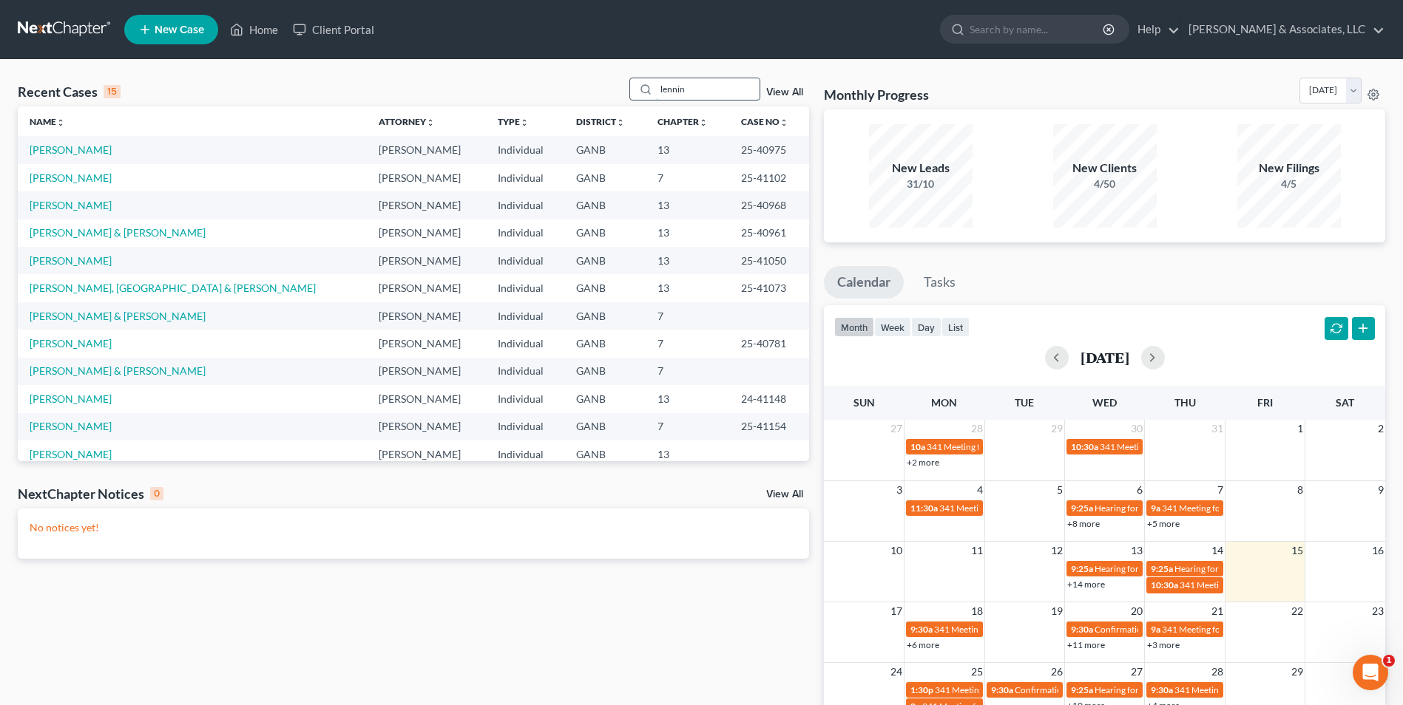
type input "lennin"
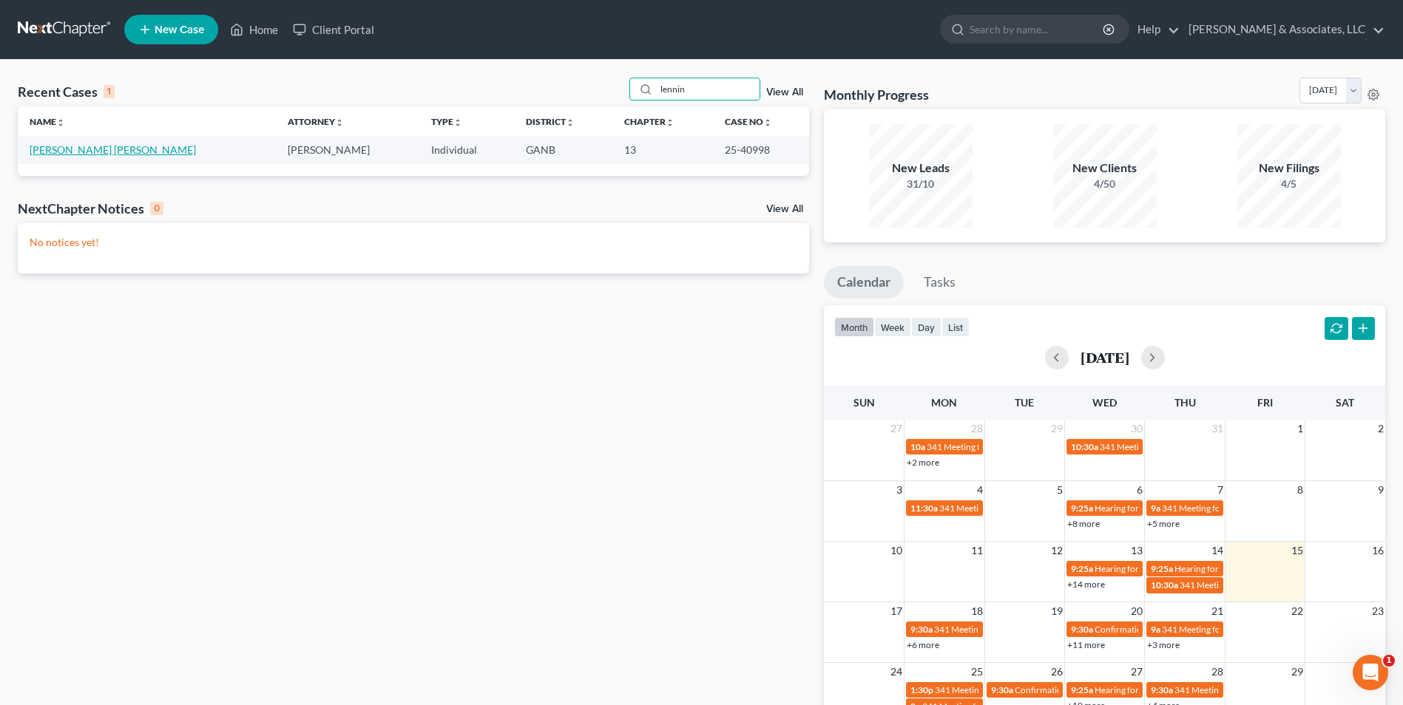
click at [102, 151] on link "[PERSON_NAME] [PERSON_NAME]" at bounding box center [113, 149] width 166 height 13
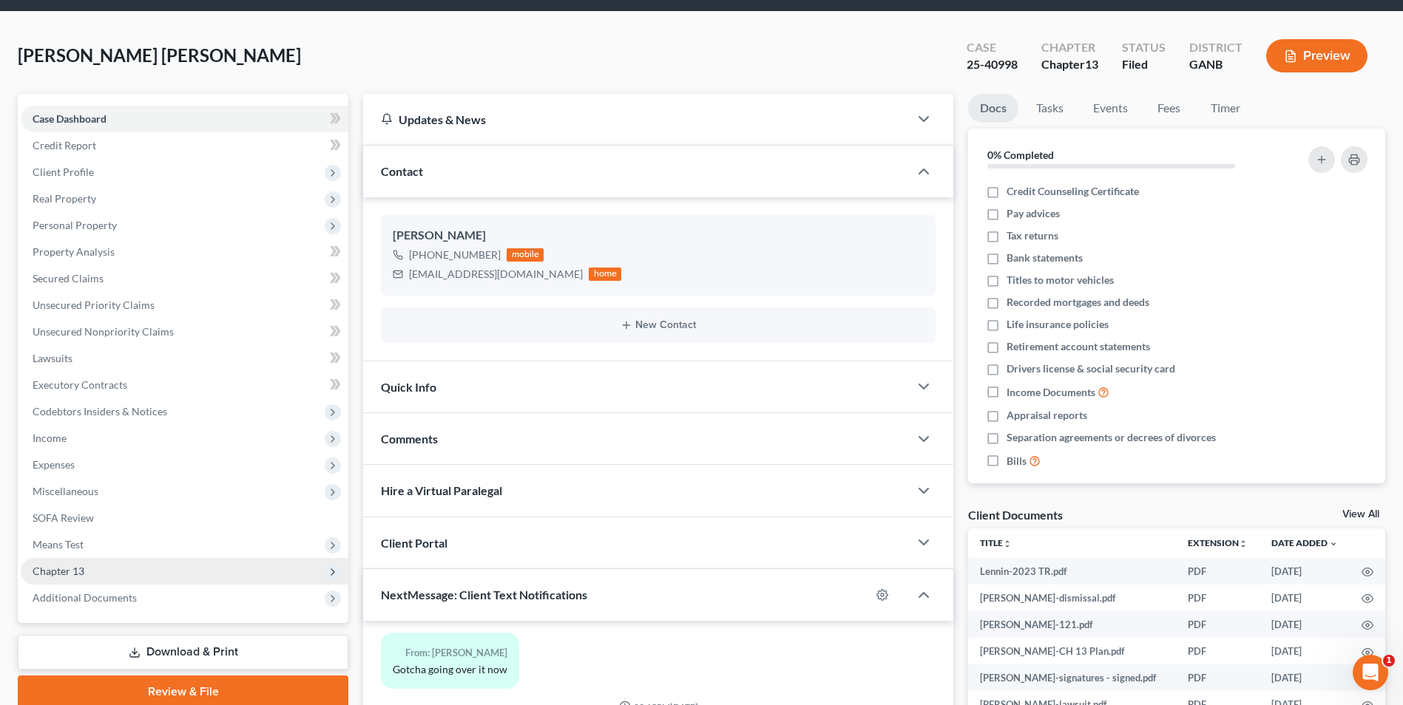
scroll to position [74, 0]
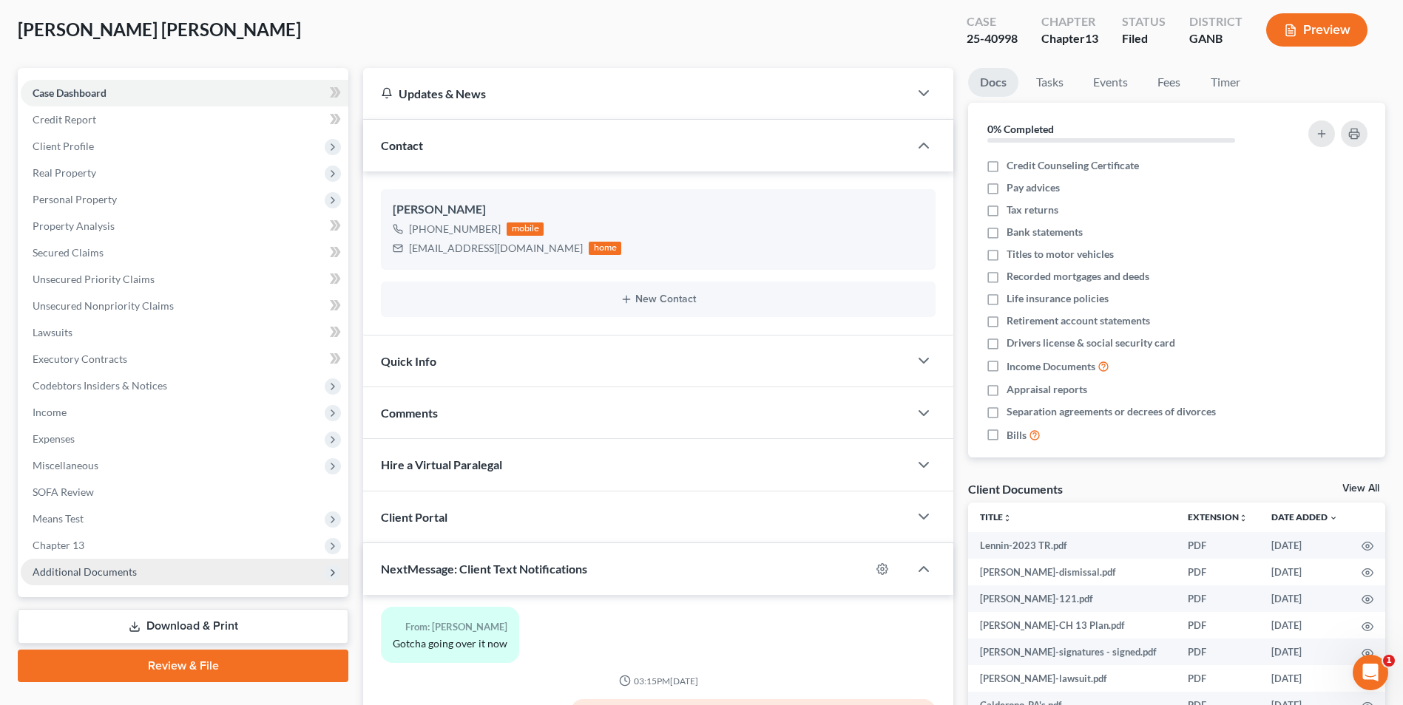
click at [92, 572] on span "Additional Documents" at bounding box center [85, 572] width 104 height 13
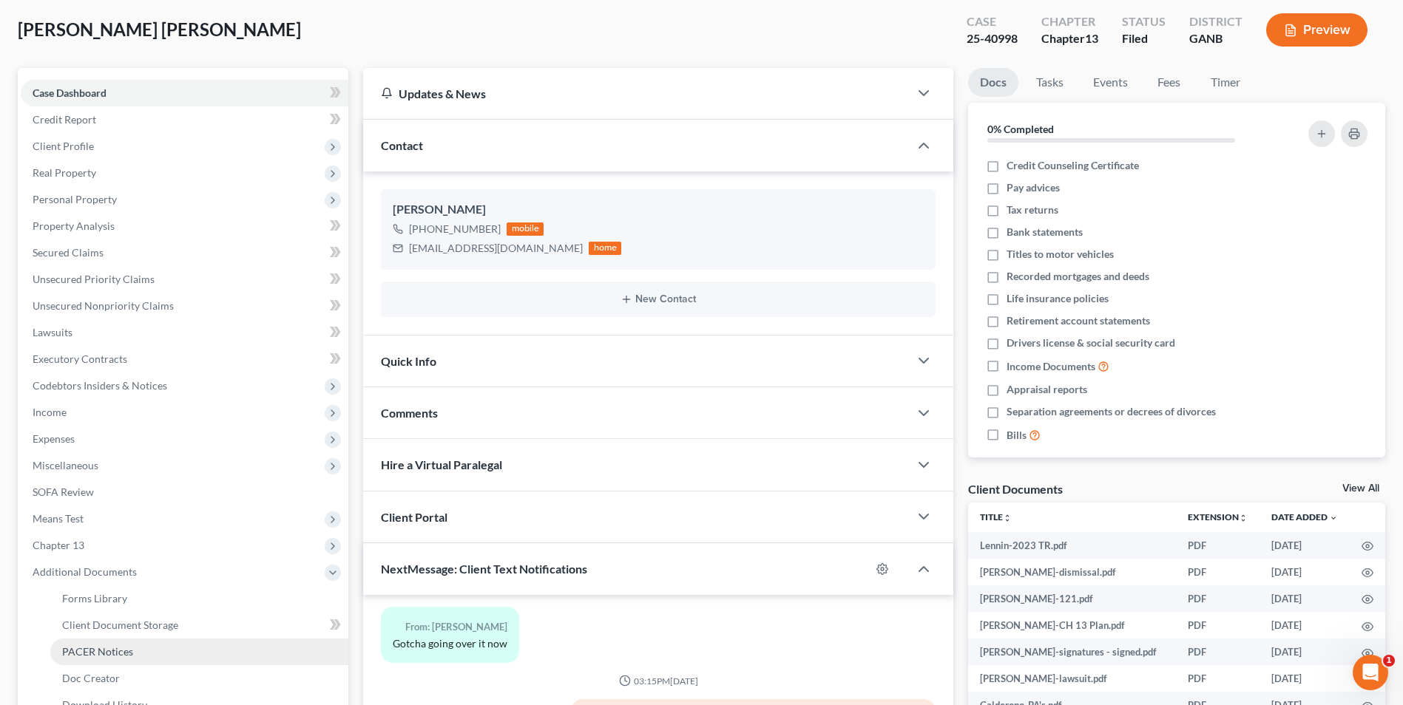
click at [99, 648] on span "PACER Notices" at bounding box center [97, 651] width 71 height 13
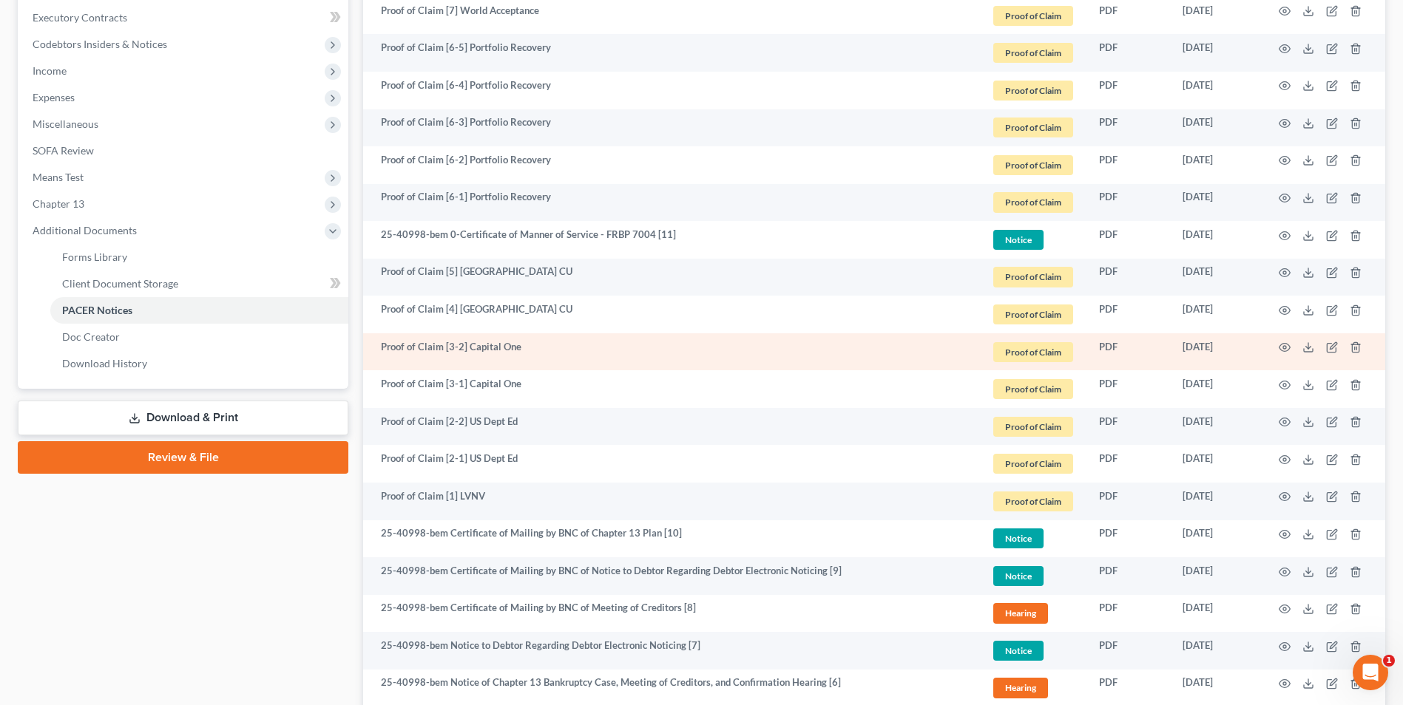
scroll to position [413, 0]
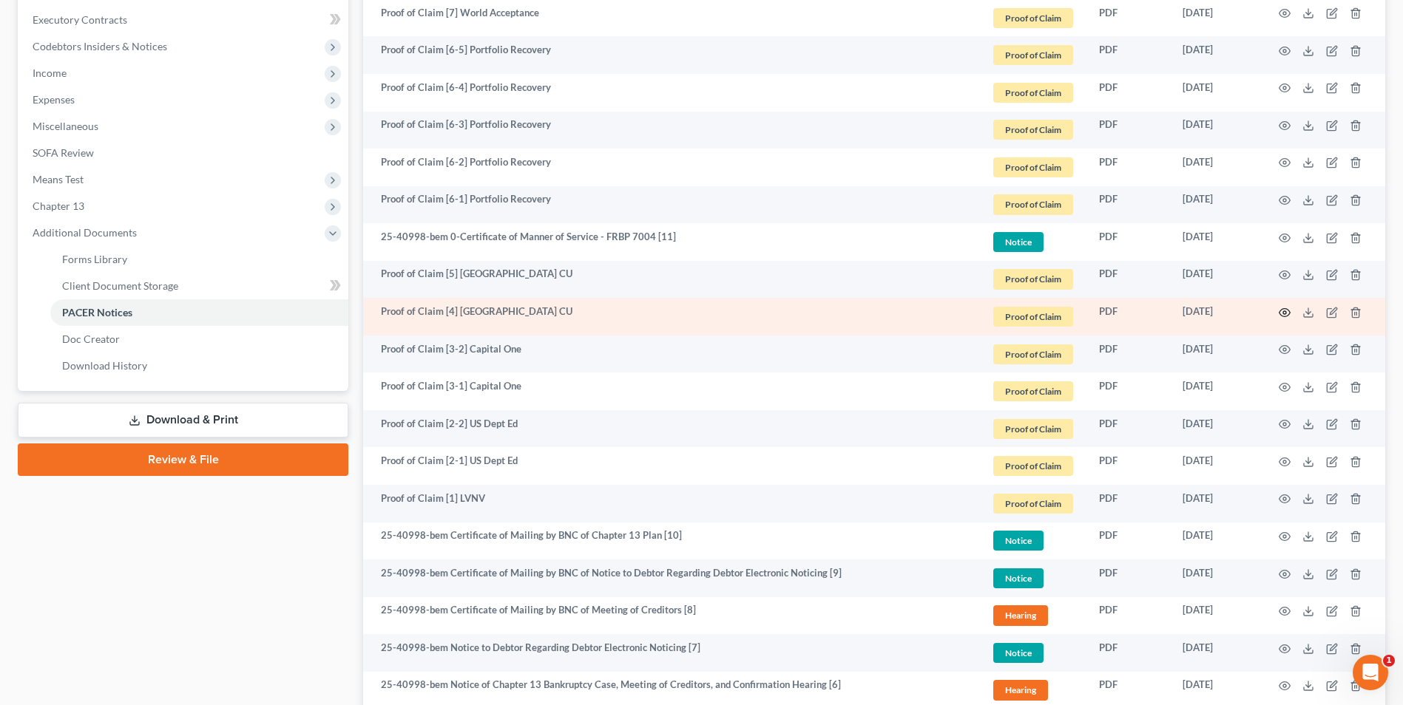
click at [1286, 310] on icon "button" at bounding box center [1284, 313] width 12 height 12
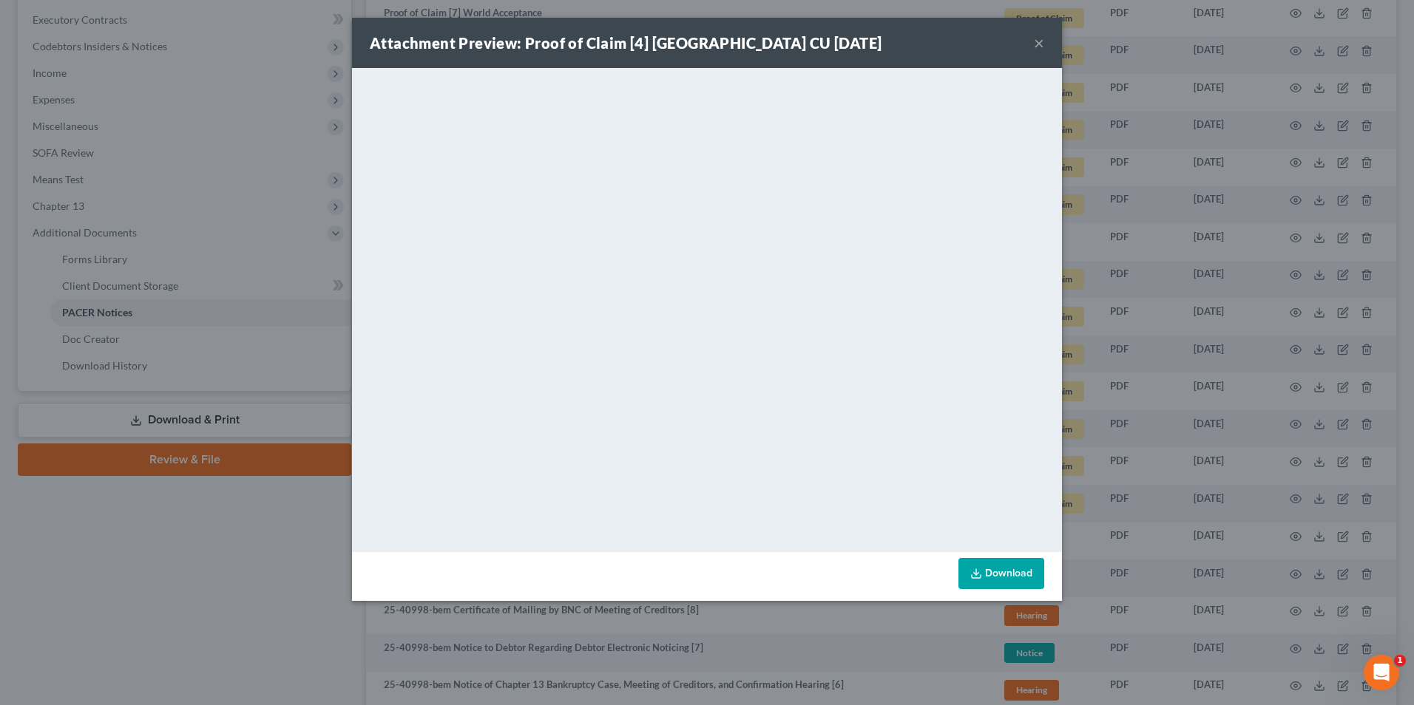
click at [1044, 46] on div "Attachment Preview: Proof of Claim [4] Coosa Valley CU 07/22/2025 ×" at bounding box center [707, 43] width 710 height 50
click at [1040, 40] on button "×" at bounding box center [1039, 43] width 10 height 18
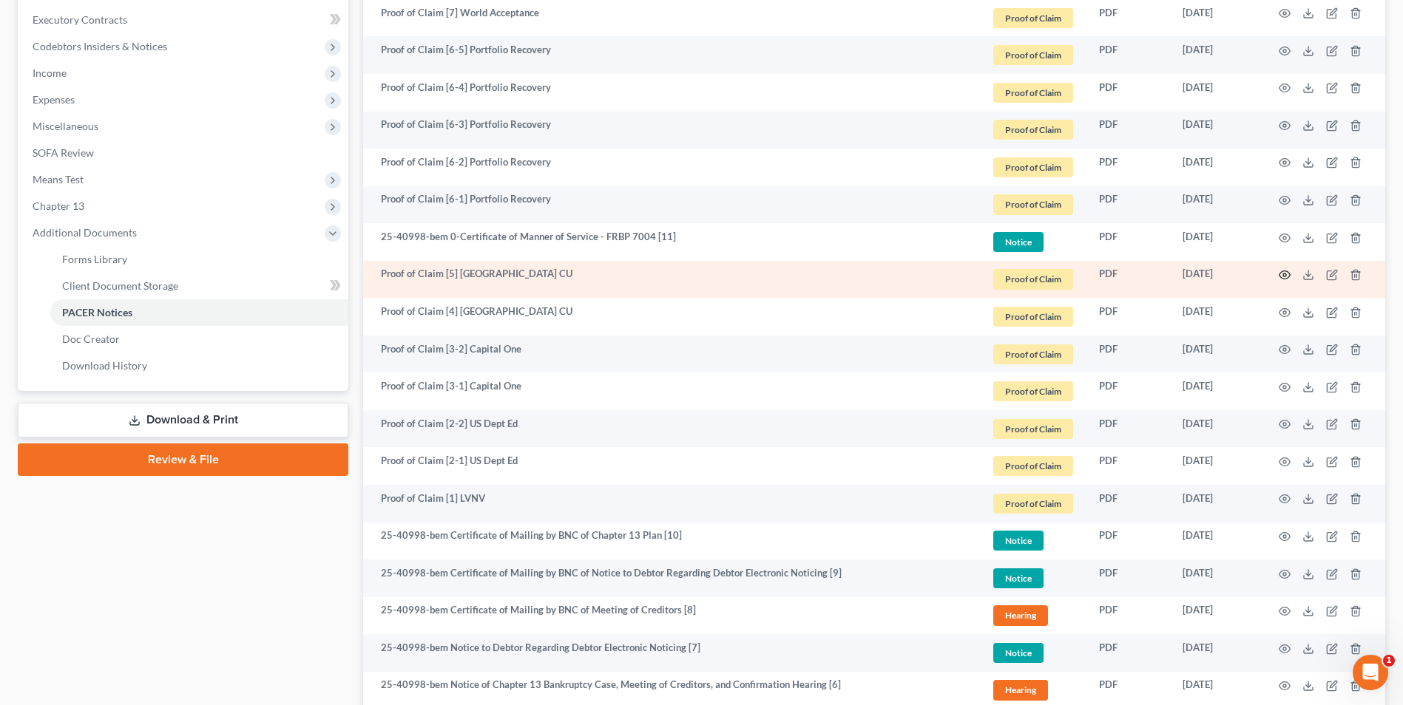
click at [1284, 276] on icon "button" at bounding box center [1284, 275] width 12 height 12
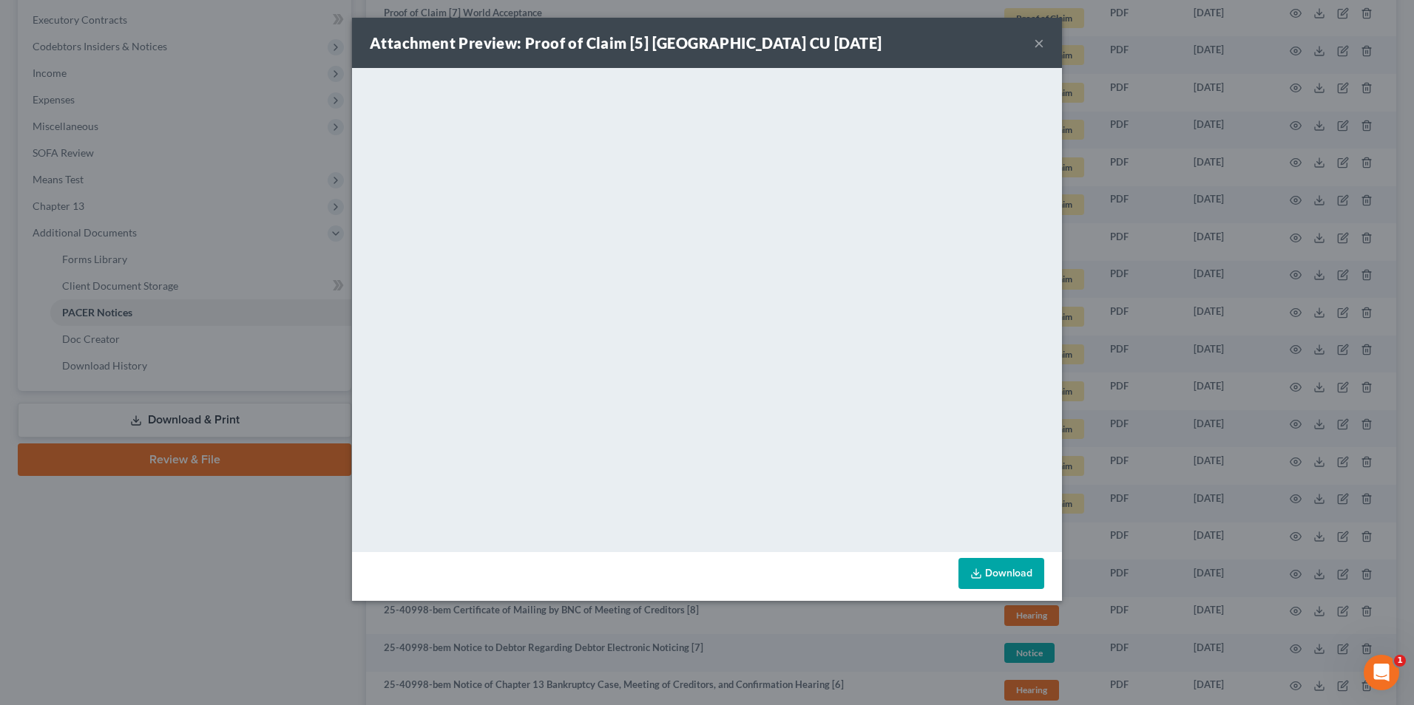
click at [1035, 45] on button "×" at bounding box center [1039, 43] width 10 height 18
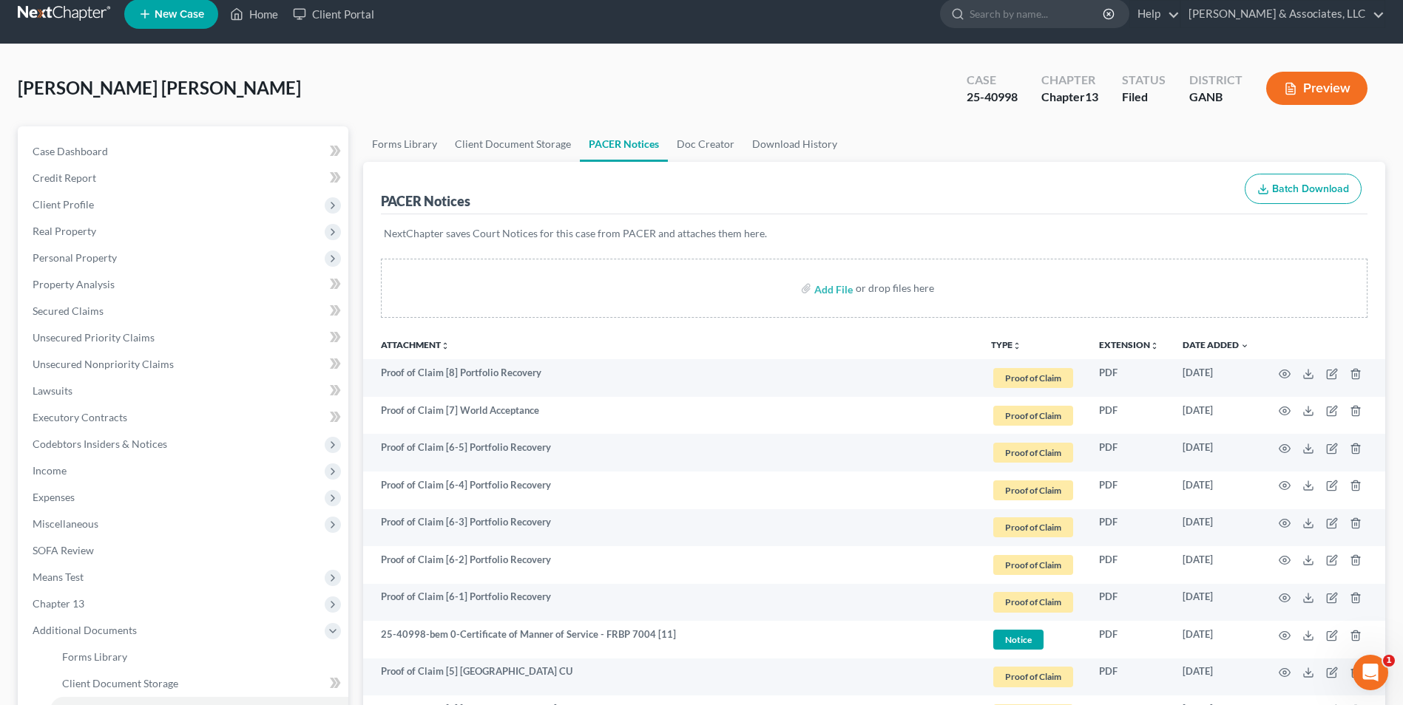
scroll to position [0, 0]
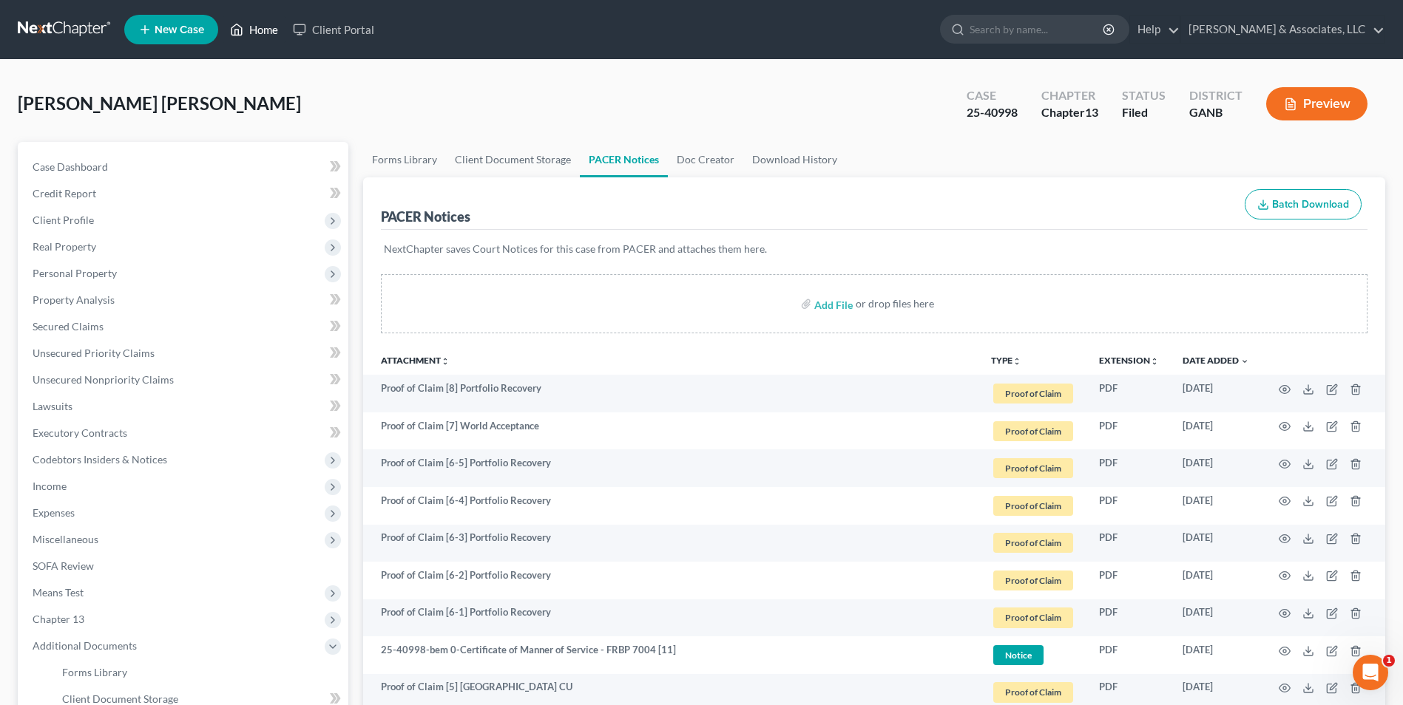
click at [265, 35] on link "Home" at bounding box center [254, 29] width 63 height 27
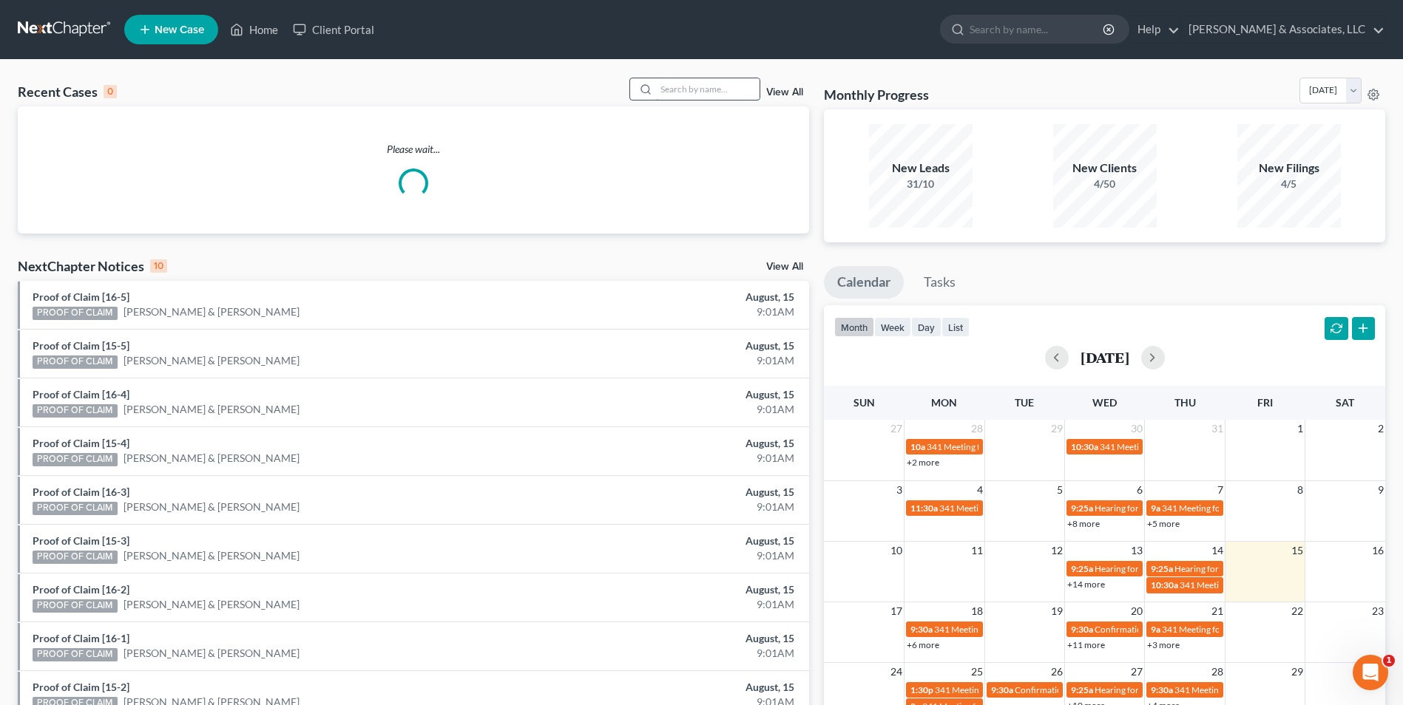
click at [710, 98] on input "search" at bounding box center [708, 88] width 104 height 21
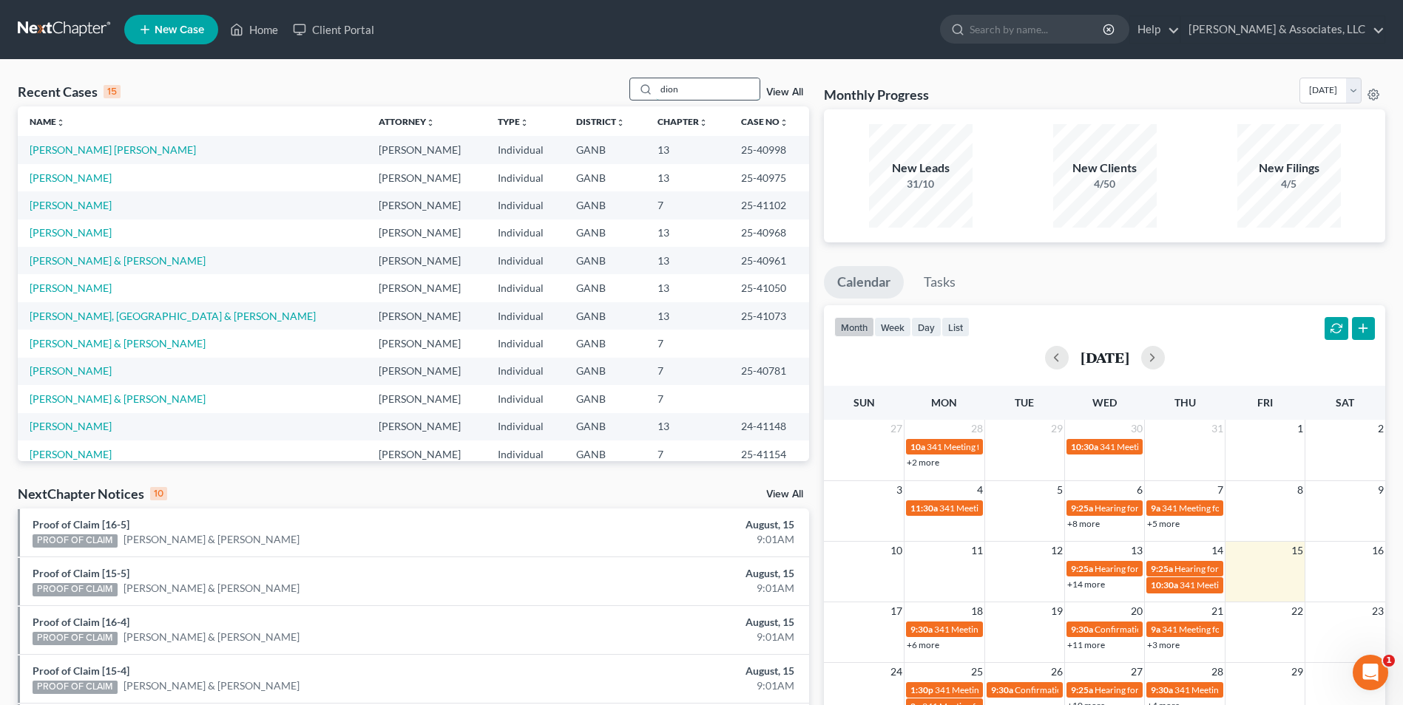
type input "dion"
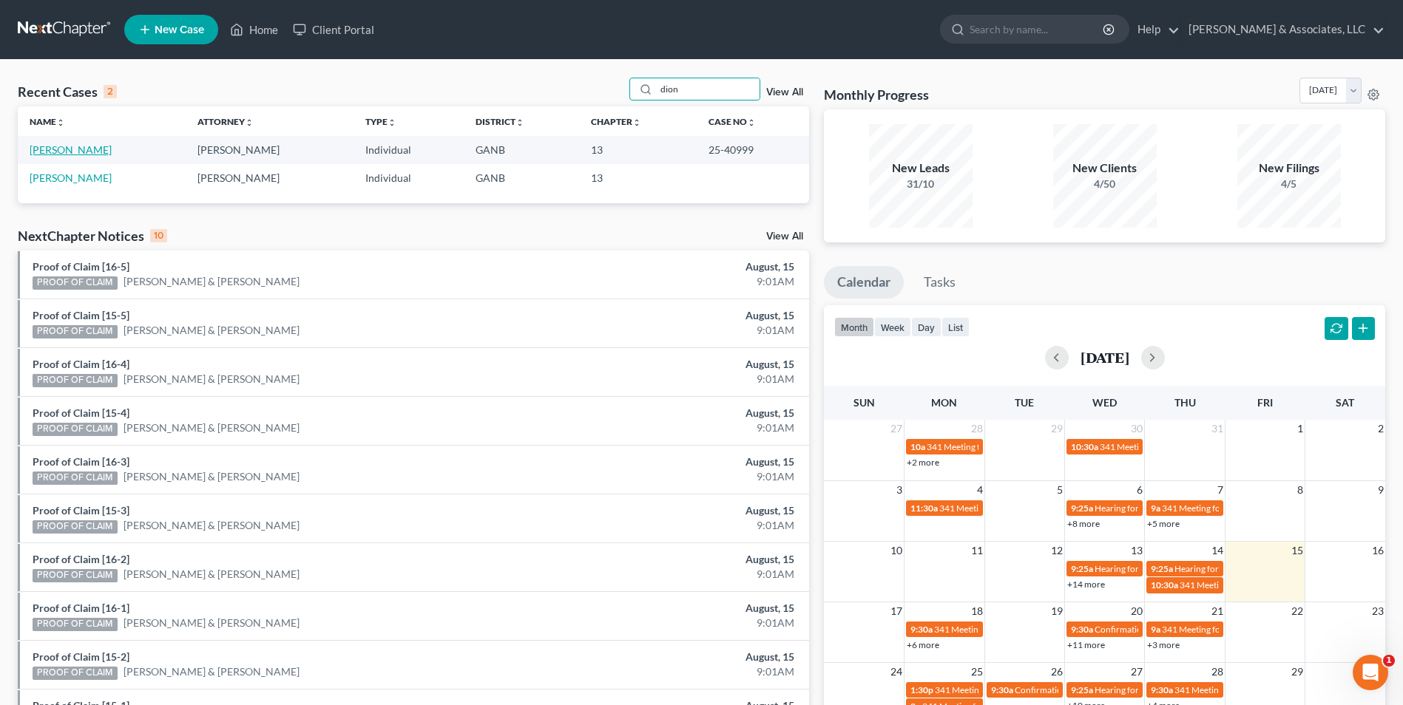
click at [54, 151] on link "[PERSON_NAME]" at bounding box center [71, 149] width 82 height 13
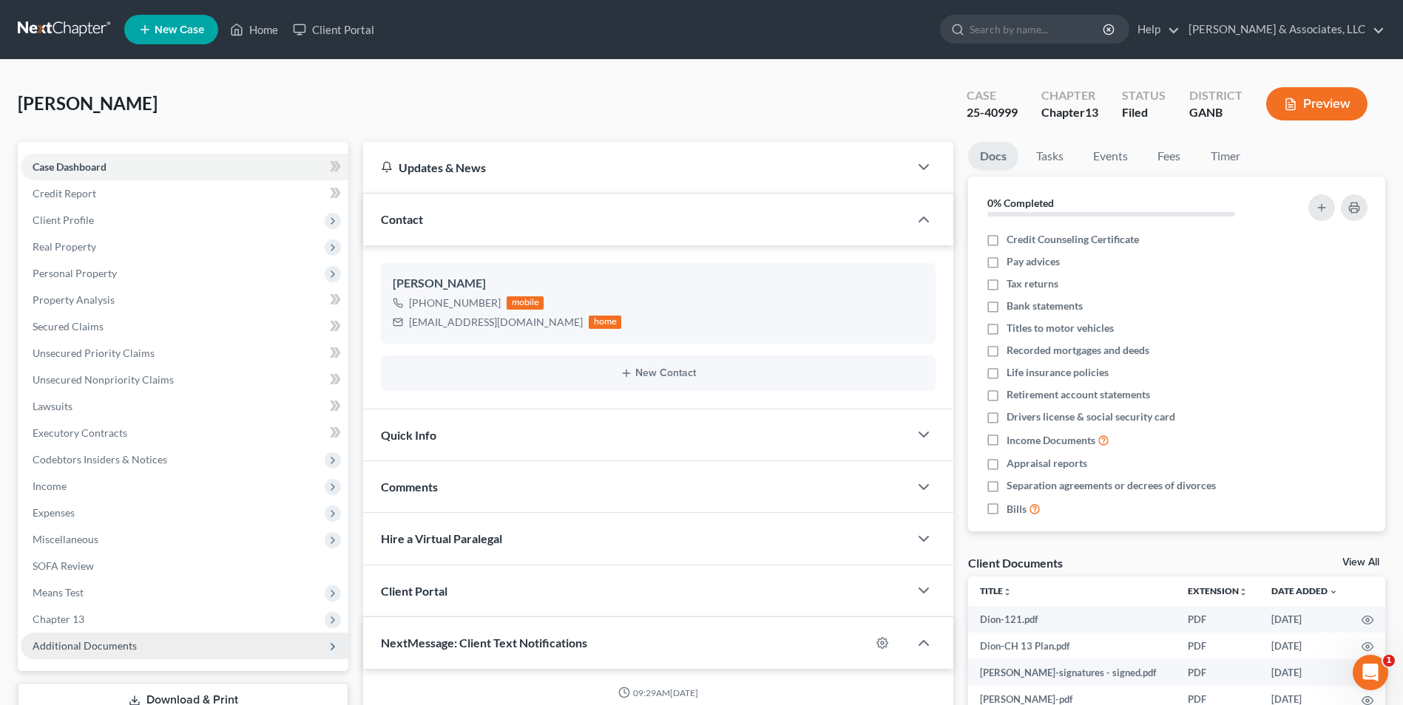
click at [105, 651] on span "Additional Documents" at bounding box center [85, 646] width 104 height 13
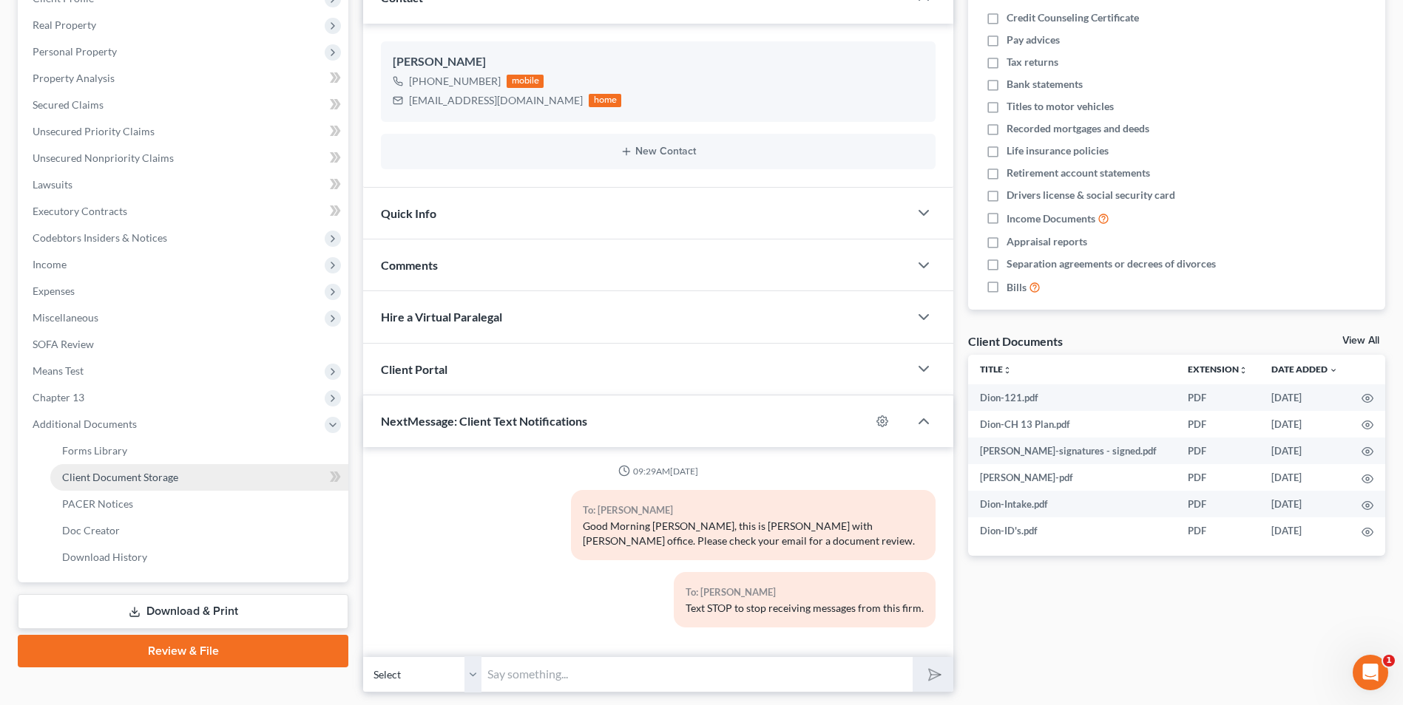
click at [129, 480] on span "Client Document Storage" at bounding box center [120, 477] width 116 height 13
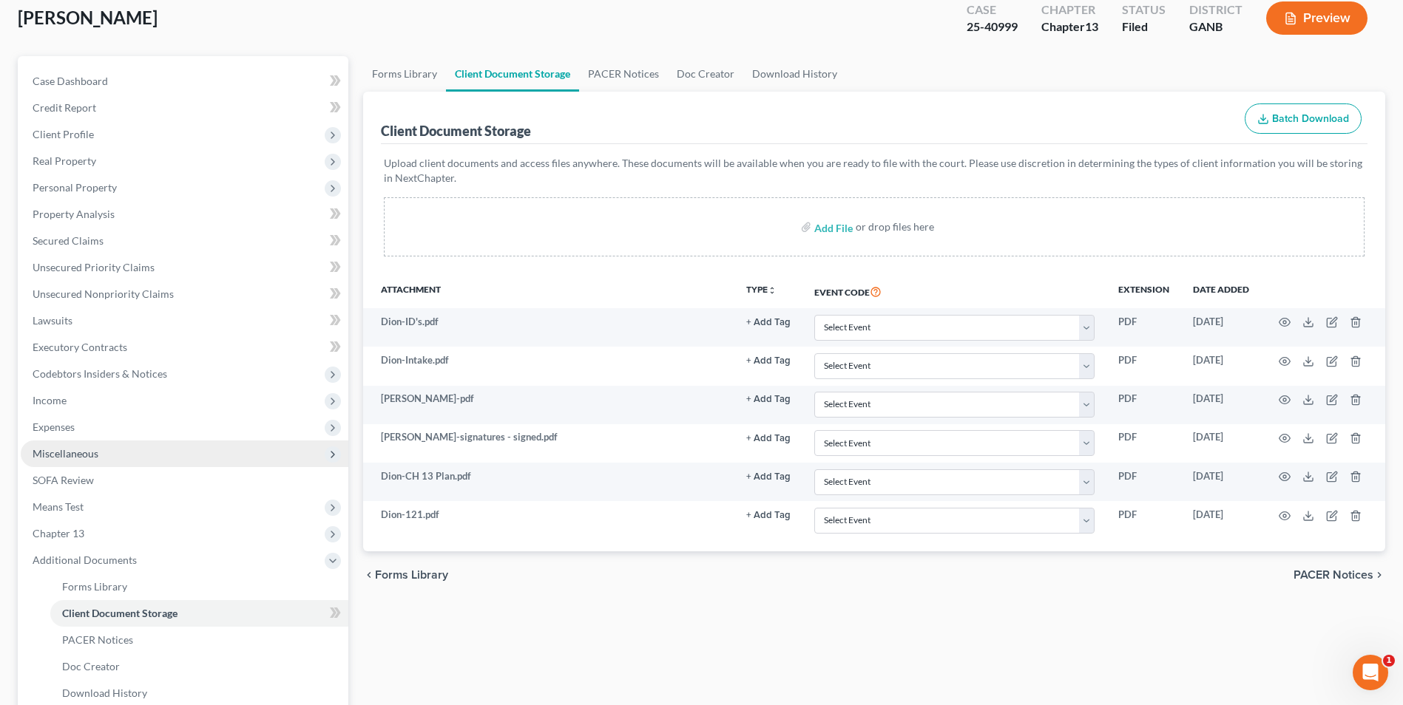
scroll to position [222, 0]
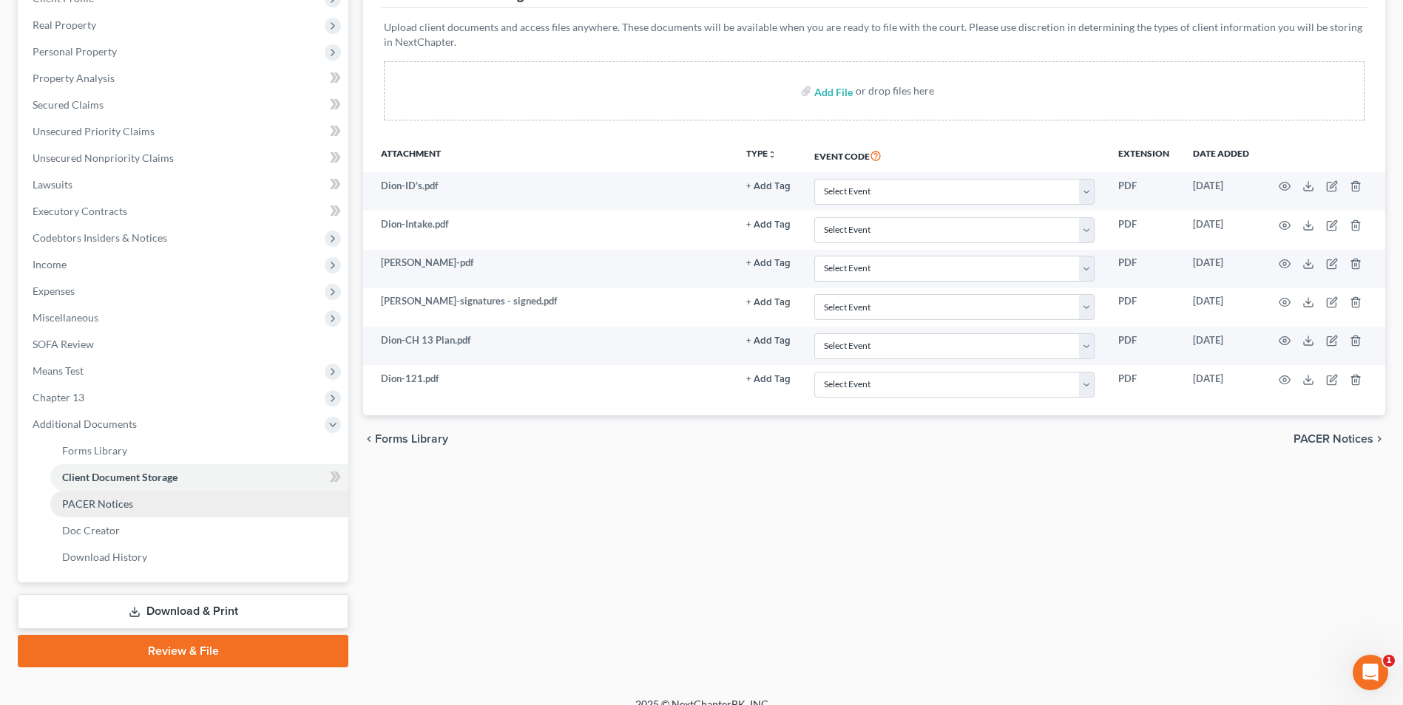
click at [144, 508] on link "PACER Notices" at bounding box center [199, 504] width 298 height 27
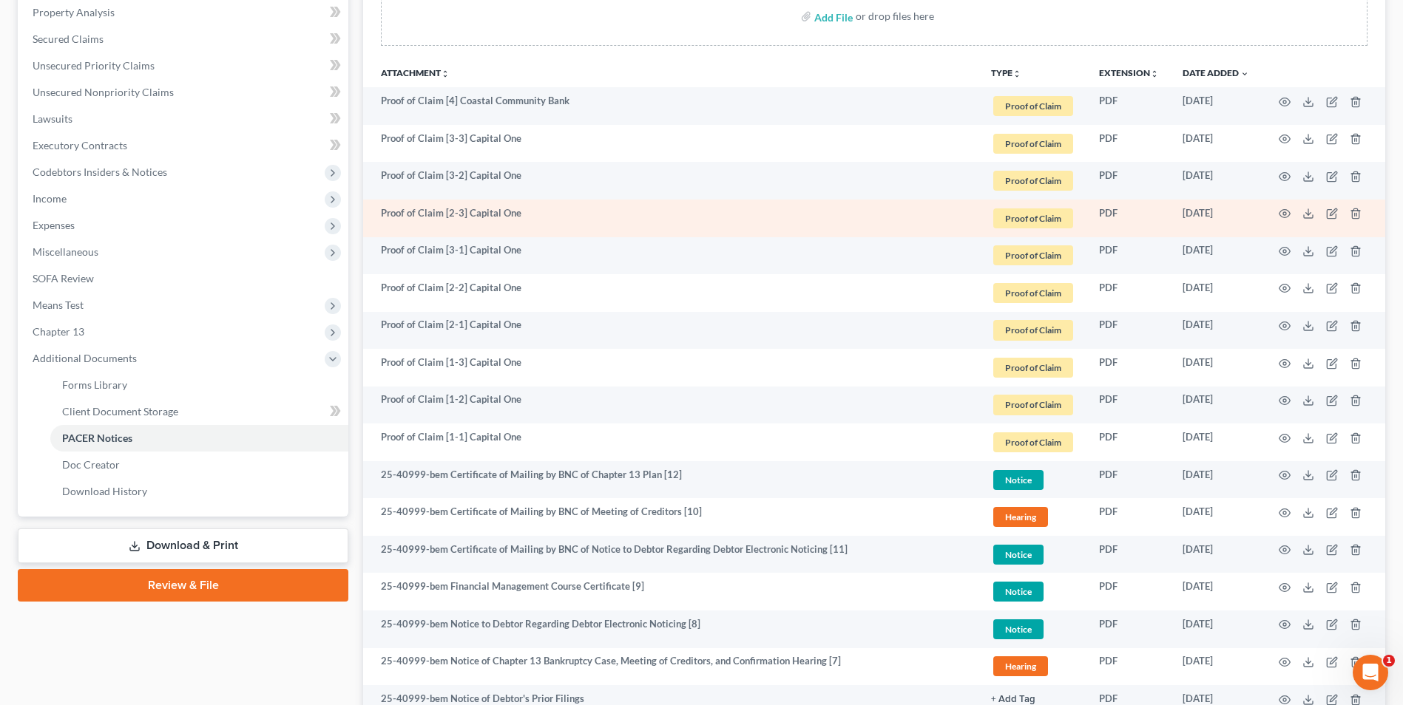
scroll to position [591, 0]
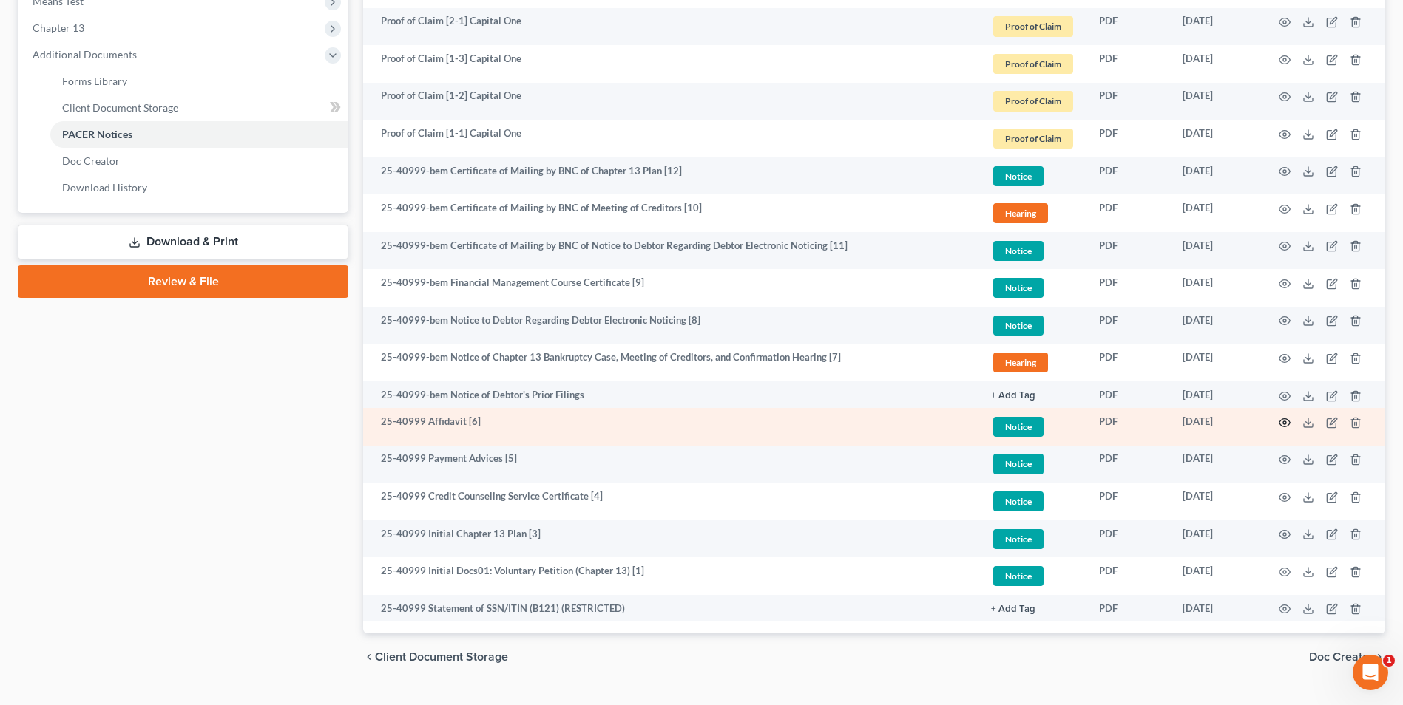
click at [1283, 427] on icon "button" at bounding box center [1284, 422] width 11 height 8
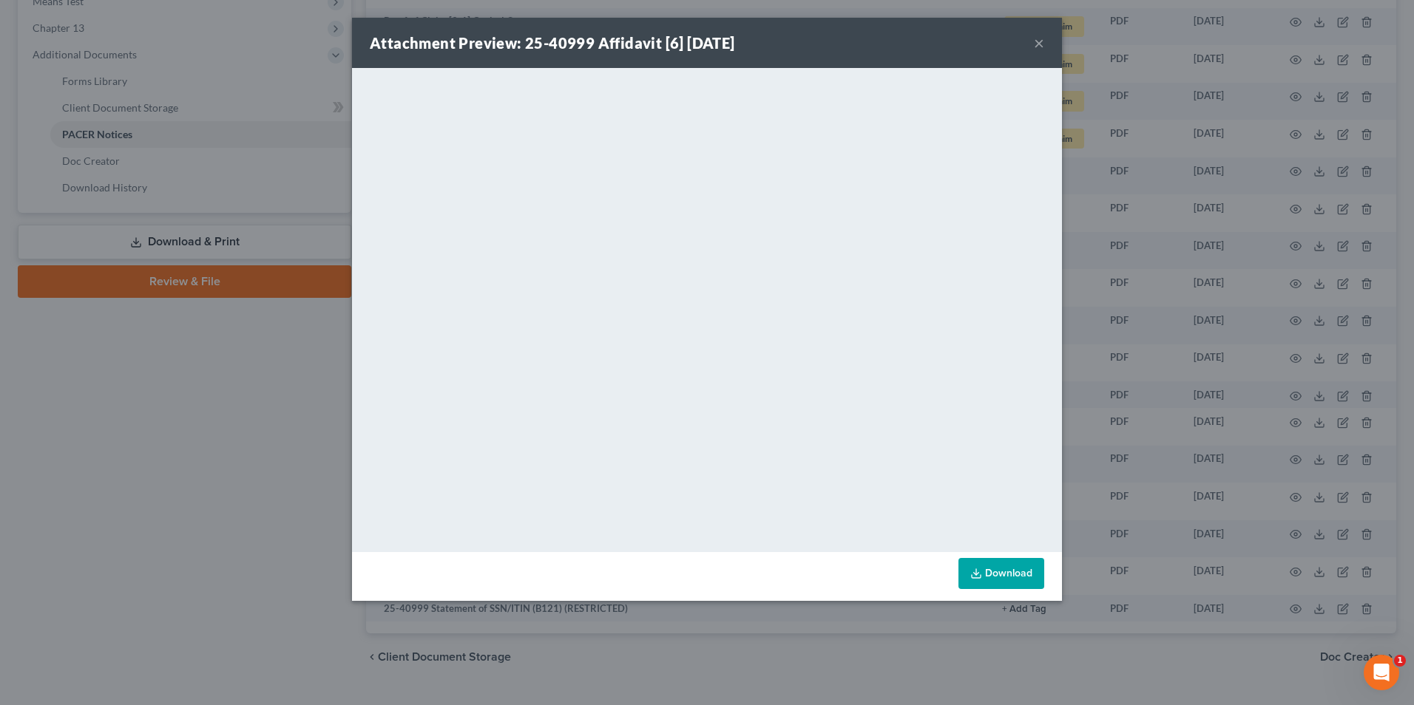
click at [1036, 41] on button "×" at bounding box center [1039, 43] width 10 height 18
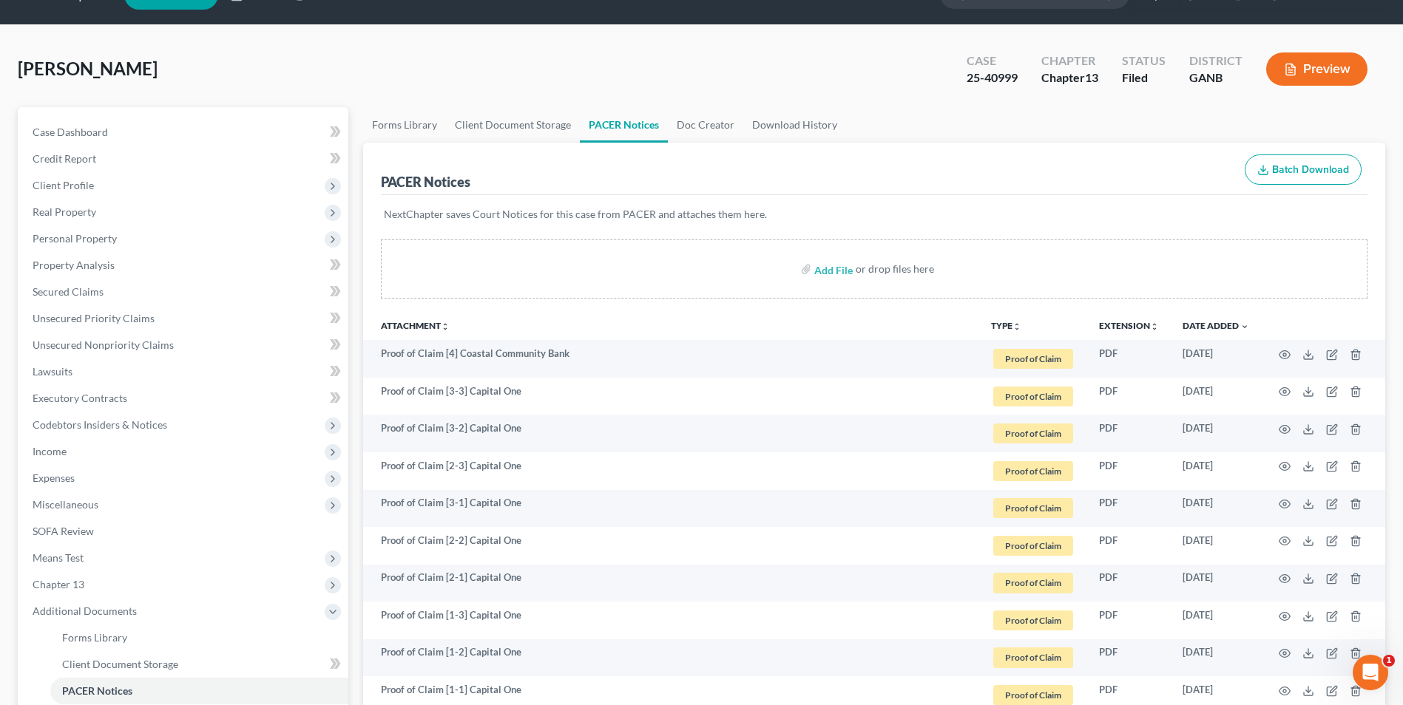
scroll to position [0, 0]
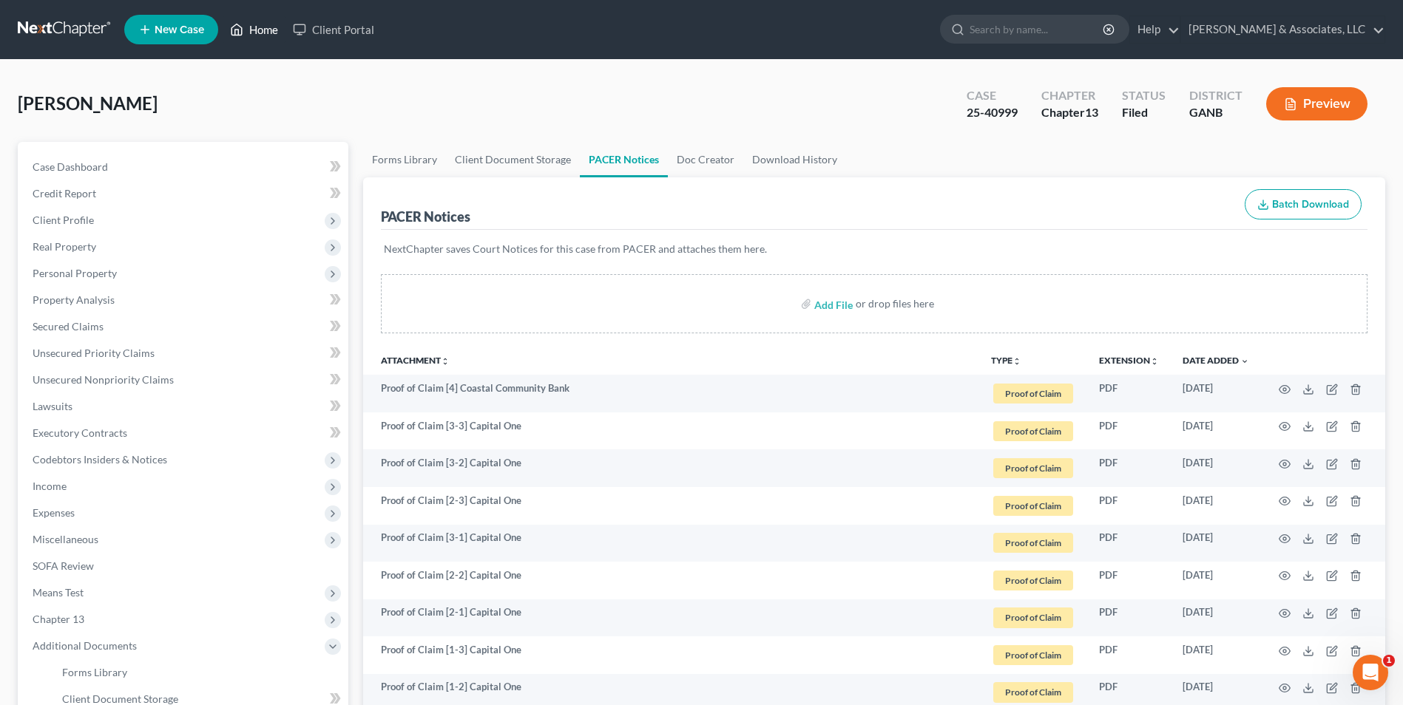
click at [260, 33] on link "Home" at bounding box center [254, 29] width 63 height 27
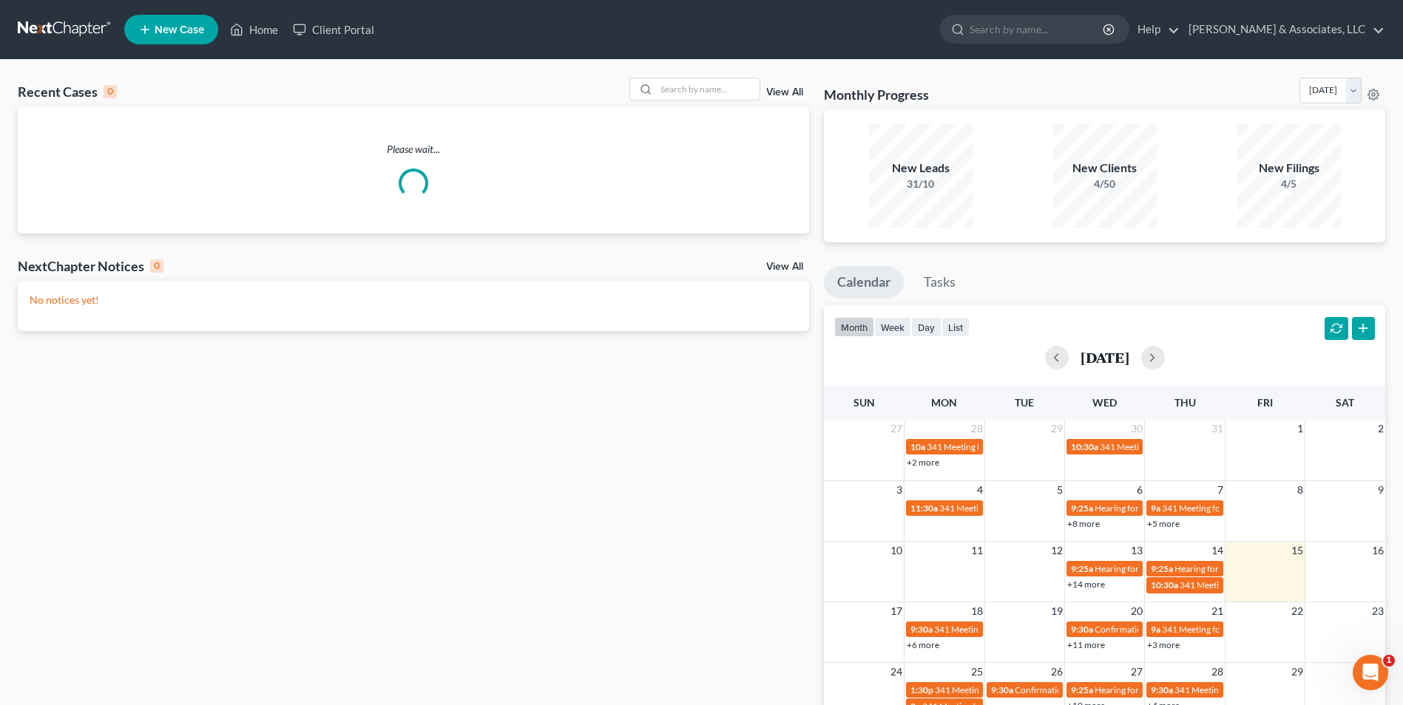
click at [691, 101] on div "Recent Cases 0 View All" at bounding box center [413, 92] width 791 height 29
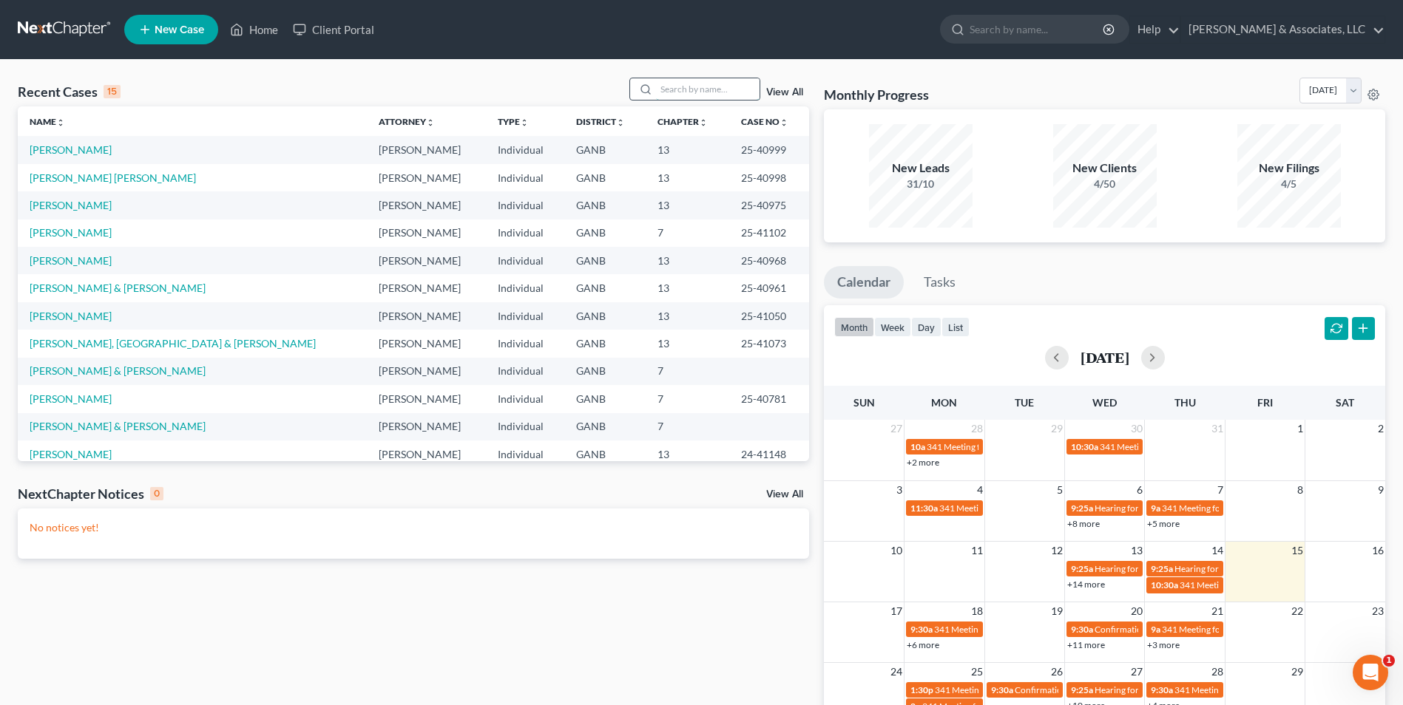
click at [658, 84] on input "search" at bounding box center [708, 88] width 104 height 21
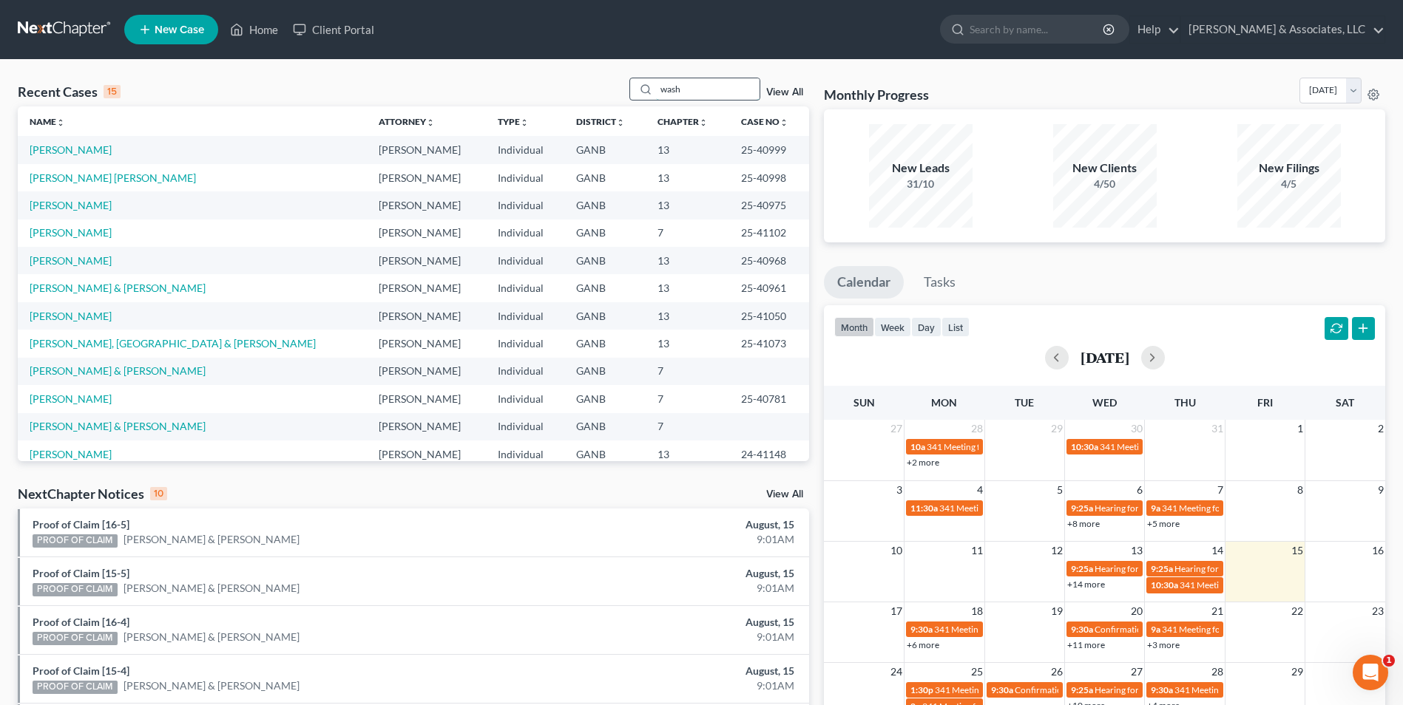
type input "wash"
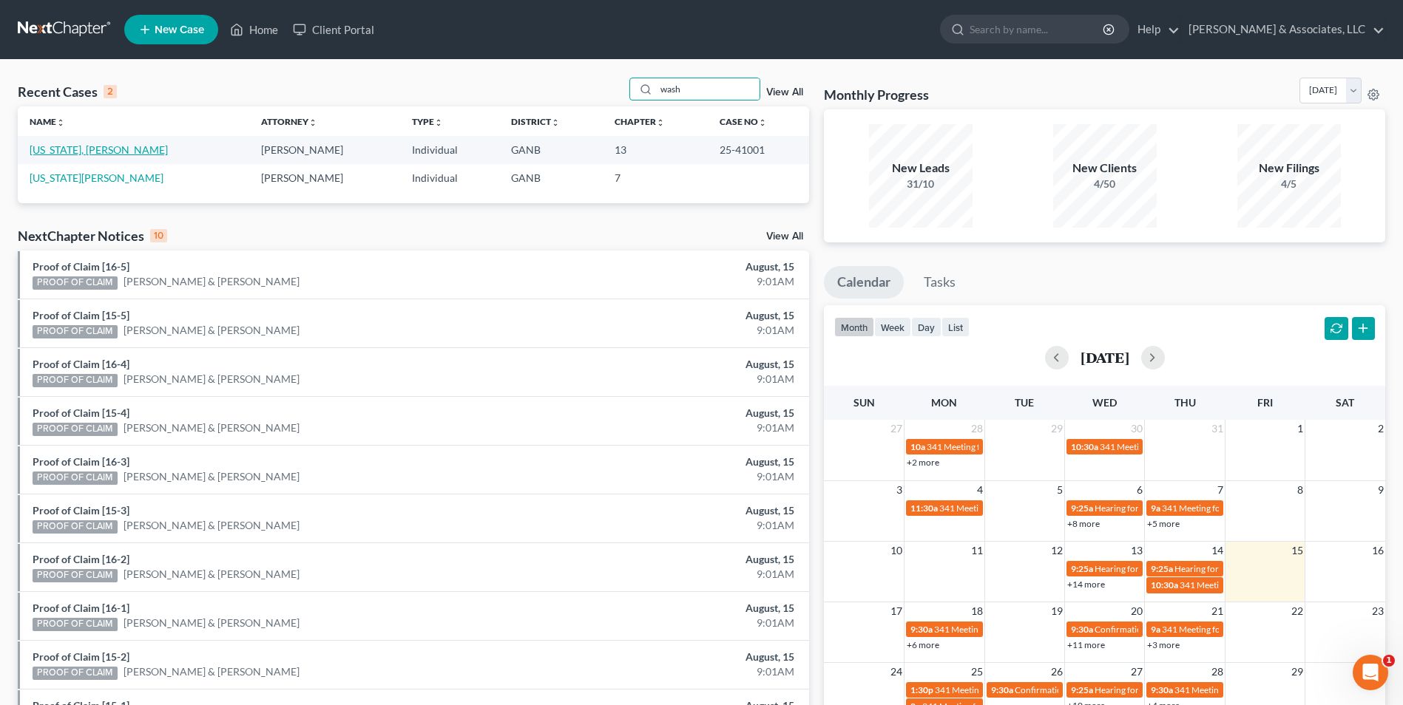
click at [106, 146] on link "[US_STATE], [PERSON_NAME]" at bounding box center [99, 149] width 138 height 13
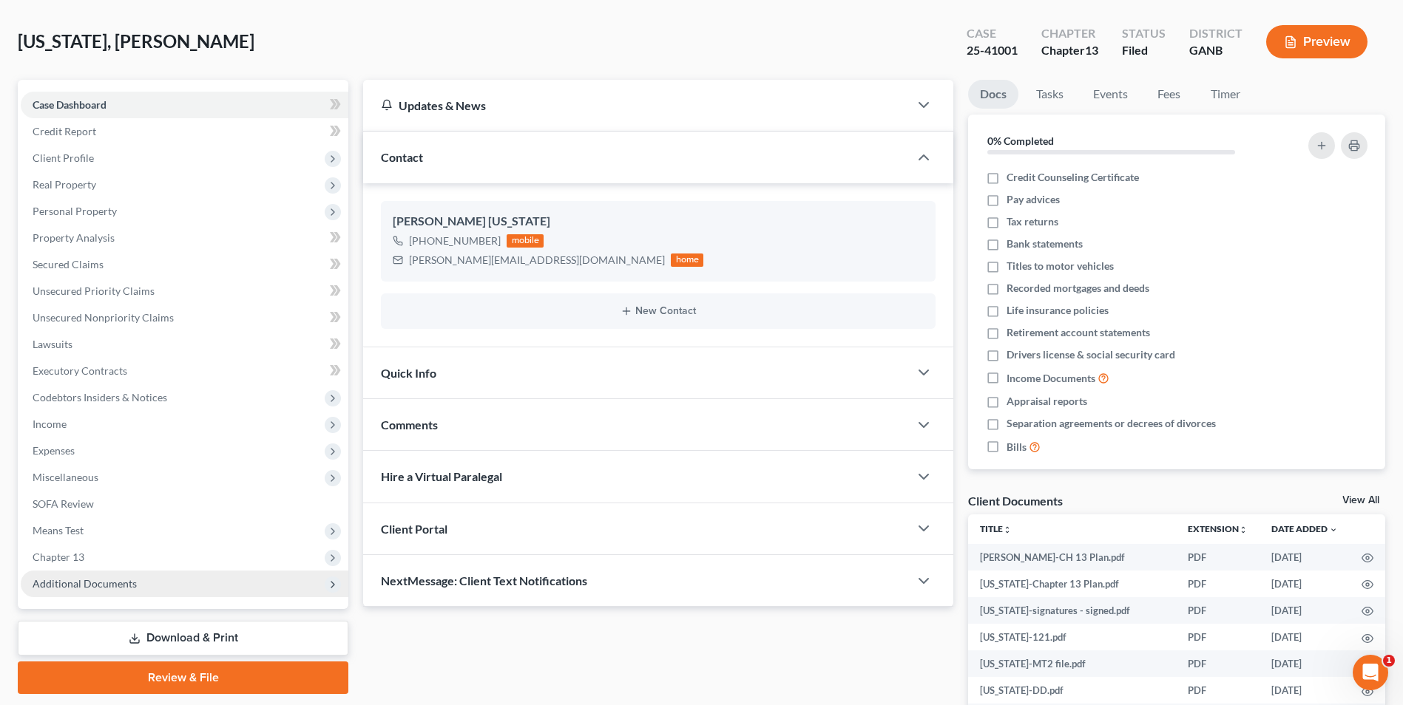
scroll to position [247, 0]
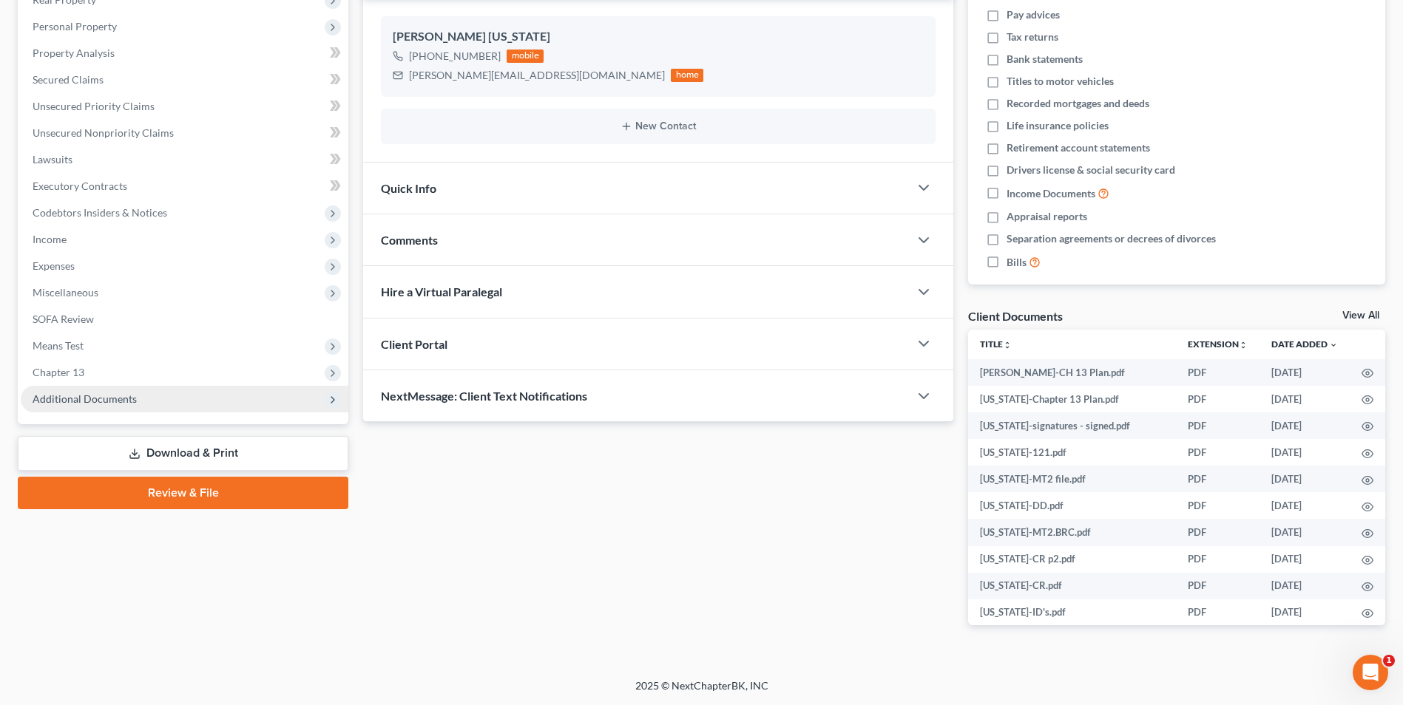
drag, startPoint x: 100, startPoint y: 401, endPoint x: 98, endPoint y: 409, distance: 8.3
click at [100, 401] on span "Additional Documents" at bounding box center [85, 399] width 104 height 13
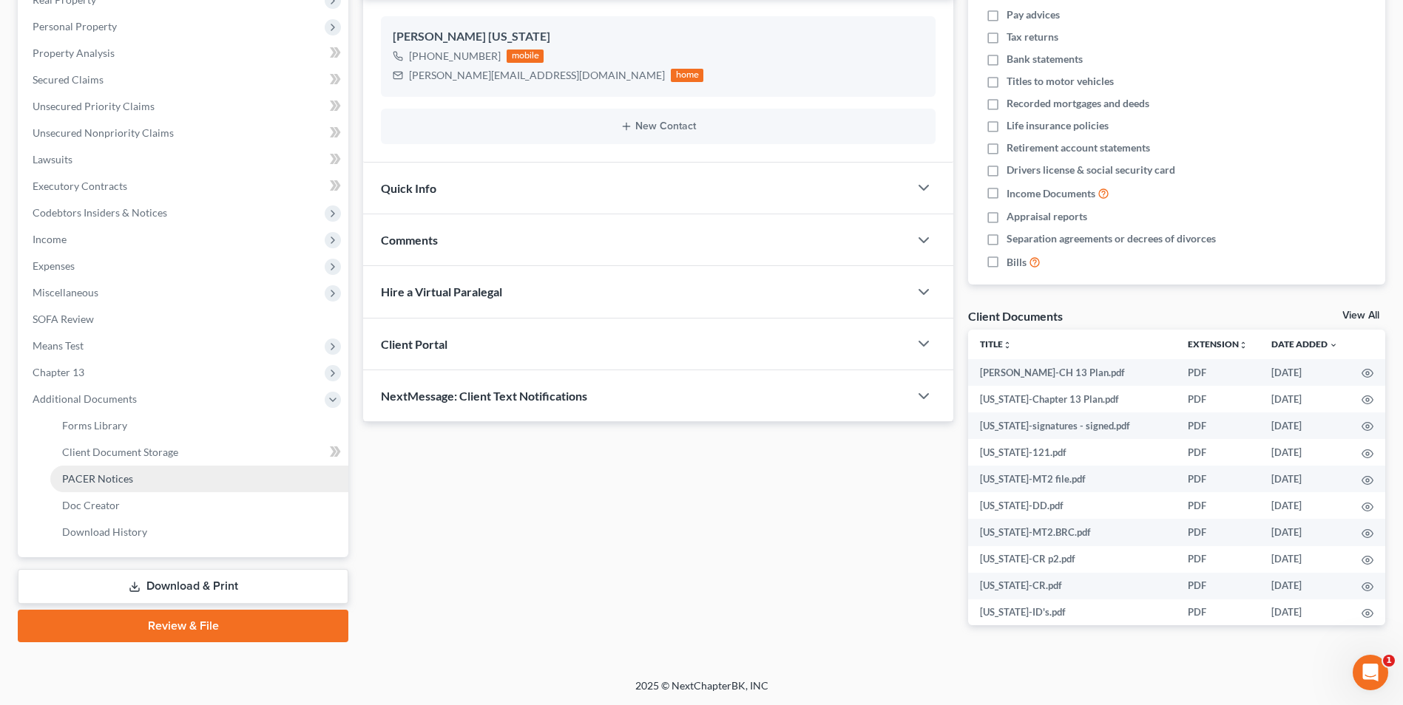
click at [109, 467] on link "PACER Notices" at bounding box center [199, 479] width 298 height 27
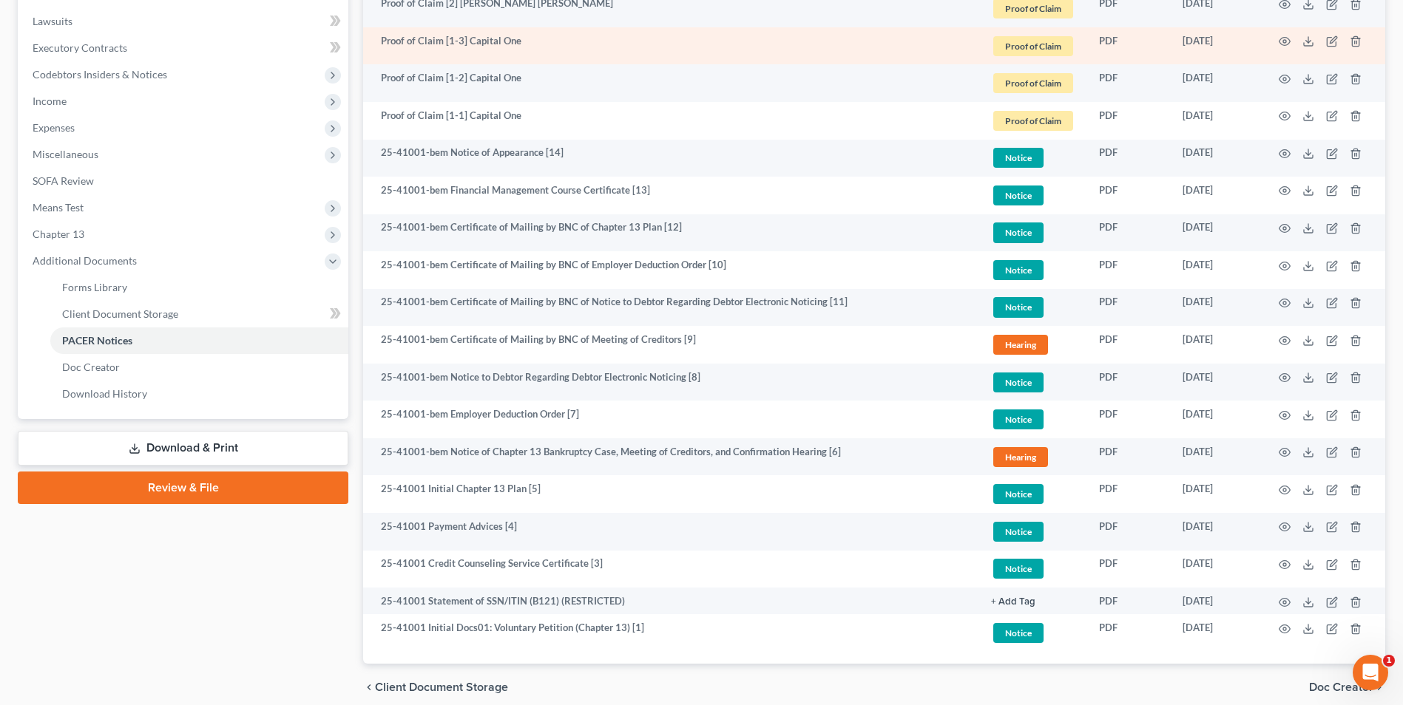
scroll to position [447, 0]
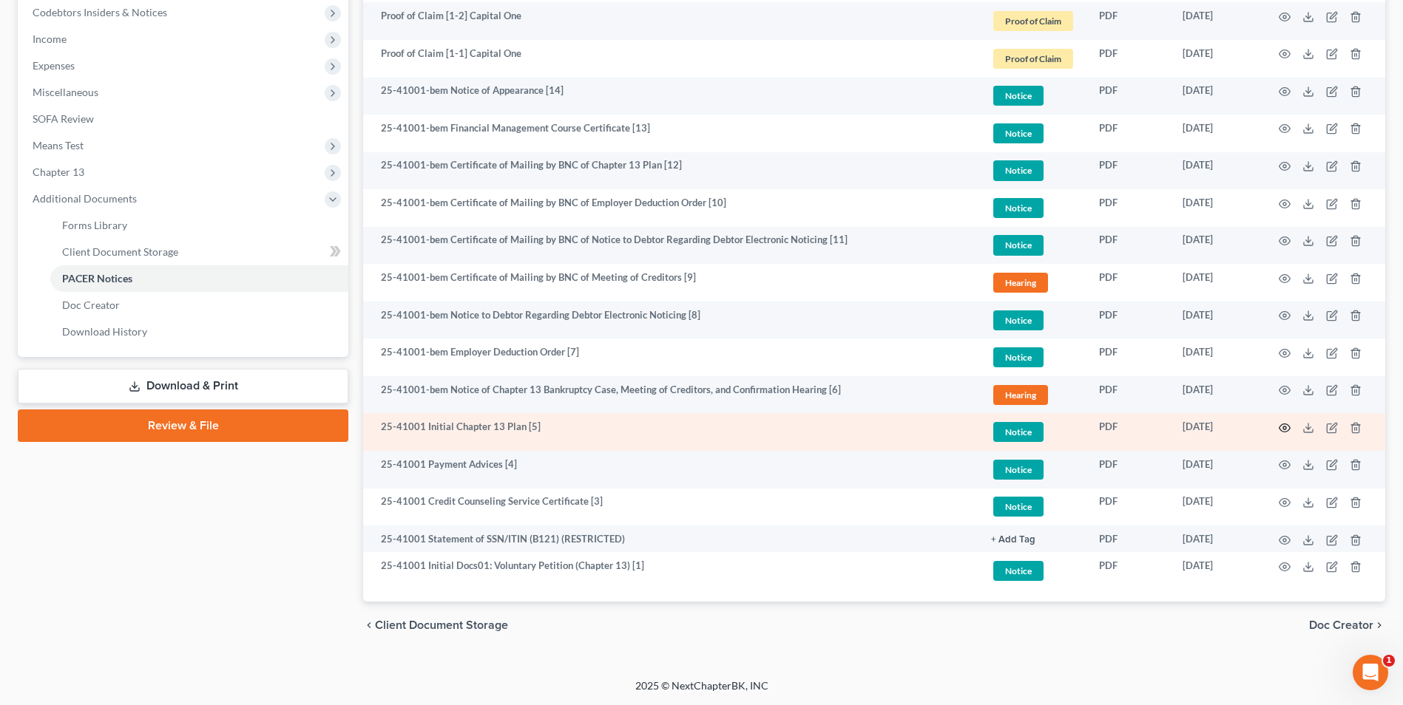
click at [1284, 424] on icon "button" at bounding box center [1284, 428] width 11 height 8
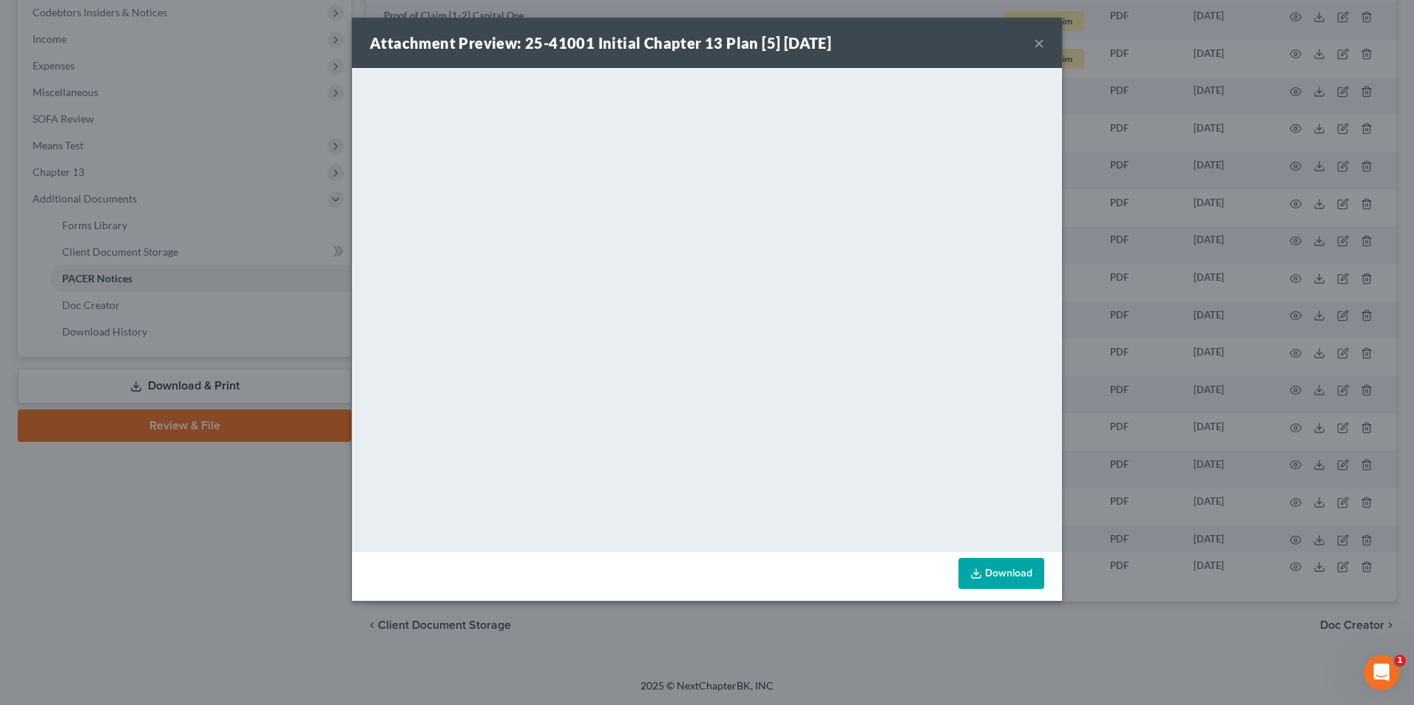
click at [1036, 44] on button "×" at bounding box center [1039, 43] width 10 height 18
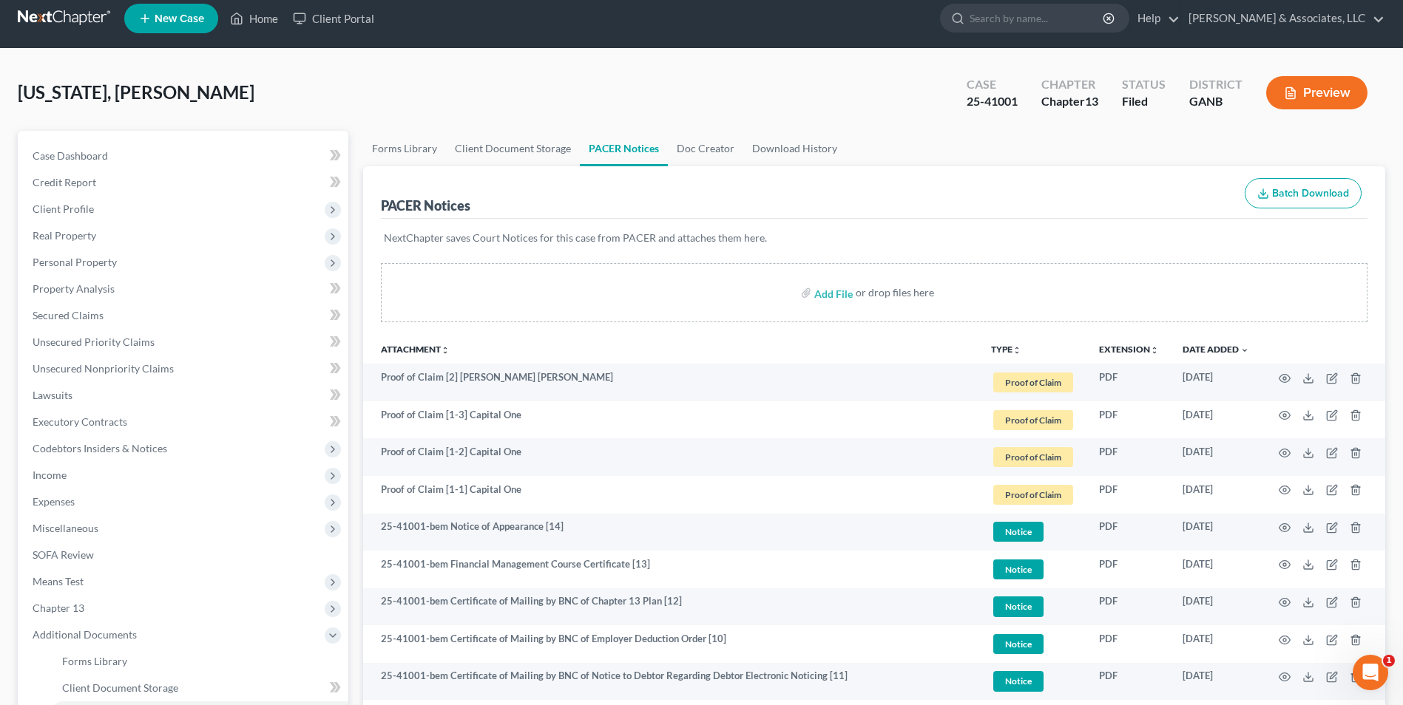
scroll to position [0, 0]
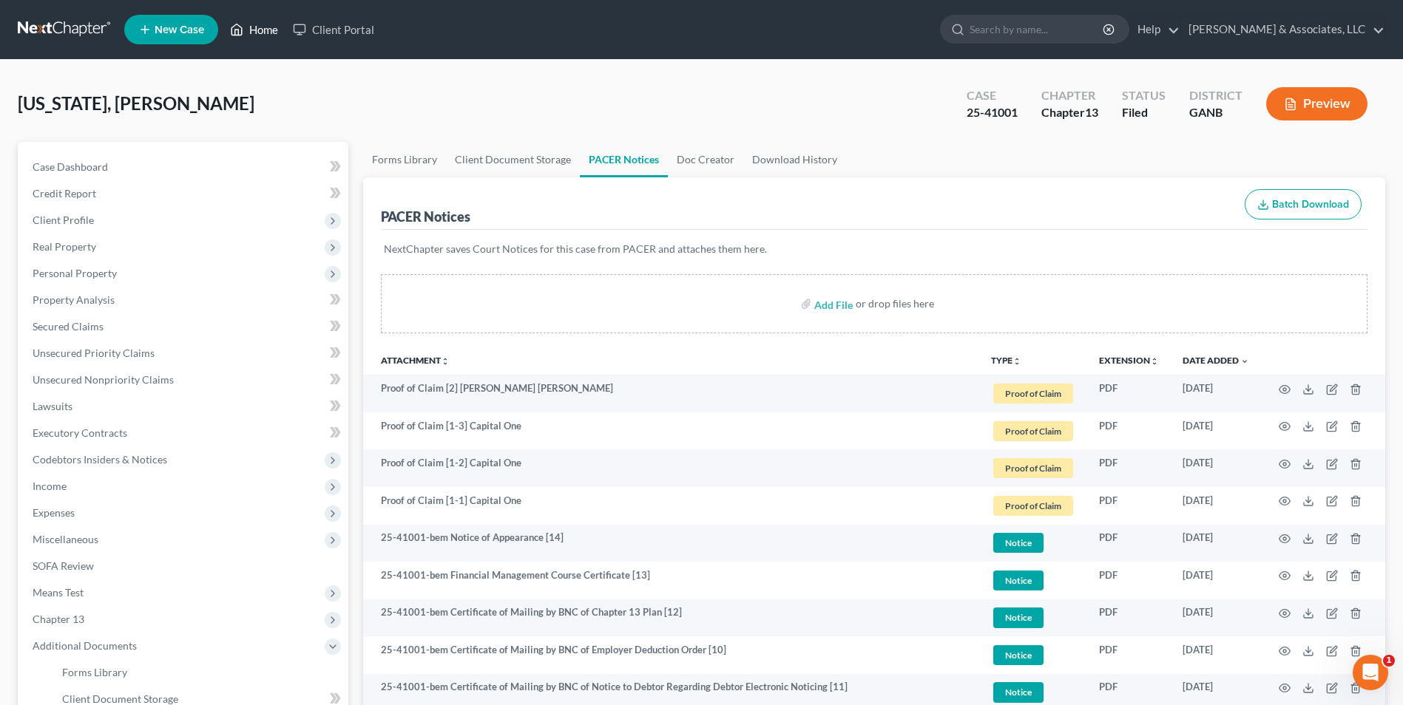
click at [260, 29] on link "Home" at bounding box center [254, 29] width 63 height 27
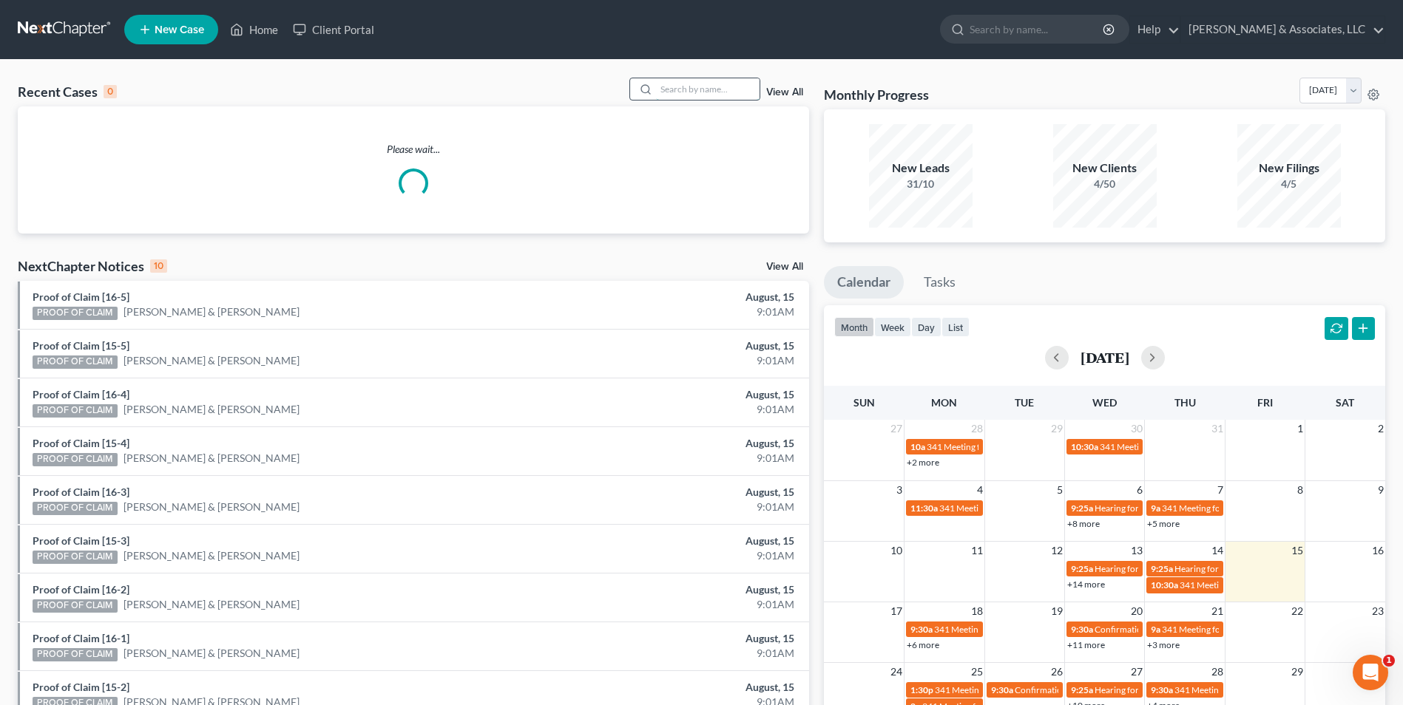
click at [733, 89] on input "search" at bounding box center [708, 88] width 104 height 21
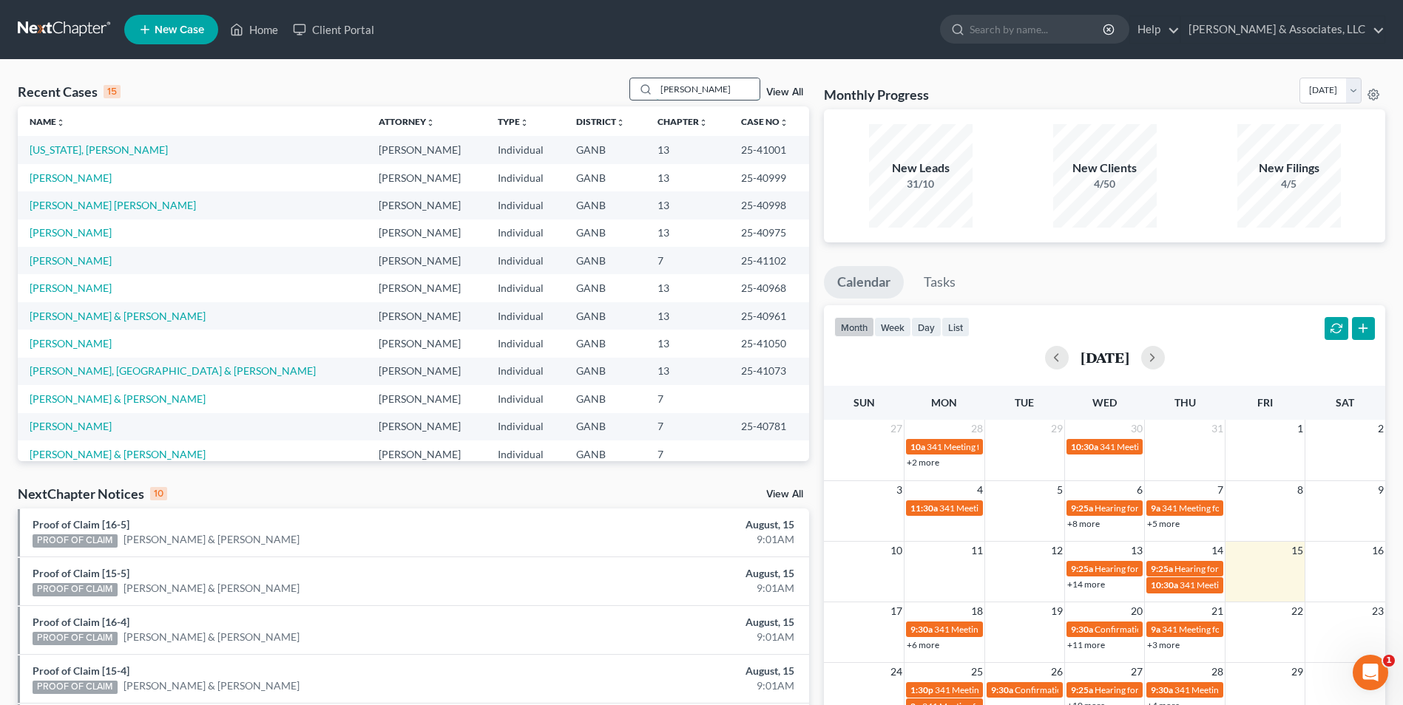
type input "moore"
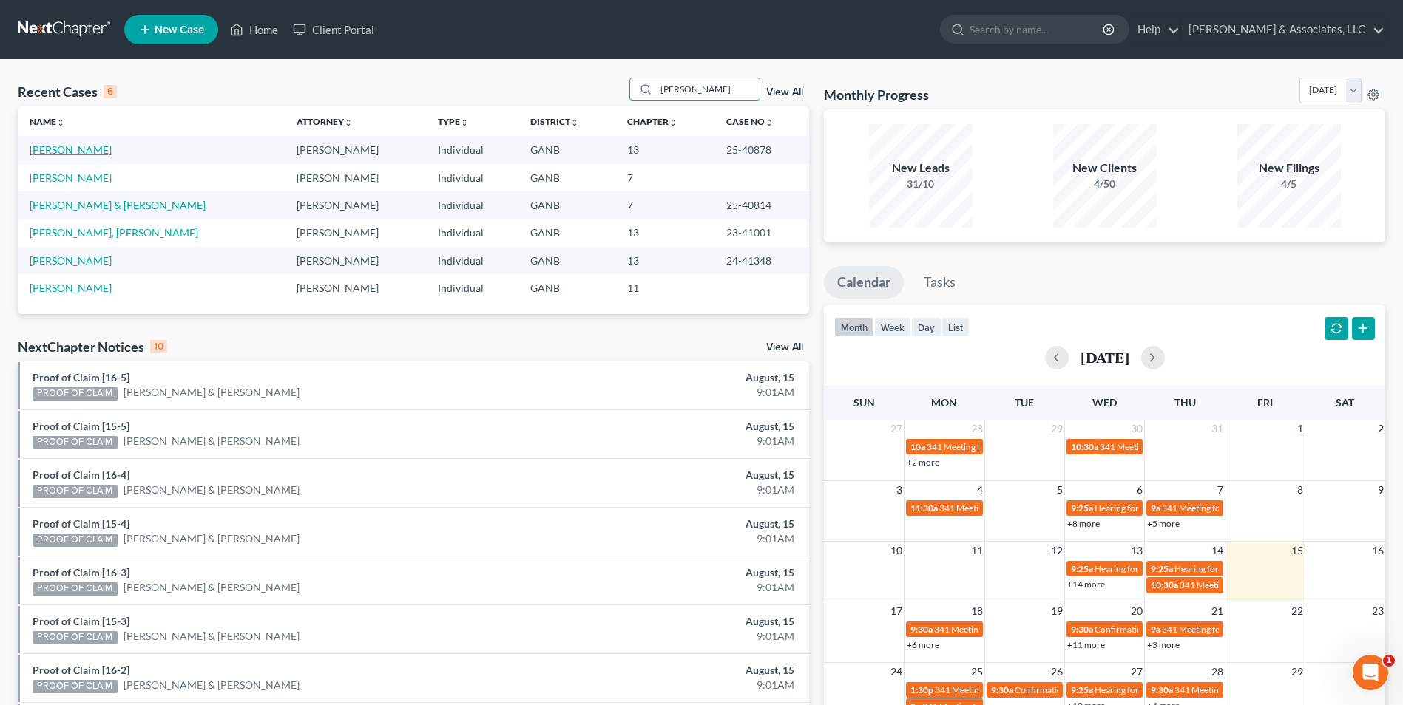
click at [78, 152] on link "[PERSON_NAME]" at bounding box center [71, 149] width 82 height 13
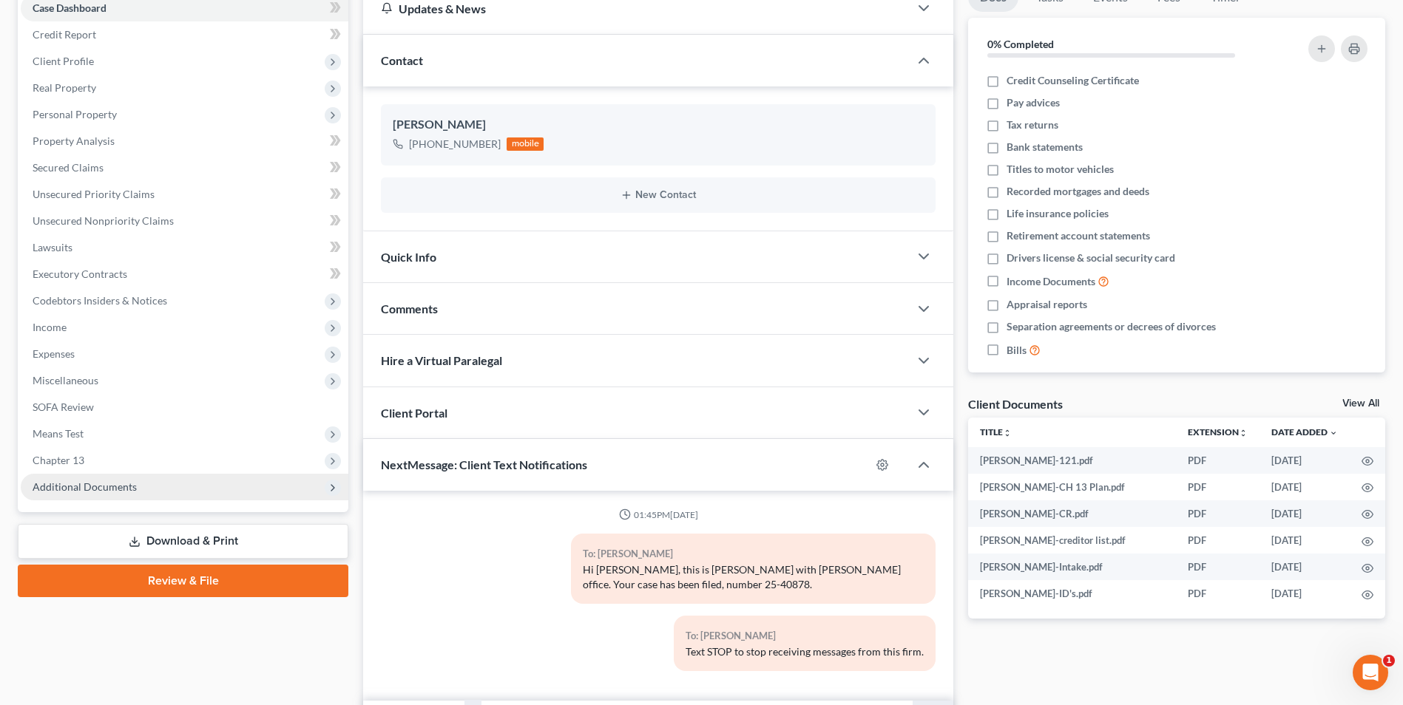
scroll to position [246, 0]
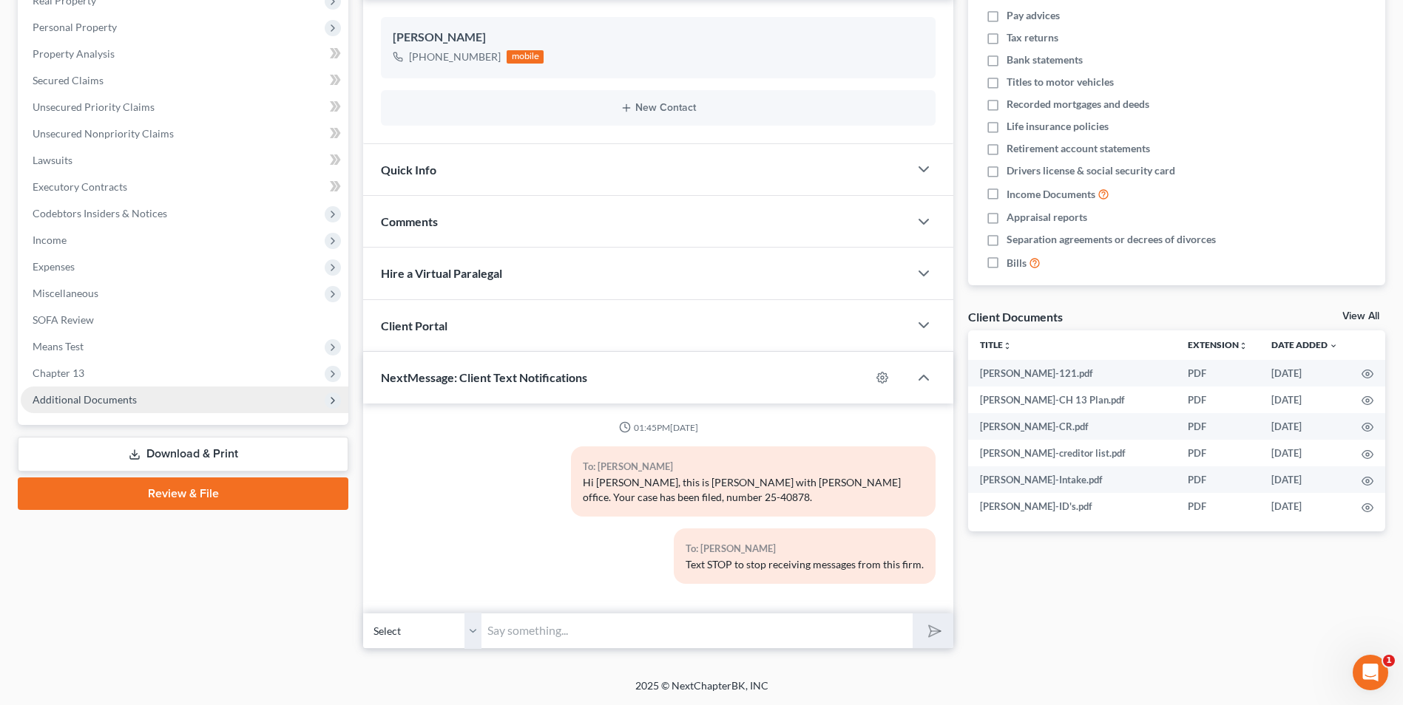
click at [98, 412] on span "Additional Documents" at bounding box center [185, 400] width 328 height 27
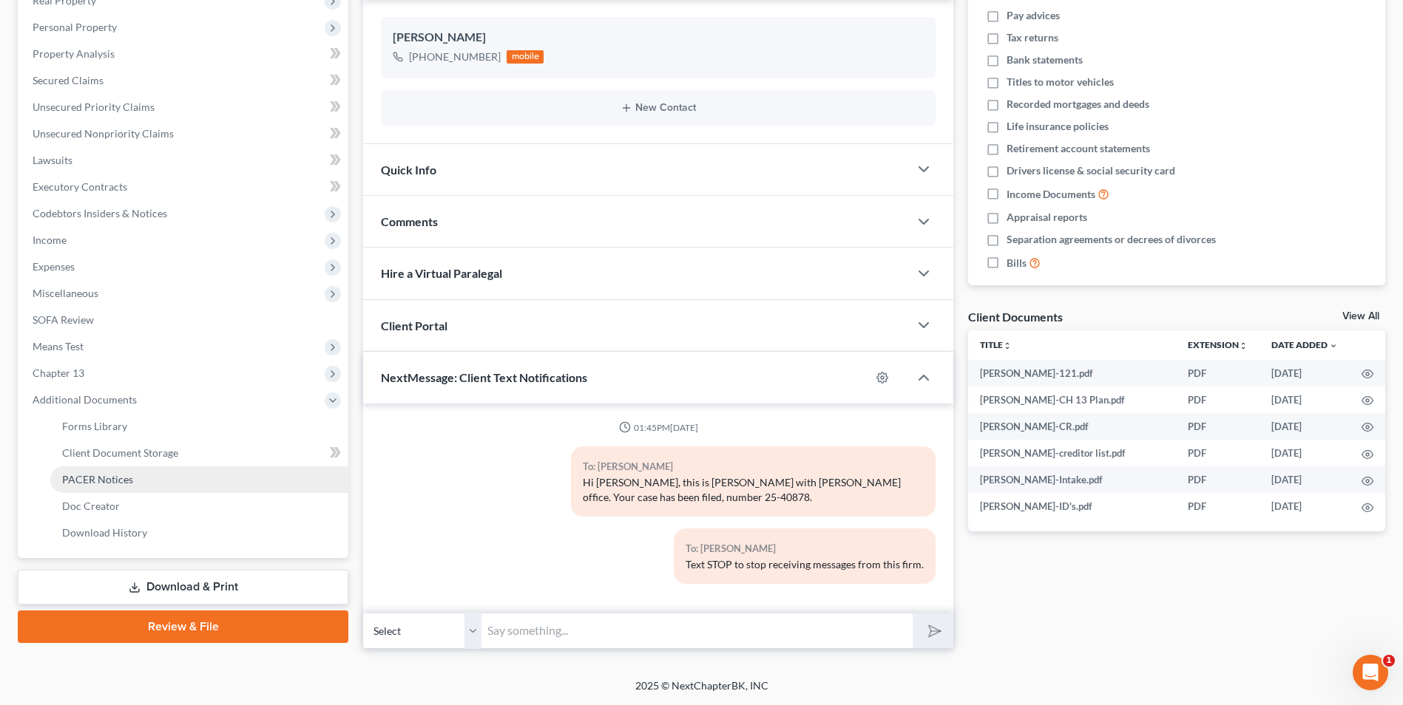
click at [115, 478] on span "PACER Notices" at bounding box center [97, 479] width 71 height 13
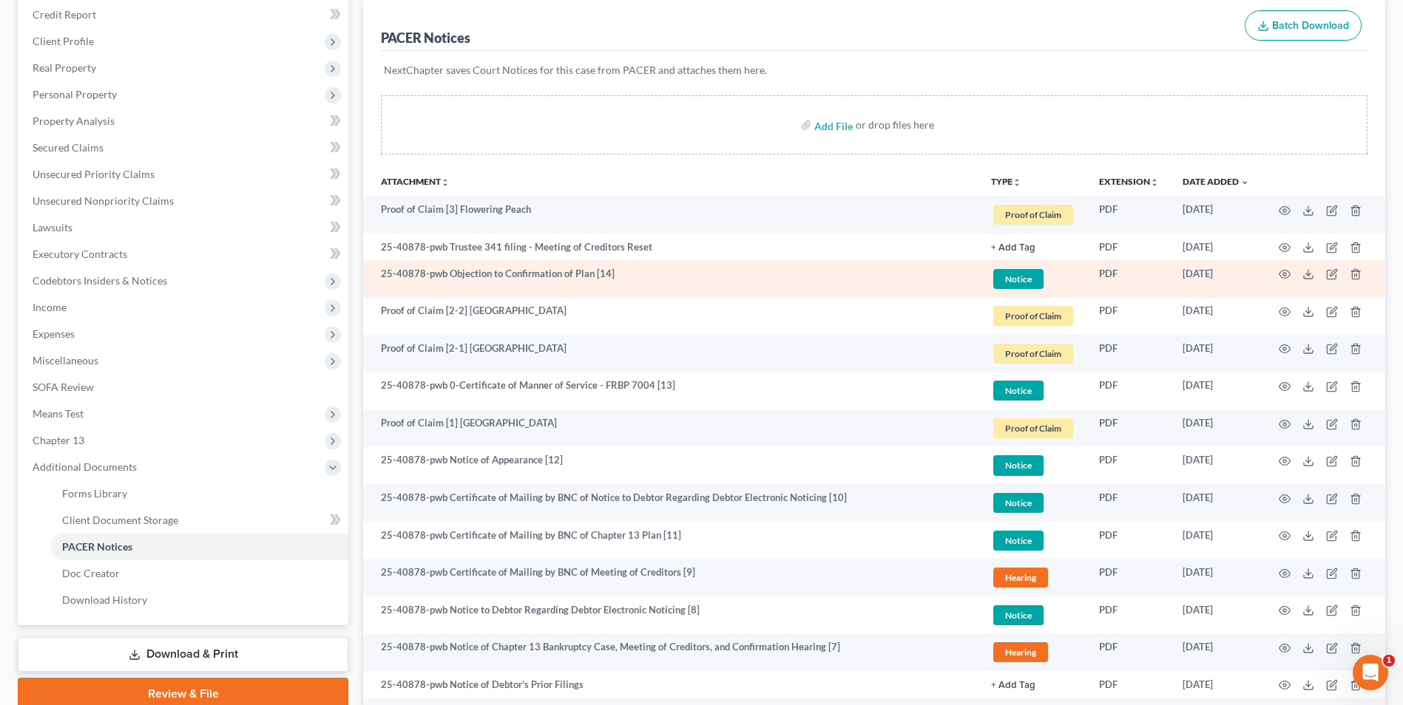
scroll to position [222, 0]
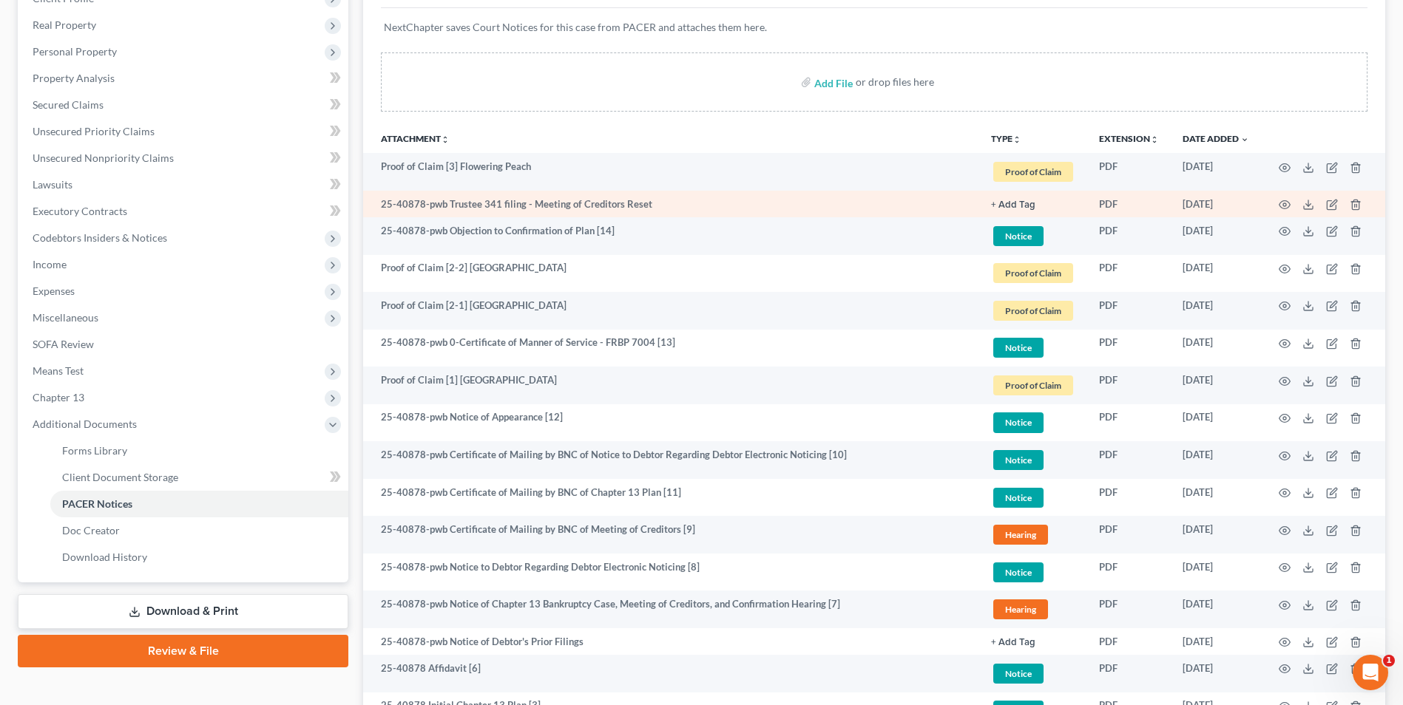
click at [1278, 208] on td at bounding box center [1323, 204] width 124 height 27
click at [1282, 207] on icon "button" at bounding box center [1284, 205] width 12 height 12
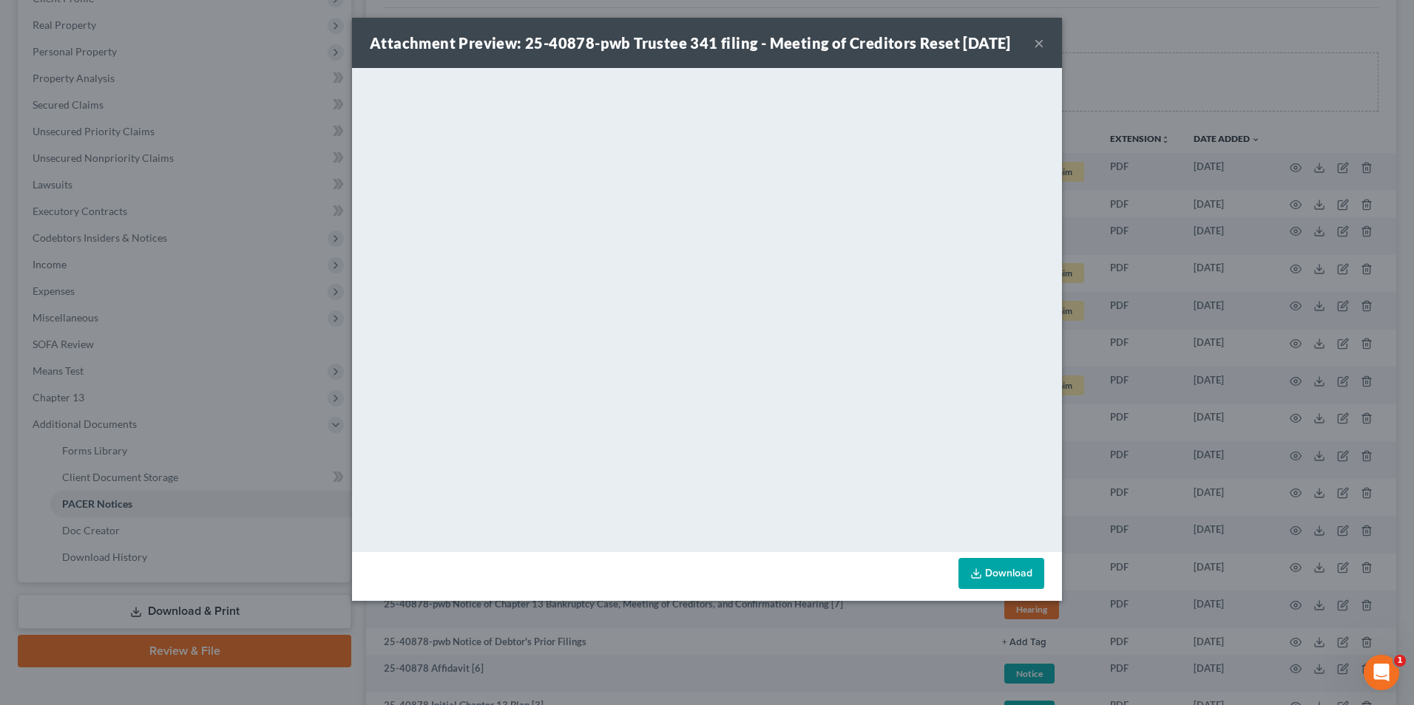
click at [1037, 52] on button "×" at bounding box center [1039, 43] width 10 height 18
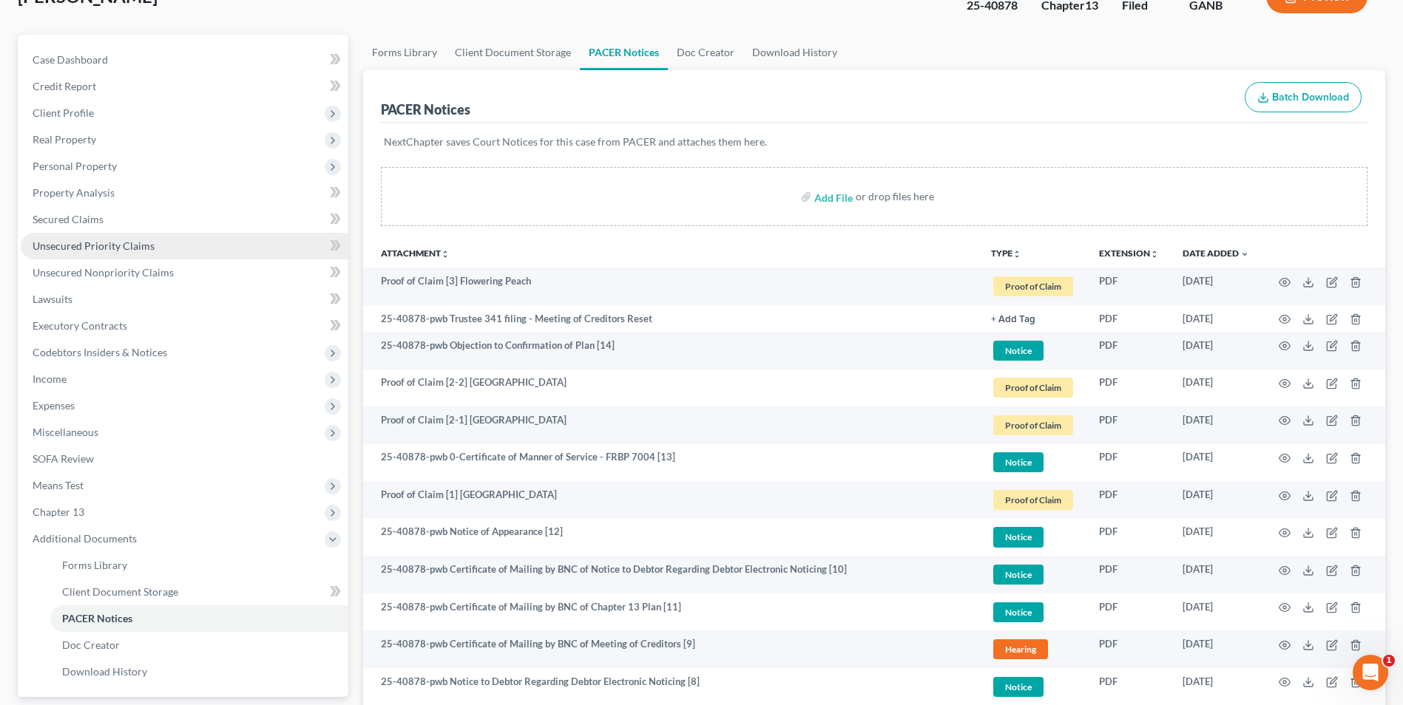
scroll to position [0, 0]
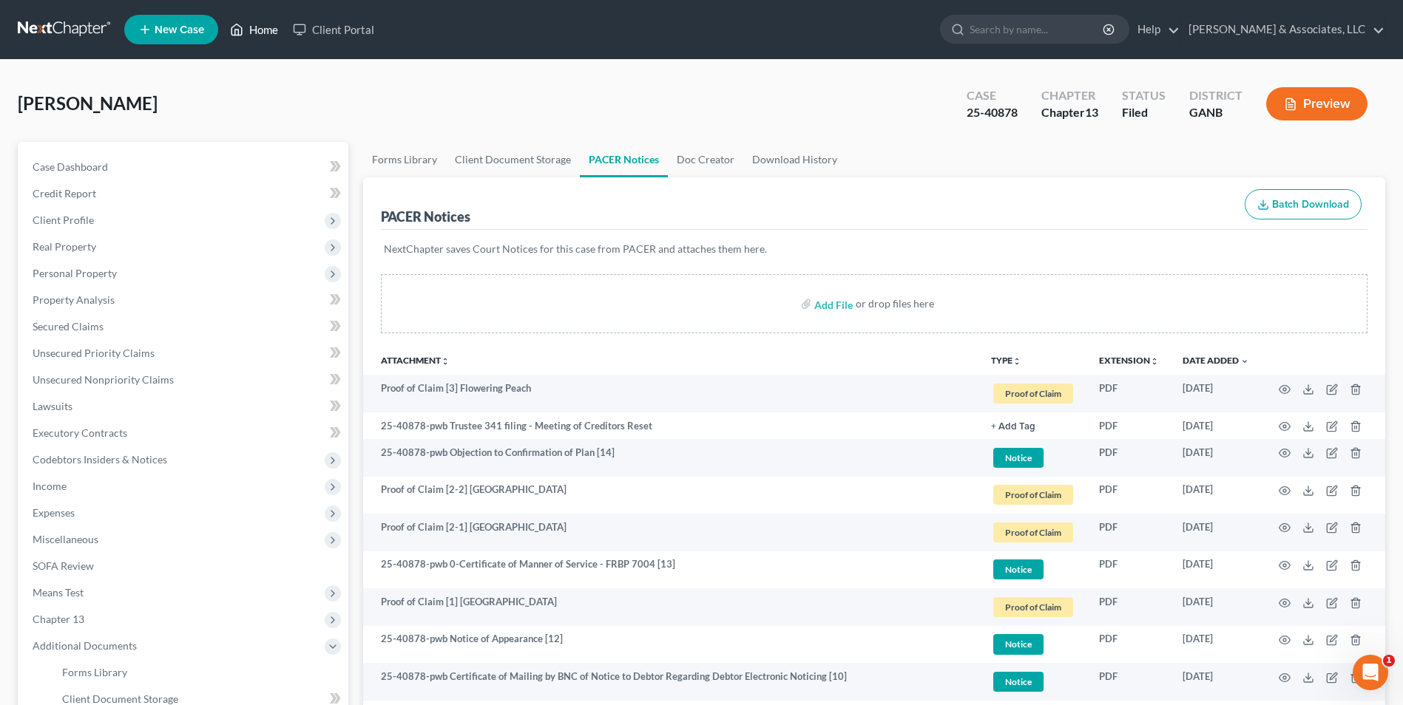
click at [265, 34] on link "Home" at bounding box center [254, 29] width 63 height 27
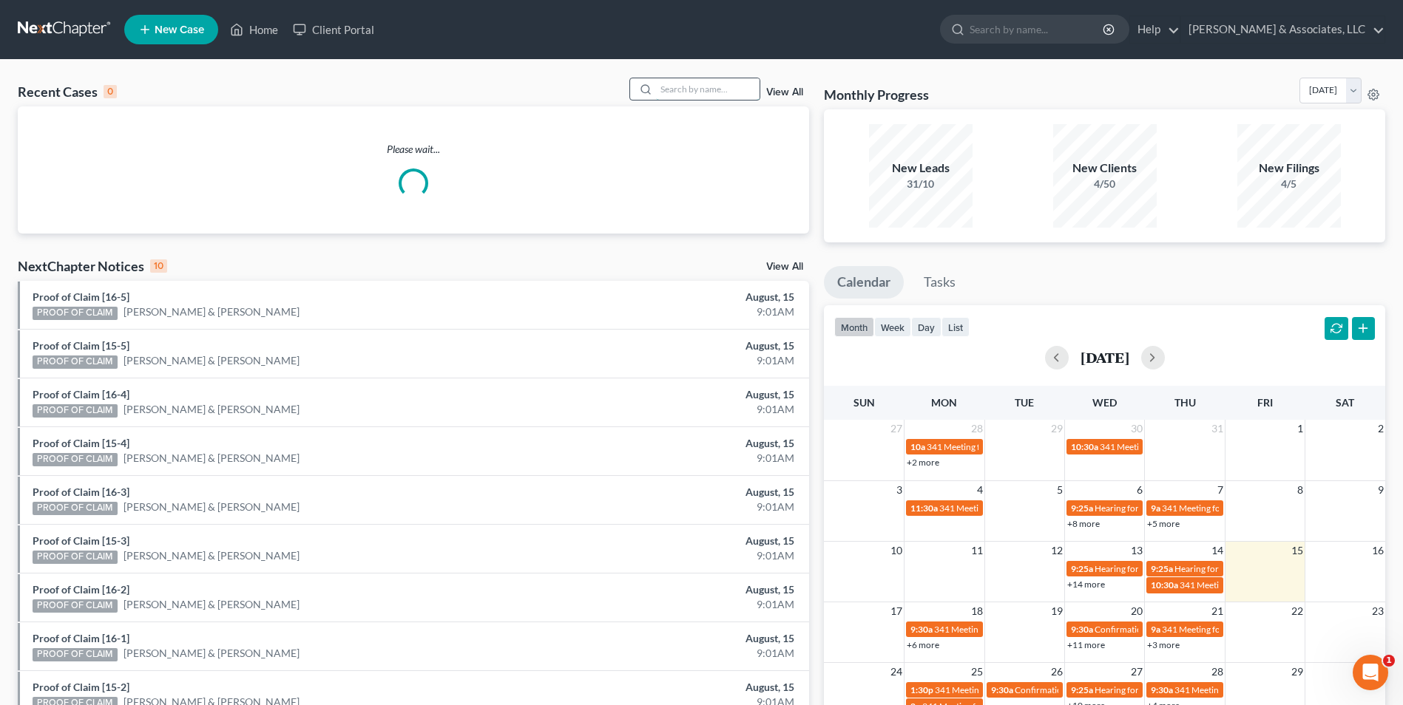
click at [667, 90] on input "search" at bounding box center [708, 88] width 104 height 21
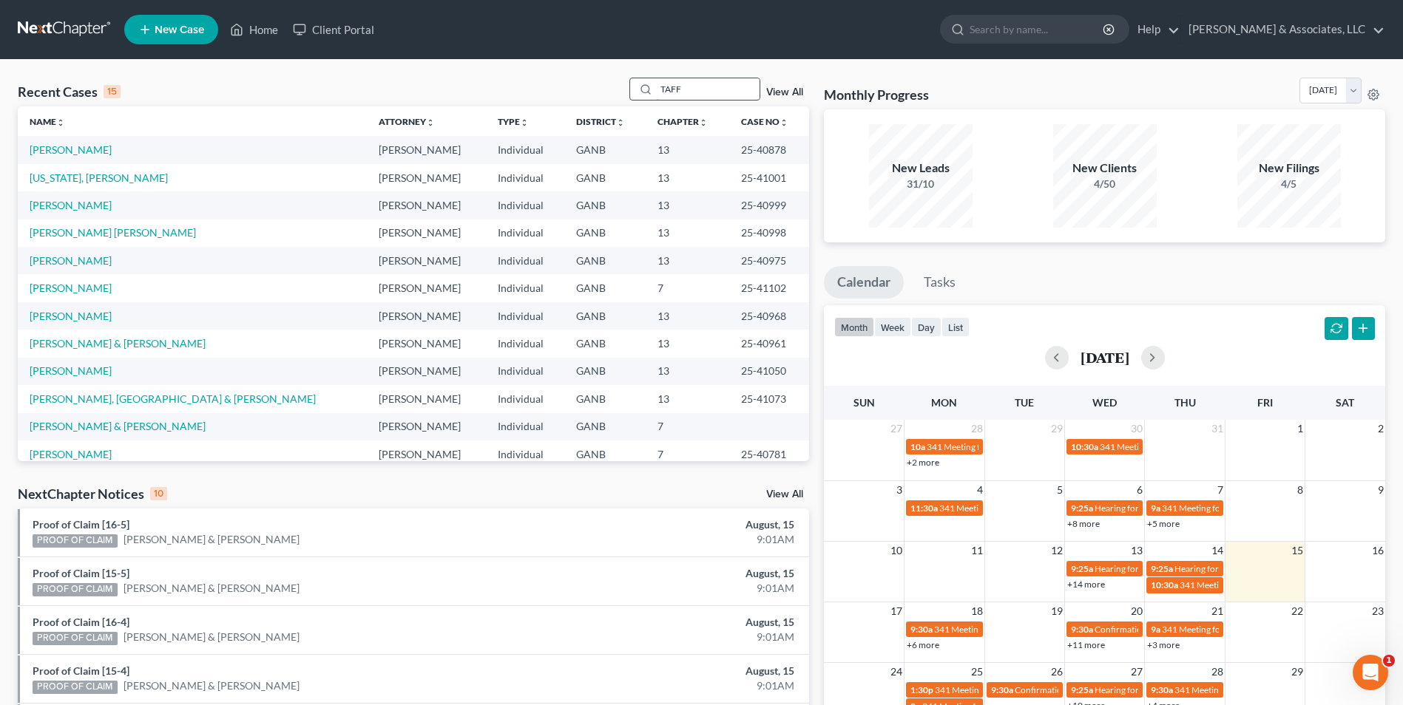
type input "TAFF"
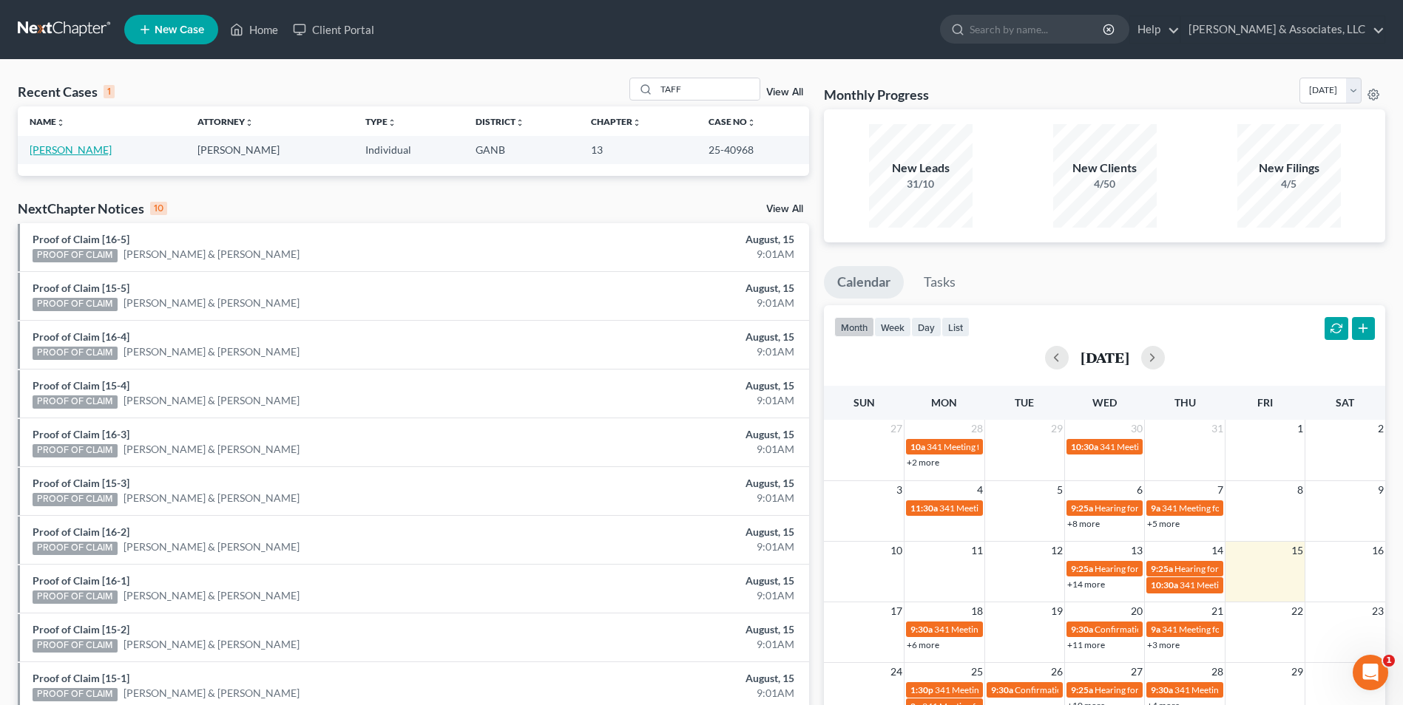
click at [54, 149] on link "[PERSON_NAME]" at bounding box center [71, 149] width 82 height 13
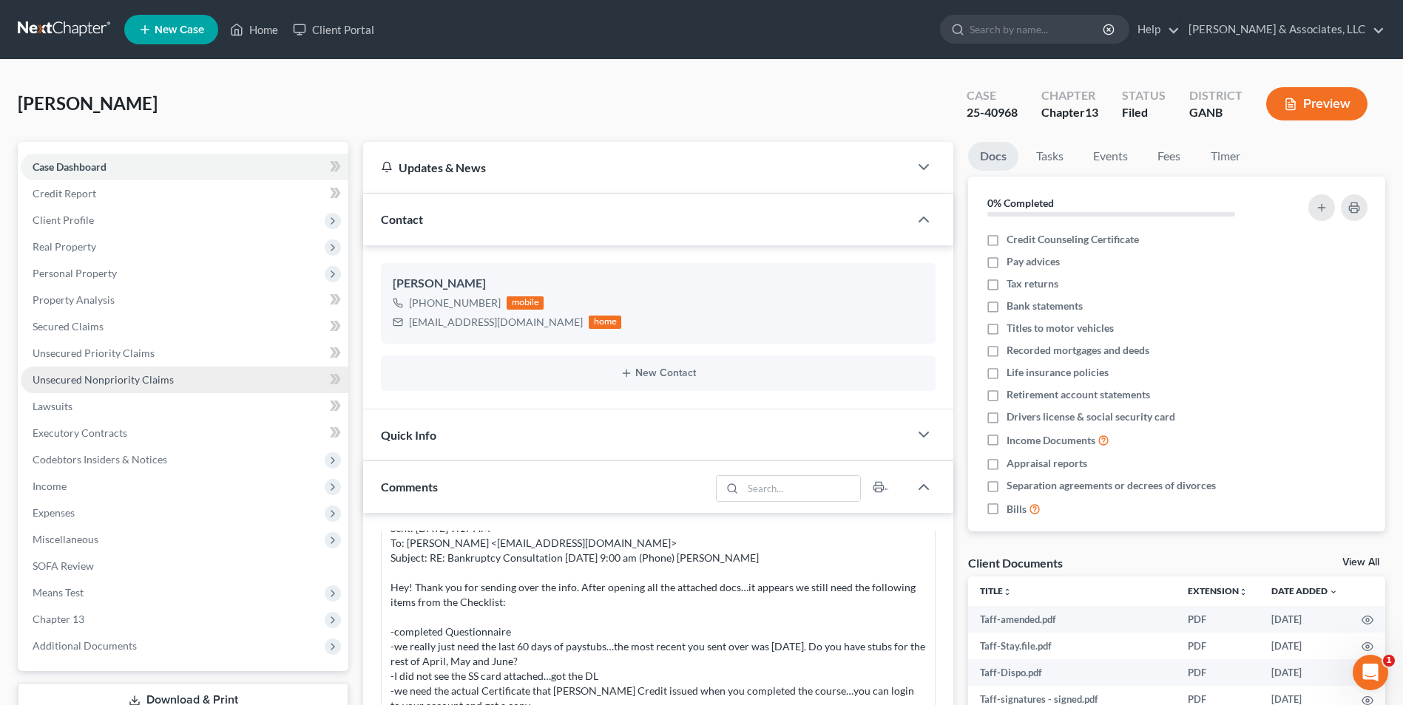
scroll to position [222, 0]
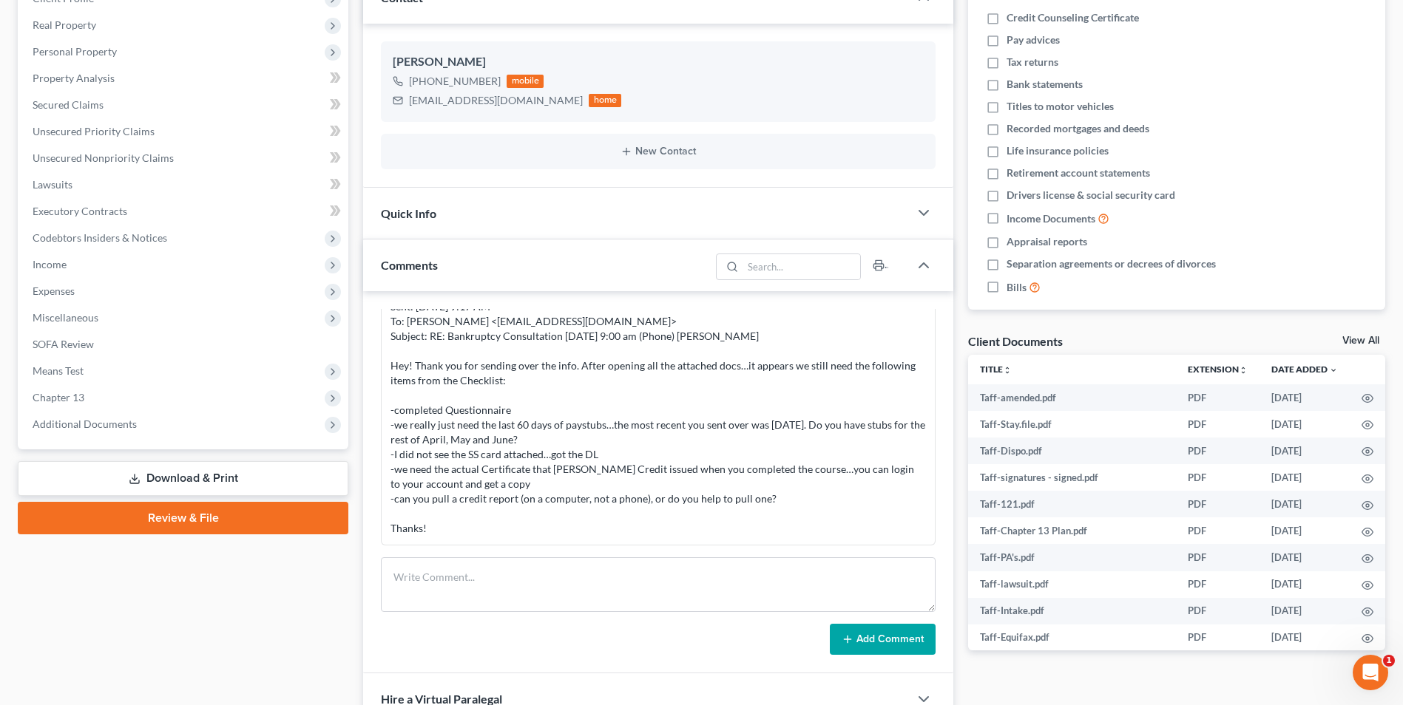
drag, startPoint x: 125, startPoint y: 428, endPoint x: 92, endPoint y: 490, distance: 70.5
click at [125, 428] on span "Additional Documents" at bounding box center [85, 424] width 104 height 13
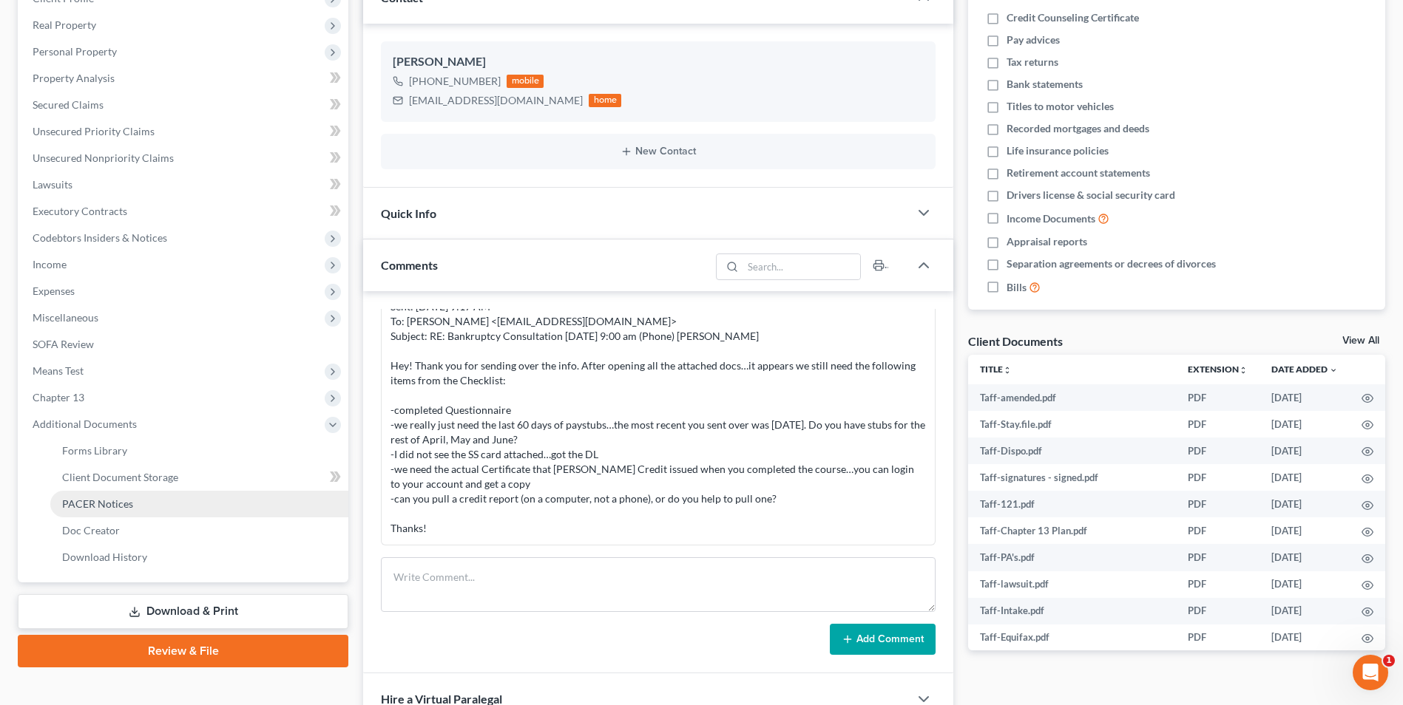
click at [132, 498] on link "PACER Notices" at bounding box center [199, 504] width 298 height 27
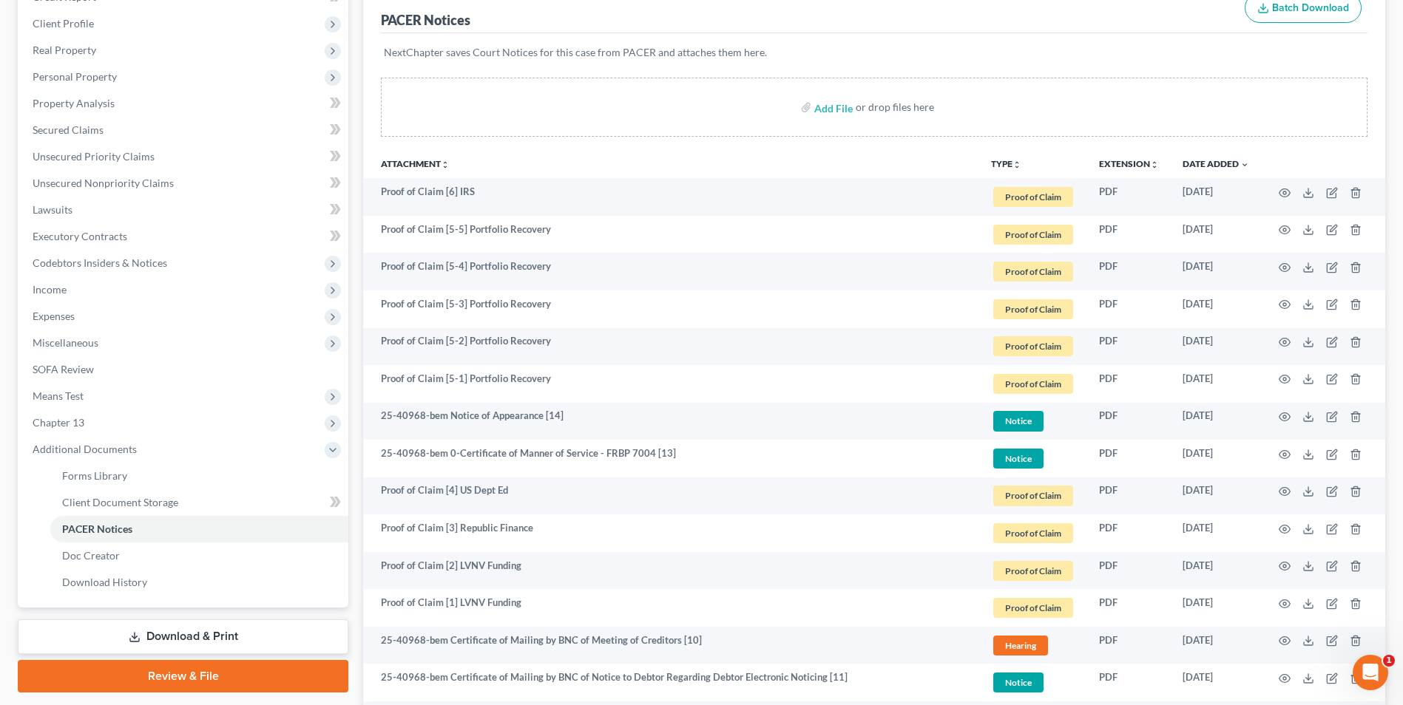
scroll to position [296, 0]
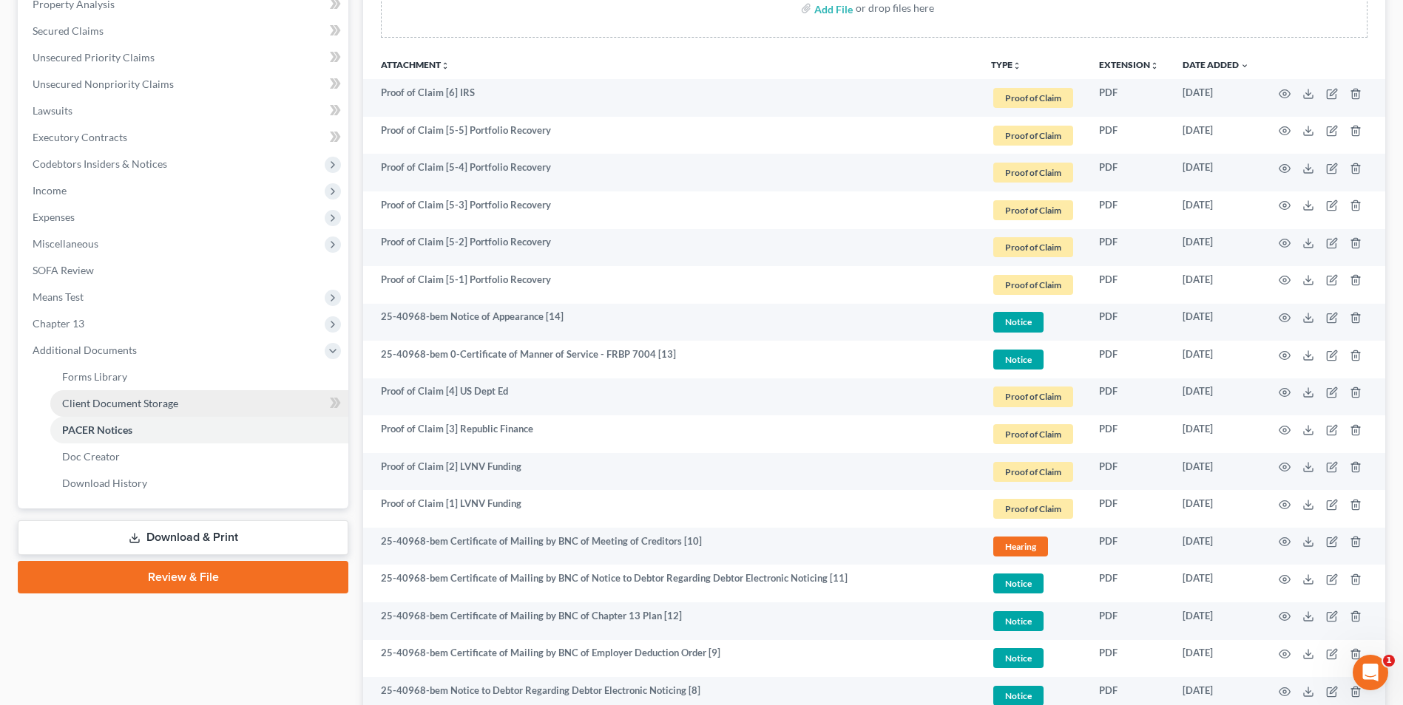
click at [180, 405] on link "Client Document Storage" at bounding box center [199, 403] width 298 height 27
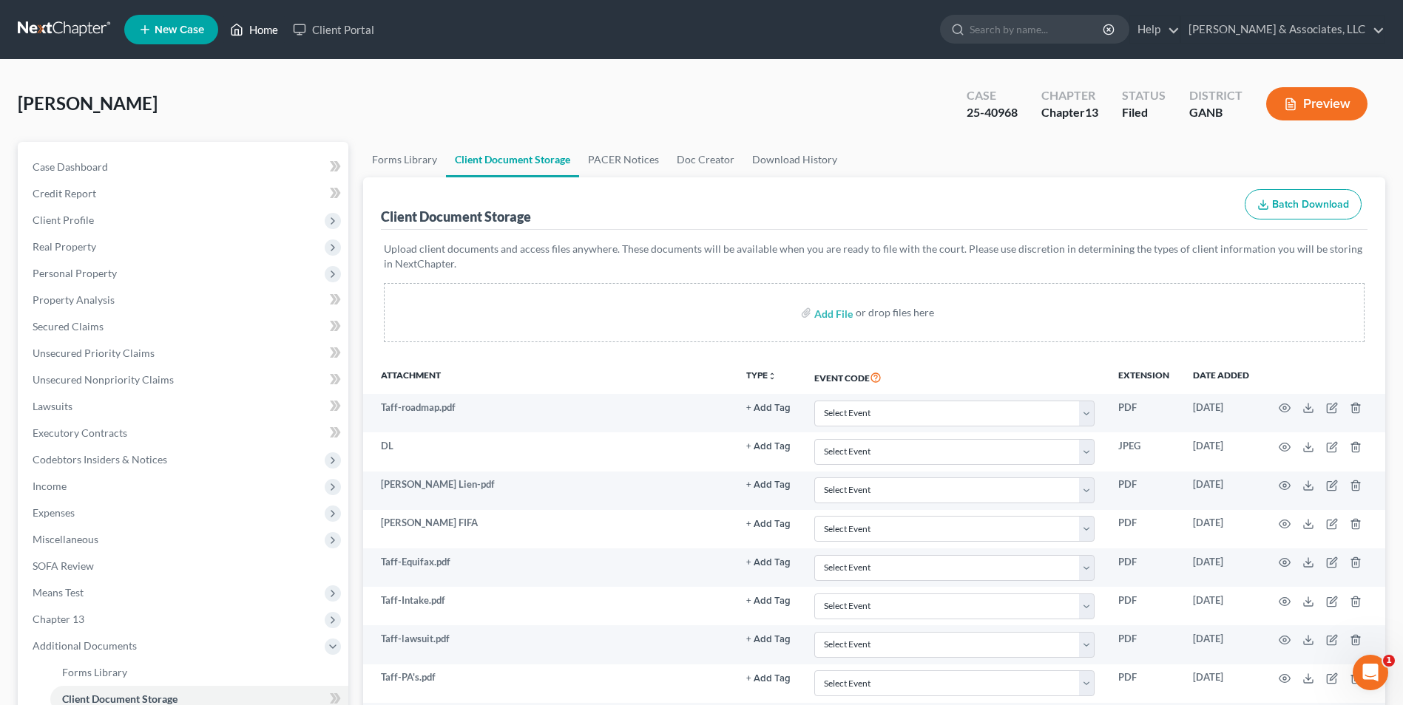
click at [267, 37] on link "Home" at bounding box center [254, 29] width 63 height 27
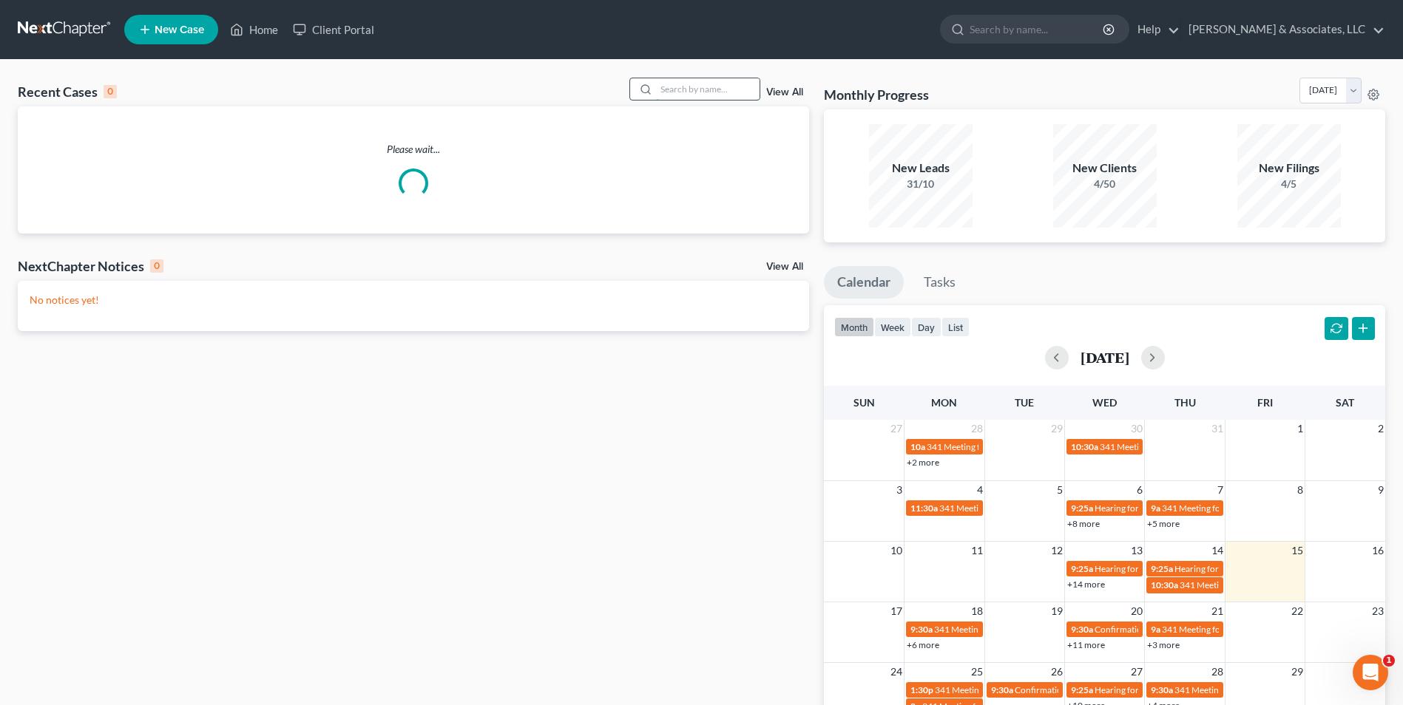
click at [748, 86] on input "search" at bounding box center [708, 88] width 104 height 21
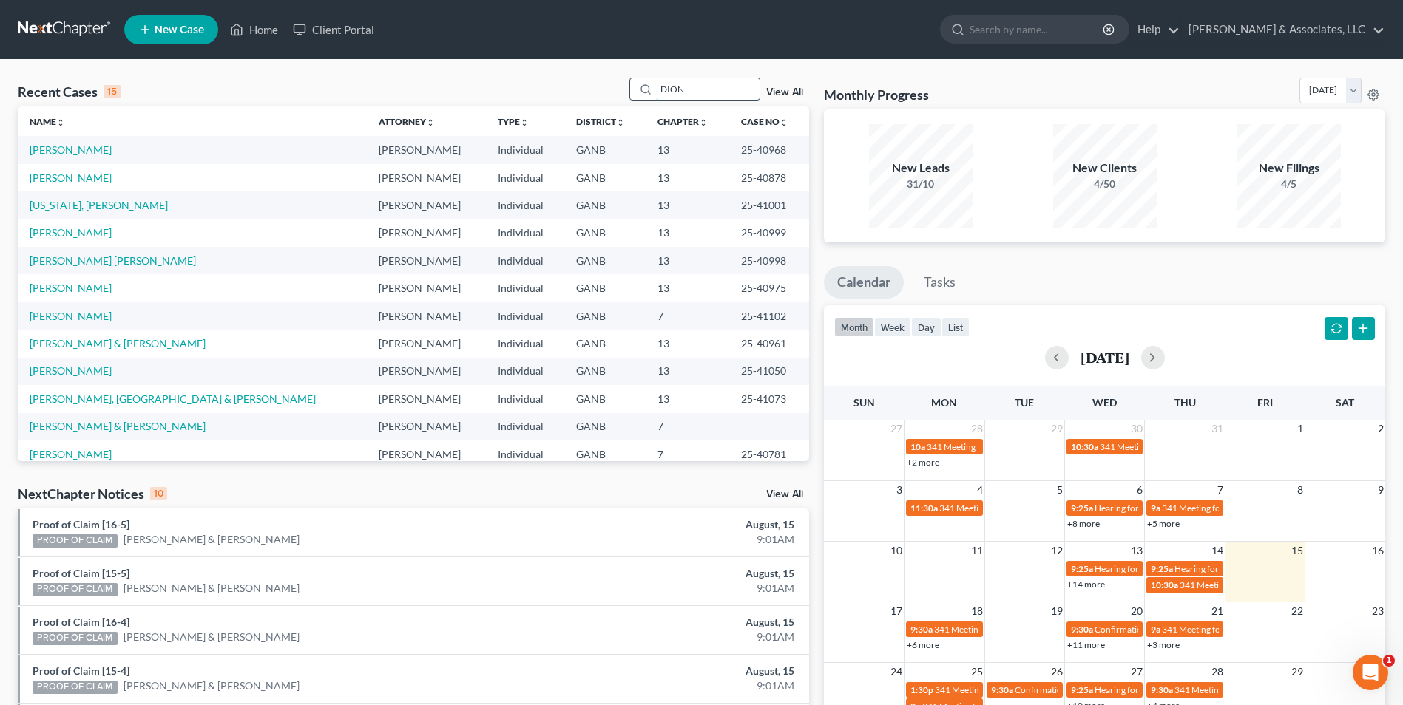
type input "DION"
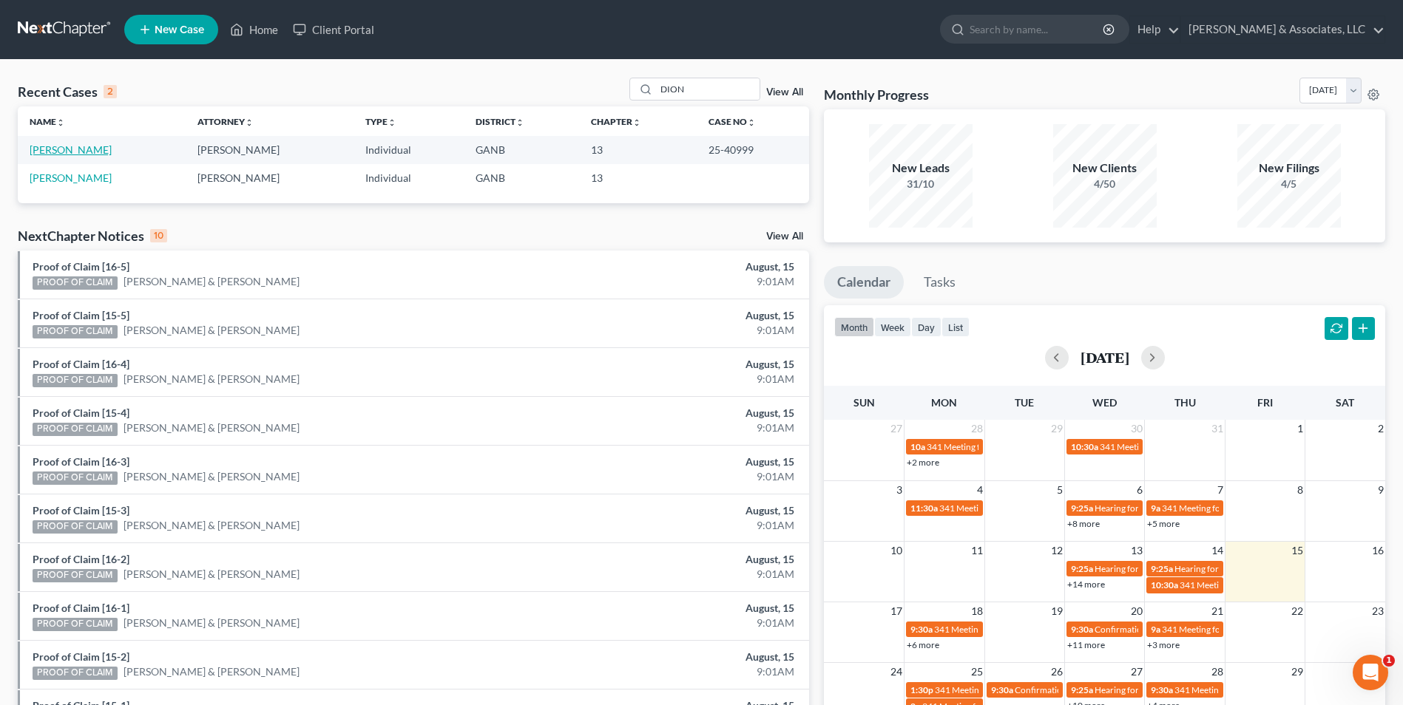
click at [44, 149] on link "[PERSON_NAME]" at bounding box center [71, 149] width 82 height 13
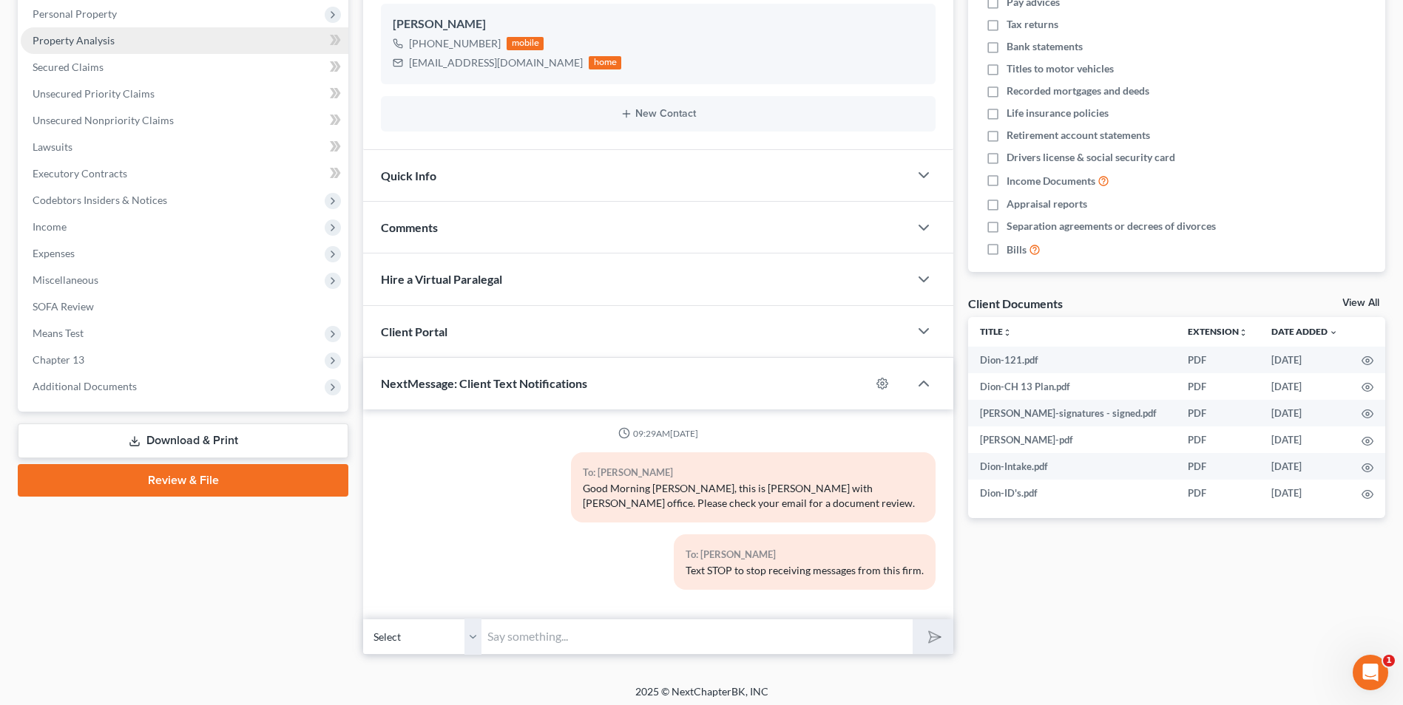
scroll to position [265, 0]
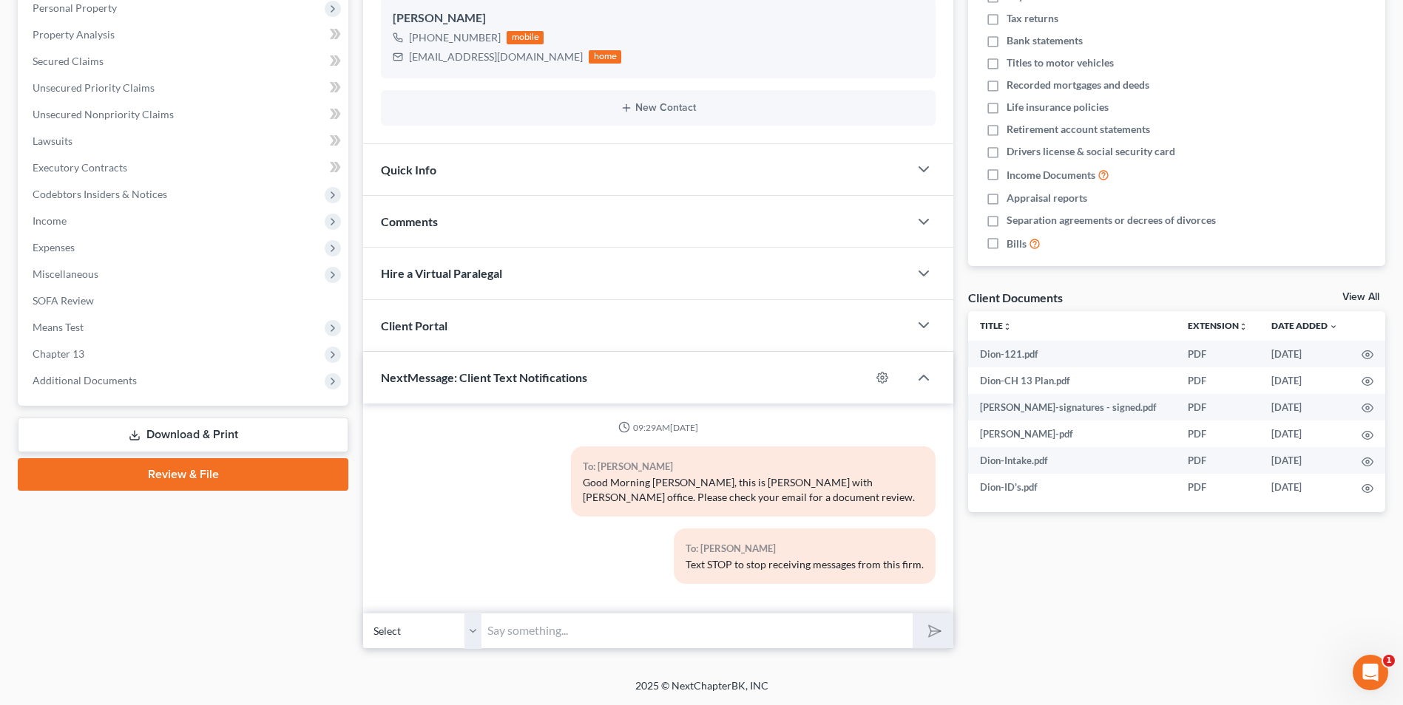
click at [544, 628] on input "text" at bounding box center [696, 631] width 431 height 36
type input "h"
type input "Hi Shawn. I called to see if you had any questions about your hearing on Monday…"
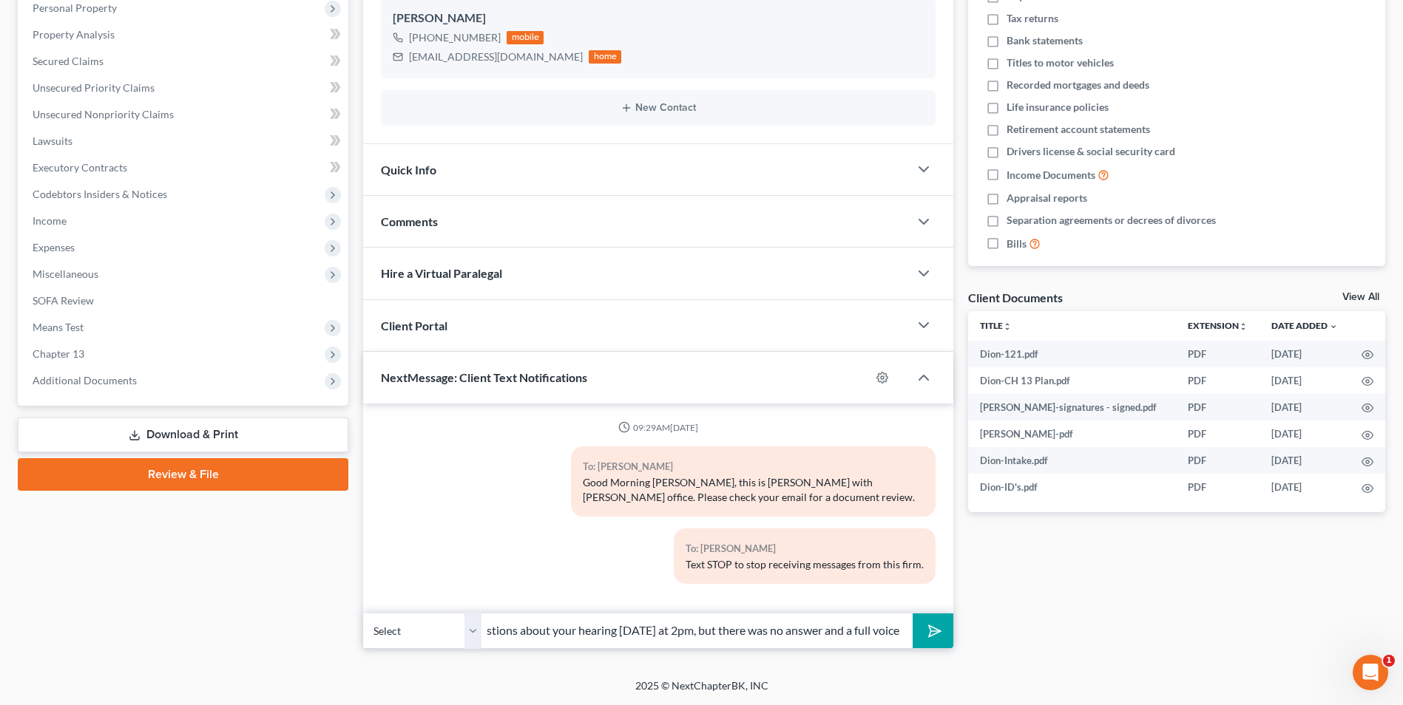
click at [924, 638] on icon "submit" at bounding box center [931, 631] width 15 height 15
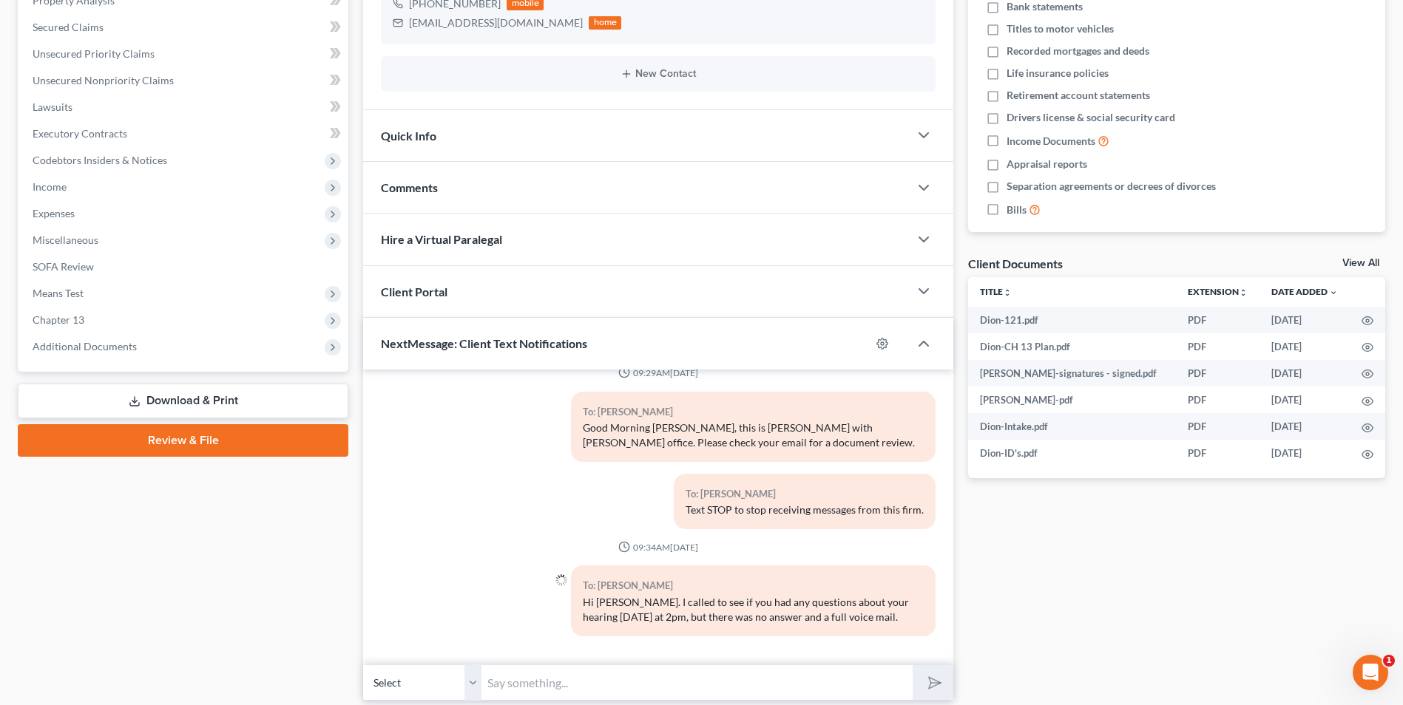
scroll to position [351, 0]
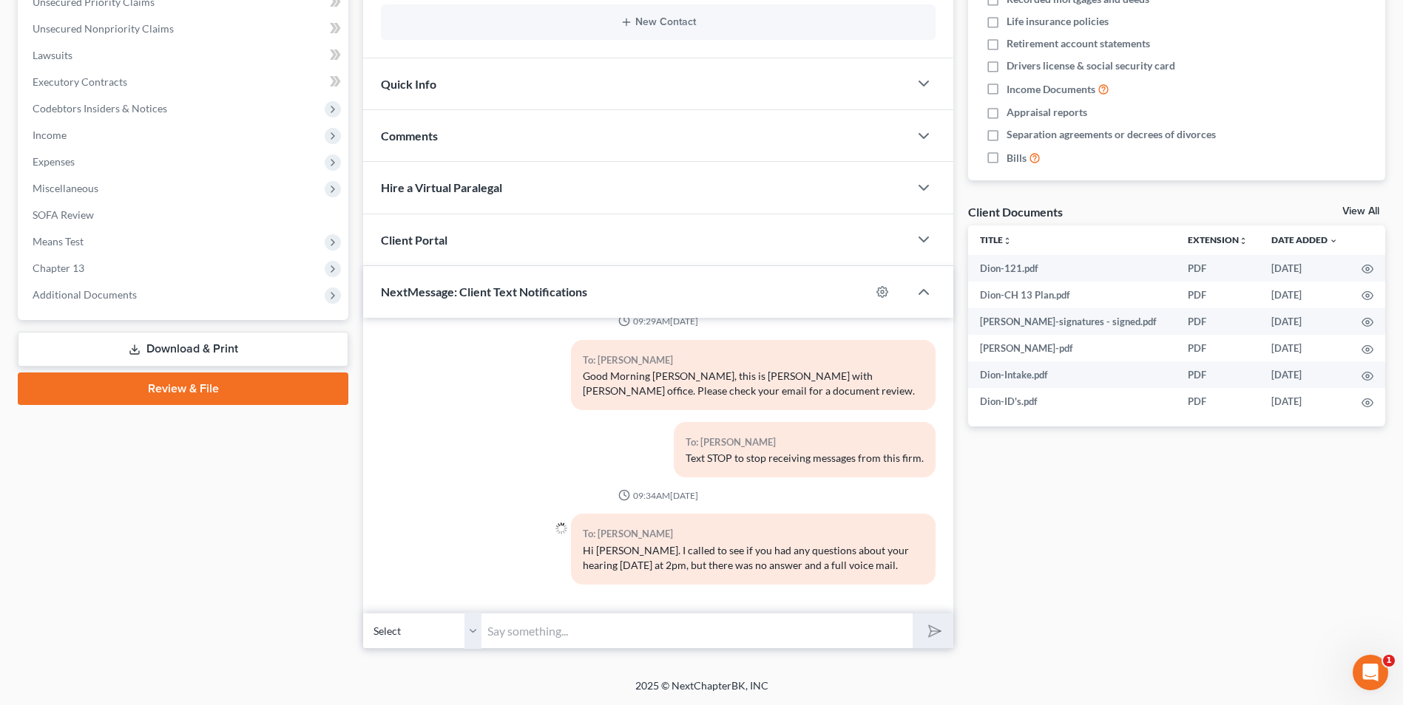
click at [549, 634] on input "text" at bounding box center [696, 631] width 431 height 36
type input "Call if you have any questions. 770-382-8900."
click at [932, 634] on icon "submit" at bounding box center [931, 631] width 21 height 21
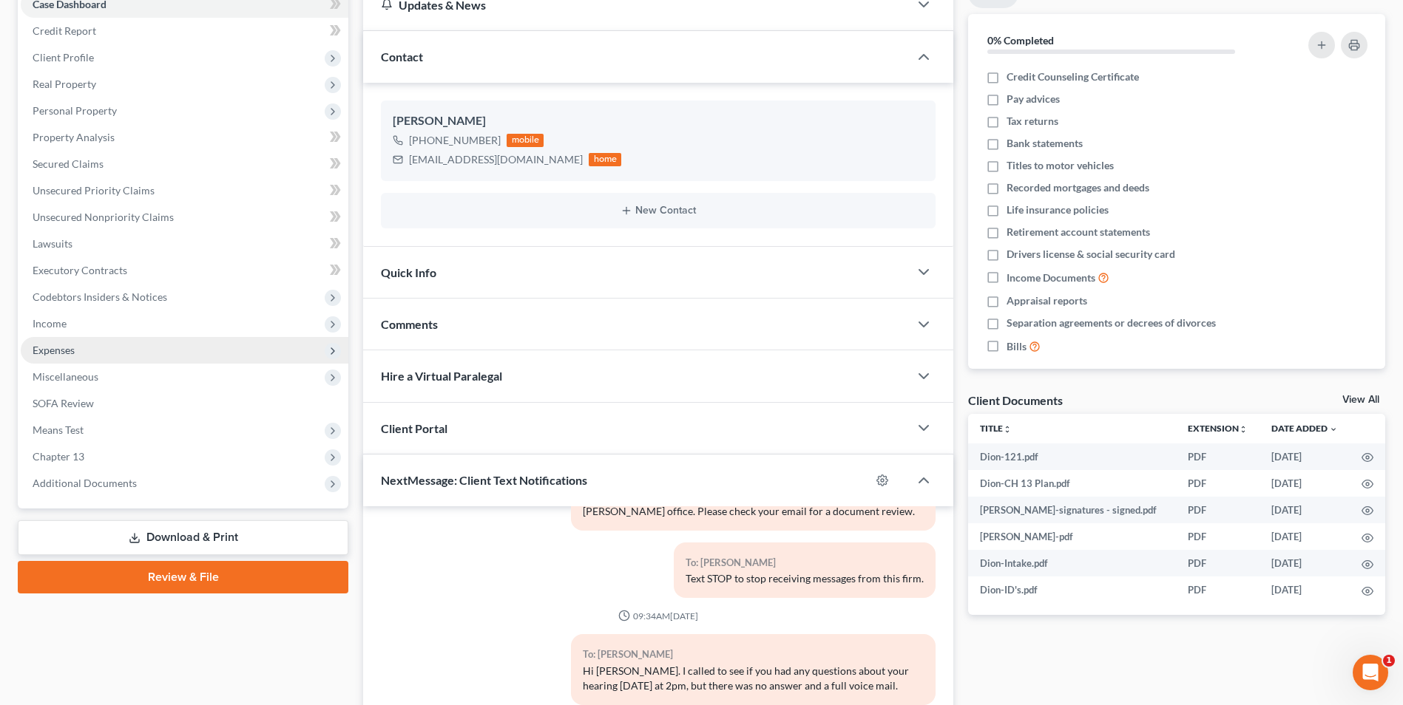
scroll to position [0, 0]
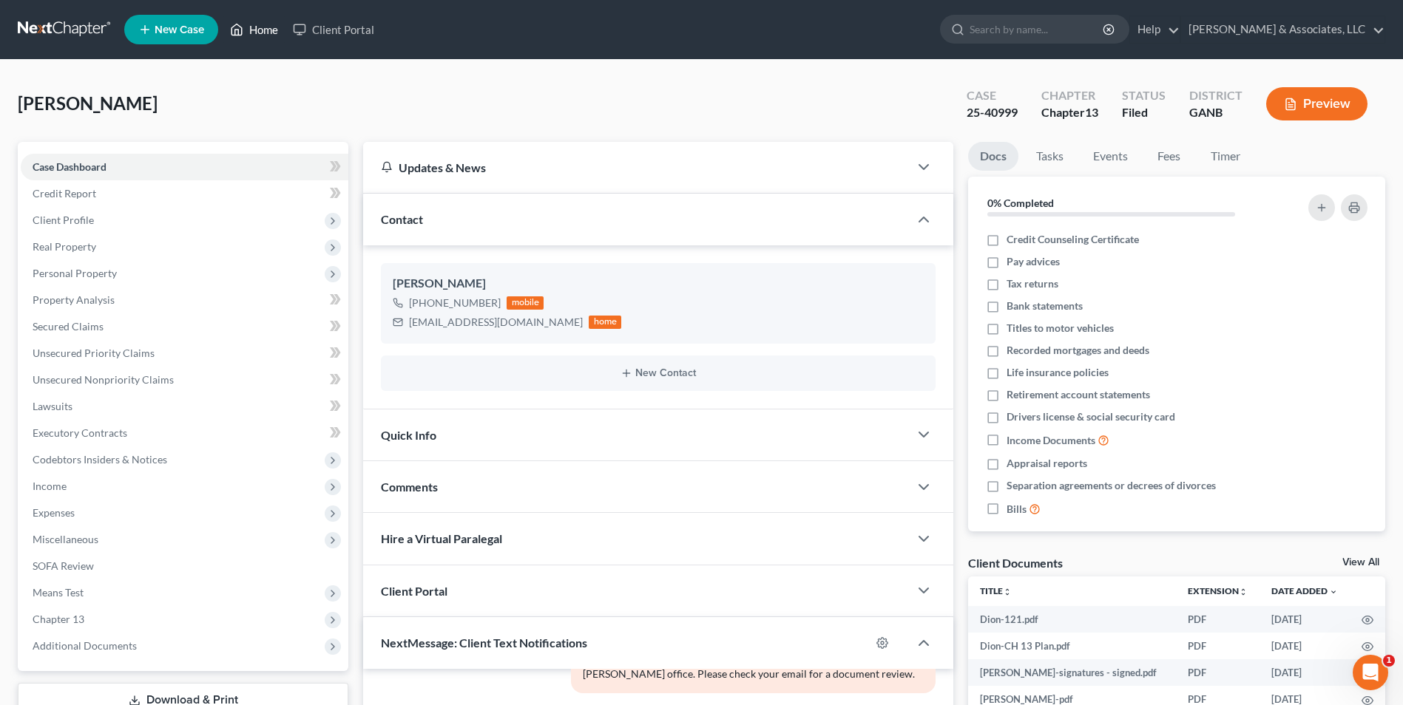
click at [248, 33] on link "Home" at bounding box center [254, 29] width 63 height 27
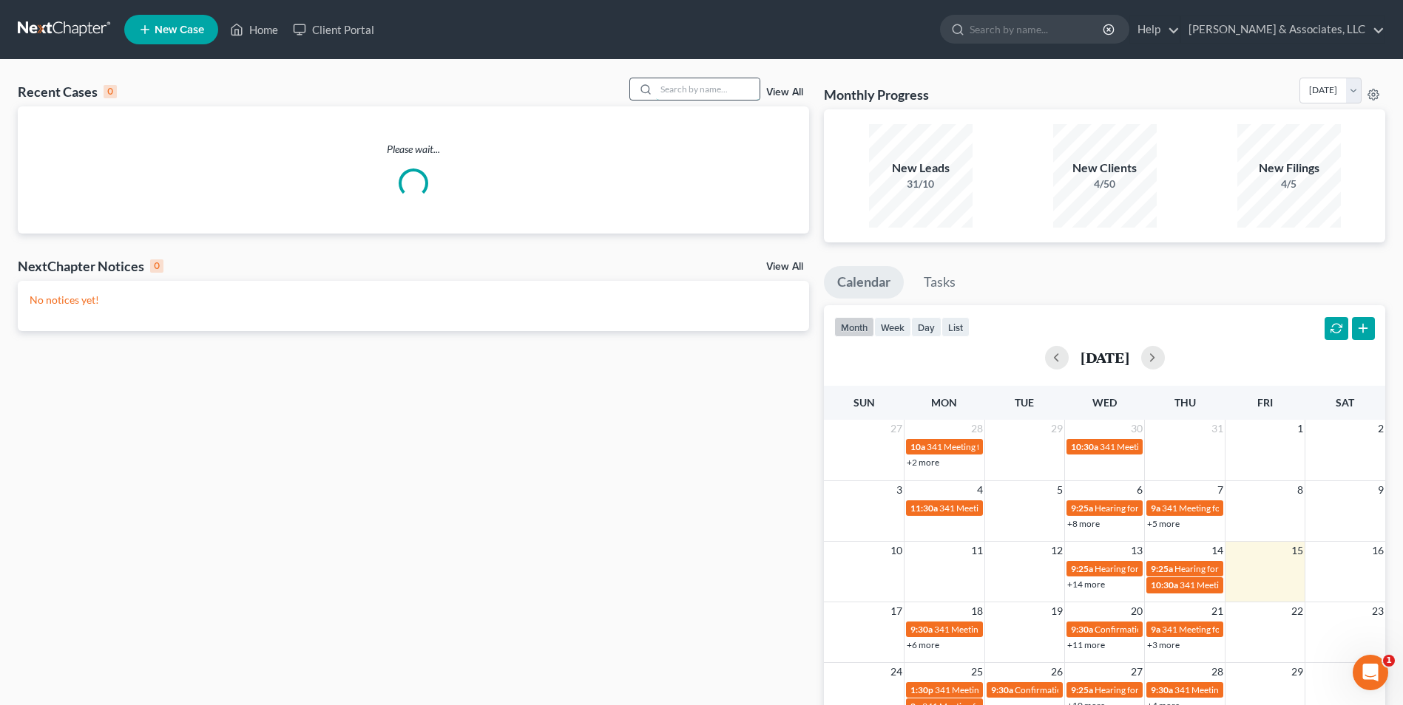
click at [724, 99] on input "search" at bounding box center [708, 88] width 104 height 21
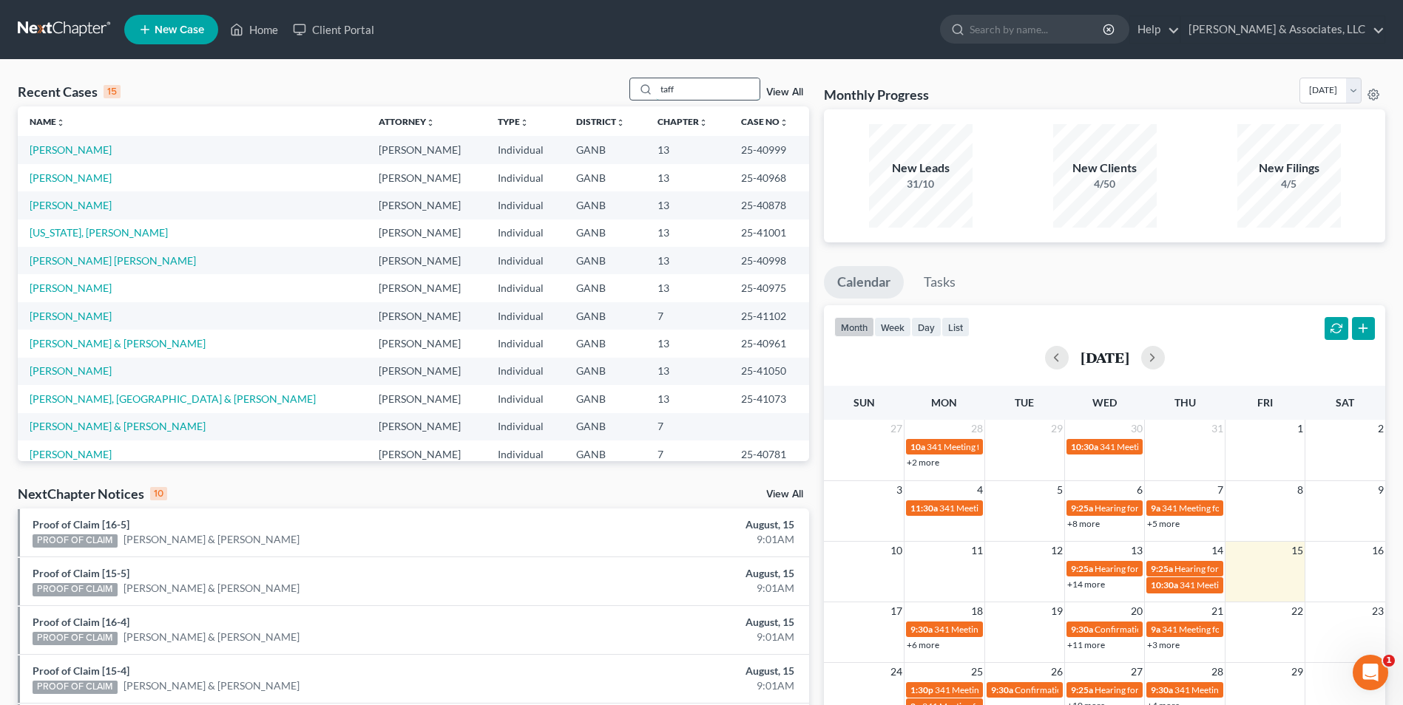
type input "taff"
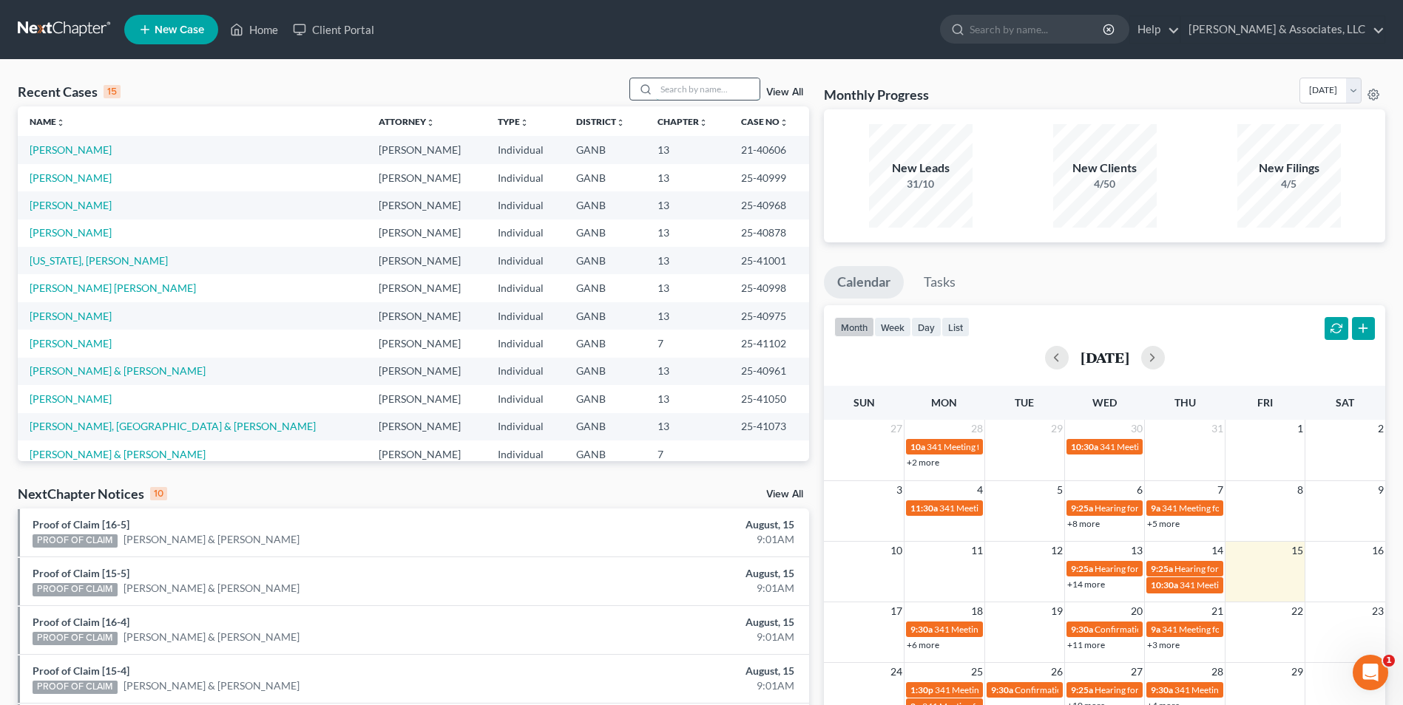
click at [692, 92] on input "search" at bounding box center [708, 88] width 104 height 21
type input "[PERSON_NAME]"
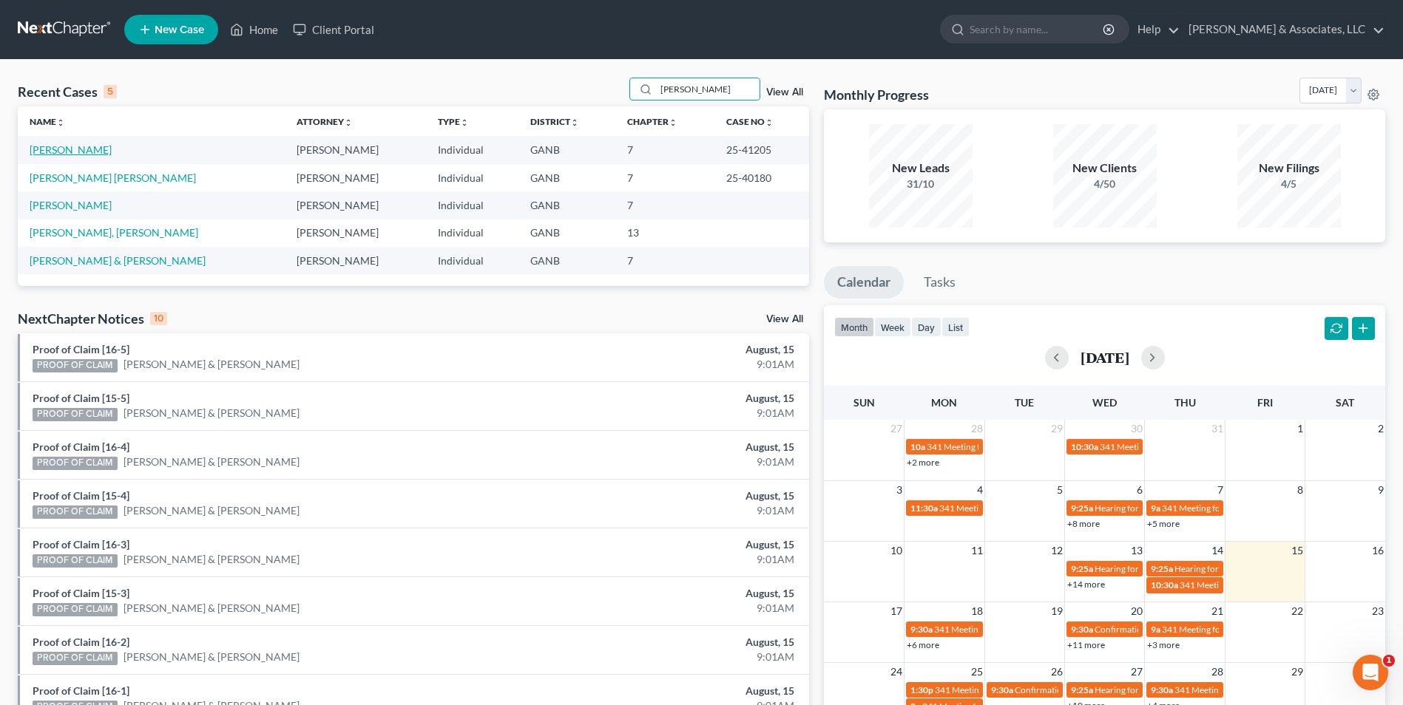
click at [81, 147] on link "[PERSON_NAME]" at bounding box center [71, 149] width 82 height 13
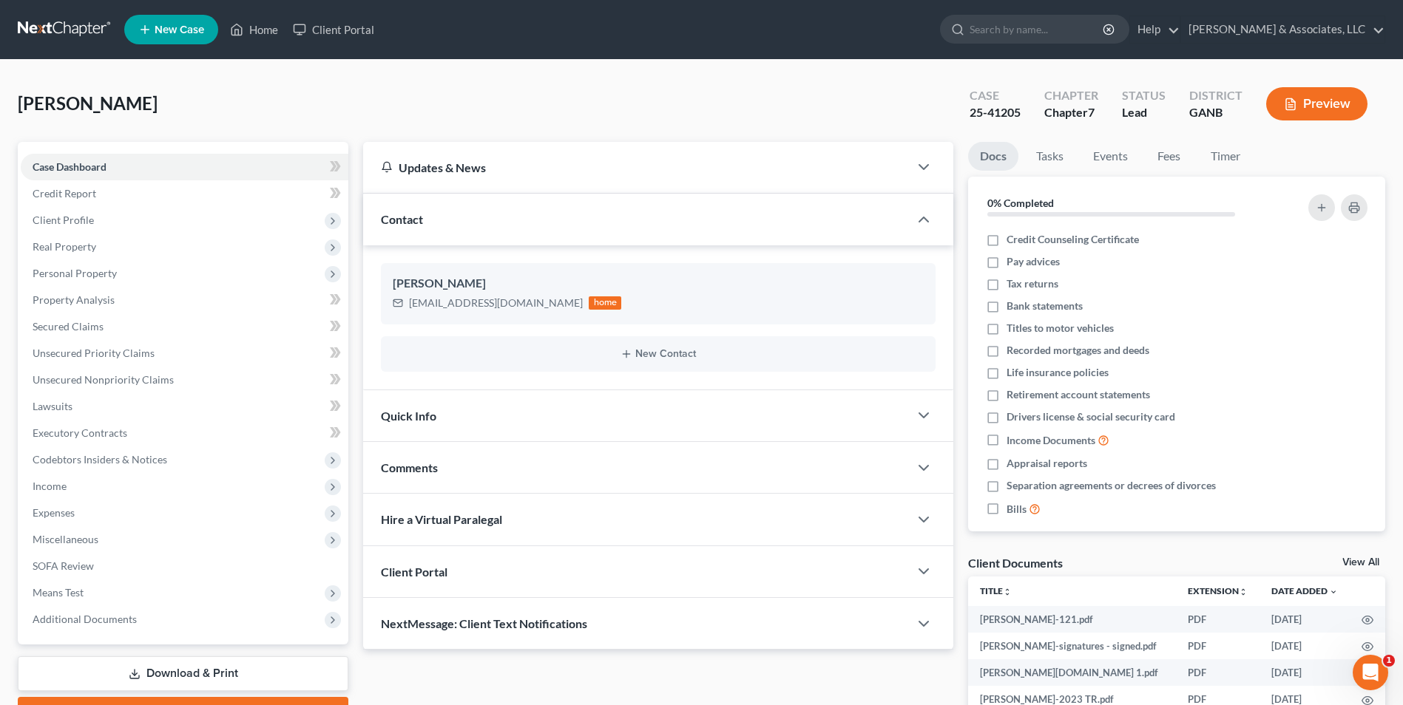
scroll to position [222, 0]
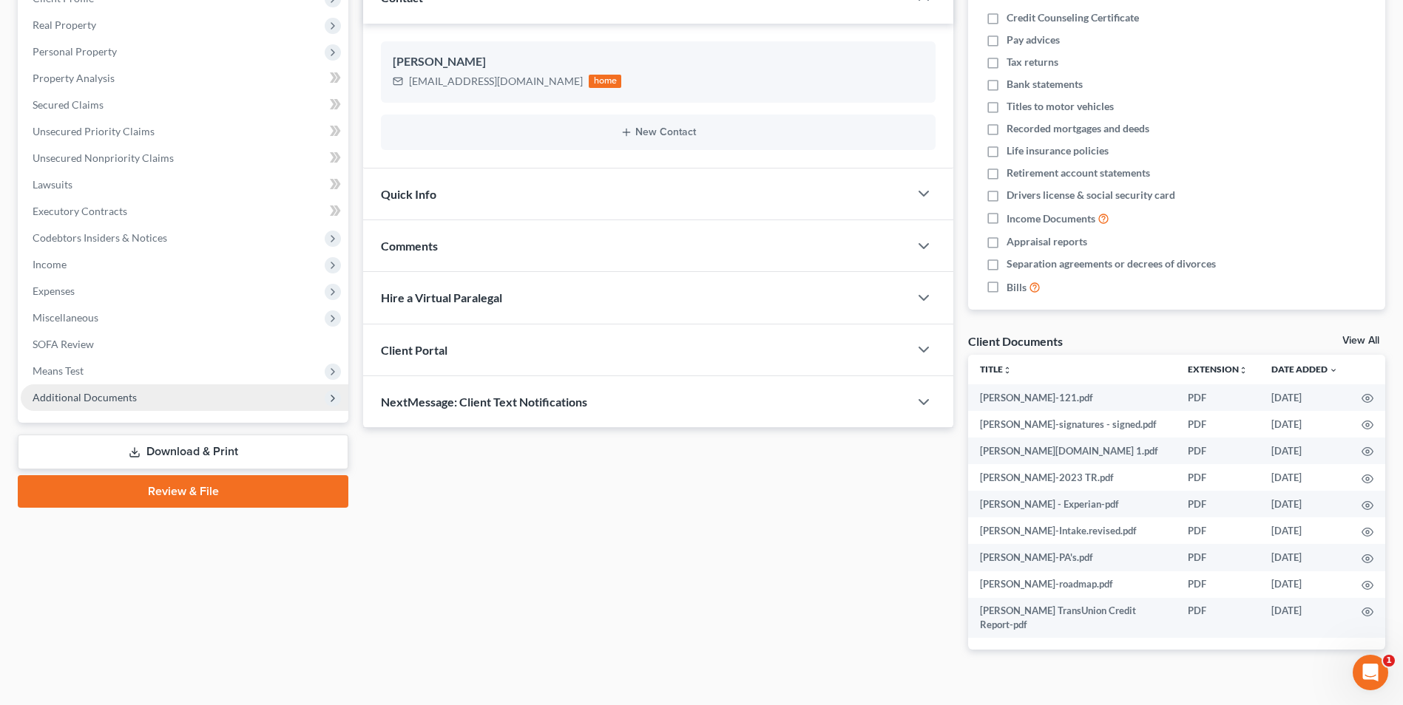
click at [125, 405] on span "Additional Documents" at bounding box center [185, 397] width 328 height 27
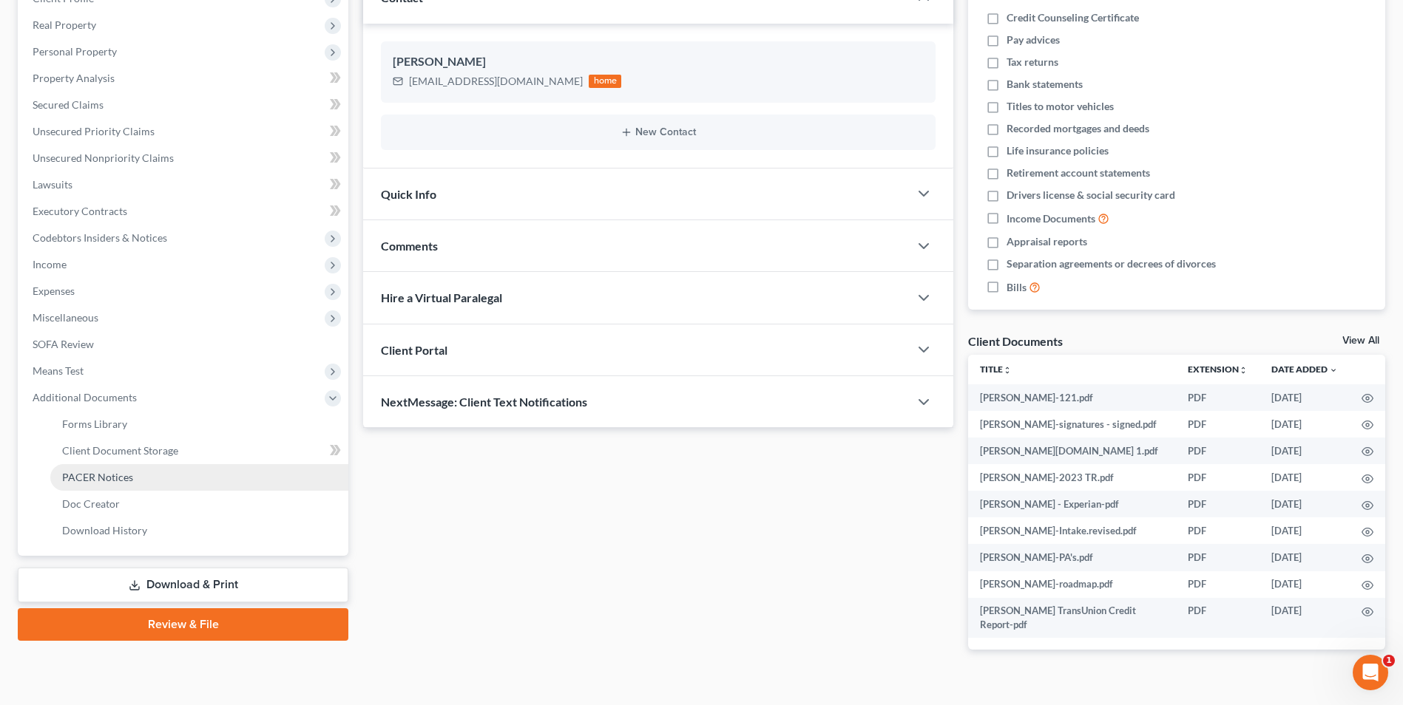
click at [126, 478] on span "PACER Notices" at bounding box center [97, 477] width 71 height 13
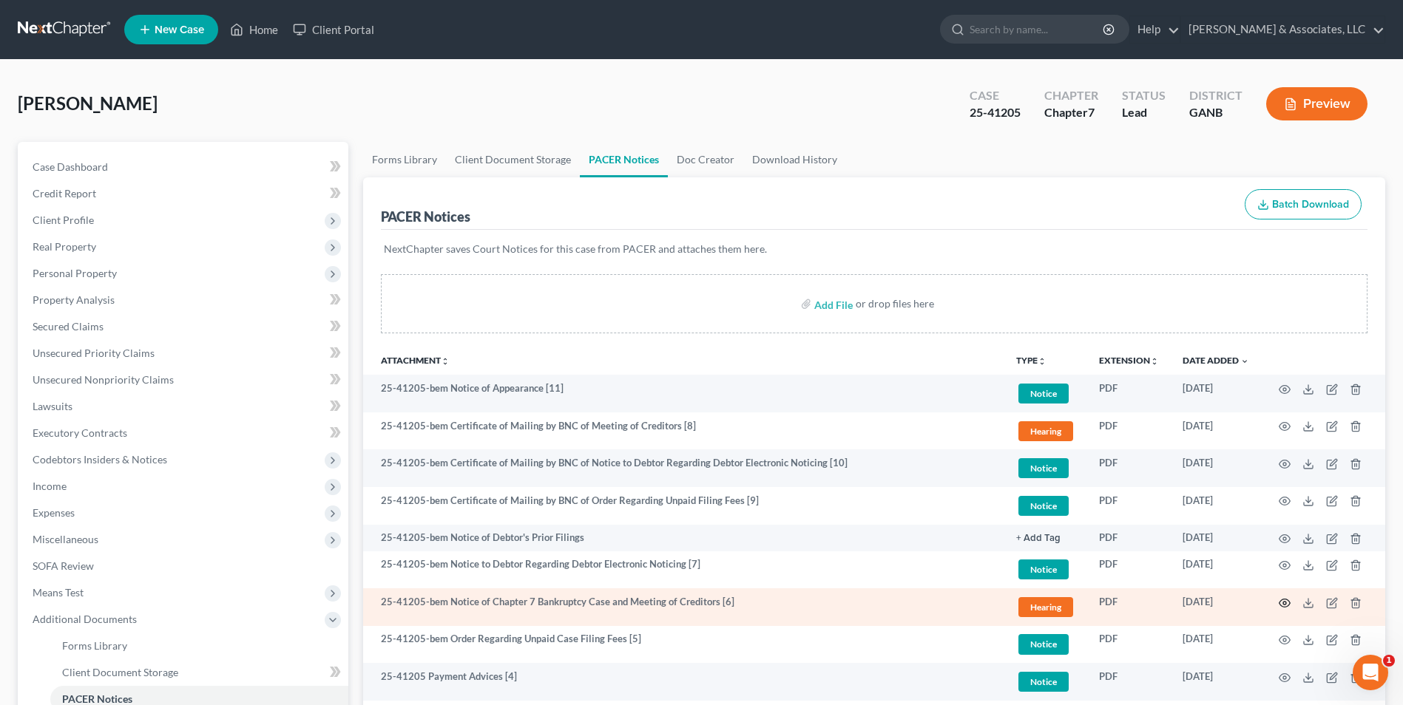
click at [1286, 603] on icon "button" at bounding box center [1284, 603] width 12 height 12
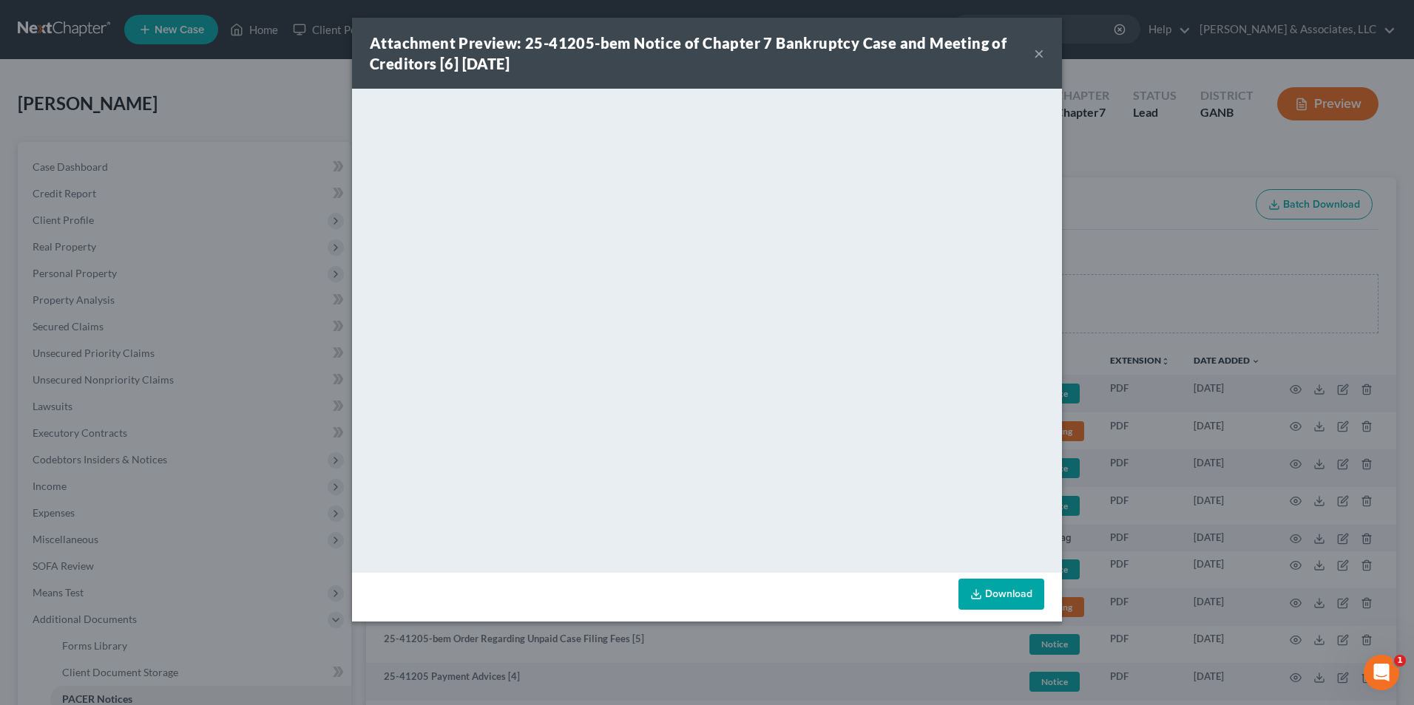
click at [1038, 58] on button "×" at bounding box center [1039, 53] width 10 height 18
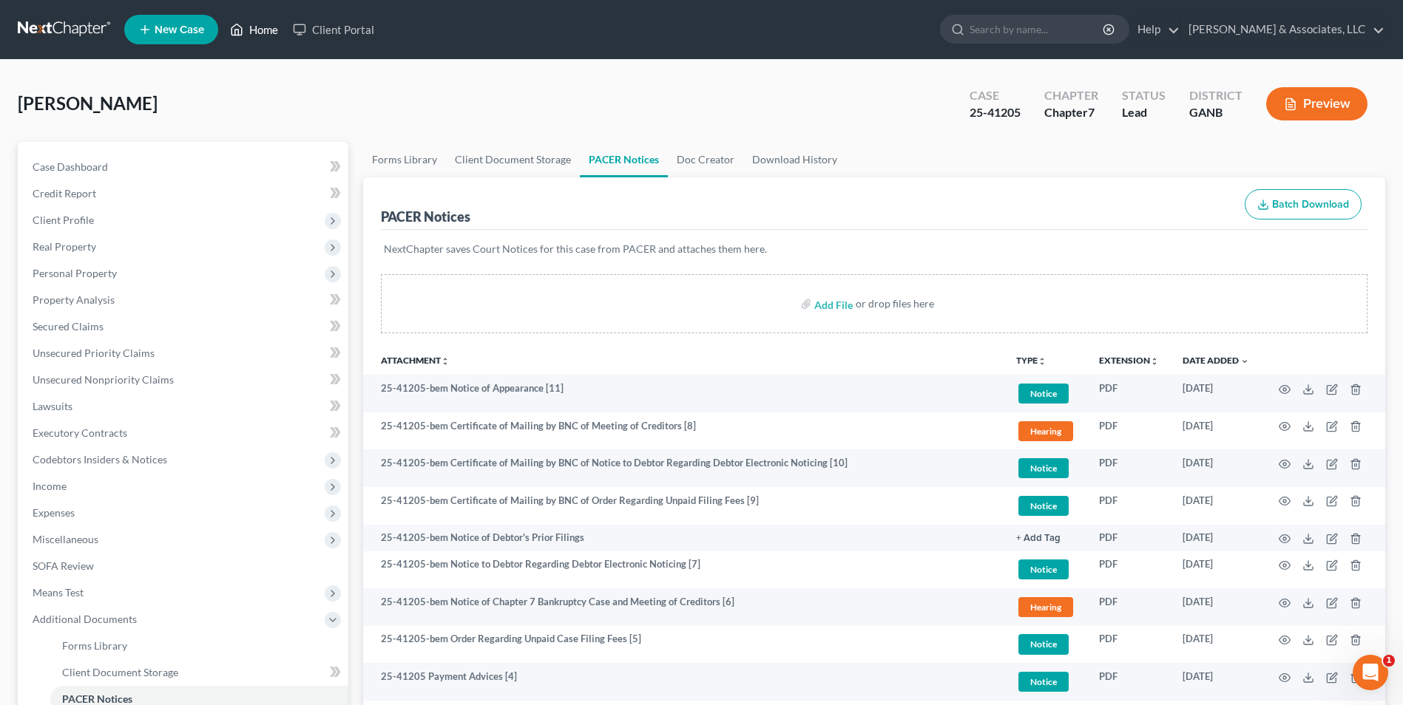
click at [260, 35] on link "Home" at bounding box center [254, 29] width 63 height 27
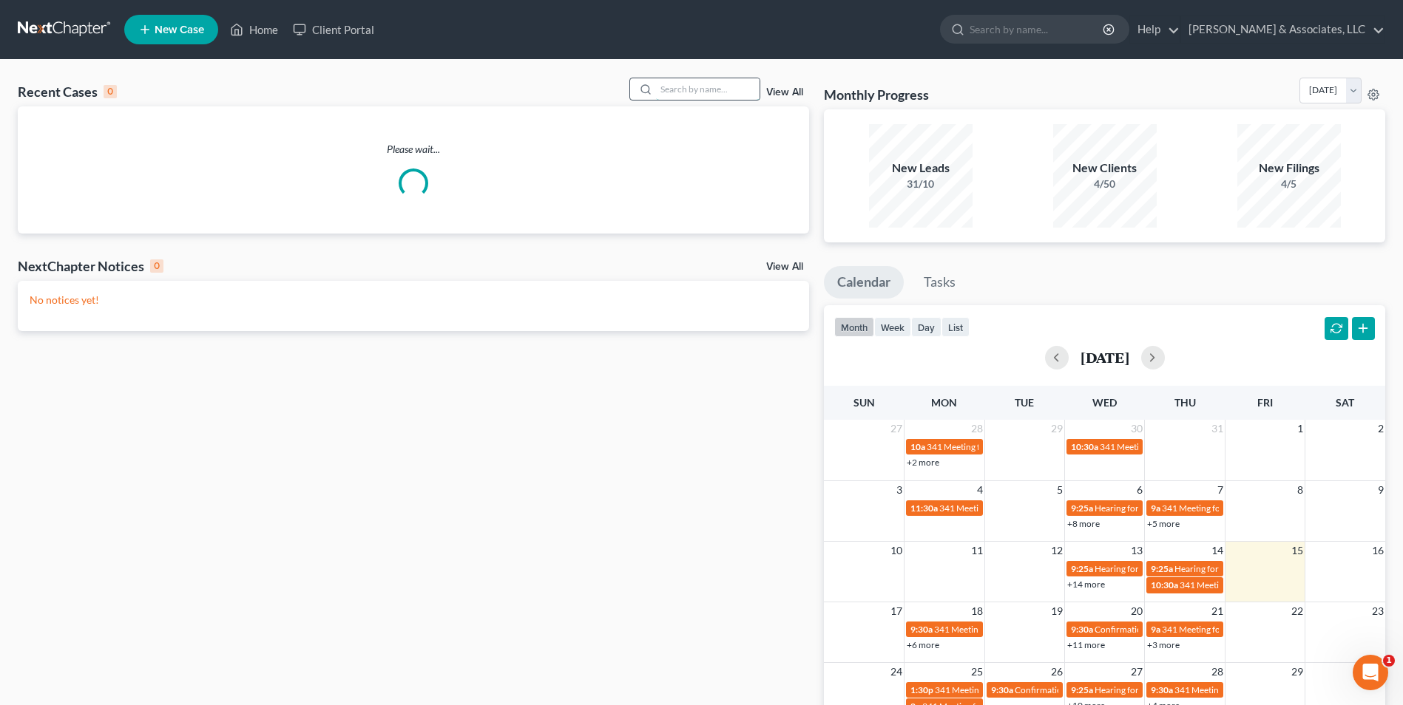
click at [724, 84] on input "search" at bounding box center [708, 88] width 104 height 21
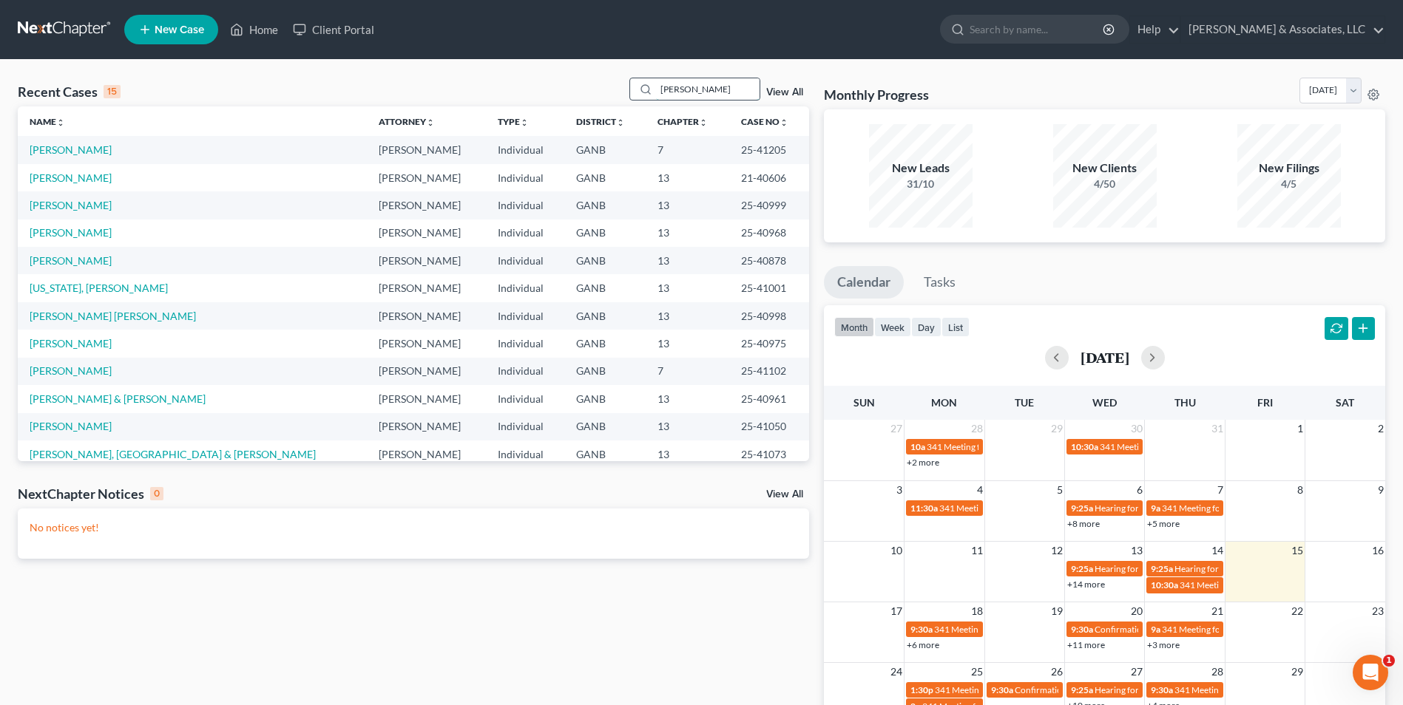
type input "[PERSON_NAME]"
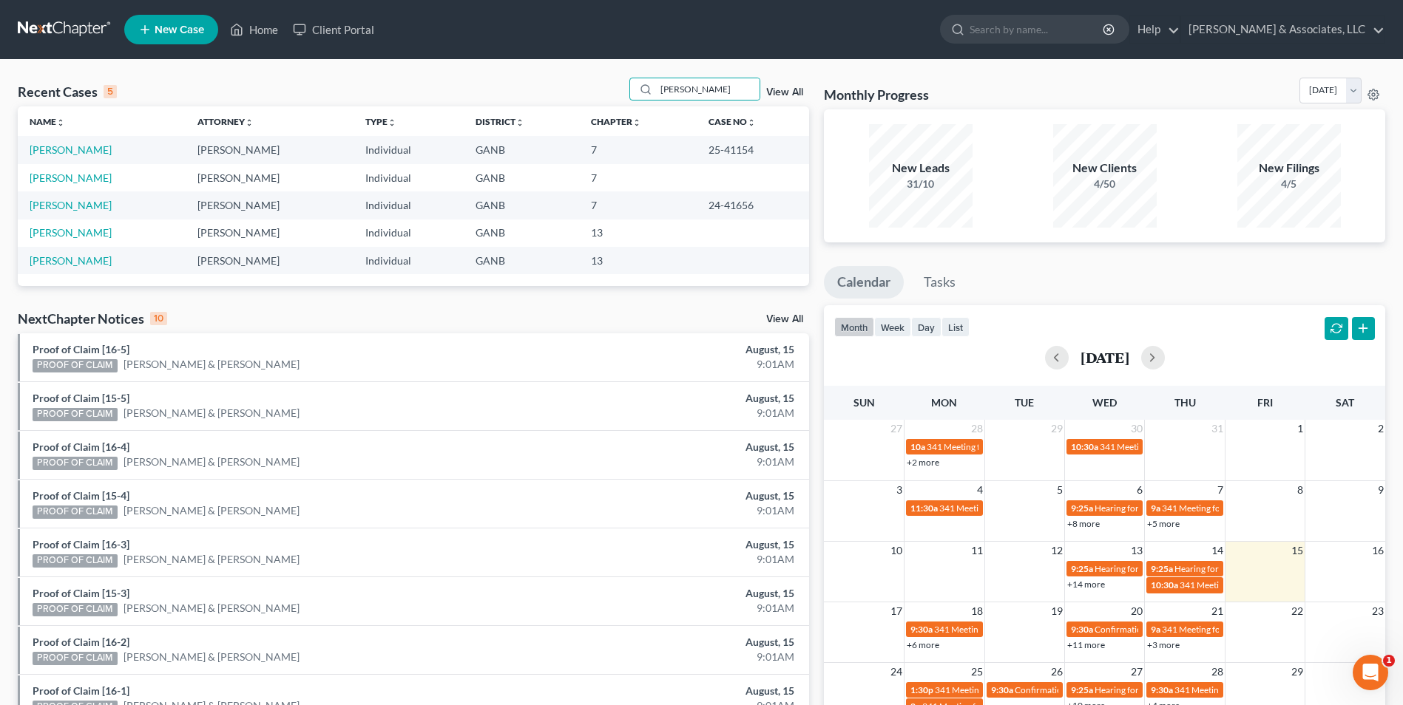
click at [43, 157] on td "[PERSON_NAME]" at bounding box center [102, 149] width 168 height 27
click at [54, 155] on link "[PERSON_NAME]" at bounding box center [71, 149] width 82 height 13
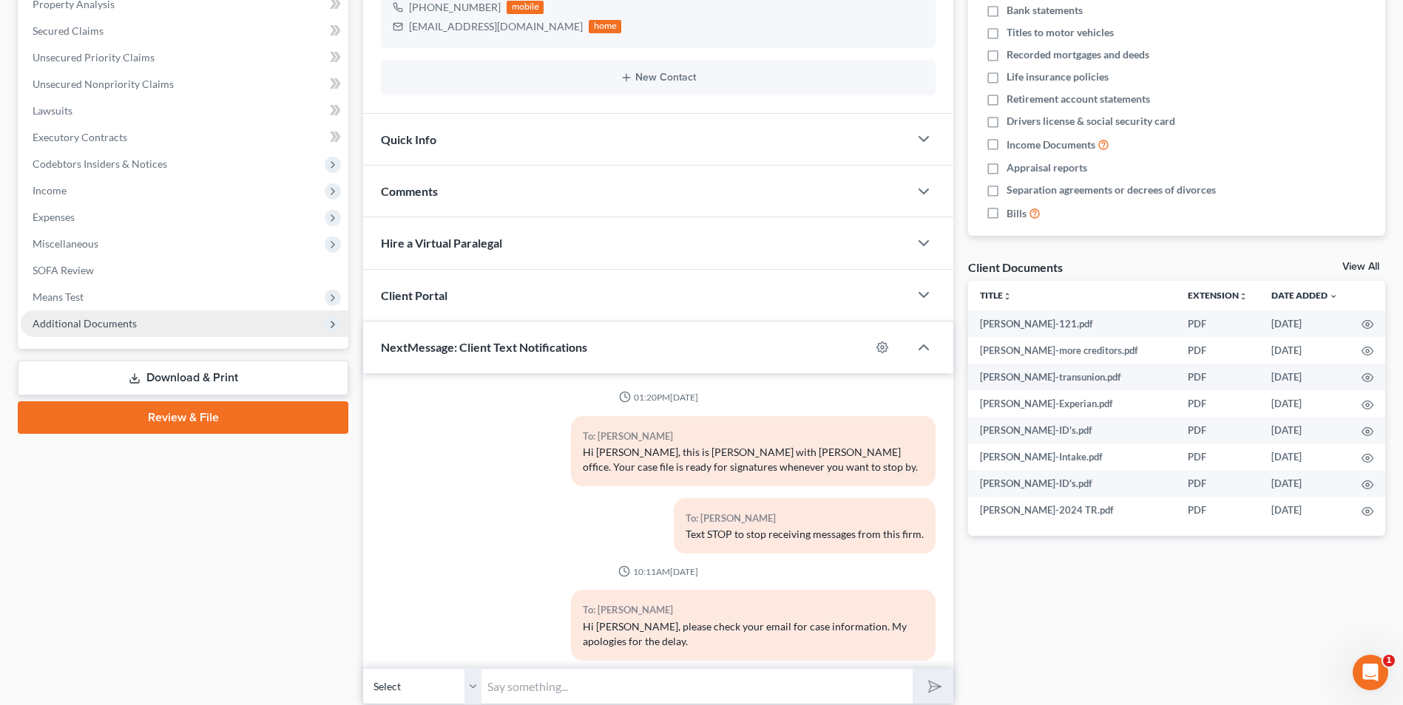
scroll to position [21, 0]
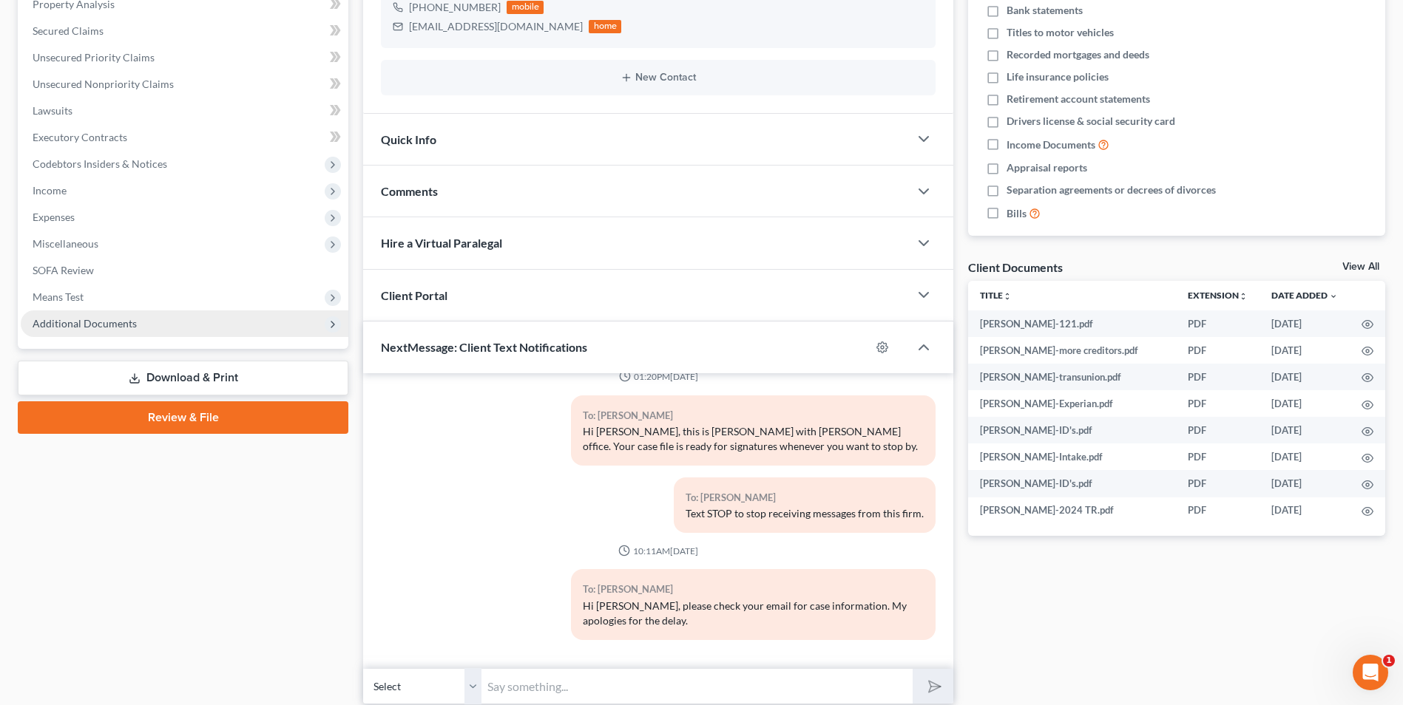
click at [74, 313] on span "Additional Documents" at bounding box center [185, 324] width 328 height 27
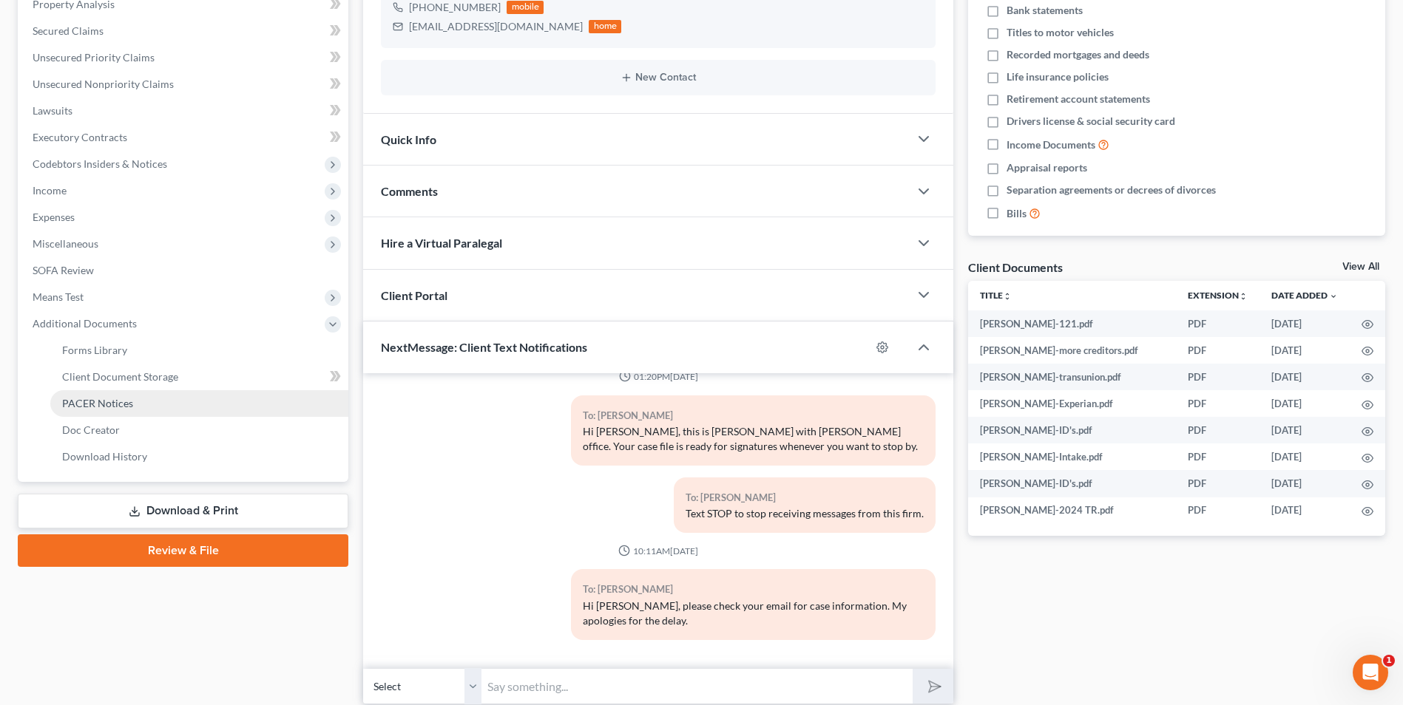
click at [88, 409] on span "PACER Notices" at bounding box center [97, 403] width 71 height 13
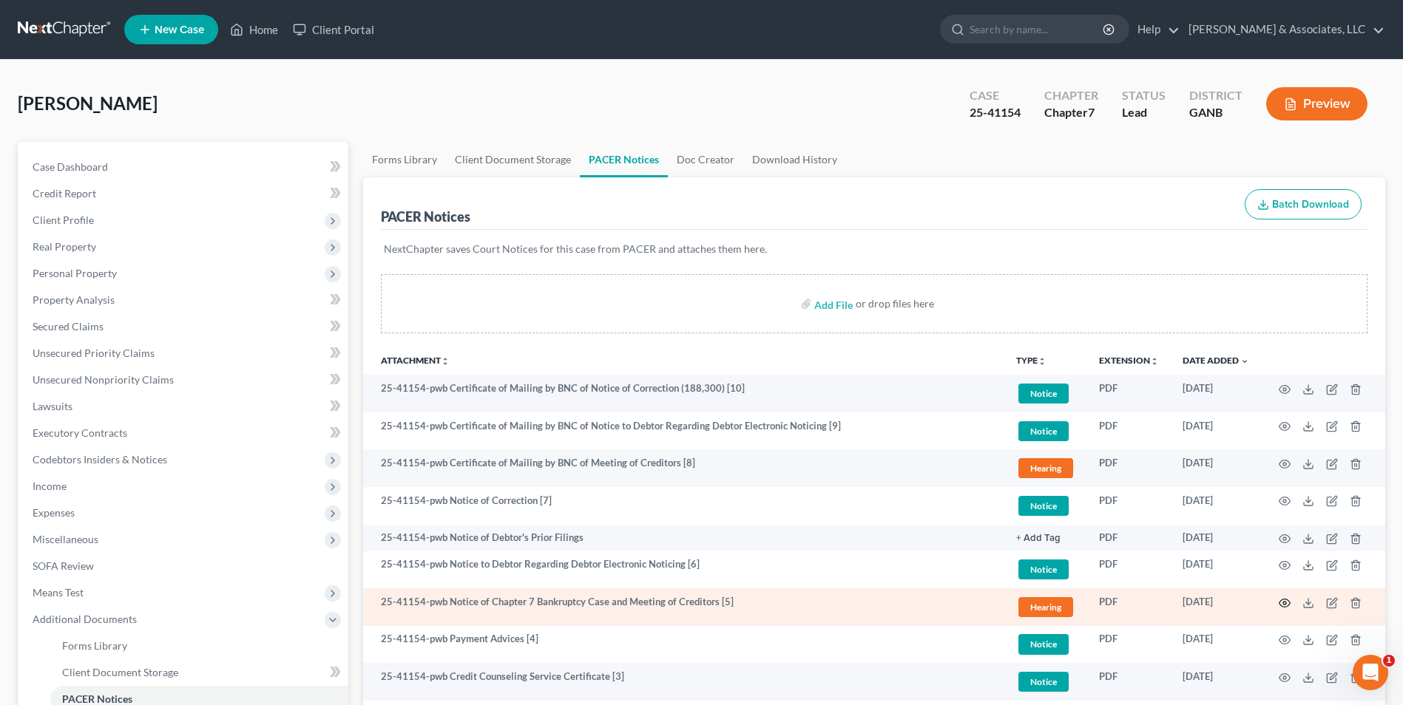
click at [1287, 602] on icon "button" at bounding box center [1284, 603] width 12 height 12
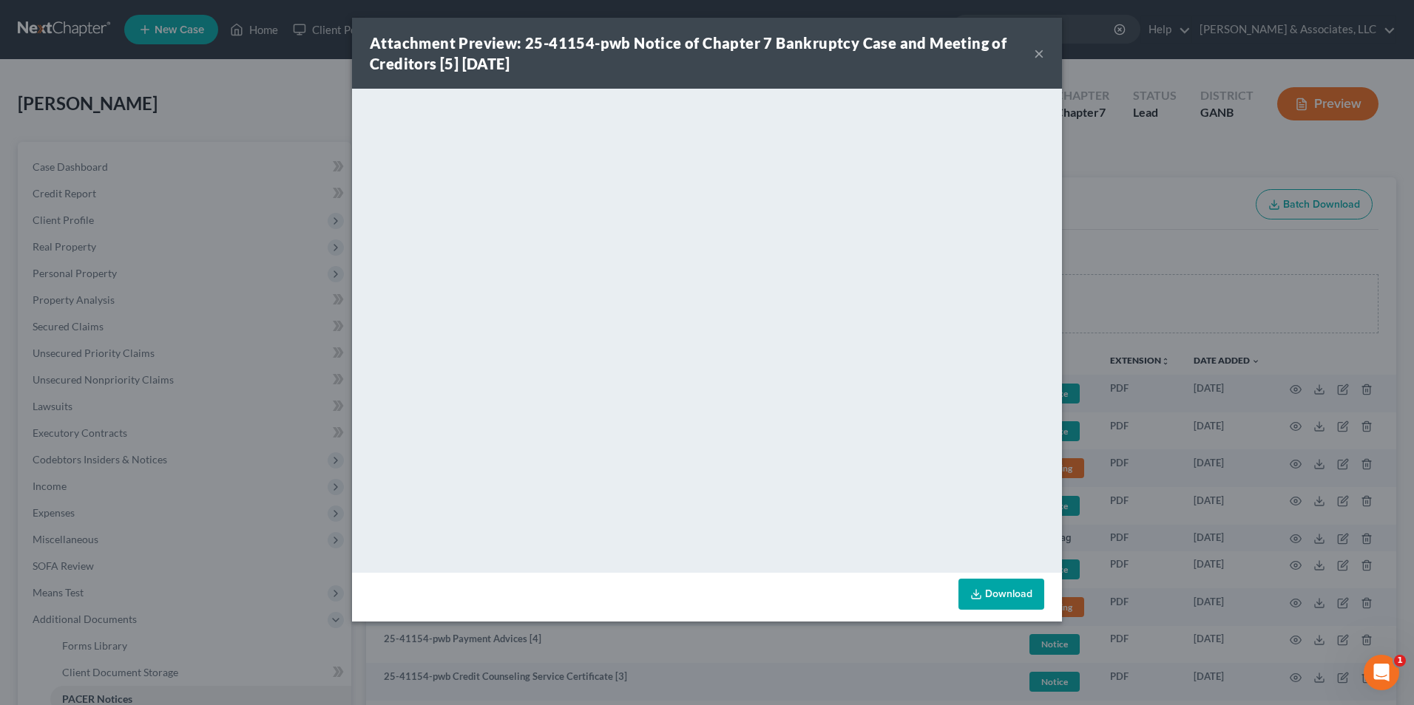
click at [1037, 58] on button "×" at bounding box center [1039, 53] width 10 height 18
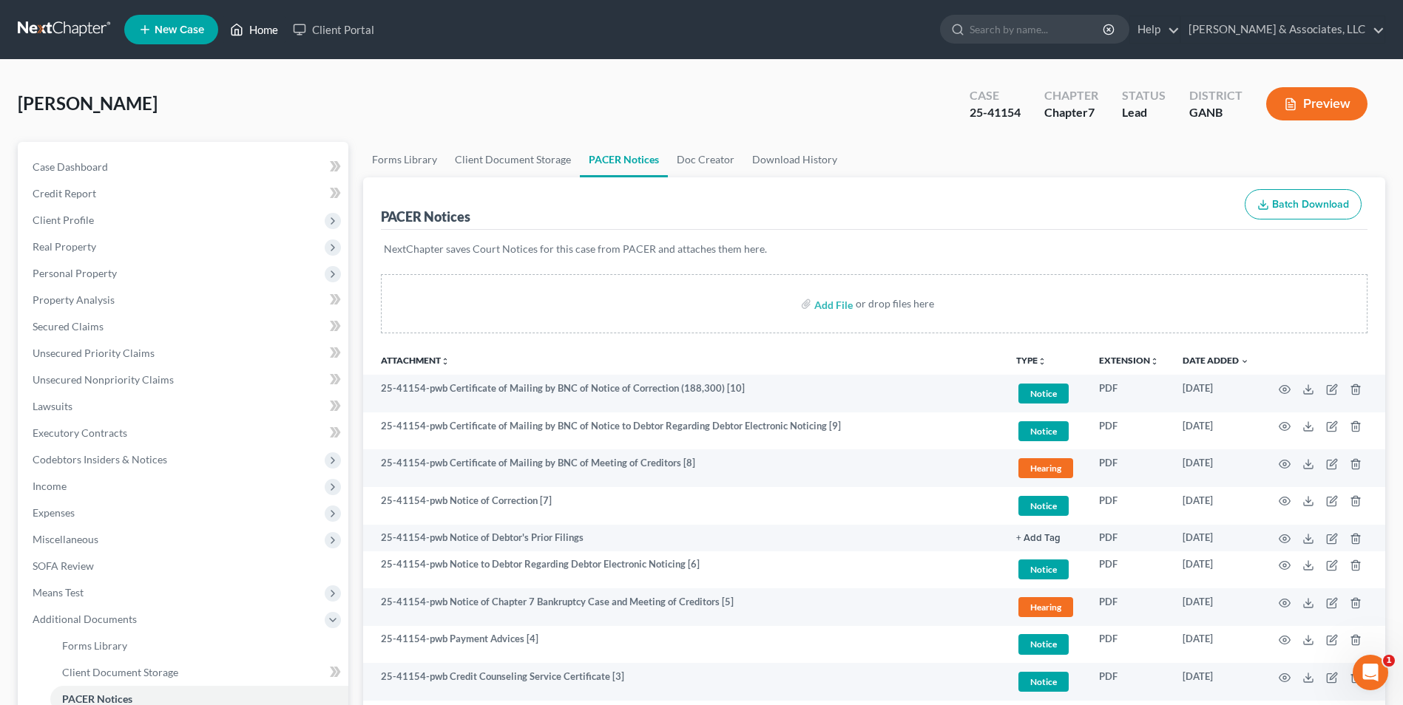
click at [255, 21] on link "Home" at bounding box center [254, 29] width 63 height 27
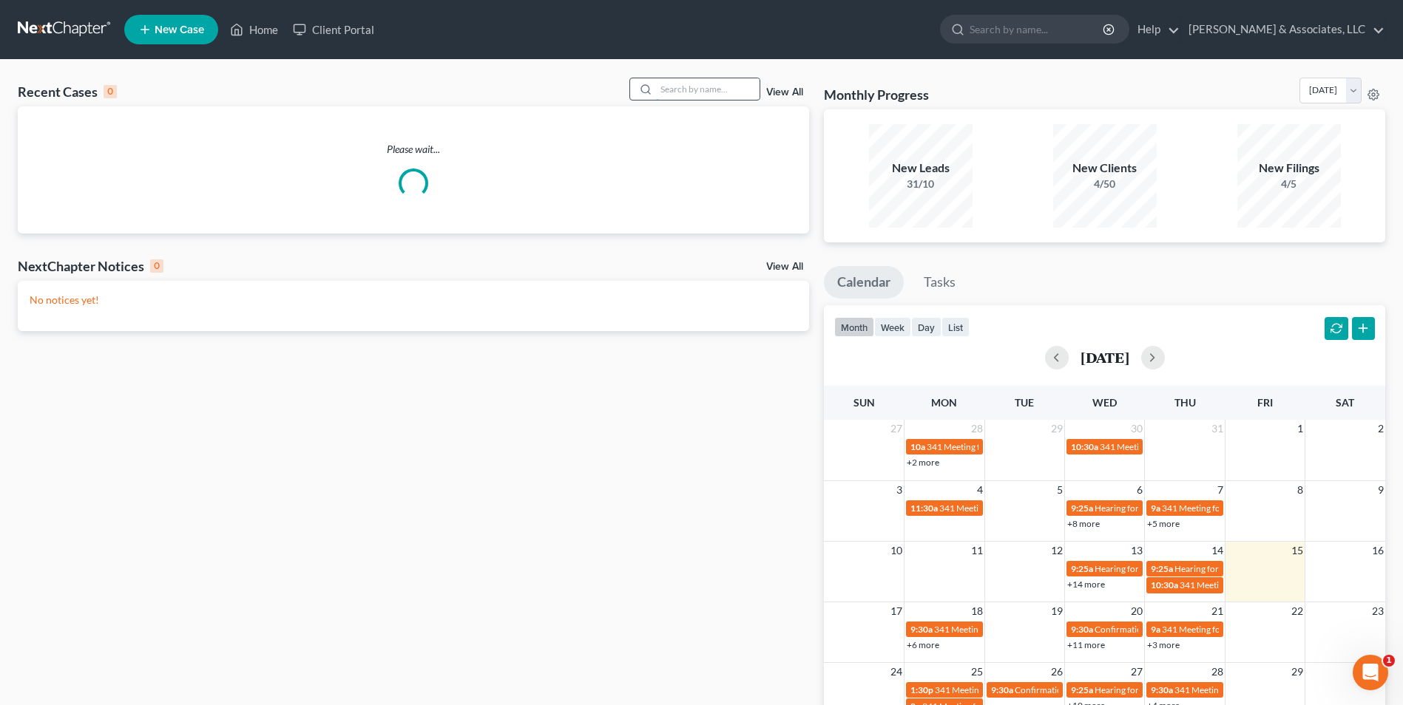
click at [739, 89] on input "search" at bounding box center [708, 88] width 104 height 21
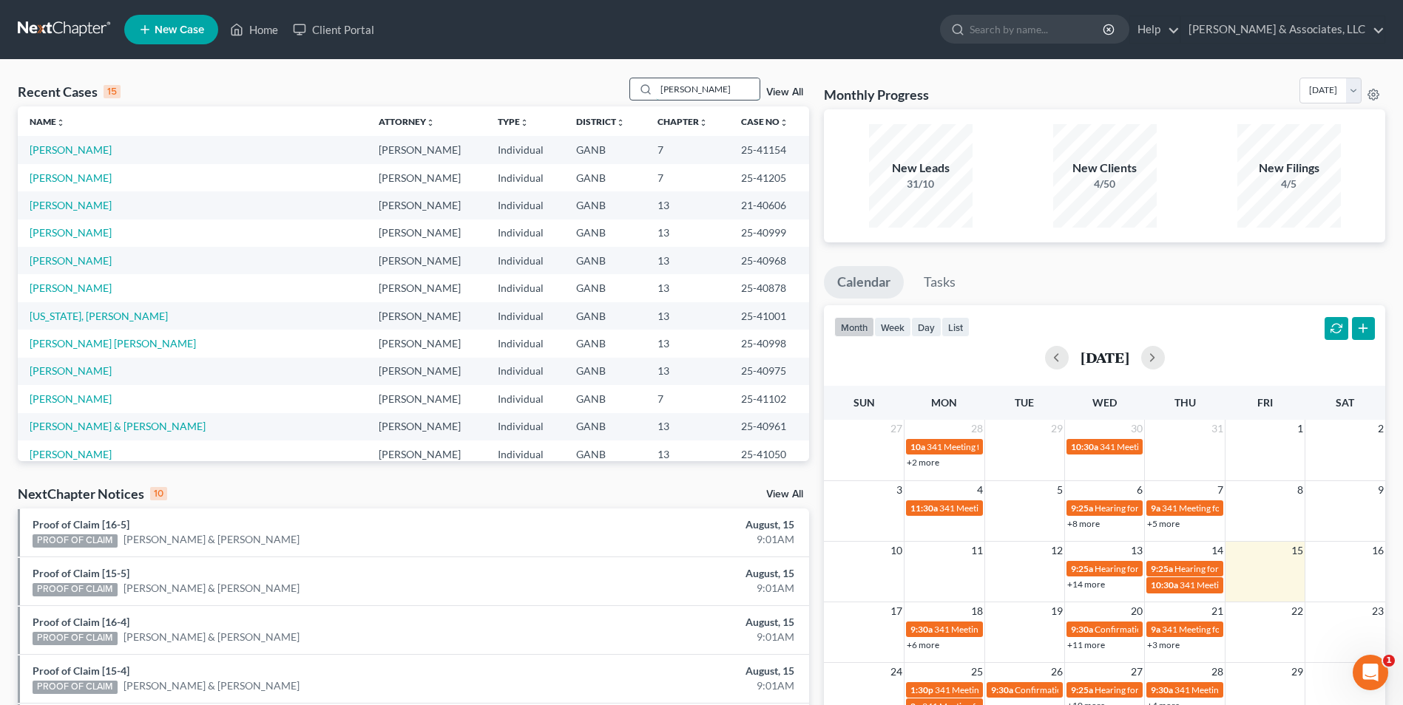
type input "[PERSON_NAME]"
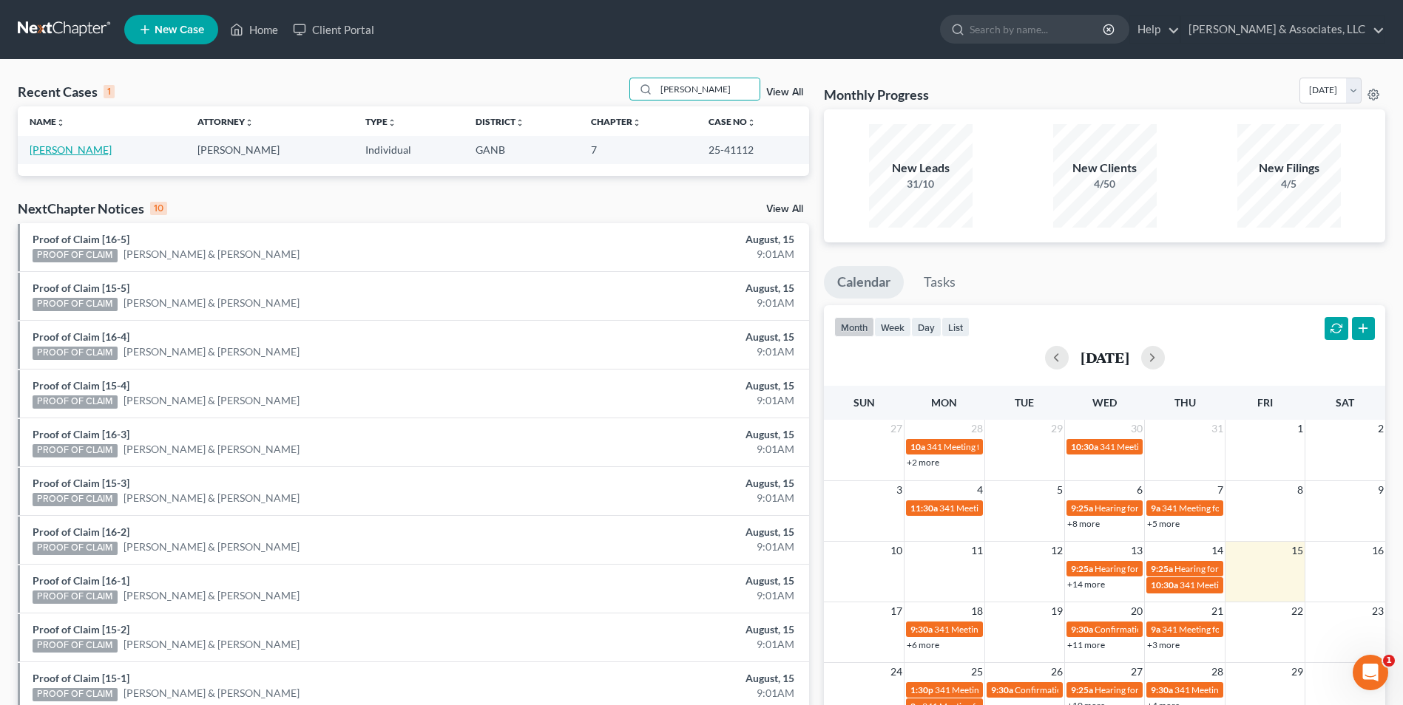
click at [57, 146] on link "[PERSON_NAME]" at bounding box center [71, 149] width 82 height 13
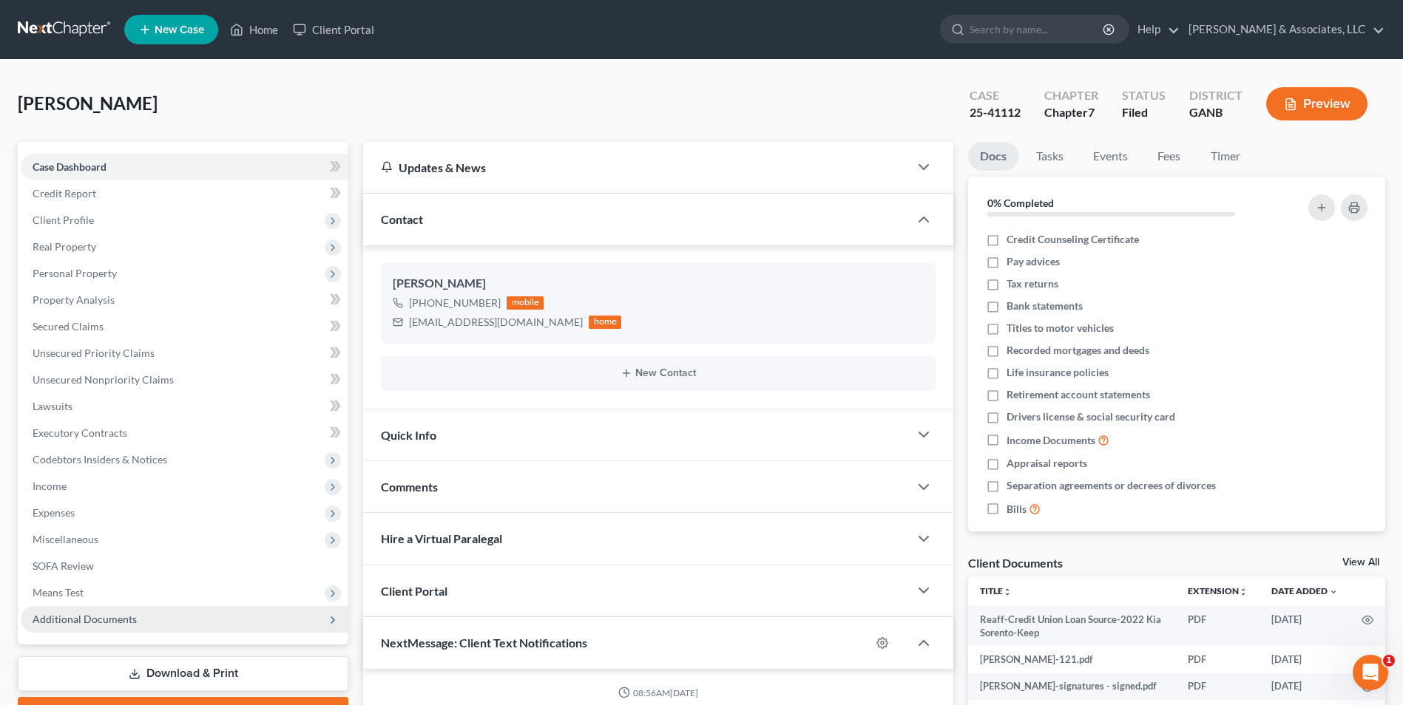
click at [104, 619] on span "Additional Documents" at bounding box center [85, 619] width 104 height 13
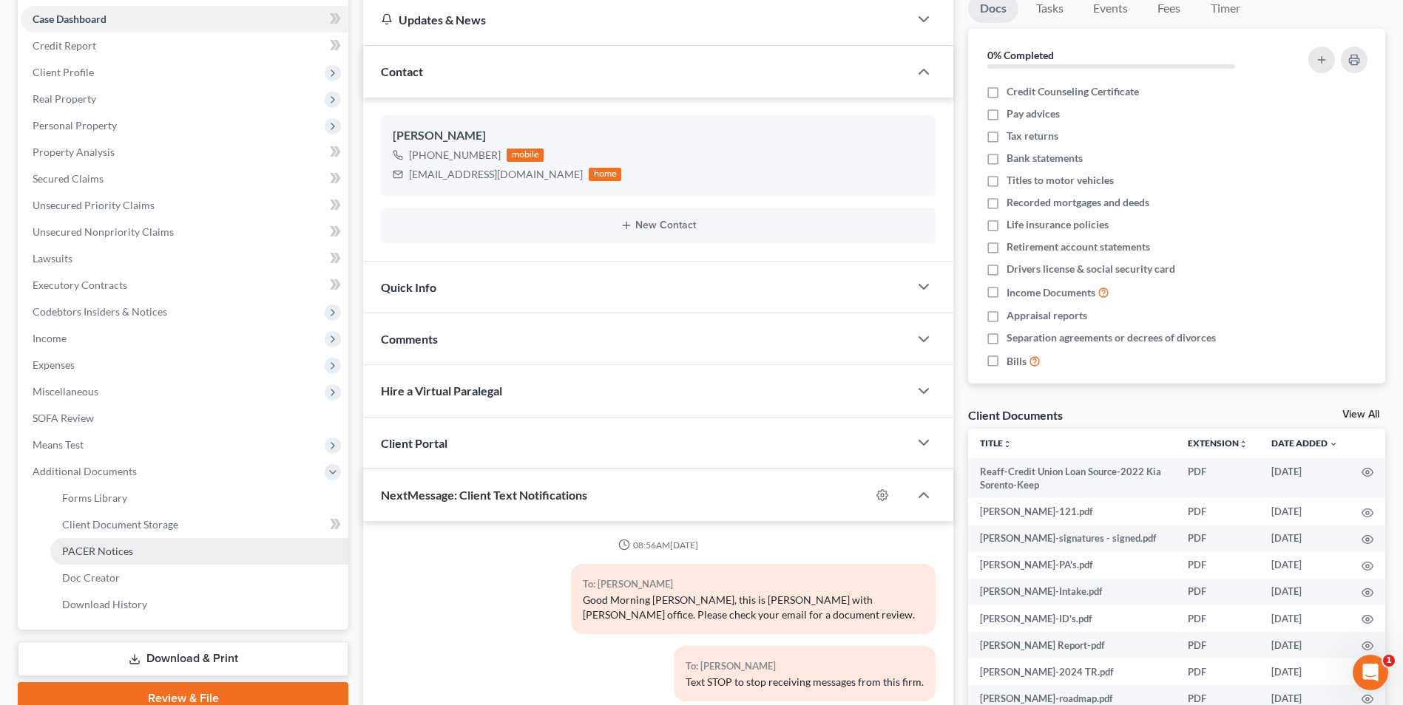
click at [123, 558] on link "PACER Notices" at bounding box center [199, 551] width 298 height 27
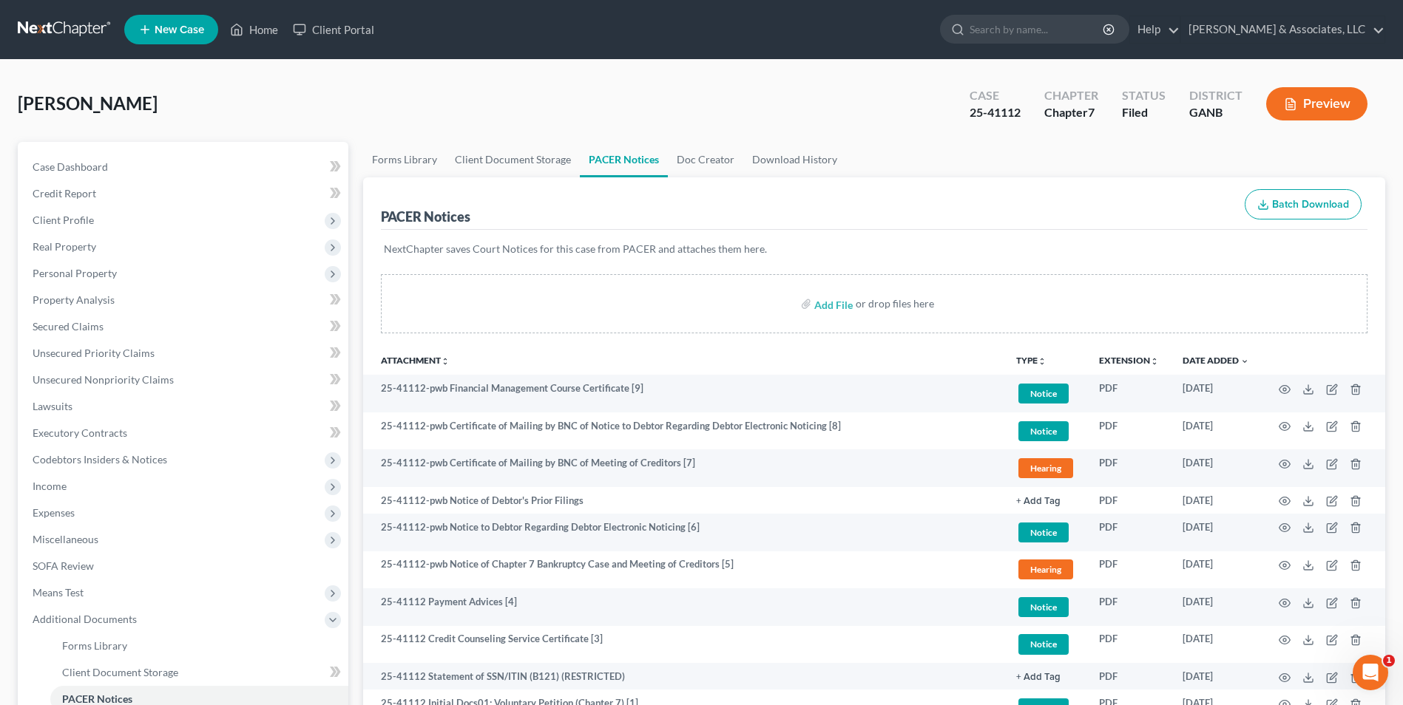
scroll to position [214, 0]
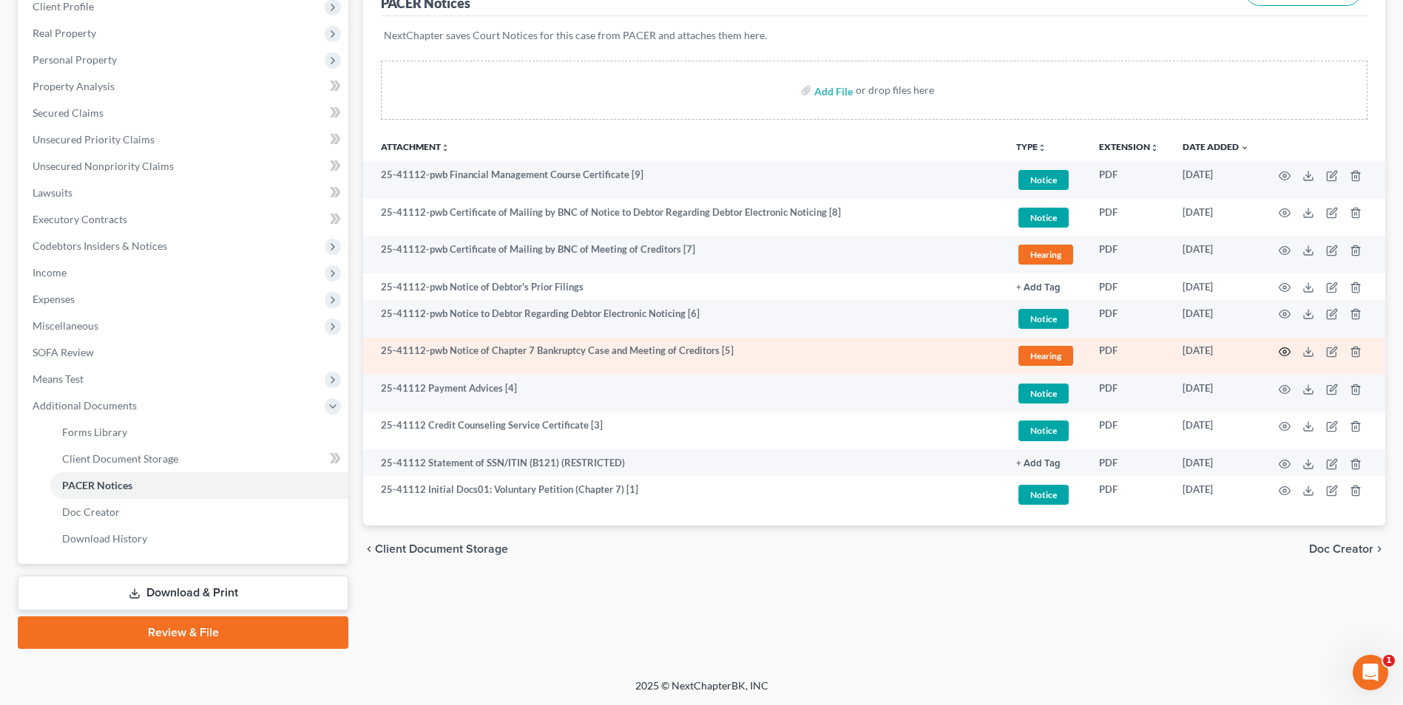
click at [1284, 347] on icon "button" at bounding box center [1284, 352] width 12 height 12
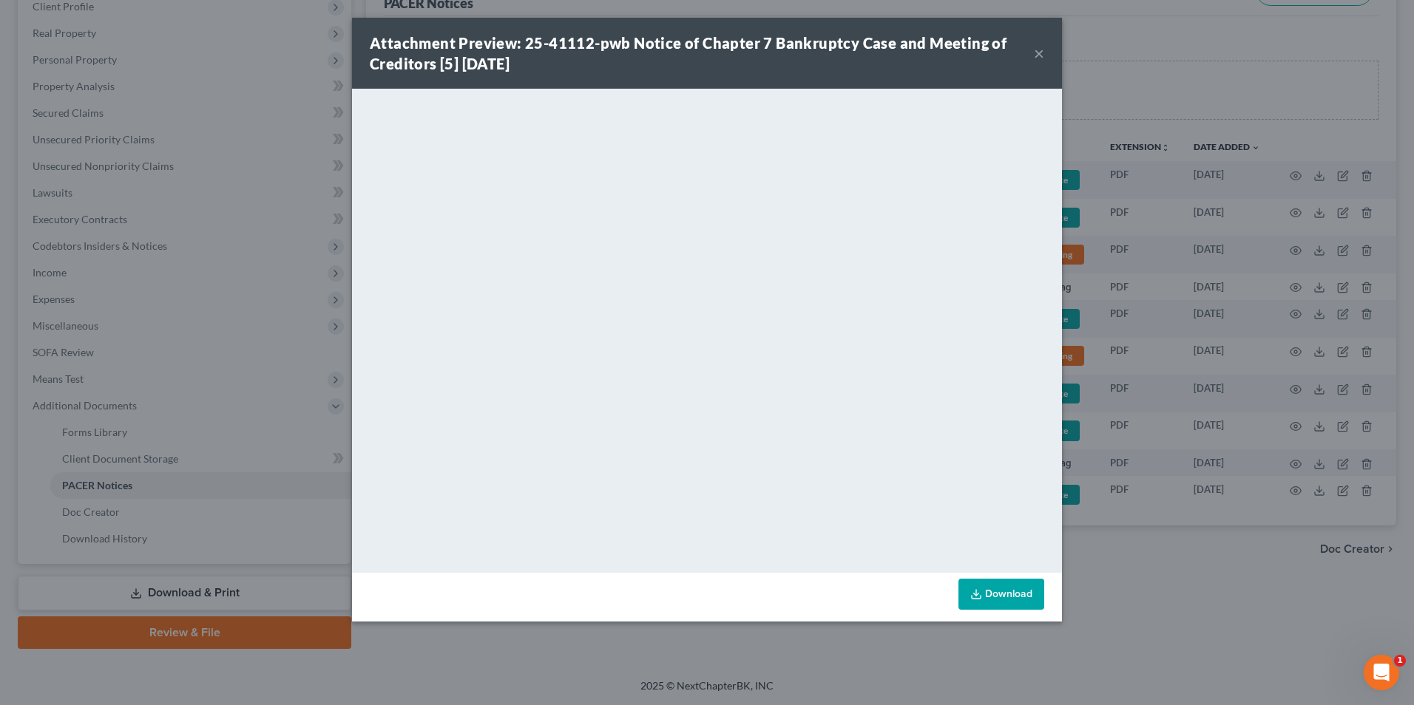
click at [1036, 53] on button "×" at bounding box center [1039, 53] width 10 height 18
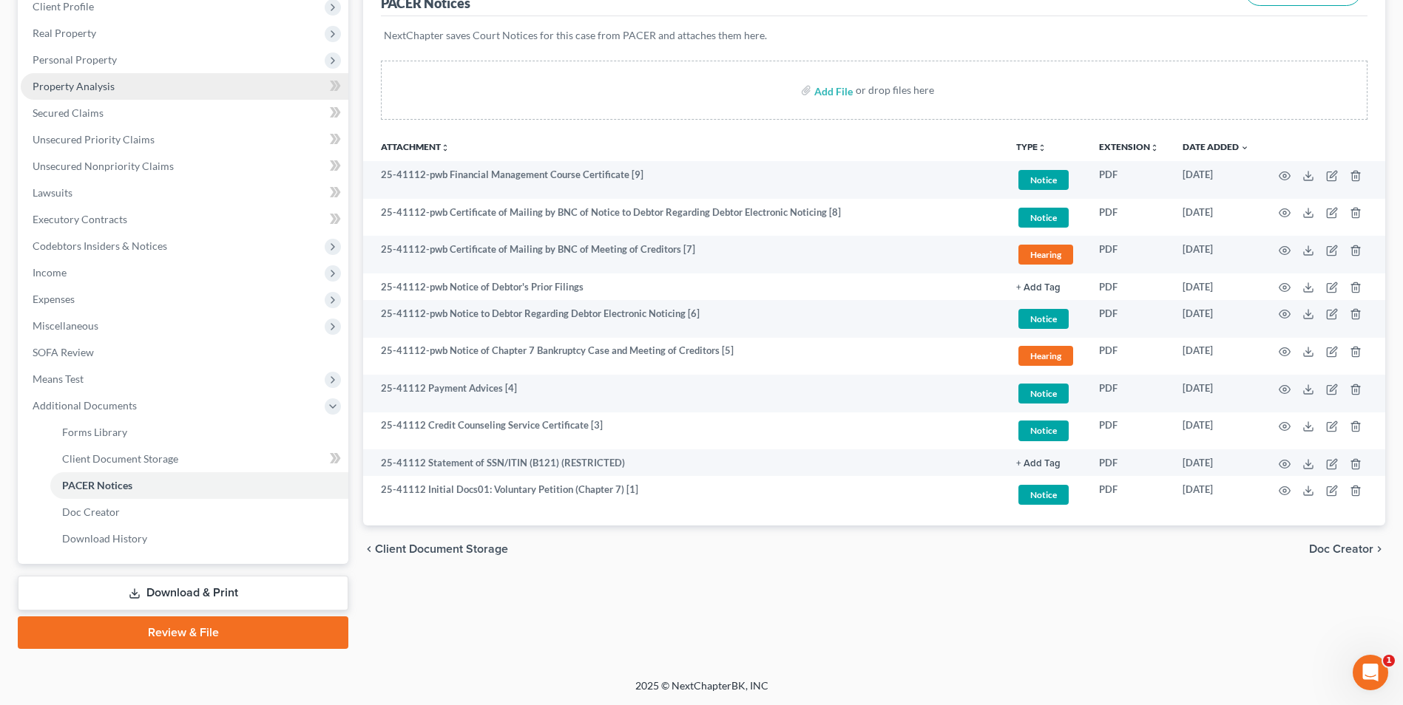
scroll to position [0, 0]
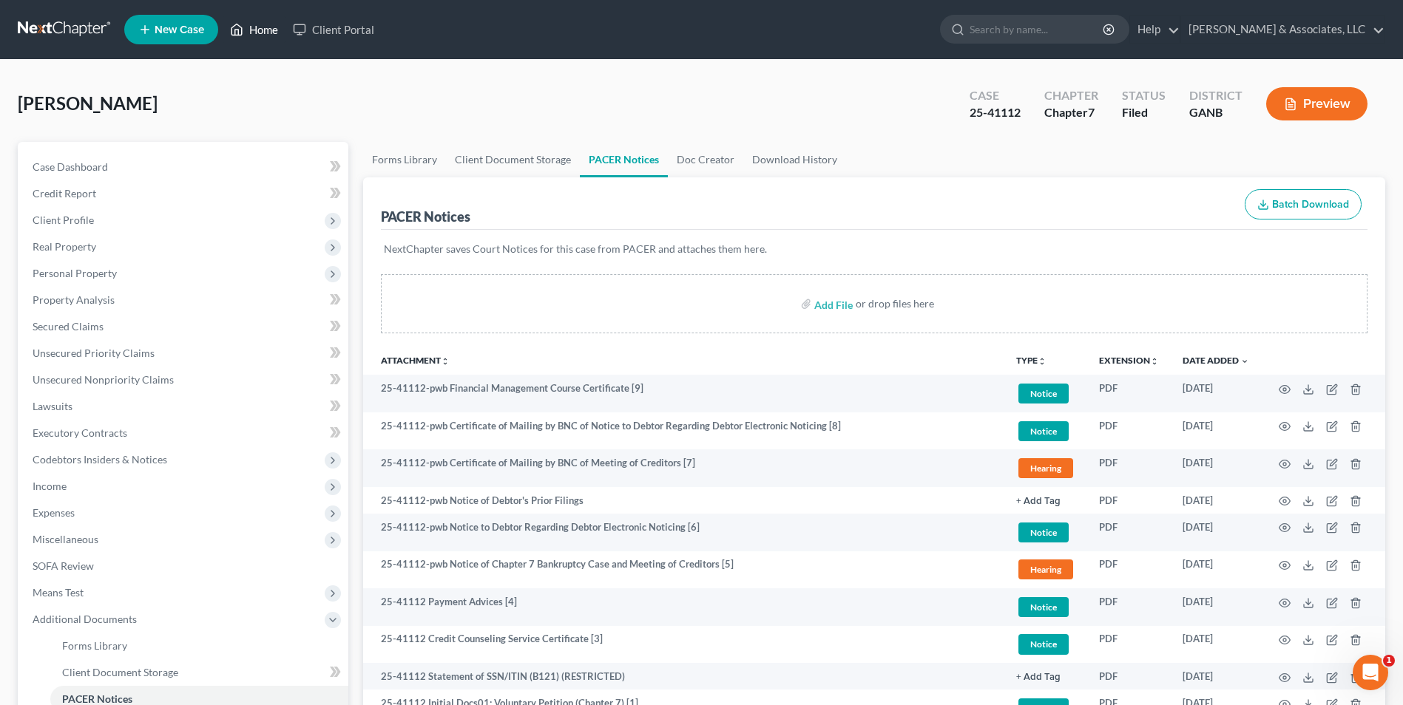
click at [257, 30] on link "Home" at bounding box center [254, 29] width 63 height 27
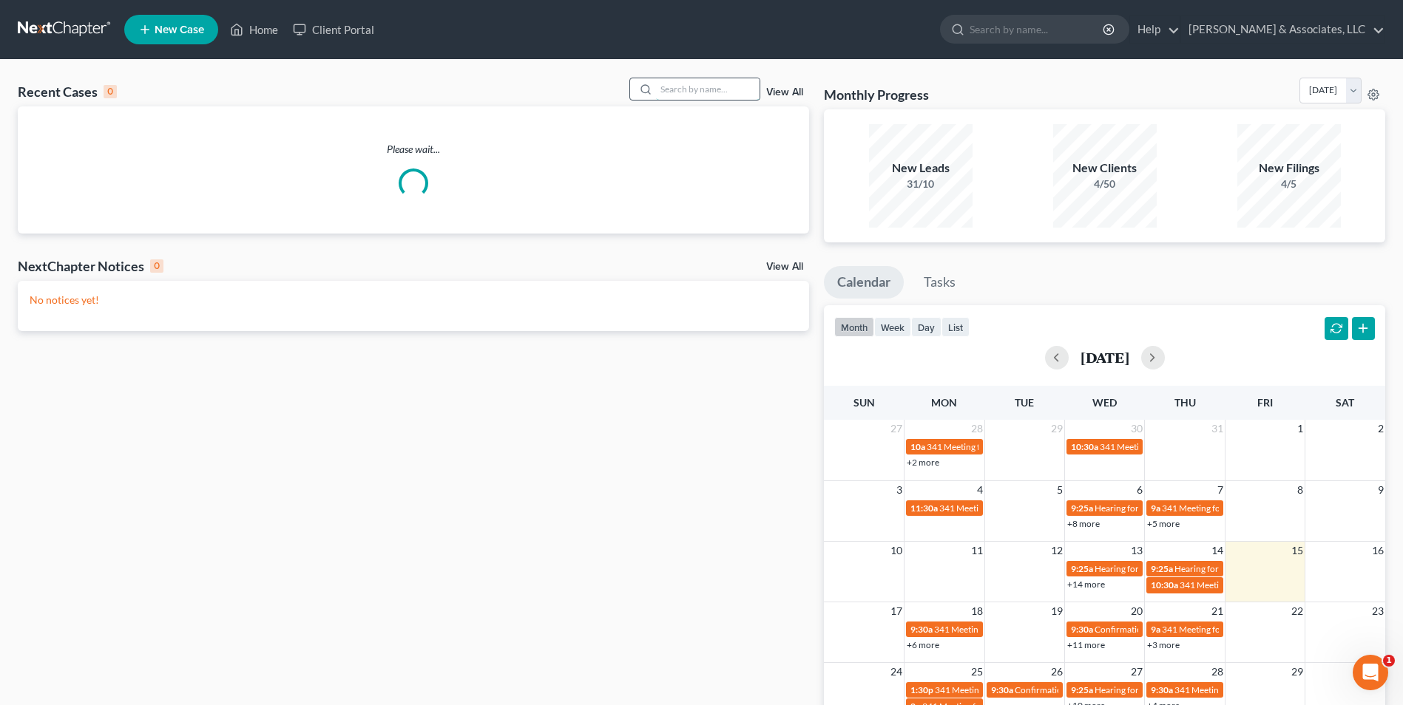
click at [685, 92] on input "search" at bounding box center [708, 88] width 104 height 21
type input "bayn"
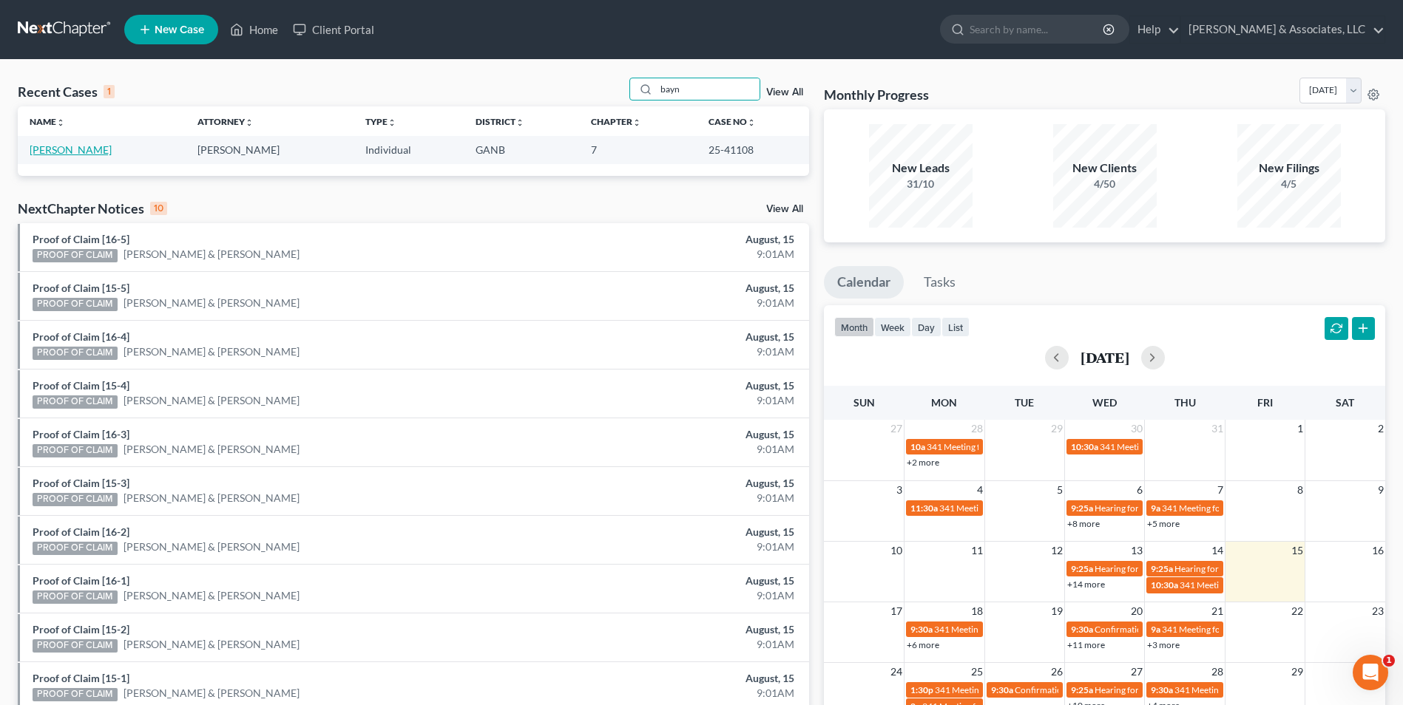
click at [59, 152] on link "[PERSON_NAME]" at bounding box center [71, 149] width 82 height 13
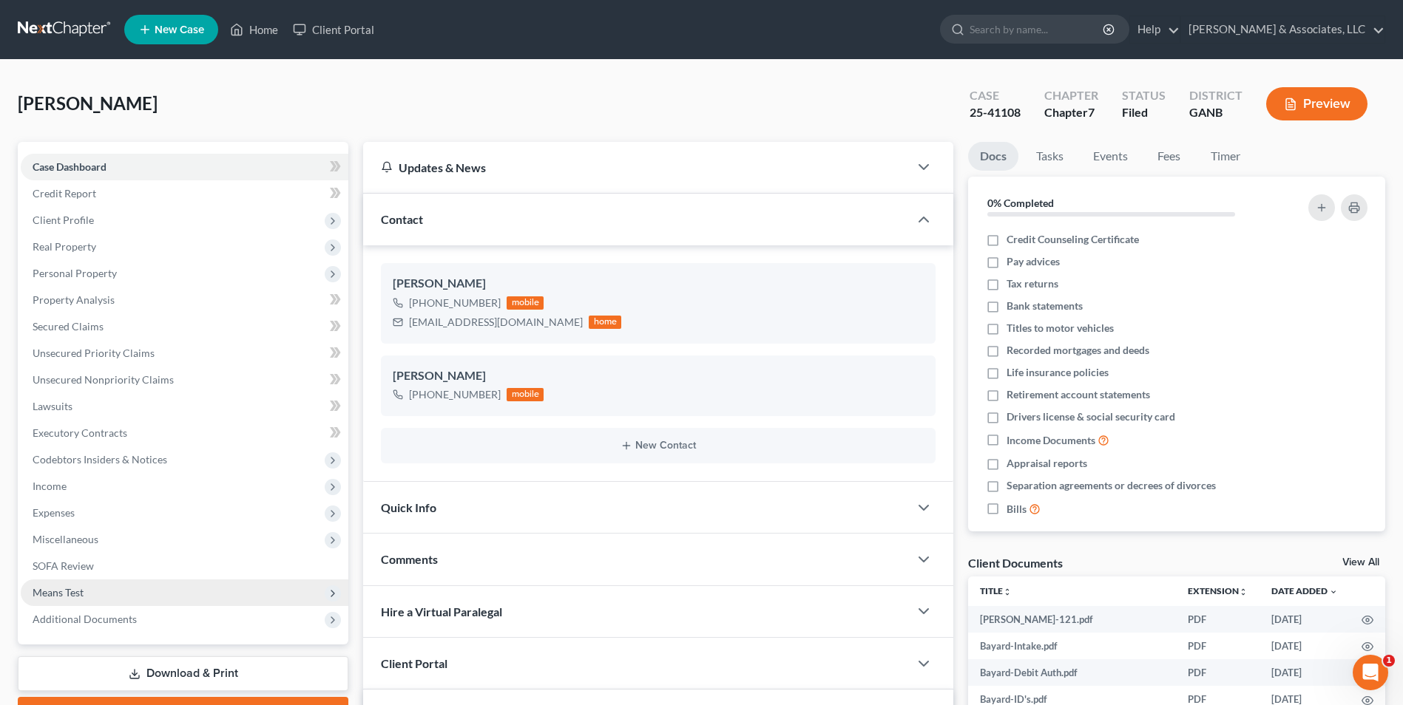
scroll to position [81, 0]
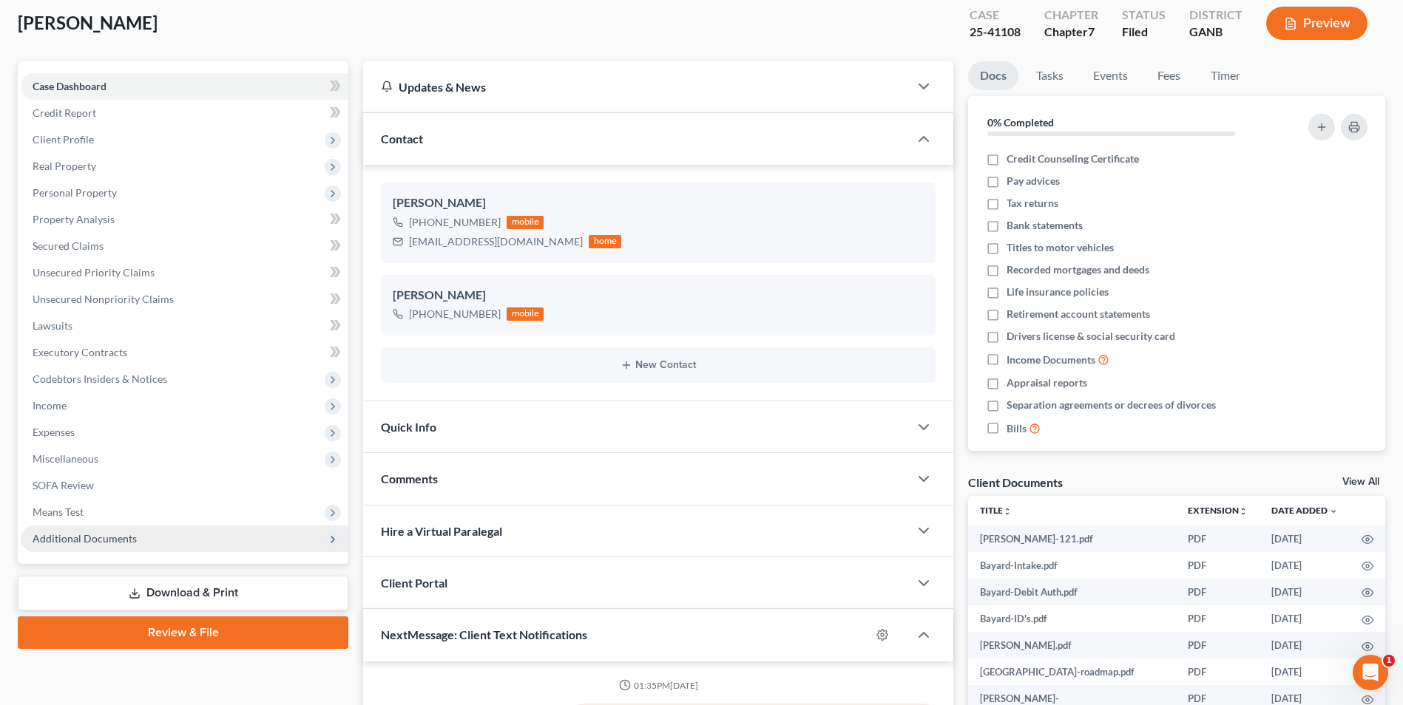
click at [97, 551] on span "Additional Documents" at bounding box center [185, 539] width 328 height 27
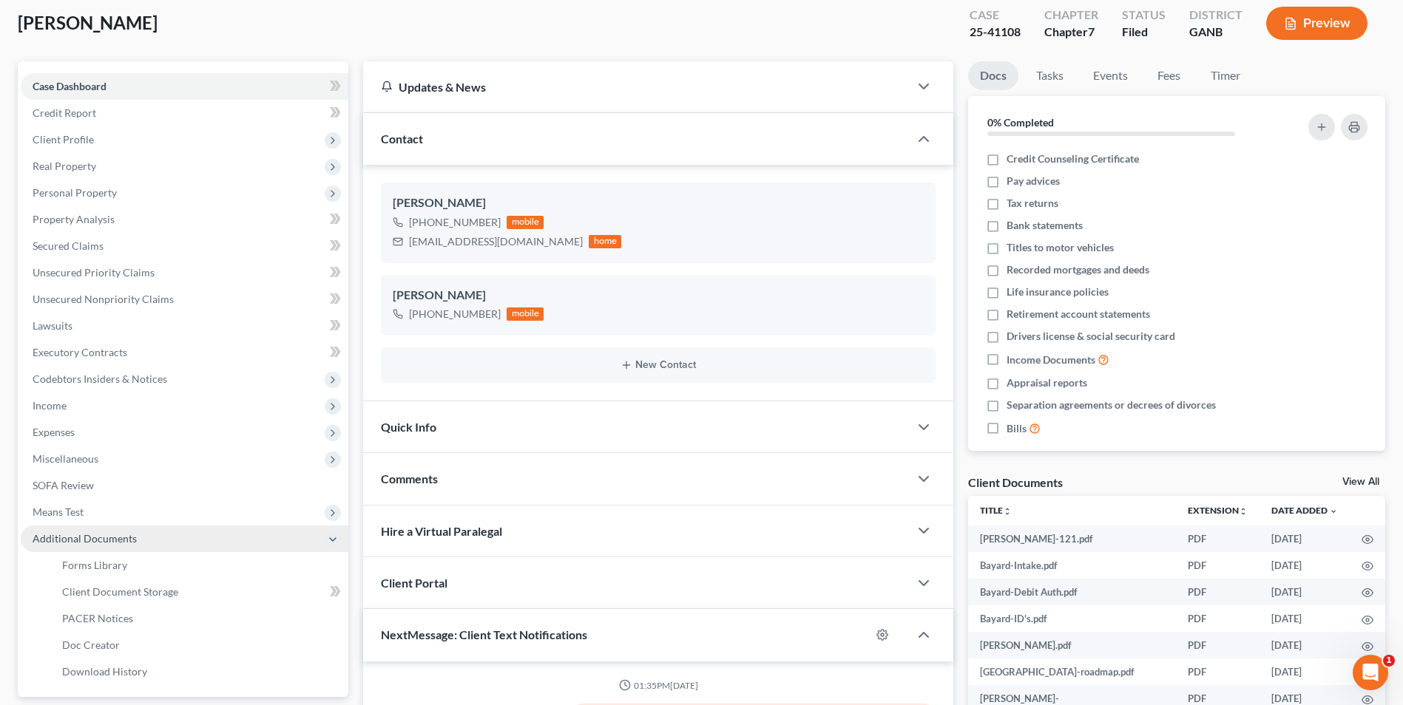
scroll to position [6, 0]
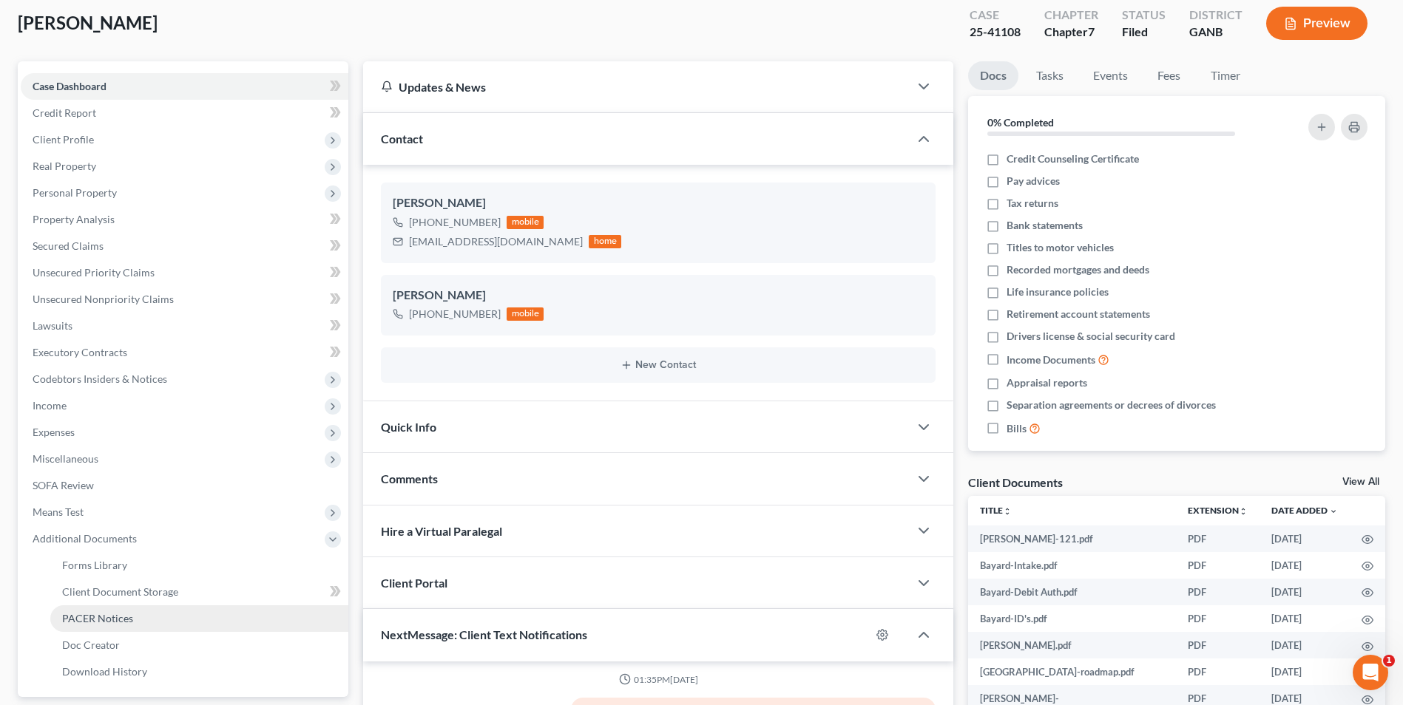
click at [109, 620] on span "PACER Notices" at bounding box center [97, 618] width 71 height 13
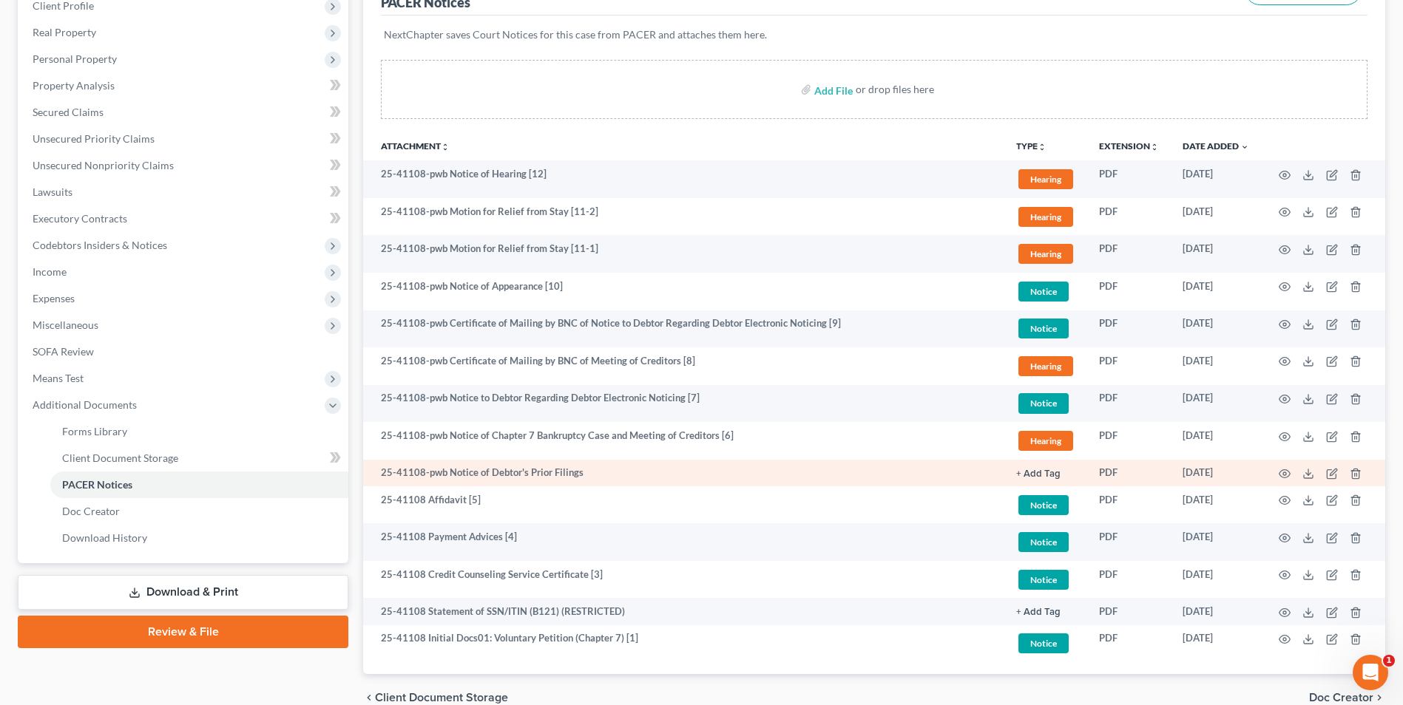
scroll to position [222, 0]
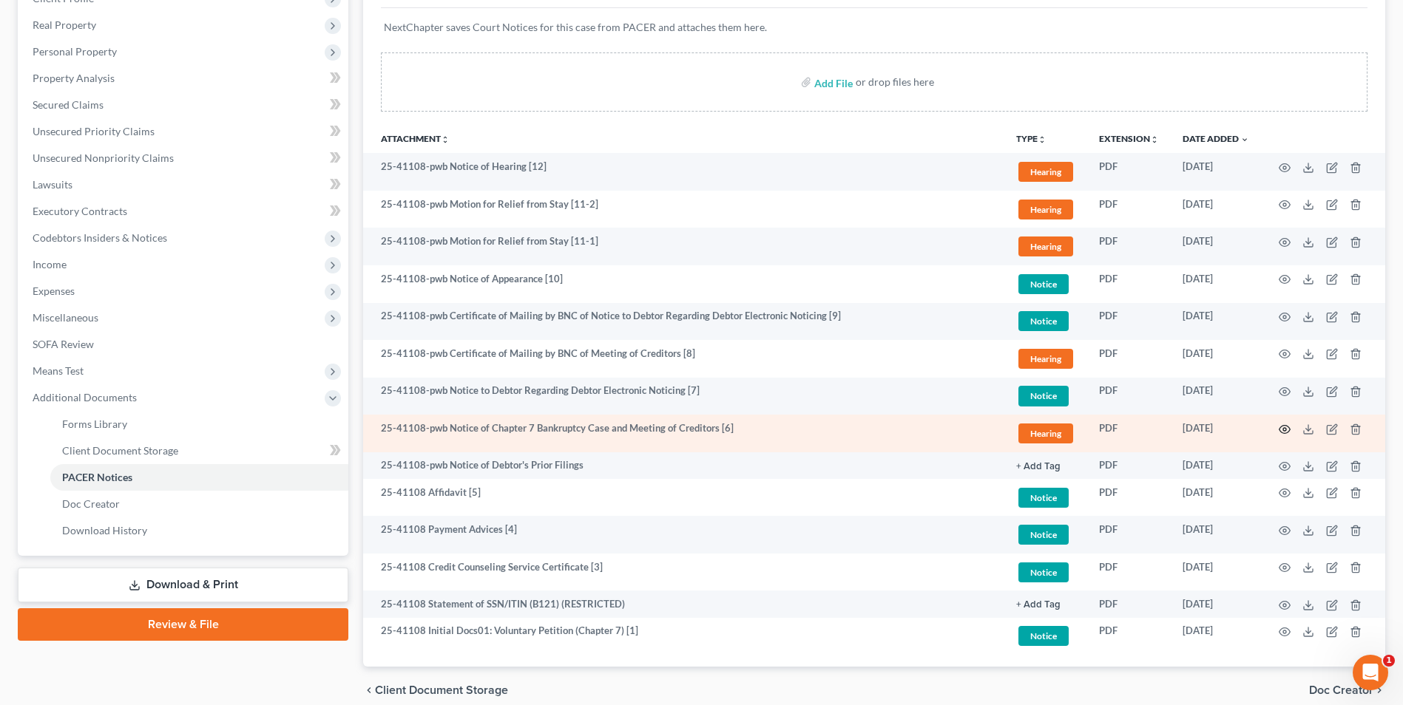
click at [1284, 427] on icon "button" at bounding box center [1284, 430] width 12 height 12
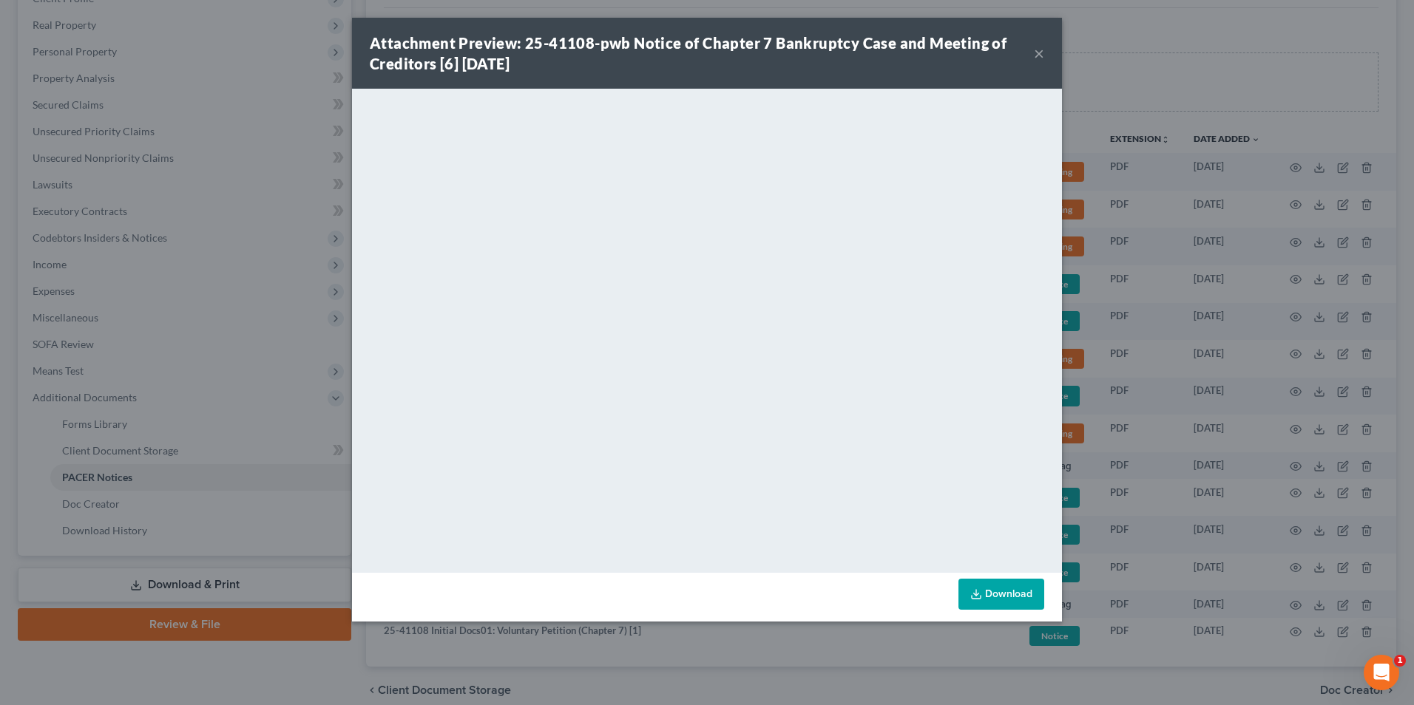
click at [1032, 56] on div "Attachment Preview: 25-41108-pwb Notice of Chapter 7 Bankruptcy Case and Meetin…" at bounding box center [702, 53] width 664 height 41
click at [1042, 55] on button "×" at bounding box center [1039, 53] width 10 height 18
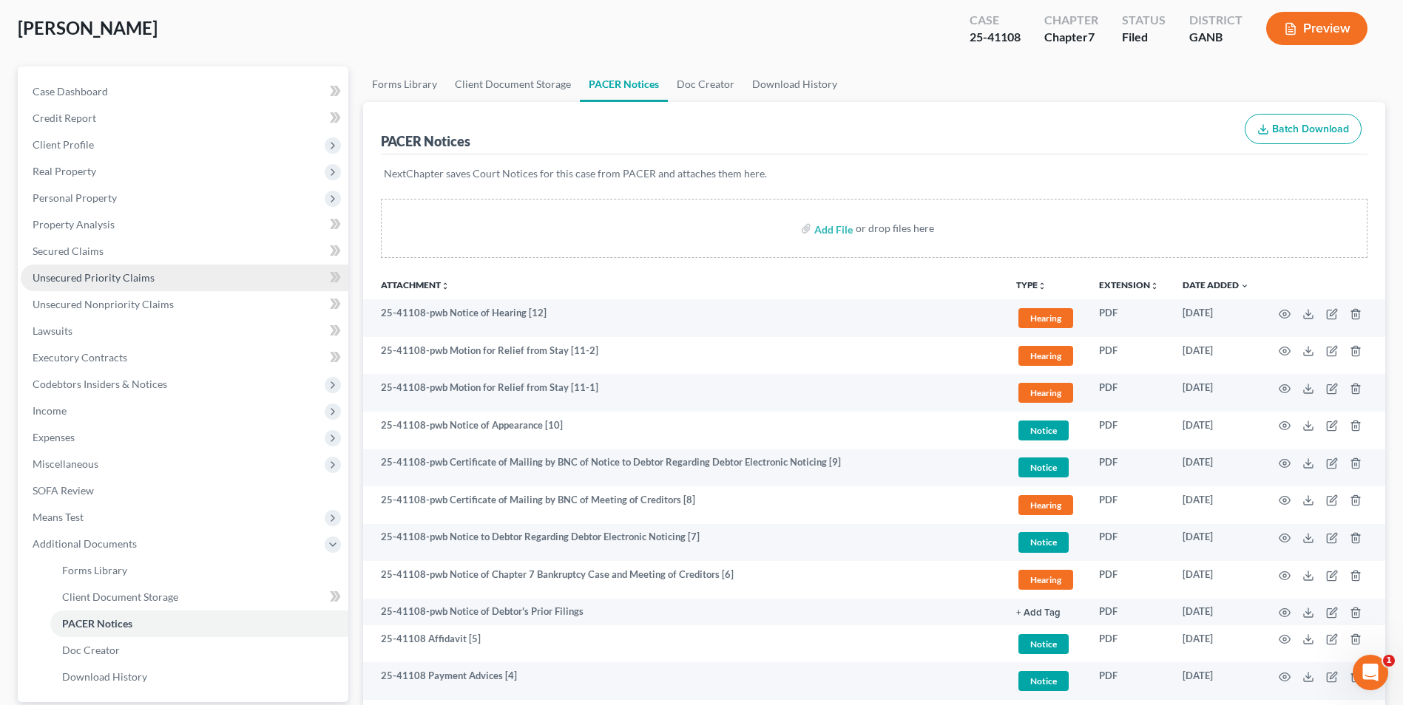
scroll to position [0, 0]
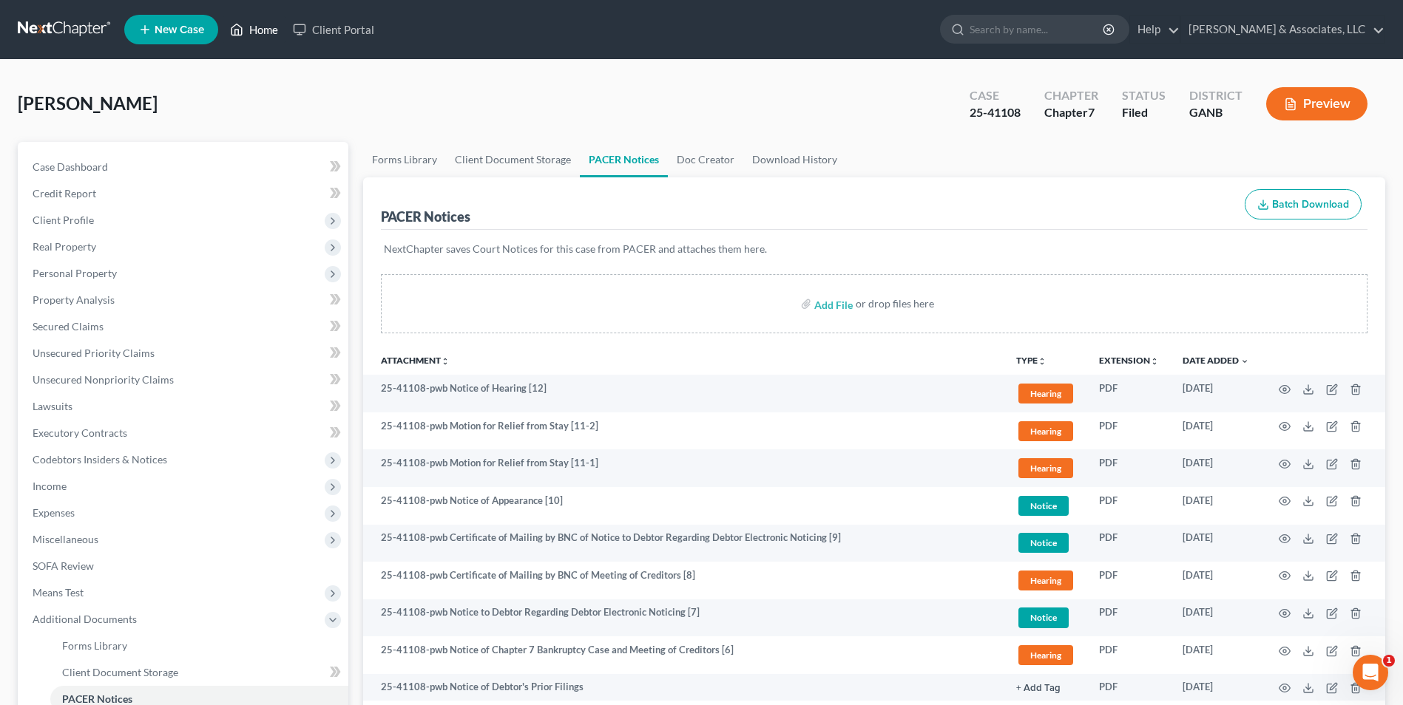
click at [256, 25] on link "Home" at bounding box center [254, 29] width 63 height 27
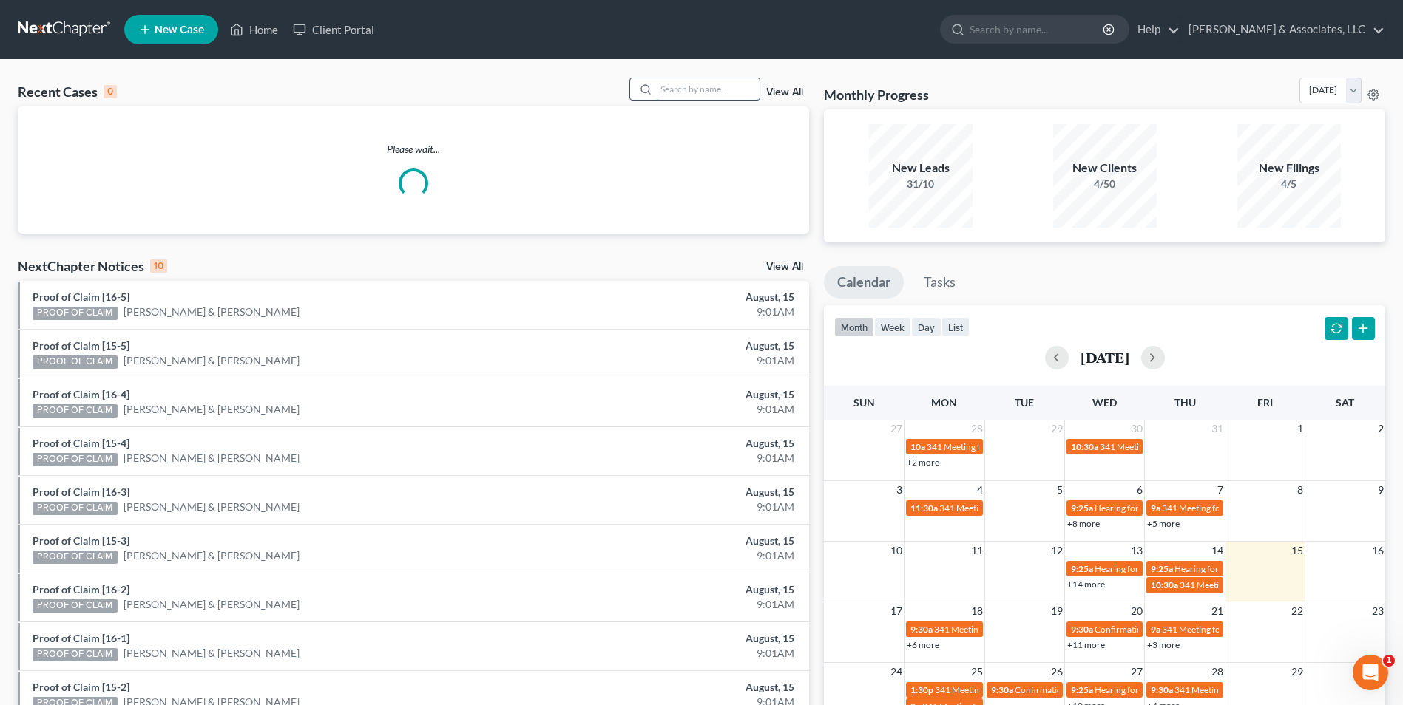
click at [711, 88] on input "search" at bounding box center [708, 88] width 104 height 21
type input "alum"
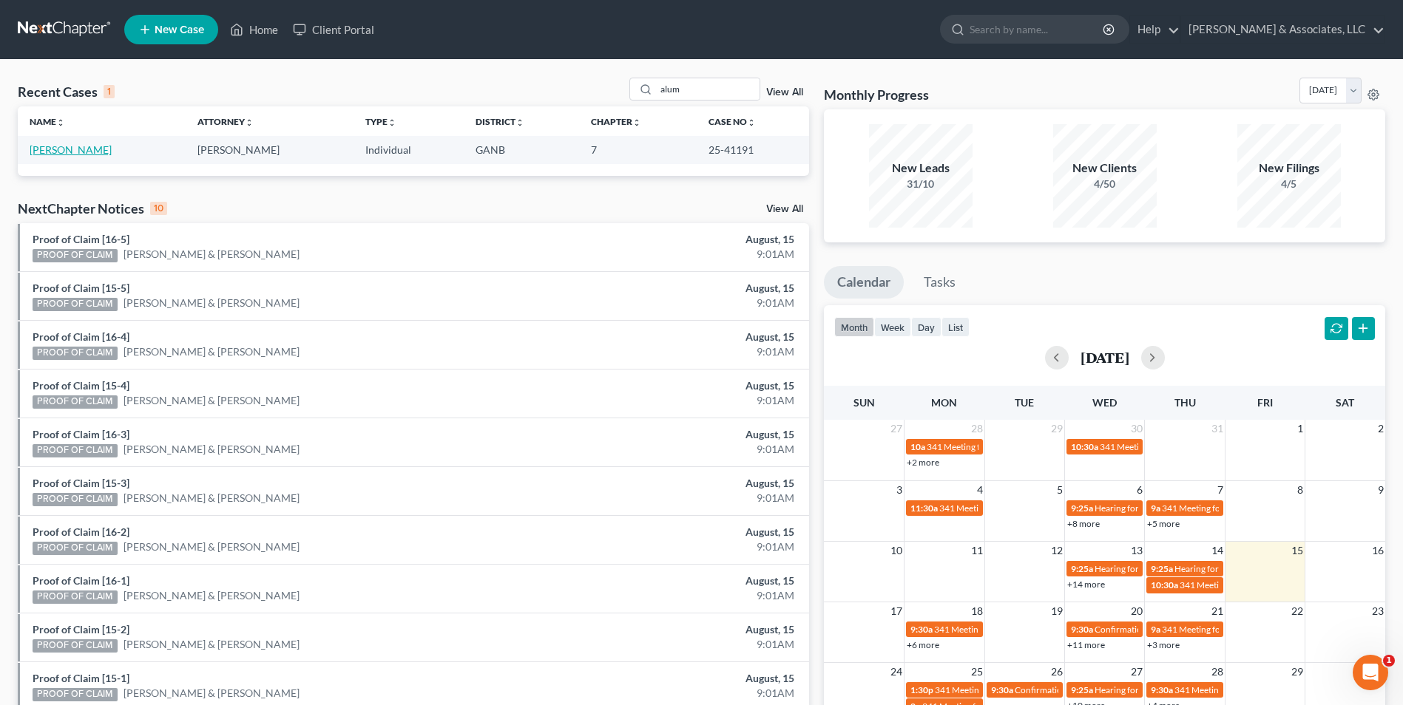
click at [86, 154] on link "[PERSON_NAME]" at bounding box center [71, 149] width 82 height 13
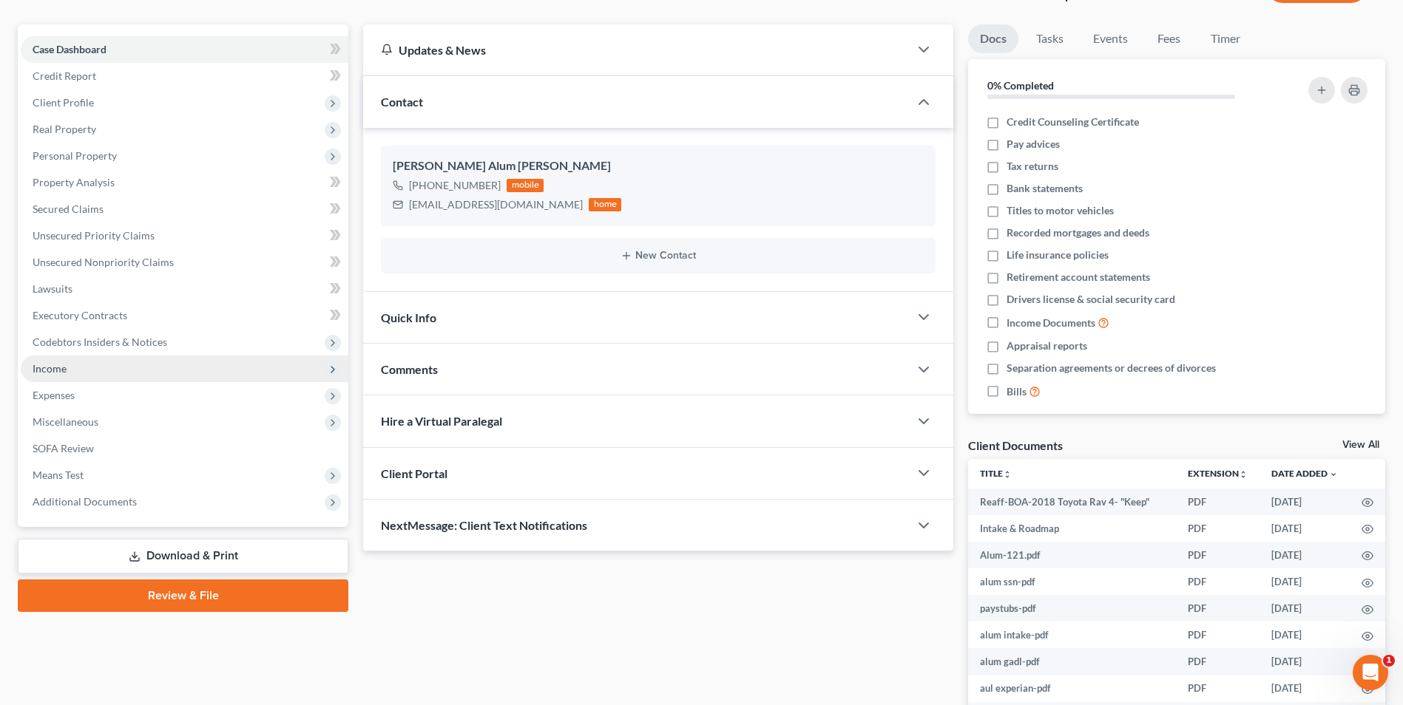
scroll to position [233, 0]
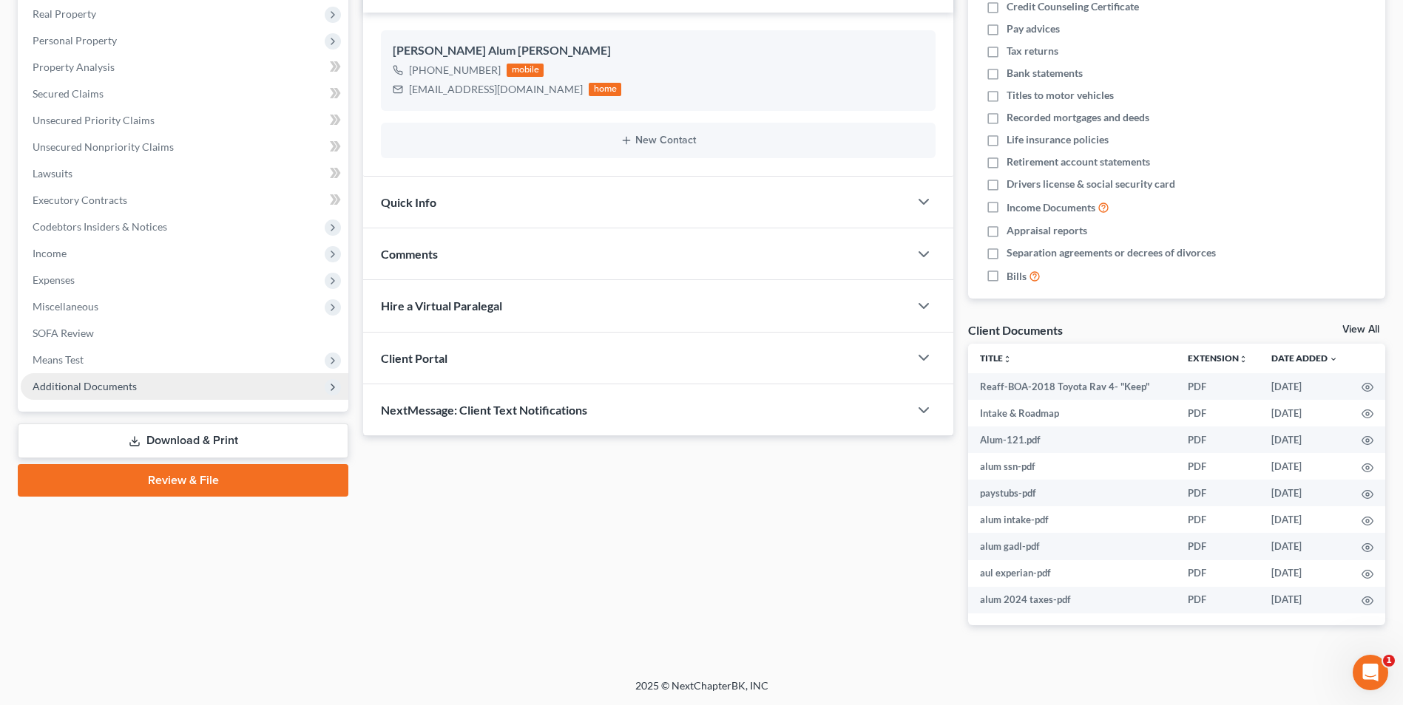
click at [68, 383] on span "Additional Documents" at bounding box center [85, 386] width 104 height 13
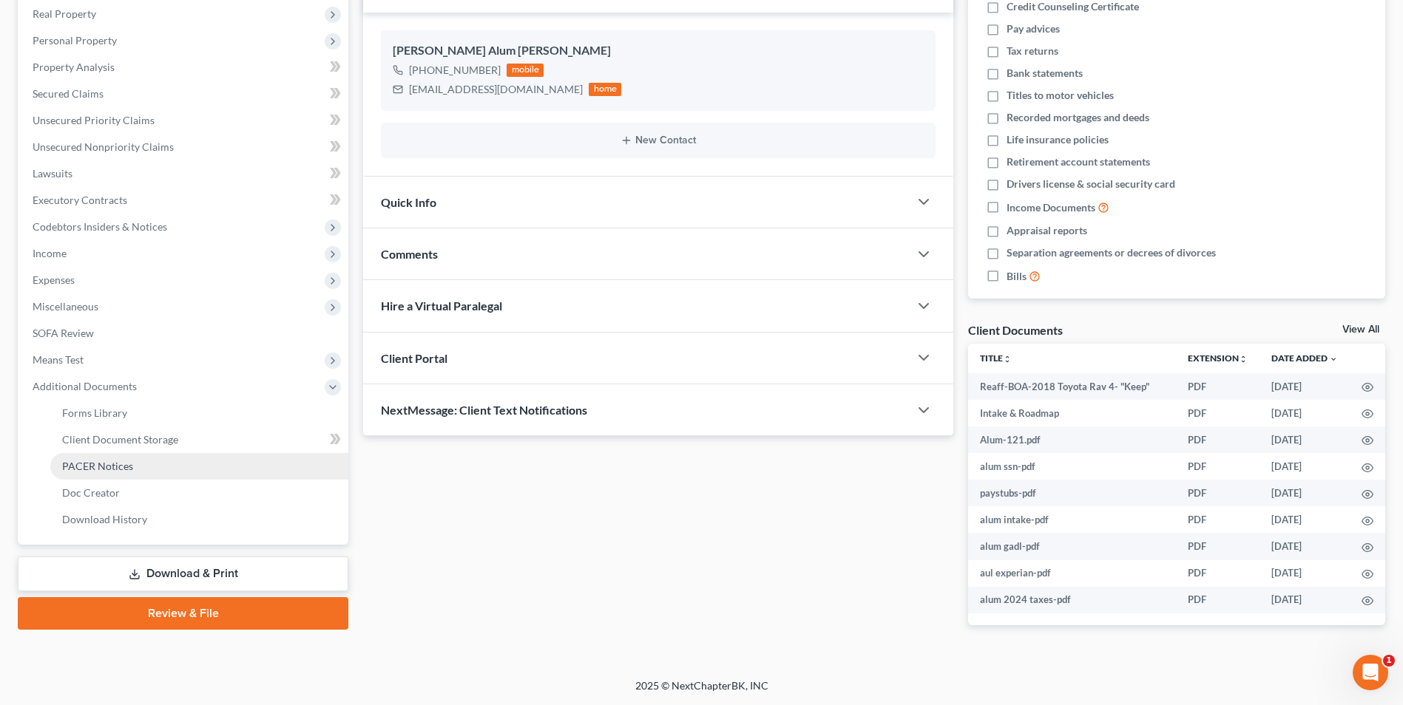
click at [113, 461] on span "PACER Notices" at bounding box center [97, 466] width 71 height 13
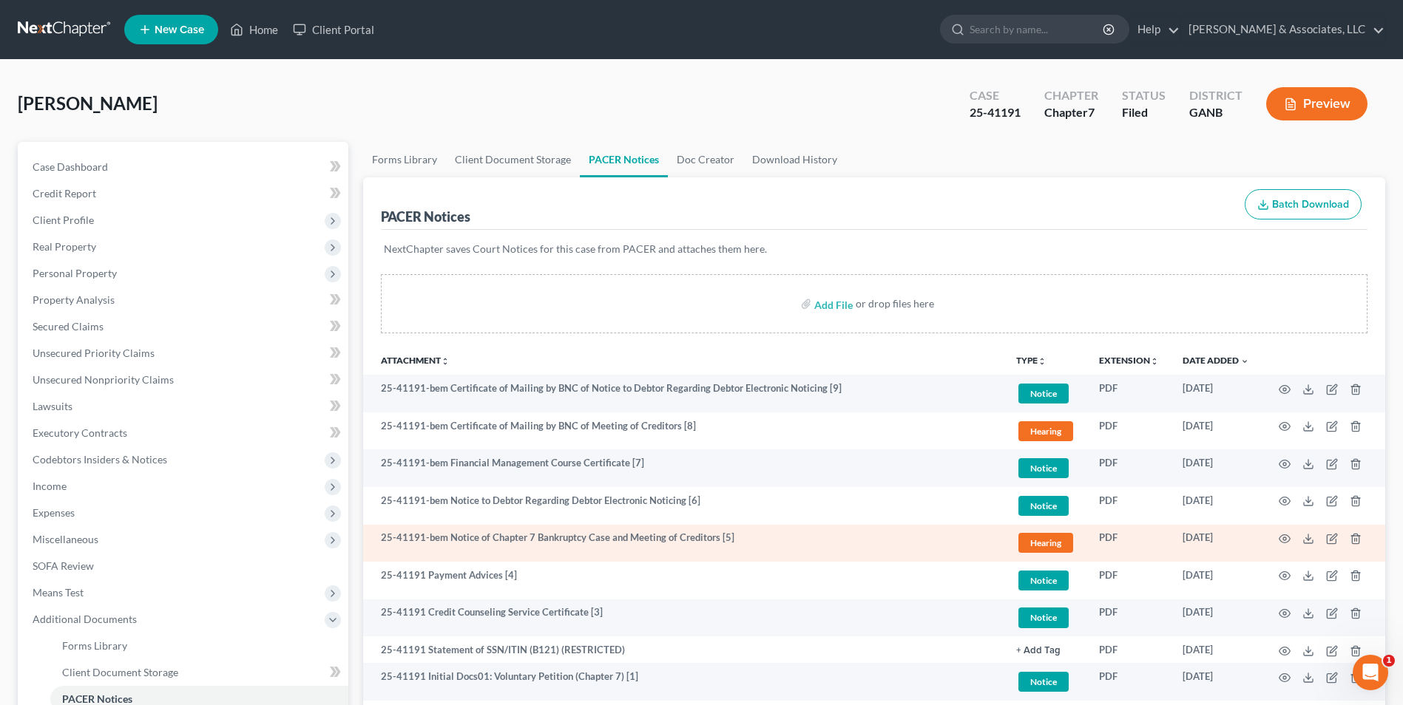
click at [1291, 537] on td at bounding box center [1323, 544] width 124 height 38
click at [1281, 542] on icon "button" at bounding box center [1284, 539] width 11 height 8
